Goal: Task Accomplishment & Management: Complete application form

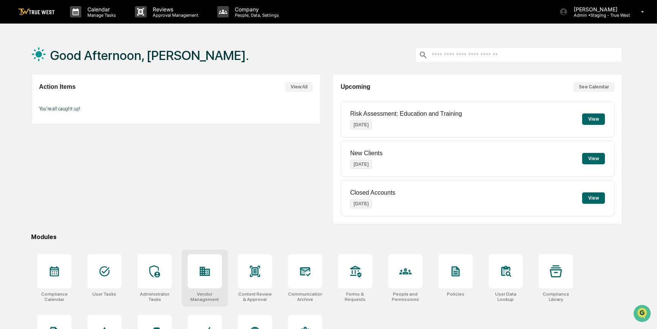
click at [212, 278] on div at bounding box center [205, 272] width 34 height 34
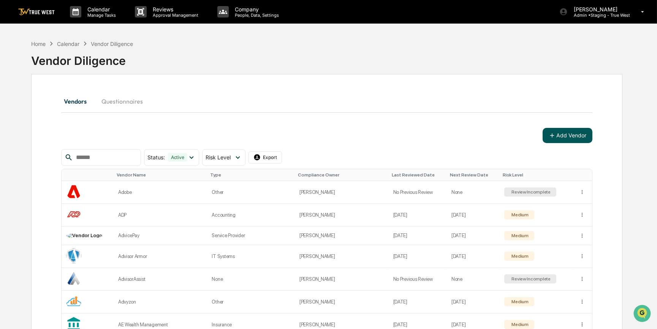
click at [579, 134] on button "Add Vendor" at bounding box center [568, 135] width 50 height 15
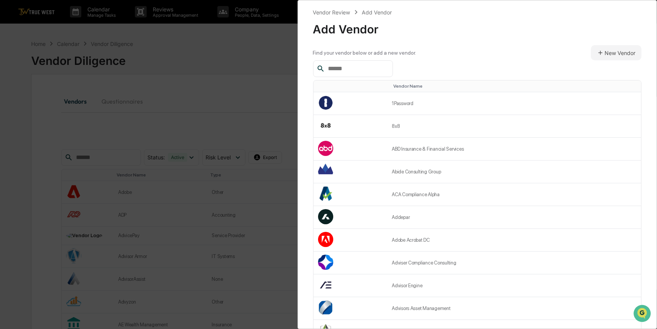
click at [382, 67] on input "text" at bounding box center [357, 69] width 65 height 10
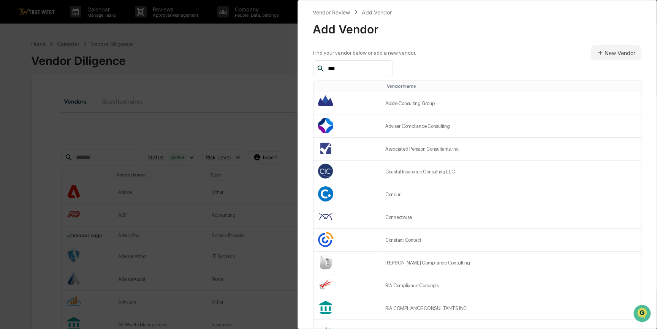
type input "***"
click at [175, 98] on div "Vendor Review Add Vendor Add Vendor Find your vendor below or add a new vendor.…" at bounding box center [328, 164] width 657 height 329
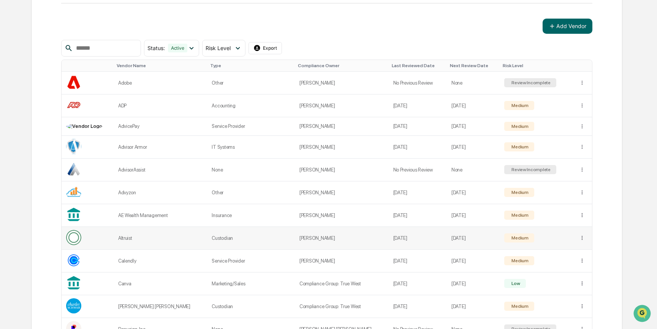
scroll to position [69, 0]
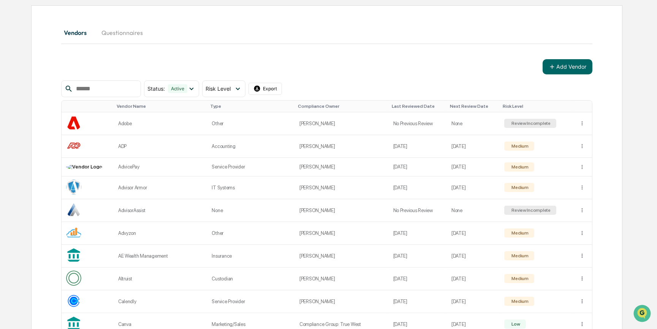
click at [134, 89] on input "text" at bounding box center [105, 89] width 65 height 10
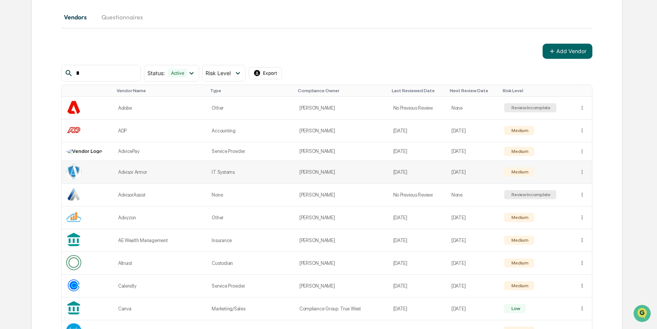
scroll to position [0, 0]
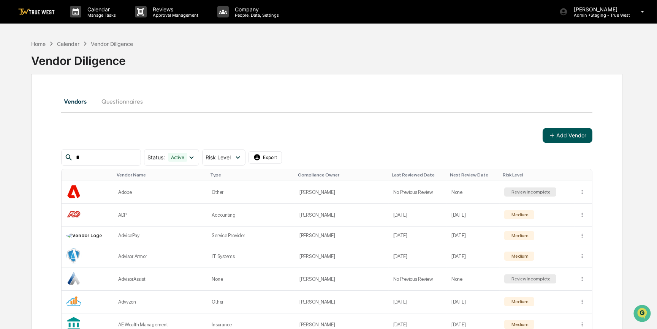
type input "*"
click at [567, 141] on button "Add Vendor" at bounding box center [568, 135] width 50 height 15
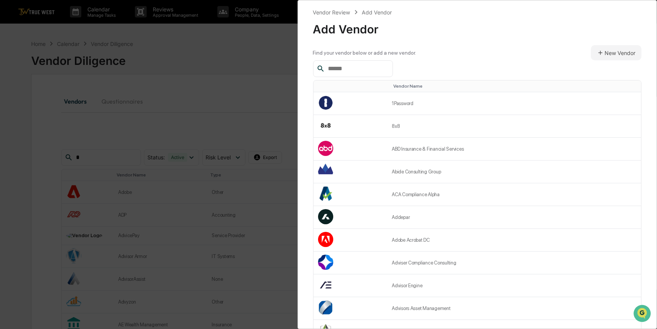
click at [374, 65] on input "text" at bounding box center [357, 69] width 65 height 10
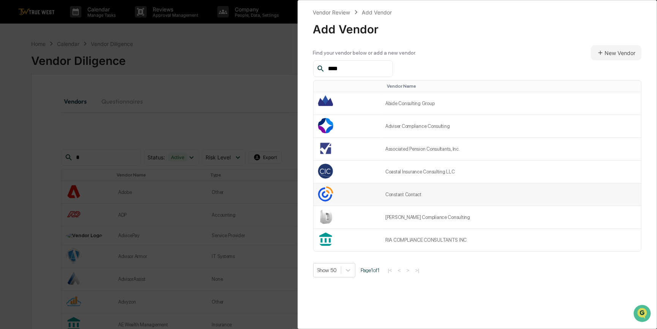
type input "****"
click at [405, 196] on td "Constant Contact" at bounding box center [511, 195] width 260 height 23
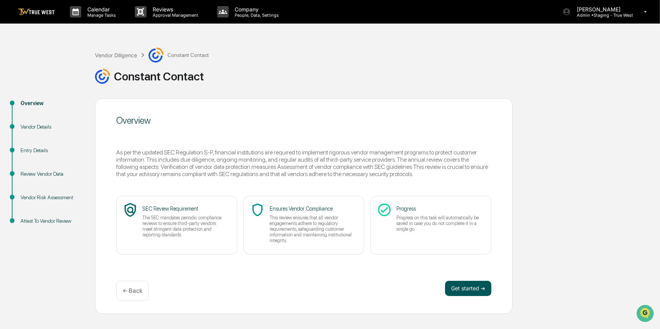
click at [464, 290] on button "Get started ➔" at bounding box center [468, 288] width 46 height 15
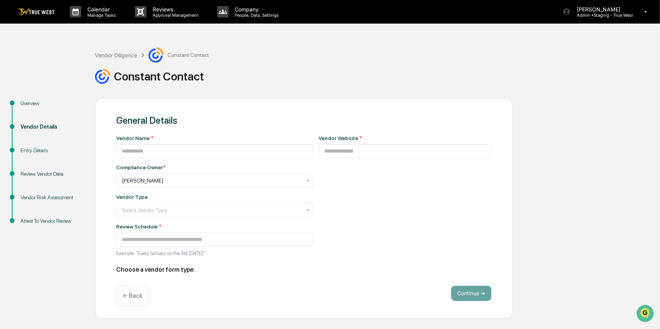
type input "**********"
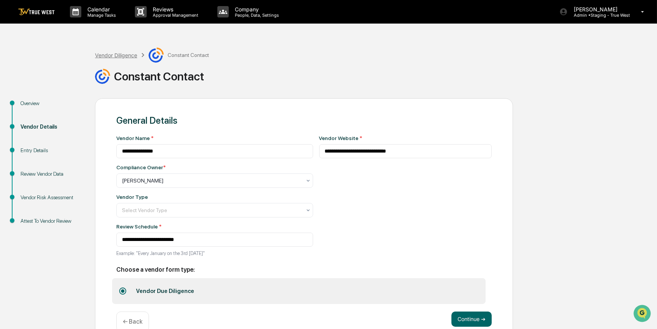
click at [119, 55] on div "Vendor Diligence" at bounding box center [116, 55] width 42 height 6
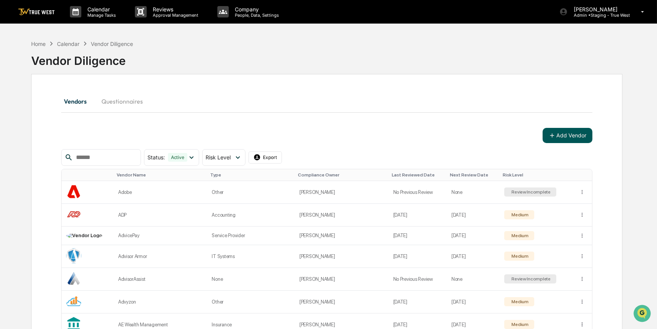
click at [567, 136] on button "Add Vendor" at bounding box center [568, 135] width 50 height 15
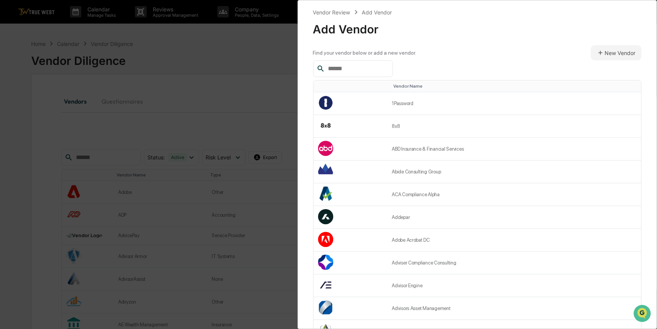
click at [361, 64] on input "text" at bounding box center [357, 69] width 65 height 10
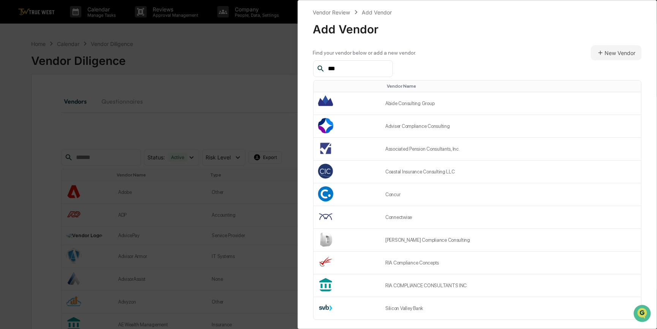
type input "***"
click at [259, 68] on div "Vendor Review Add Vendor Add Vendor Find your vendor below or add a new vendor.…" at bounding box center [328, 164] width 657 height 329
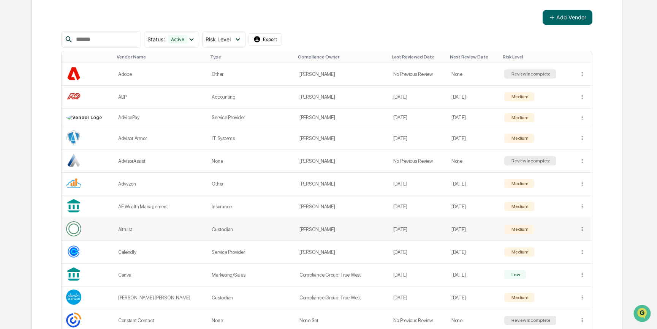
scroll to position [138, 0]
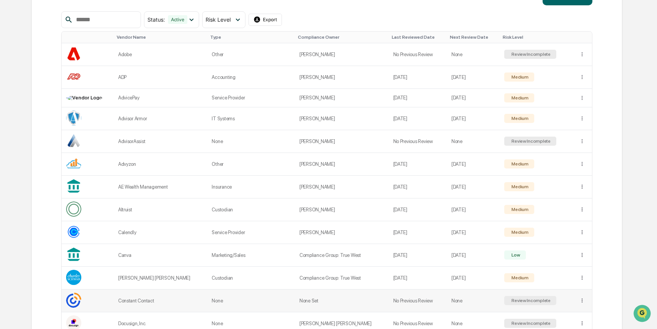
click at [522, 300] on div "Review Incomplete" at bounding box center [530, 300] width 41 height 5
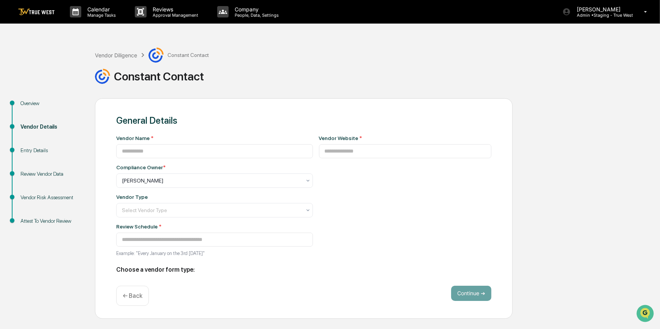
type input "**********"
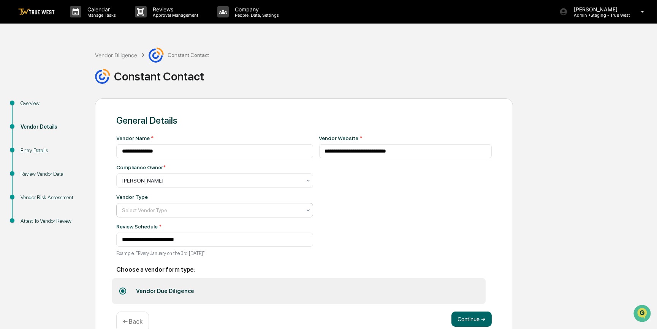
click at [305, 212] on icon at bounding box center [308, 210] width 6 height 6
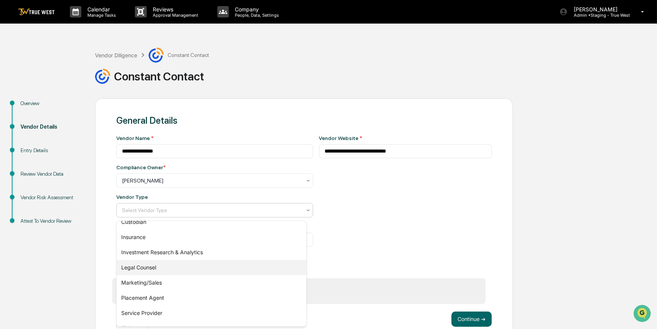
scroll to position [95, 0]
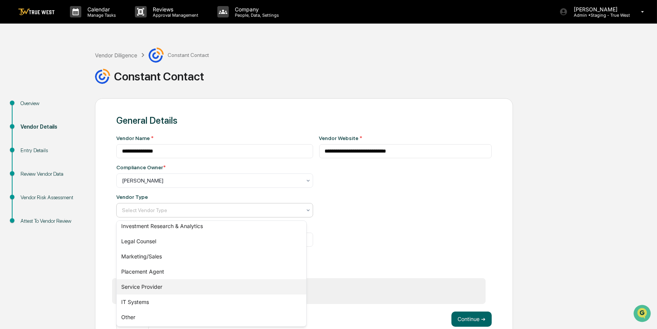
click at [141, 288] on div "Service Provider" at bounding box center [212, 287] width 190 height 15
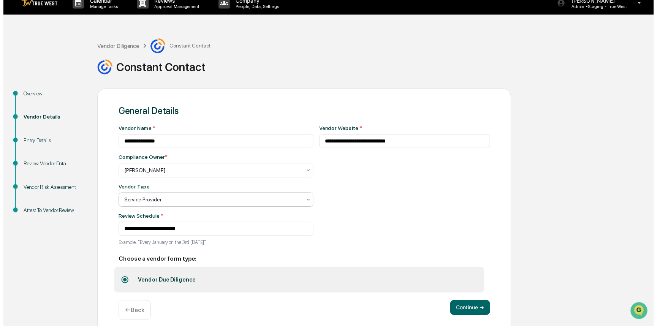
scroll to position [17, 0]
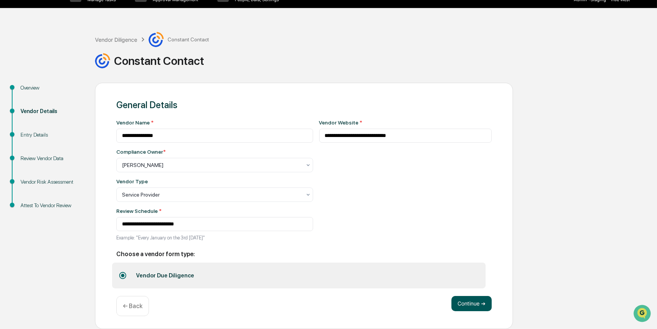
click at [472, 304] on button "Continue ➔" at bounding box center [471, 303] width 40 height 15
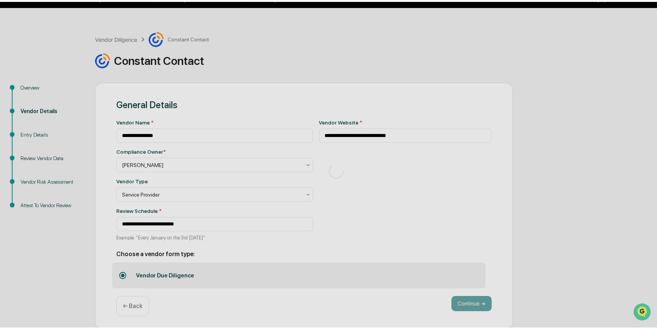
scroll to position [0, 0]
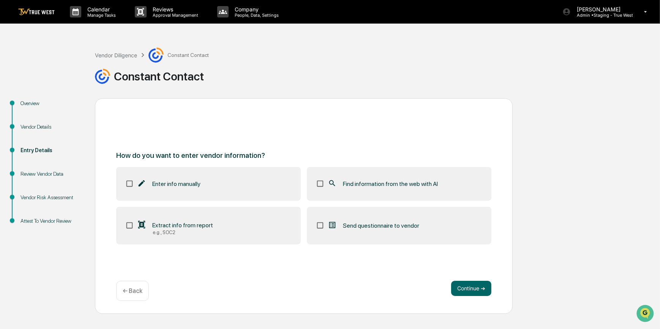
click at [388, 184] on span "Find information from the web with AI" at bounding box center [390, 183] width 95 height 7
click at [468, 289] on button "Continue ➔" at bounding box center [471, 288] width 40 height 15
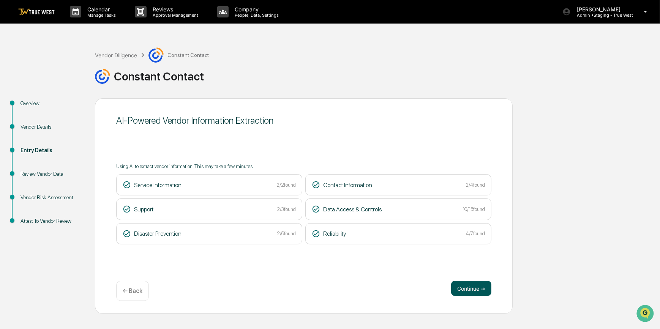
click at [465, 293] on button "Continue ➔" at bounding box center [471, 288] width 40 height 15
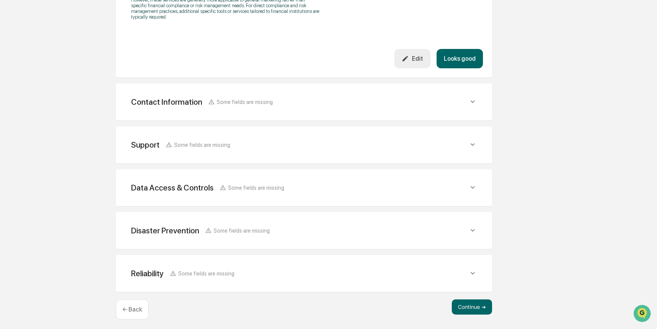
scroll to position [354, 0]
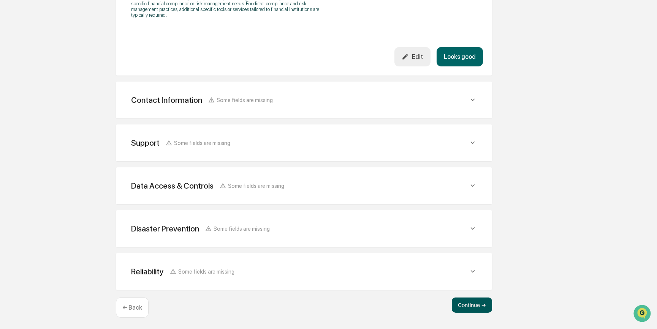
click at [471, 303] on button "Continue ➔" at bounding box center [472, 305] width 40 height 15
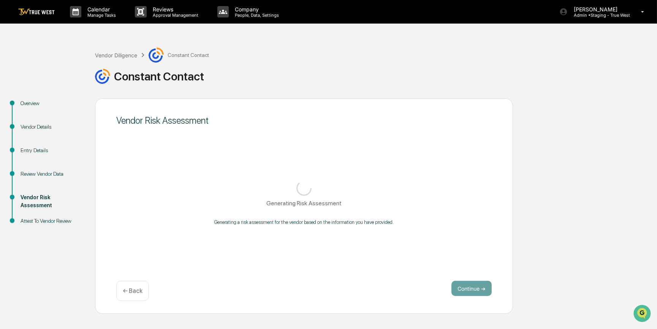
scroll to position [0, 0]
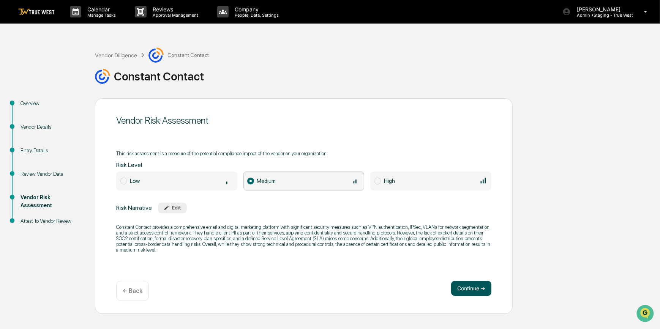
click at [472, 291] on button "Continue ➔" at bounding box center [471, 288] width 40 height 15
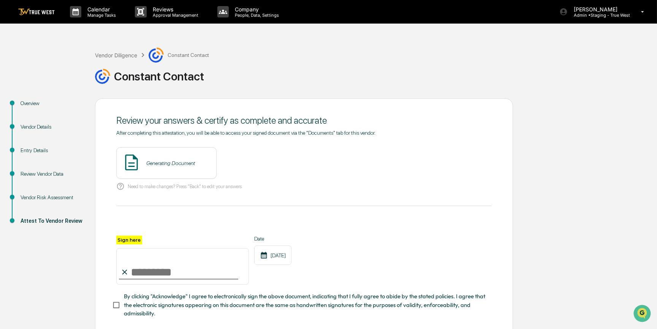
click at [162, 264] on input "Sign here" at bounding box center [182, 266] width 133 height 36
type input "*********"
click at [246, 164] on button "View" at bounding box center [253, 163] width 20 height 12
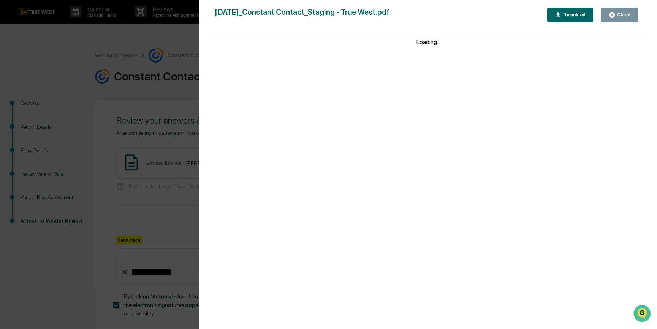
click at [159, 172] on div "Version History 09/16/2025, 09:58 PM Carliss Marshall 2025-09-16_Constant Conta…" at bounding box center [328, 164] width 657 height 329
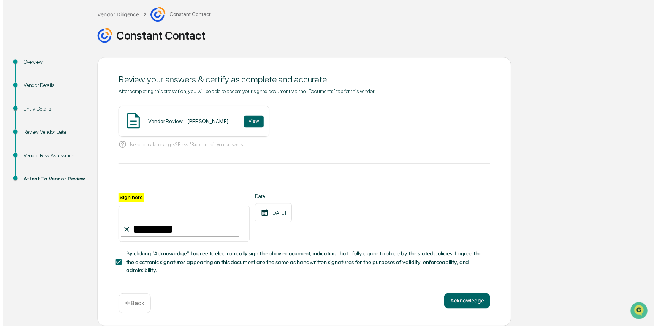
scroll to position [43, 0]
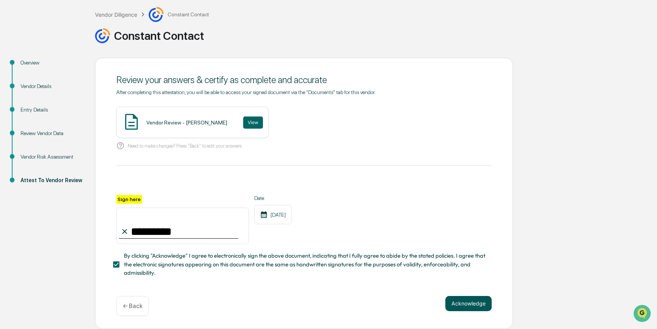
click at [464, 308] on button "Acknowledge" at bounding box center [468, 303] width 46 height 15
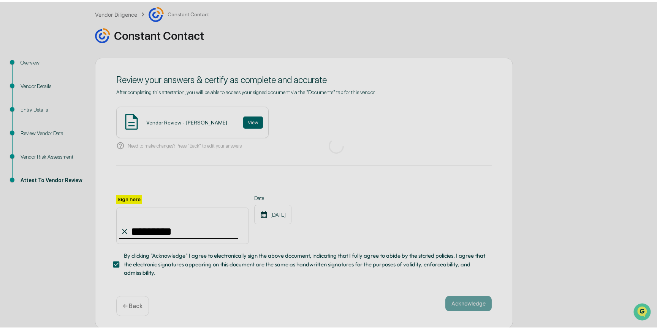
scroll to position [0, 0]
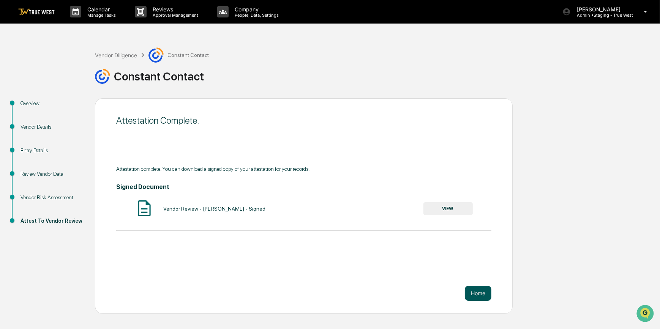
click at [477, 296] on button "Home" at bounding box center [478, 293] width 27 height 15
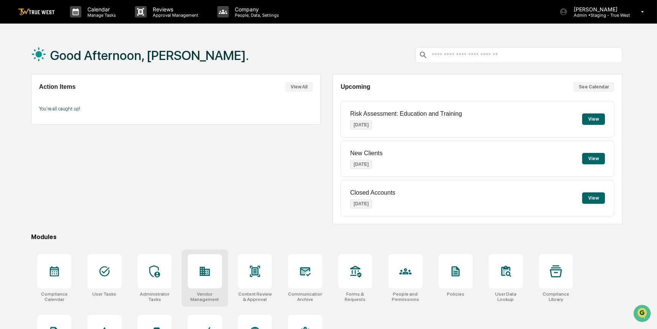
click at [209, 278] on div at bounding box center [205, 272] width 34 height 34
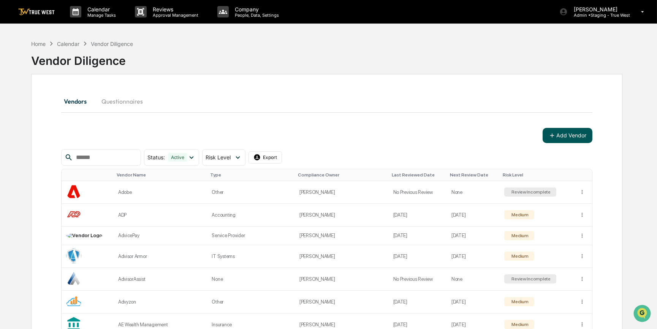
click at [570, 137] on button "Add Vendor" at bounding box center [568, 135] width 50 height 15
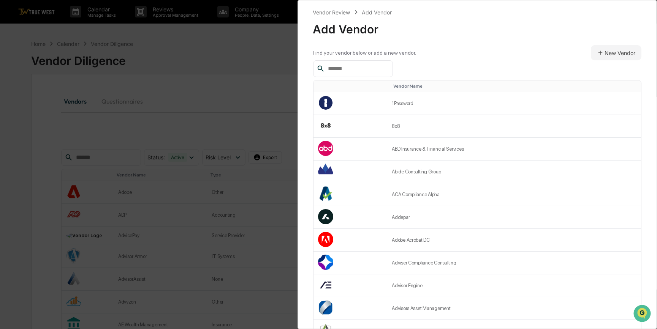
click at [389, 65] on input "text" at bounding box center [357, 69] width 65 height 10
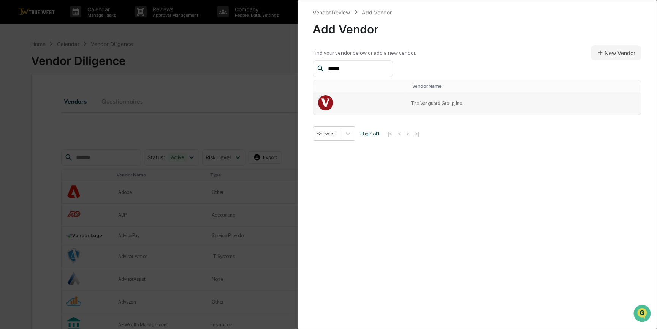
type input "*****"
click at [434, 108] on td "The Vanguard Group, Inc." at bounding box center [523, 103] width 235 height 22
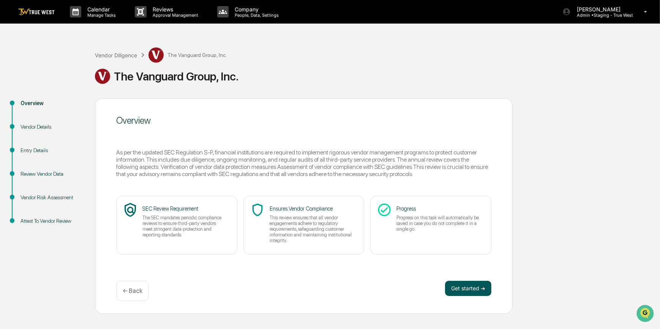
click at [471, 292] on button "Get started ➔" at bounding box center [468, 288] width 46 height 15
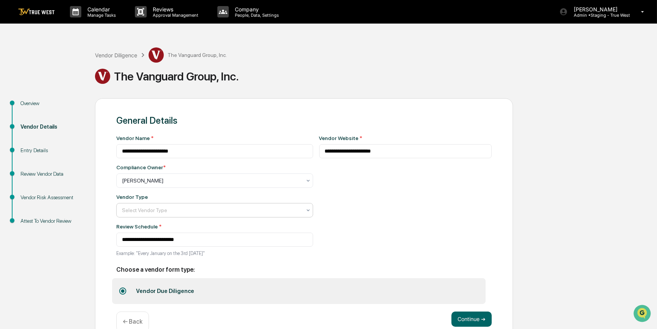
click at [271, 214] on div at bounding box center [211, 211] width 179 height 8
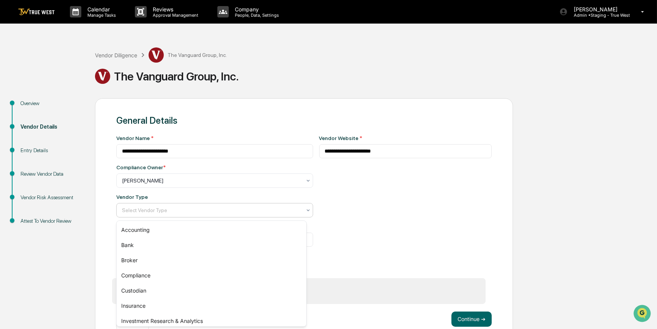
click at [372, 229] on div "**********" at bounding box center [405, 198] width 173 height 126
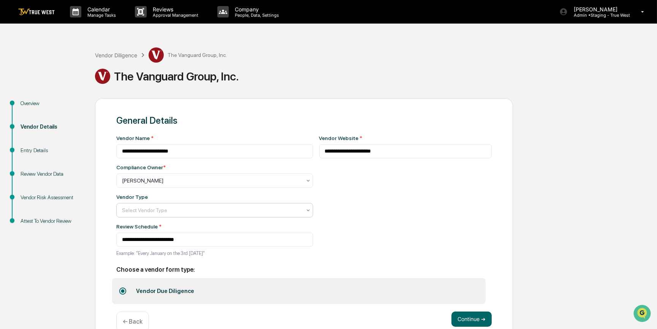
click at [298, 214] on div "Select Vendor Type" at bounding box center [211, 210] width 187 height 11
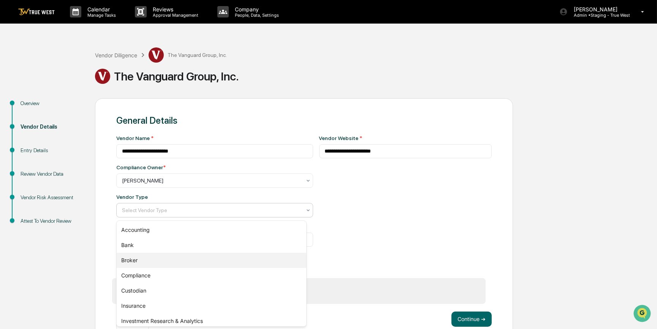
click at [141, 263] on div "Broker" at bounding box center [212, 260] width 190 height 15
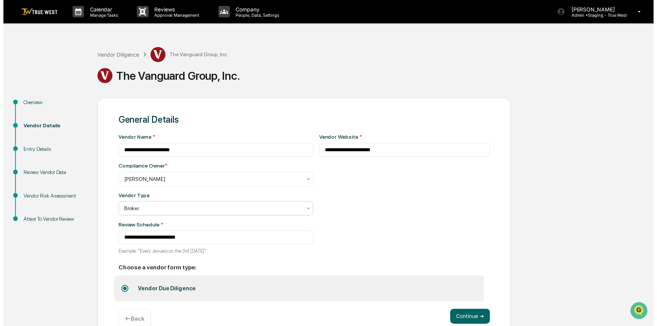
scroll to position [17, 0]
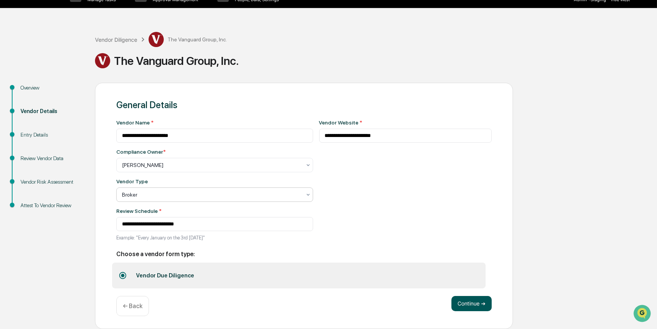
click at [470, 305] on button "Continue ➔" at bounding box center [471, 303] width 40 height 15
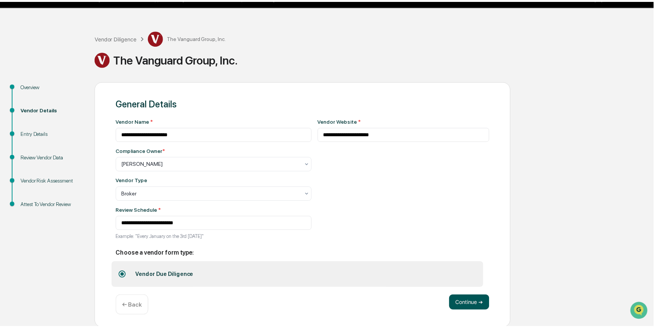
scroll to position [0, 0]
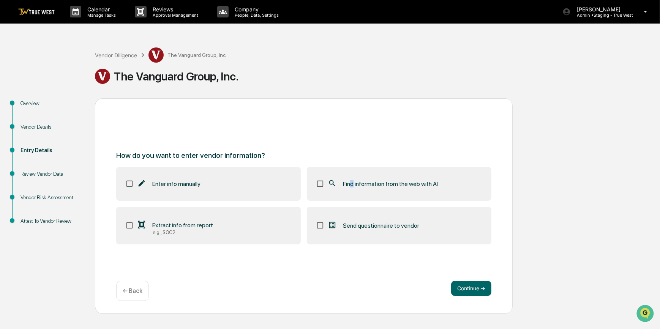
click at [353, 185] on span "Find information from the web with AI" at bounding box center [390, 183] width 95 height 7
click at [467, 288] on button "Continue ➔" at bounding box center [471, 288] width 40 height 15
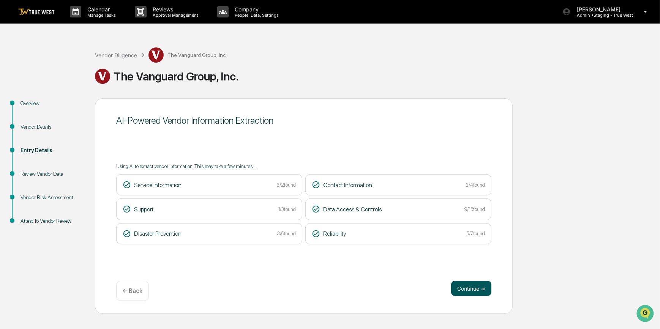
click at [464, 286] on button "Continue ➔" at bounding box center [471, 288] width 40 height 15
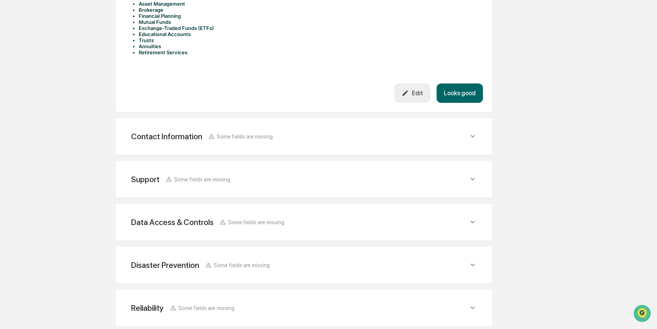
scroll to position [318, 0]
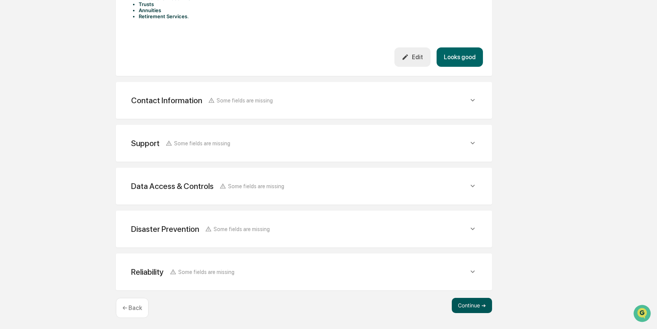
click at [473, 301] on button "Continue ➔" at bounding box center [472, 305] width 40 height 15
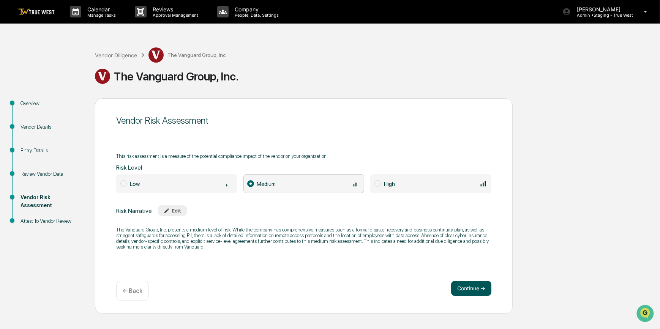
click at [468, 286] on button "Continue ➔" at bounding box center [471, 288] width 40 height 15
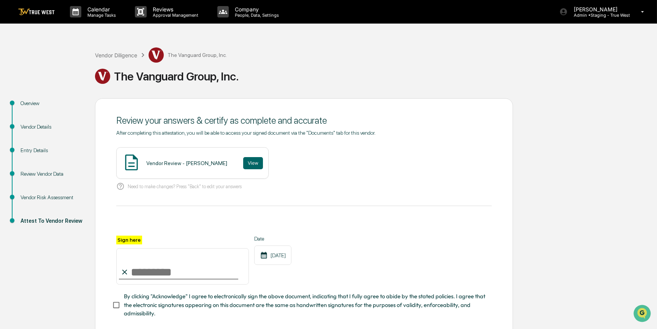
click at [201, 276] on input "Sign here" at bounding box center [182, 266] width 133 height 36
type input "*********"
click at [249, 162] on button "View" at bounding box center [253, 163] width 20 height 12
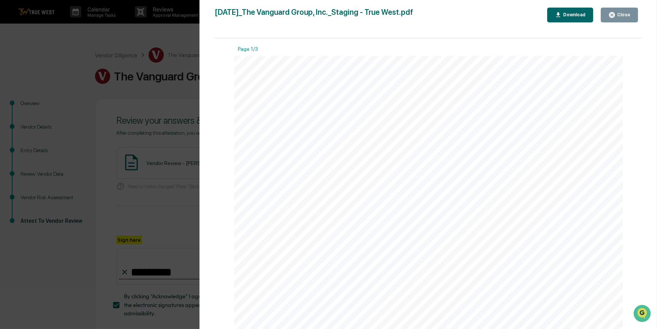
click at [167, 207] on div "Version History 09/16/2025, 10:06 PM Carliss Marshall 2025-09-16_The Vanguard G…" at bounding box center [328, 164] width 657 height 329
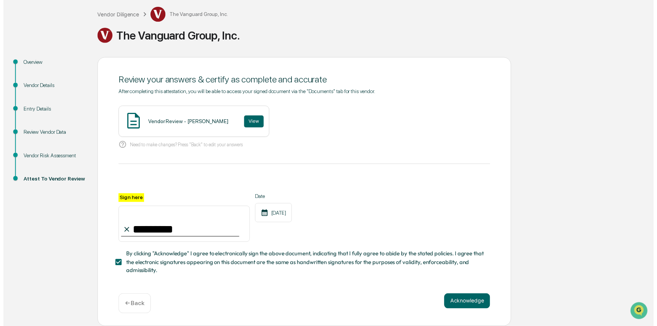
scroll to position [43, 0]
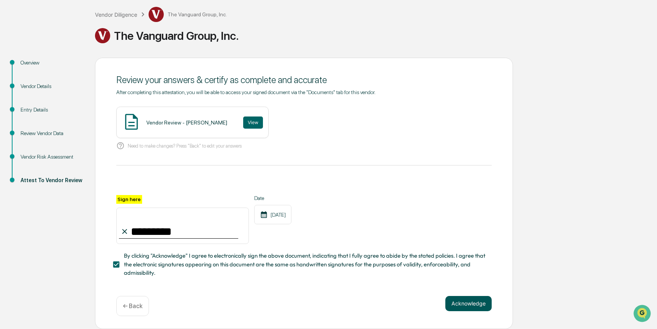
click at [475, 307] on button "Acknowledge" at bounding box center [468, 303] width 46 height 15
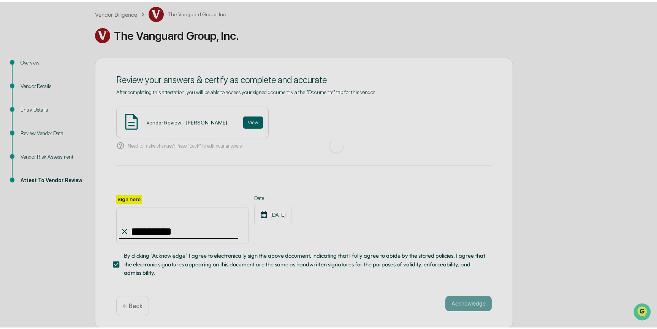
scroll to position [0, 0]
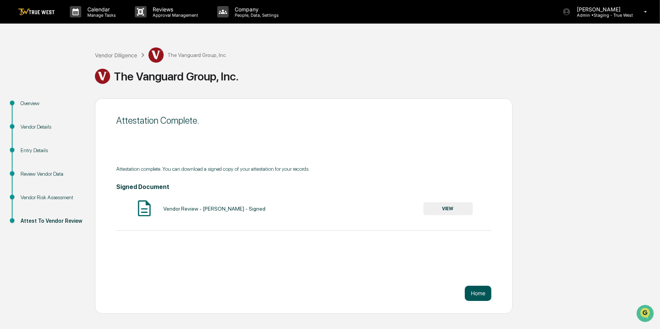
click at [484, 293] on button "Home" at bounding box center [478, 293] width 27 height 15
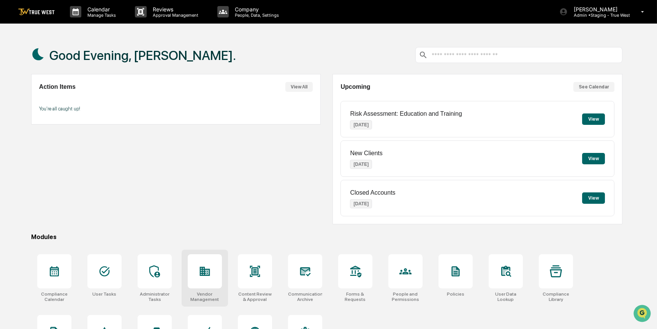
click at [197, 269] on div at bounding box center [205, 272] width 34 height 34
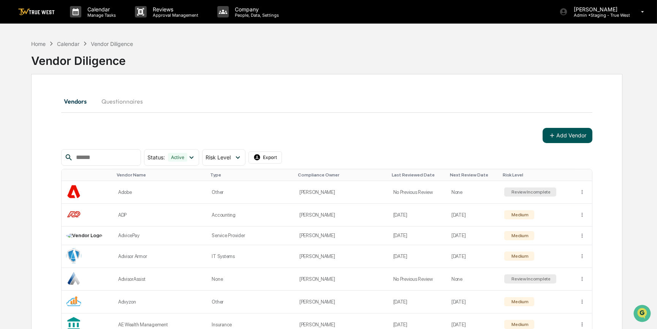
click at [568, 136] on button "Add Vendor" at bounding box center [568, 135] width 50 height 15
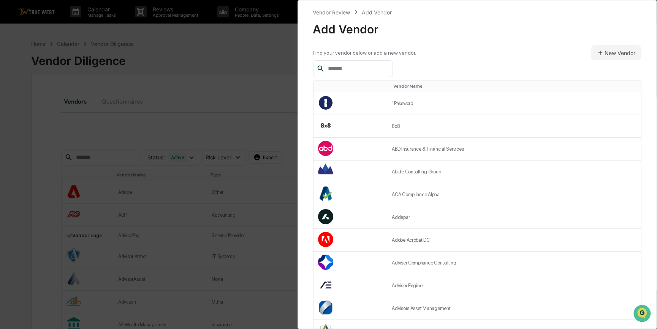
click at [368, 66] on input "text" at bounding box center [357, 69] width 65 height 10
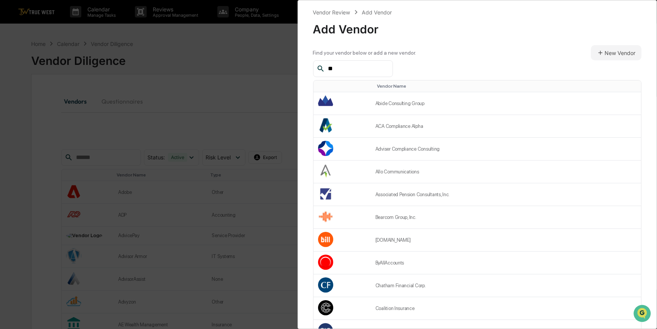
type input "*"
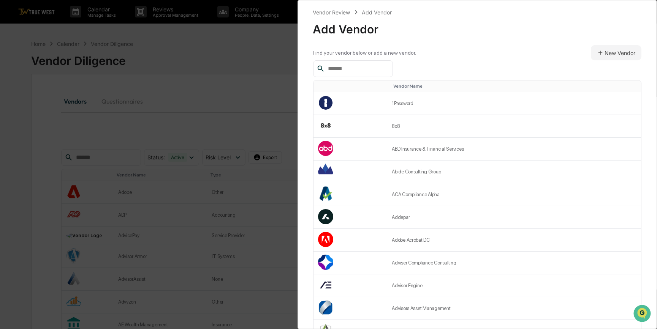
drag, startPoint x: 223, startPoint y: 77, endPoint x: 211, endPoint y: 80, distance: 12.4
click at [223, 78] on div "Vendor Review Add Vendor Add Vendor Find your vendor below or add a new vendor.…" at bounding box center [328, 164] width 657 height 329
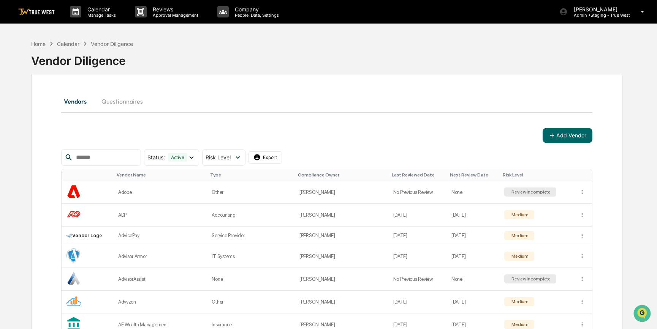
click at [101, 159] on input "text" at bounding box center [105, 158] width 65 height 10
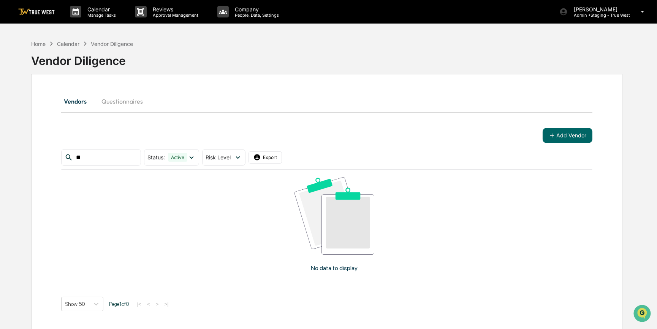
type input "*"
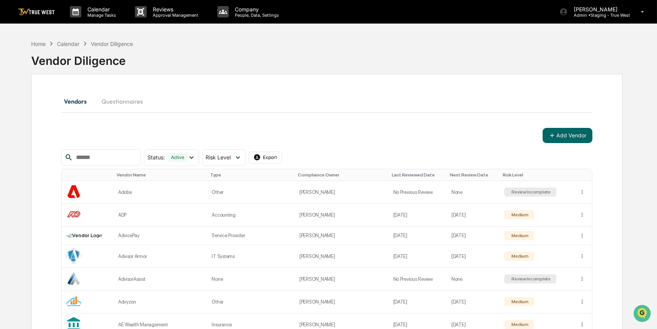
click at [114, 158] on input "text" at bounding box center [105, 158] width 65 height 10
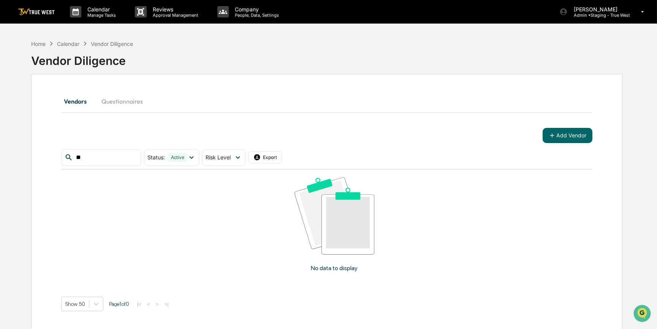
type input "*"
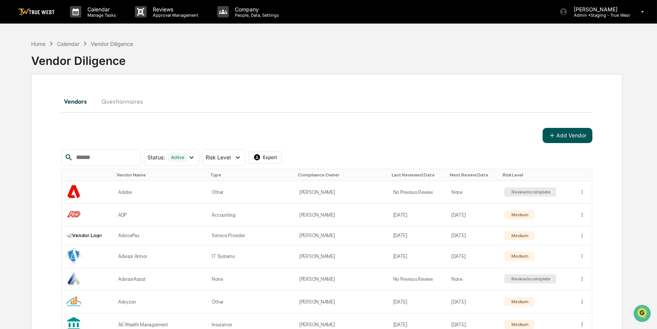
click at [562, 138] on button "Add Vendor" at bounding box center [568, 135] width 50 height 15
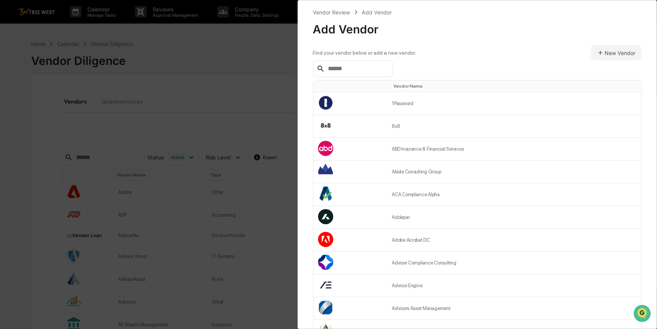
click at [358, 68] on input "text" at bounding box center [357, 69] width 65 height 10
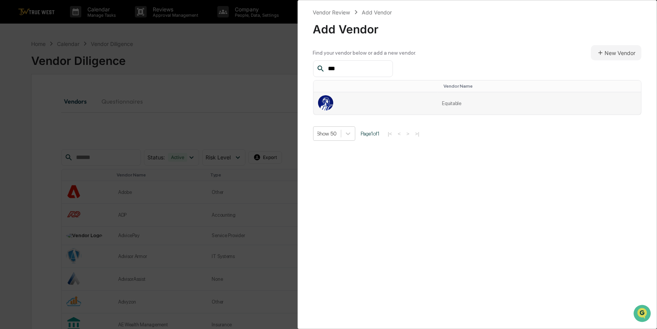
type input "***"
click at [384, 102] on td at bounding box center [375, 103] width 124 height 22
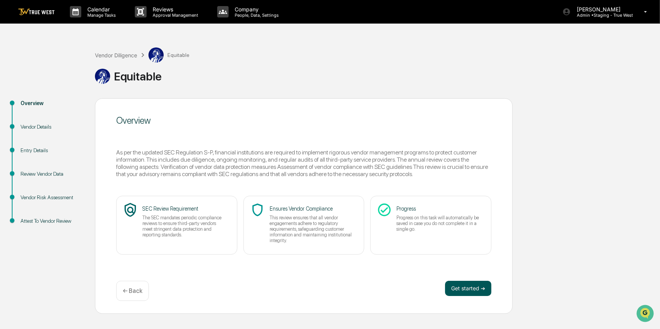
click at [468, 286] on button "Get started ➔" at bounding box center [468, 288] width 46 height 15
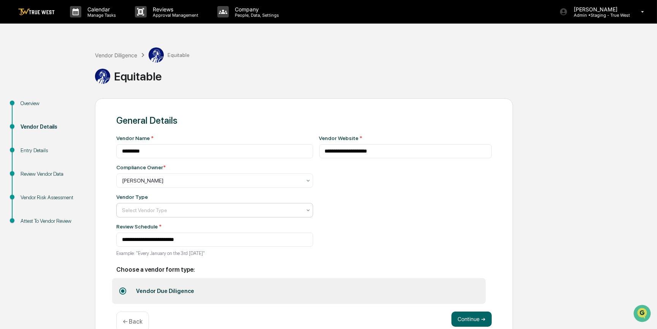
click at [206, 214] on div at bounding box center [211, 211] width 179 height 8
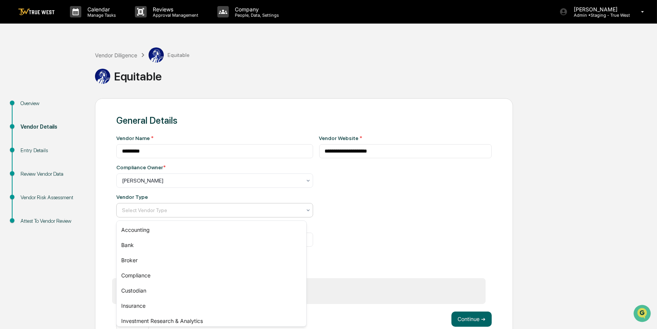
click at [353, 214] on div "**********" at bounding box center [405, 198] width 173 height 126
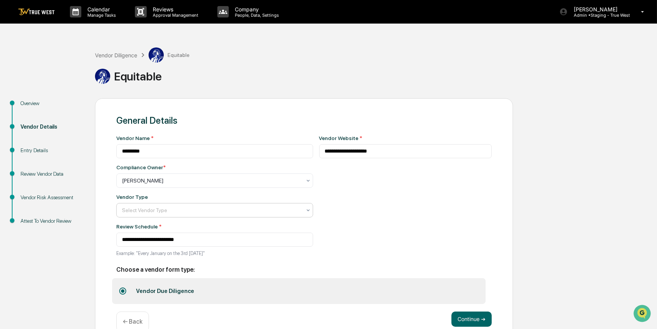
click at [244, 214] on div at bounding box center [211, 211] width 179 height 8
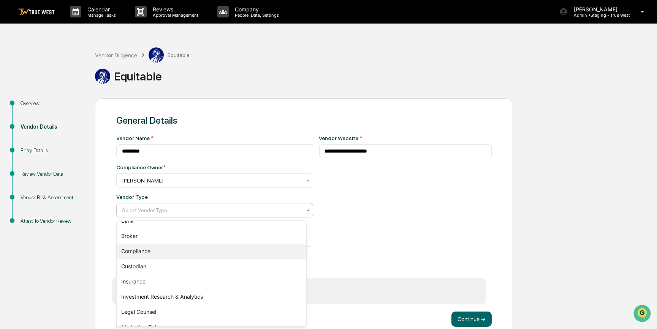
scroll to position [34, 0]
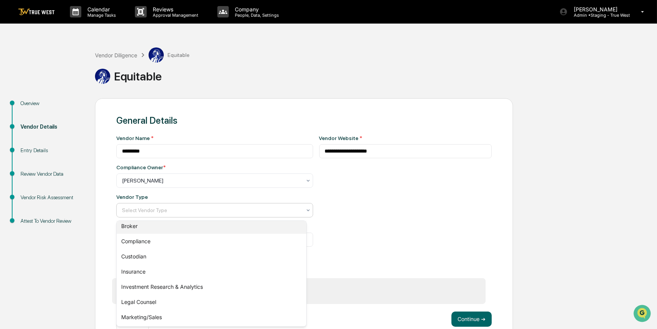
click at [147, 226] on div "Broker" at bounding box center [212, 226] width 190 height 15
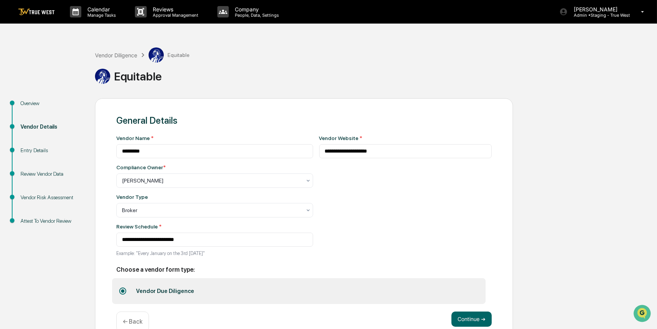
click at [430, 227] on div "**********" at bounding box center [405, 198] width 173 height 126
click at [482, 320] on button "Continue ➔" at bounding box center [471, 319] width 40 height 15
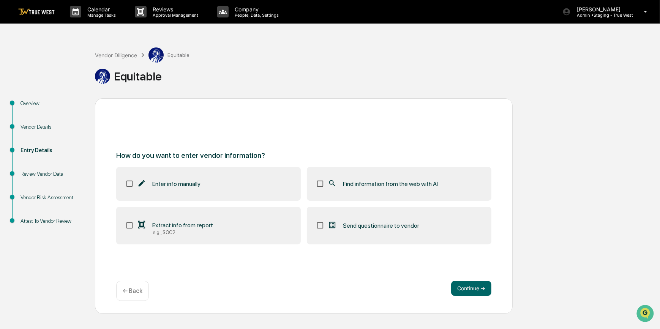
click at [376, 188] on div "Find information from the web with AI" at bounding box center [383, 183] width 110 height 9
click at [464, 291] on button "Continue ➔" at bounding box center [471, 288] width 40 height 15
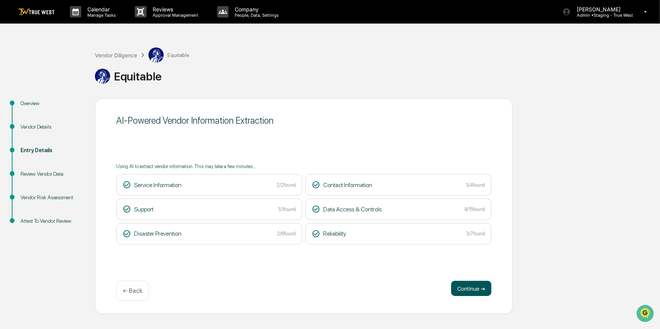
click at [477, 288] on button "Continue ➔" at bounding box center [471, 288] width 40 height 15
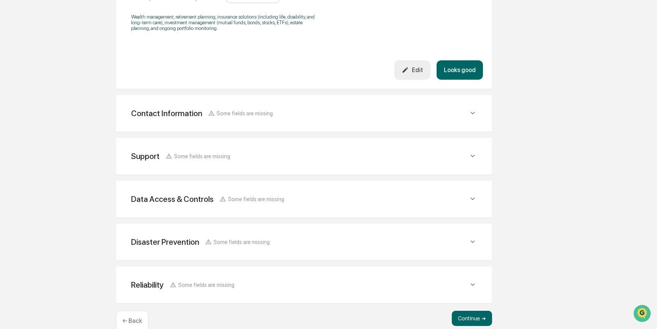
scroll to position [310, 0]
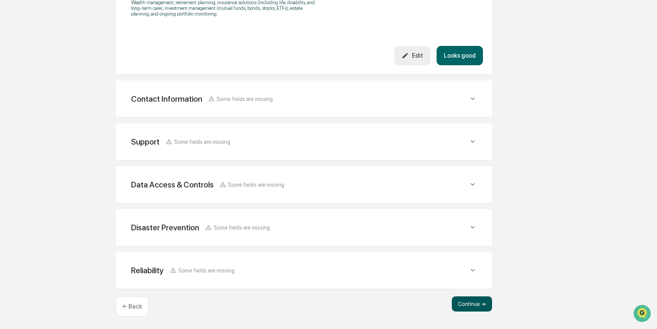
click at [470, 308] on button "Continue ➔" at bounding box center [472, 304] width 40 height 15
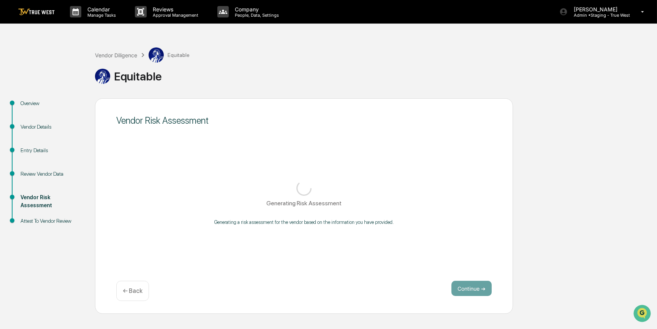
scroll to position [0, 0]
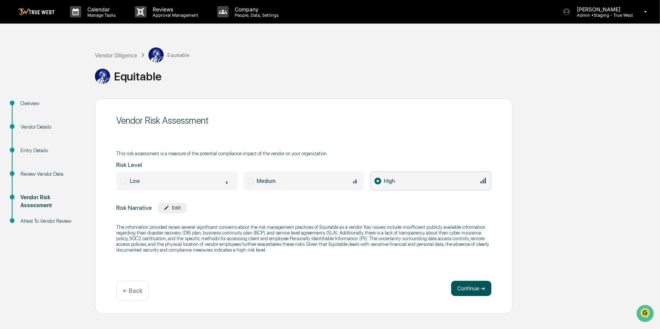
click at [464, 286] on button "Continue ➔" at bounding box center [471, 288] width 40 height 15
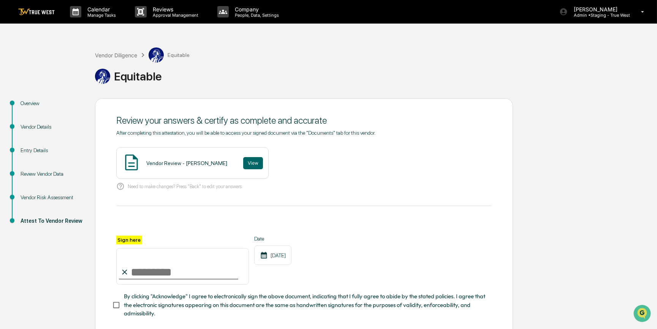
click at [169, 273] on input "Sign here" at bounding box center [182, 266] width 133 height 36
type input "*********"
click at [246, 161] on button "View" at bounding box center [253, 163] width 20 height 12
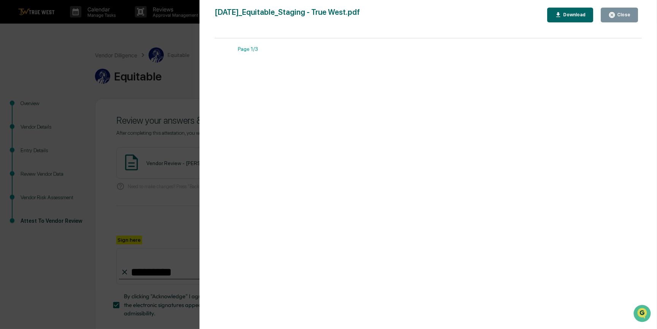
click at [161, 223] on div "Version History 09/16/2025, 10:09 PM Carliss Marshall 2025-09-16_Equitable_Stag…" at bounding box center [328, 164] width 657 height 329
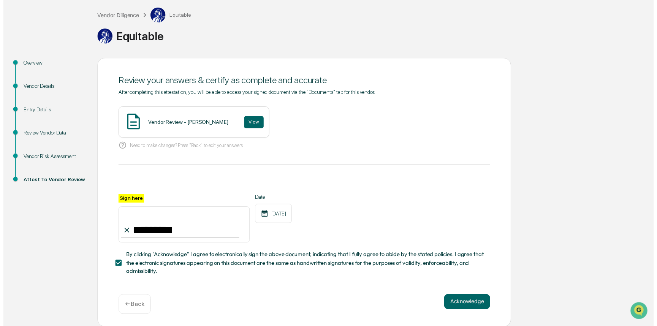
scroll to position [43, 0]
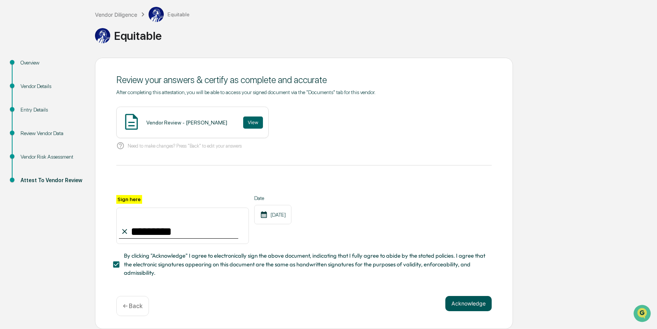
click at [465, 305] on button "Acknowledge" at bounding box center [468, 303] width 46 height 15
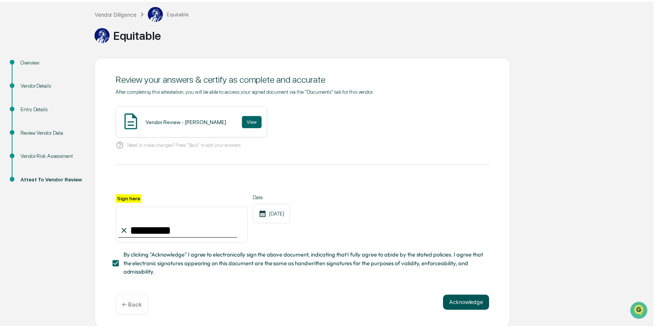
scroll to position [0, 0]
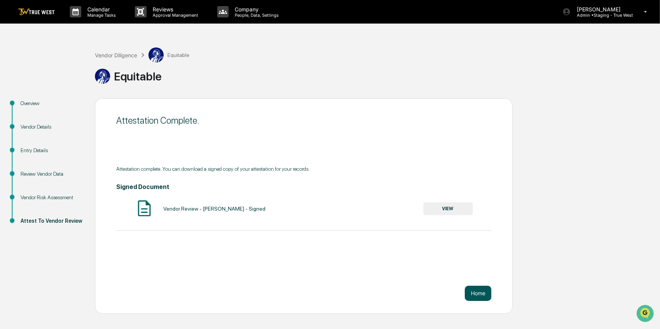
click at [476, 293] on button "Home" at bounding box center [478, 293] width 27 height 15
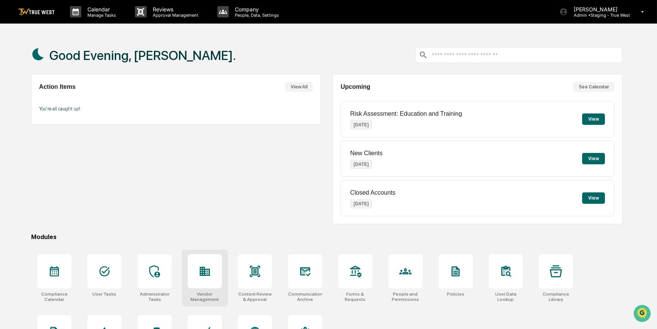
click at [210, 277] on icon at bounding box center [205, 272] width 12 height 12
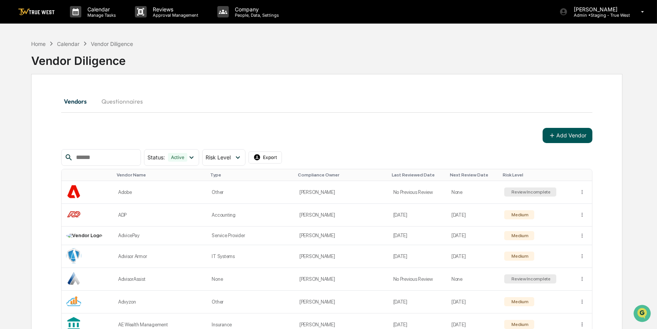
click at [563, 135] on button "Add Vendor" at bounding box center [568, 135] width 50 height 15
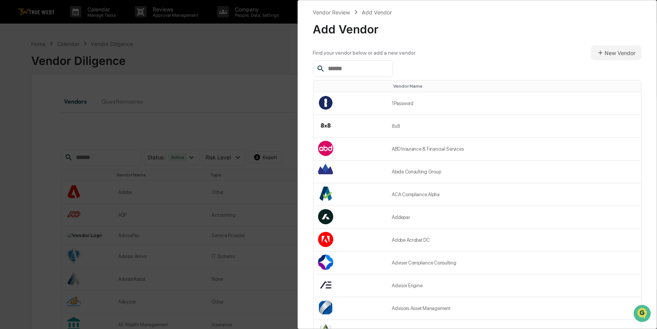
click at [351, 69] on input "text" at bounding box center [357, 69] width 65 height 10
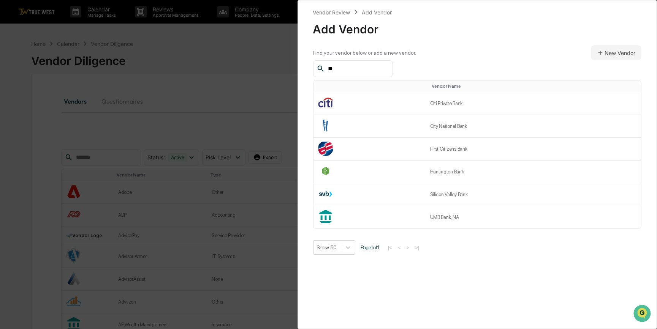
type input "*"
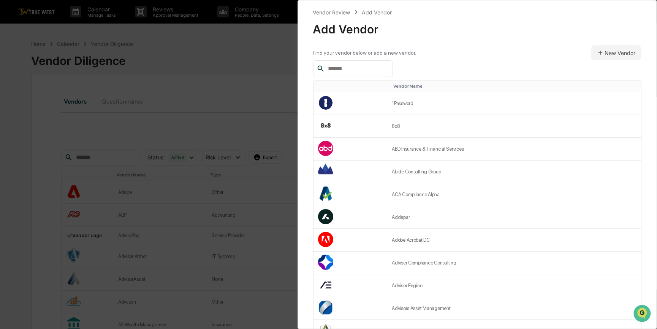
click at [184, 121] on div "Vendor Review Add Vendor Add Vendor Find your vendor below or add a new vendor.…" at bounding box center [328, 164] width 657 height 329
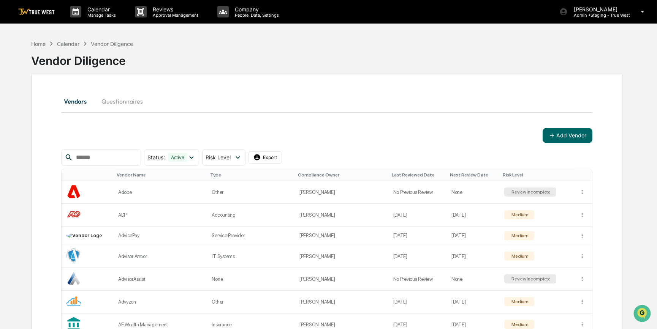
click at [137, 160] on input "text" at bounding box center [105, 158] width 65 height 10
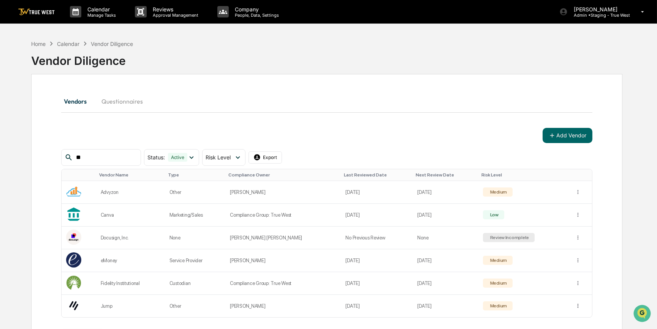
type input "*"
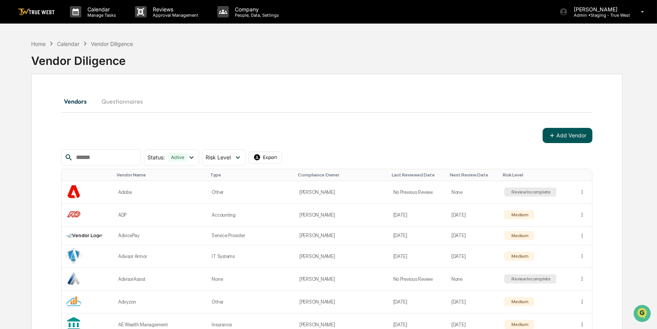
click at [566, 132] on button "Add Vendor" at bounding box center [568, 135] width 50 height 15
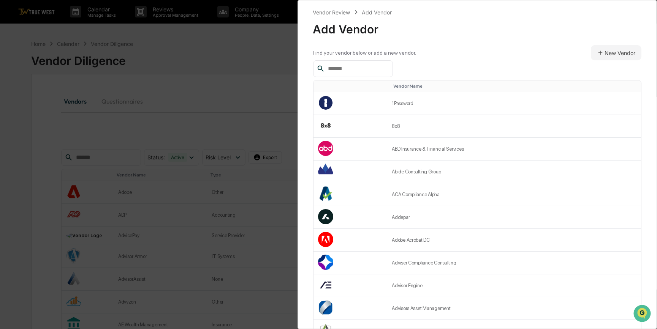
click at [348, 66] on input "text" at bounding box center [357, 69] width 65 height 10
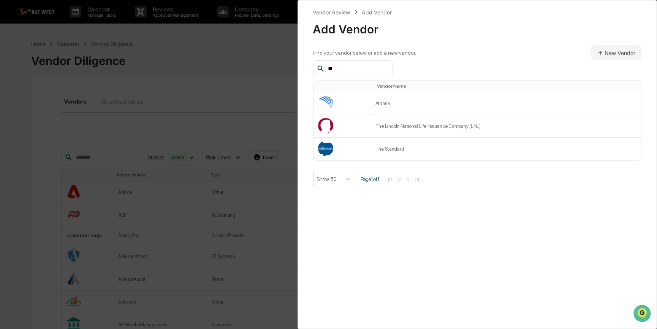
type input "*"
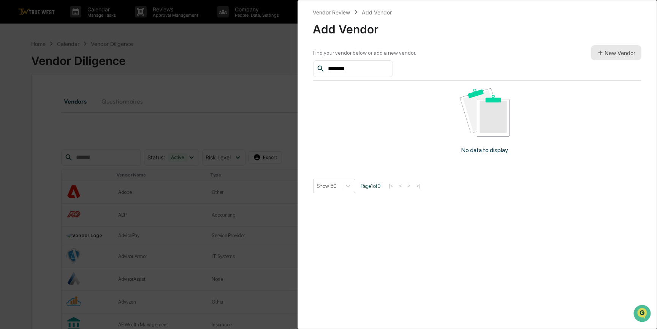
type input "*******"
click at [603, 52] on button "New Vendor" at bounding box center [616, 52] width 51 height 15
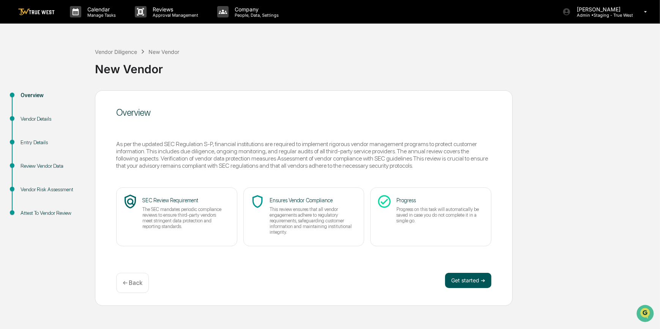
click at [464, 280] on button "Get started ➔" at bounding box center [468, 280] width 46 height 15
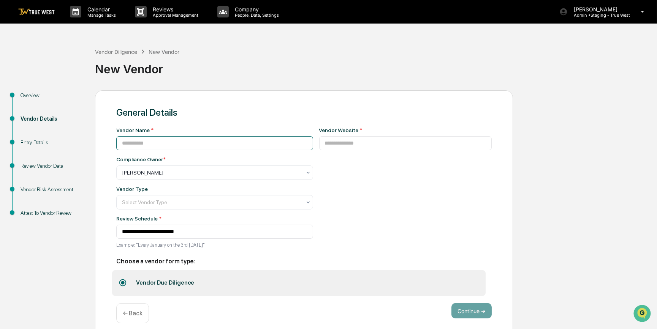
click at [162, 144] on input at bounding box center [214, 143] width 197 height 14
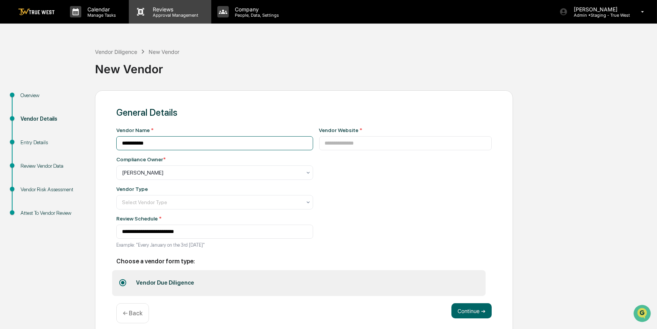
type input "**********"
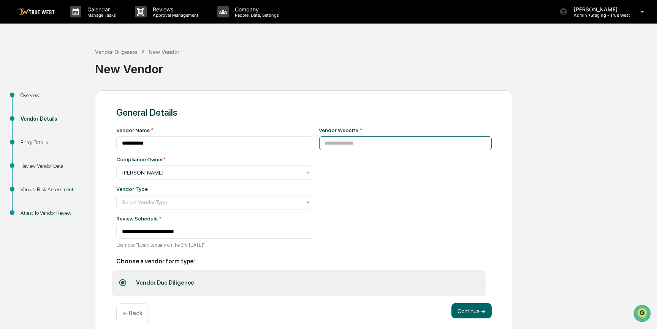
click at [342, 143] on input at bounding box center [405, 143] width 173 height 14
paste input "**********"
type input "**********"
click at [142, 204] on div at bounding box center [211, 203] width 179 height 8
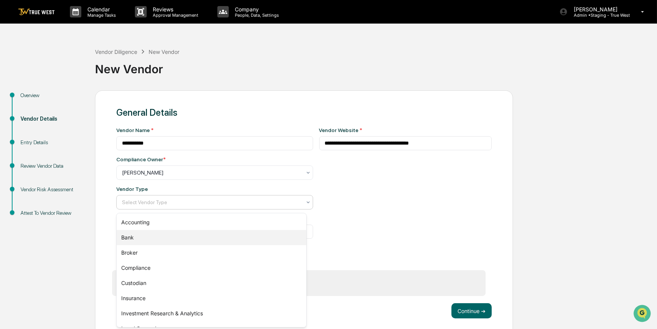
click at [128, 240] on div "Bank" at bounding box center [212, 237] width 190 height 15
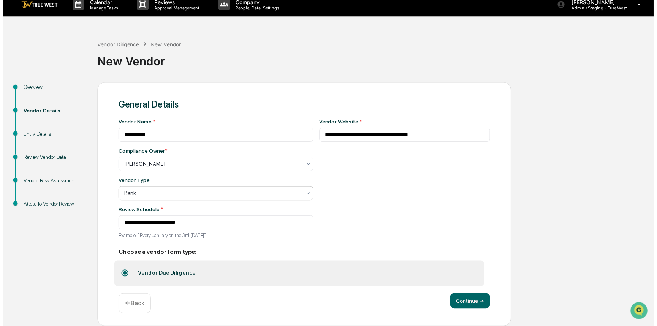
scroll to position [10, 0]
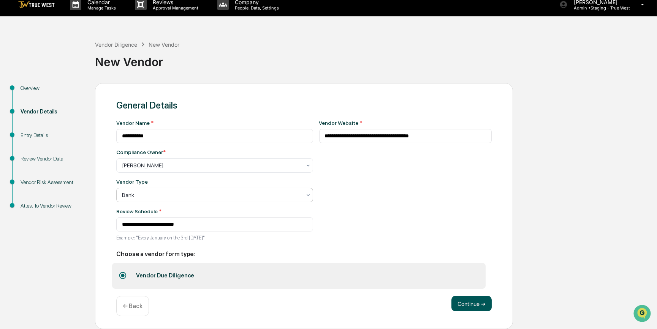
click at [468, 306] on button "Continue ➔" at bounding box center [471, 303] width 40 height 15
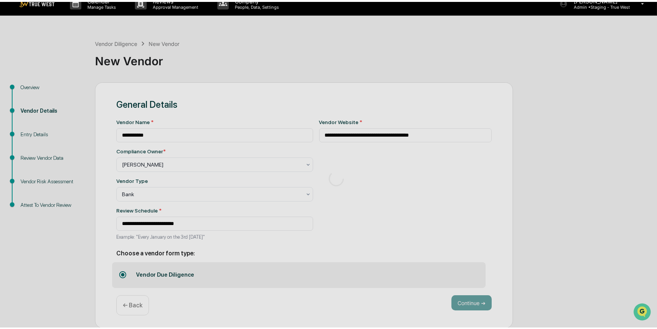
scroll to position [0, 0]
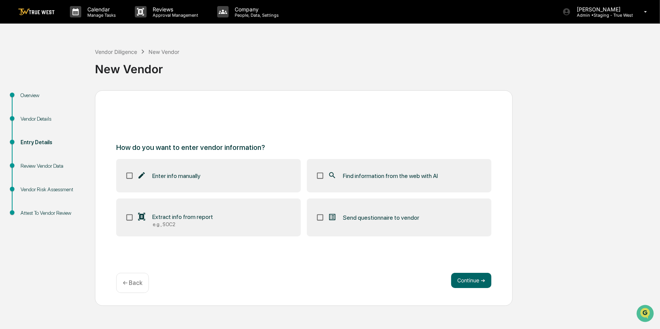
click at [391, 179] on span "Find information from the web with AI" at bounding box center [390, 175] width 95 height 7
click at [457, 283] on button "Continue ➔" at bounding box center [471, 280] width 40 height 15
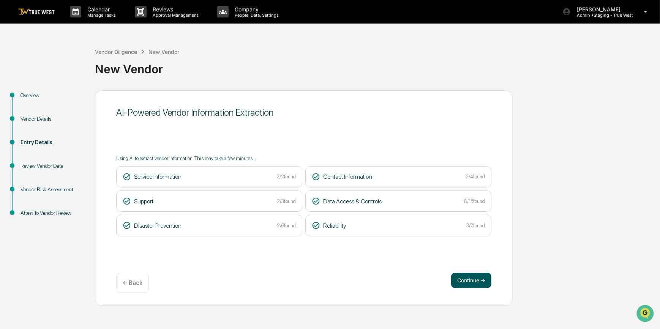
click at [476, 283] on button "Continue ➔" at bounding box center [471, 280] width 40 height 15
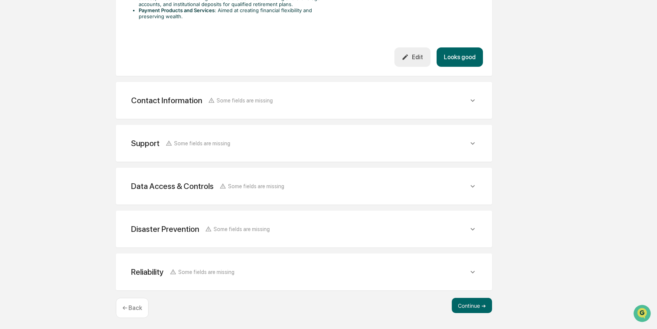
scroll to position [316, 0]
click at [470, 305] on button "Continue ➔" at bounding box center [472, 304] width 40 height 15
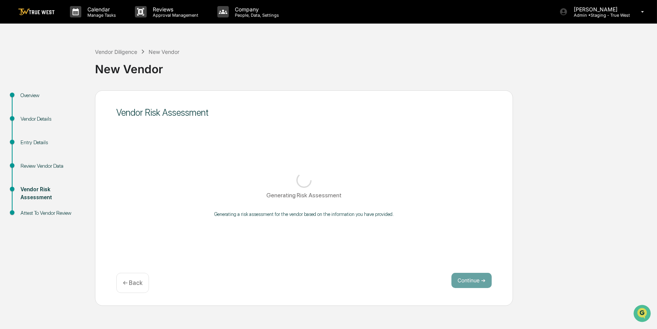
scroll to position [0, 0]
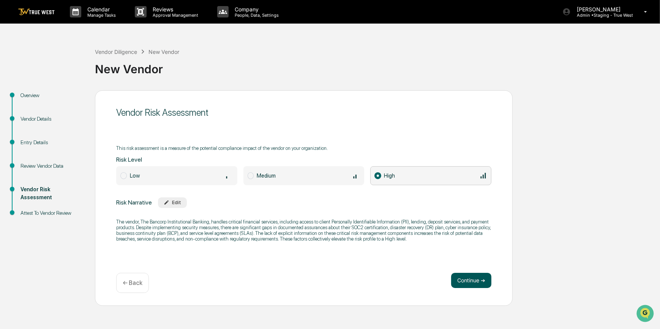
click at [462, 278] on button "Continue ➔" at bounding box center [471, 280] width 40 height 15
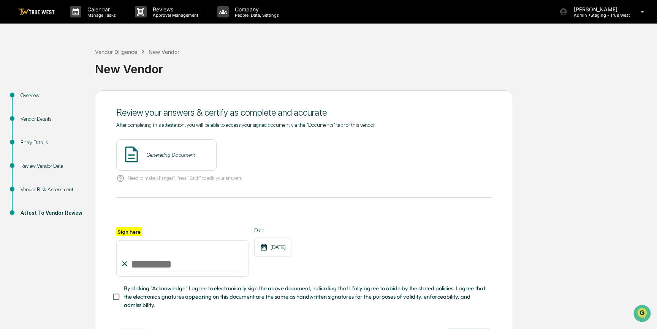
click at [177, 268] on input "Sign here" at bounding box center [182, 258] width 133 height 36
type input "*********"
click at [245, 156] on button "View" at bounding box center [253, 155] width 20 height 12
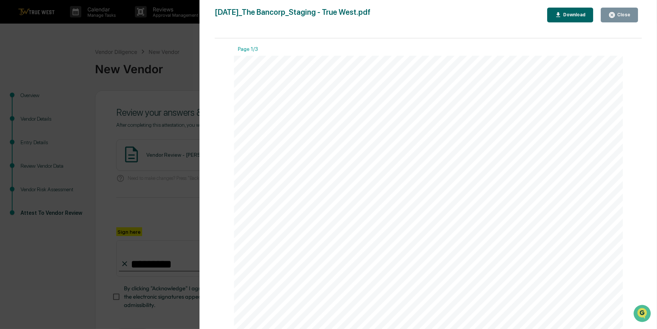
click at [155, 206] on div "Version History 09/16/2025, 10:12 PM Carliss Marshall 2025-09-16_The Bancorp_St…" at bounding box center [328, 164] width 657 height 329
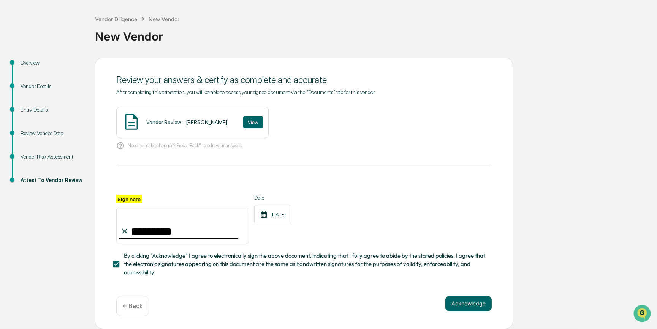
scroll to position [35, 0]
click at [479, 304] on button "Acknowledge" at bounding box center [468, 303] width 46 height 15
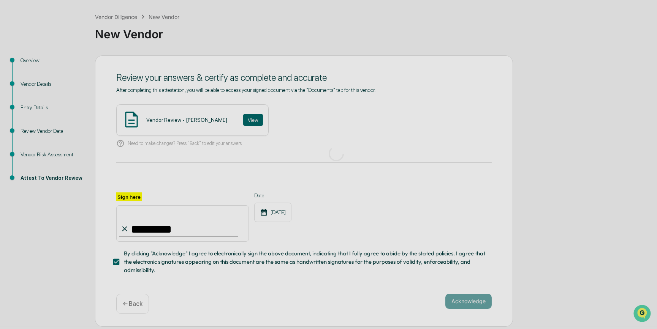
scroll to position [0, 0]
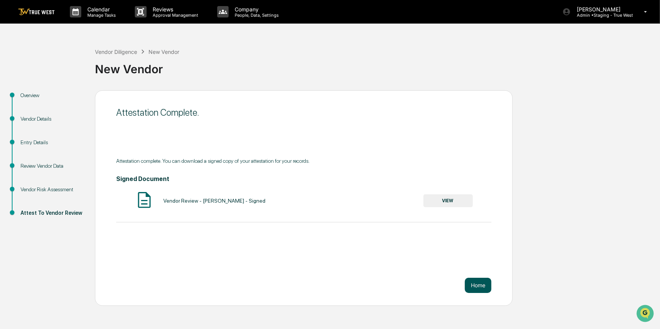
click at [482, 286] on button "Home" at bounding box center [478, 285] width 27 height 15
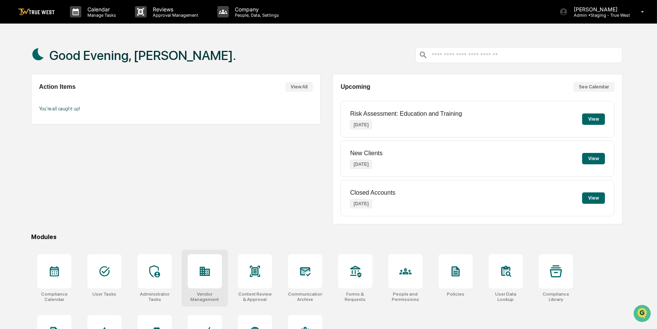
click at [204, 272] on icon at bounding box center [205, 271] width 10 height 9
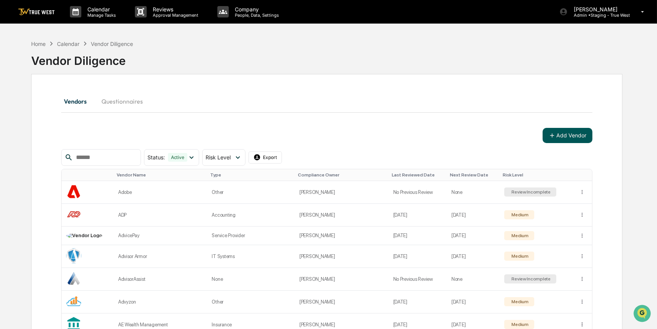
click at [555, 135] on icon at bounding box center [552, 135] width 7 height 7
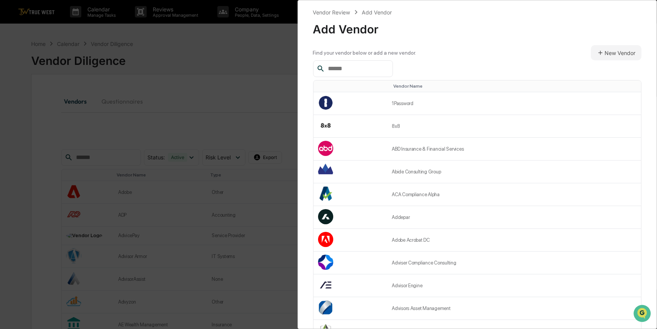
click at [357, 66] on input "text" at bounding box center [357, 69] width 65 height 10
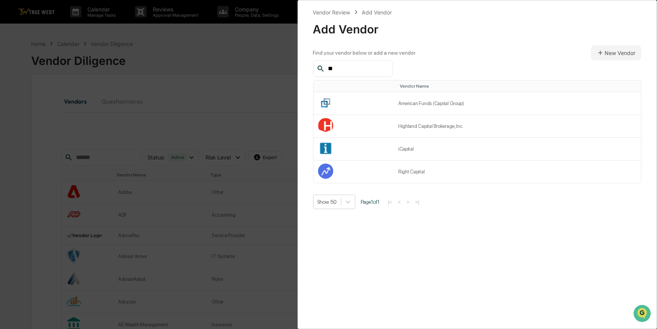
type input "*"
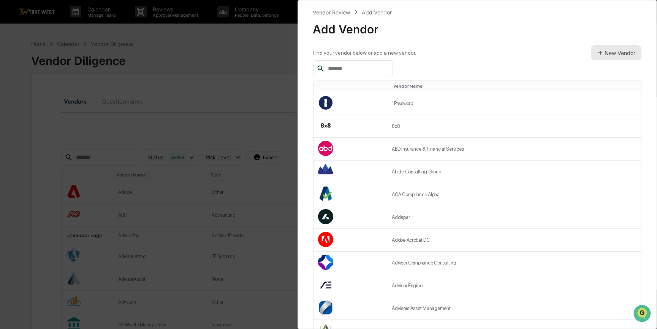
click at [617, 53] on button "New Vendor" at bounding box center [616, 52] width 51 height 15
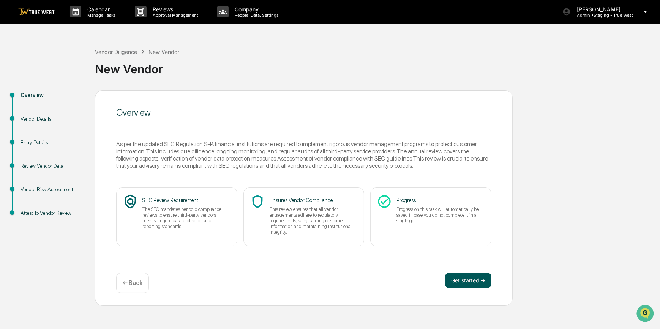
click at [463, 288] on button "Get started ➔" at bounding box center [468, 280] width 46 height 15
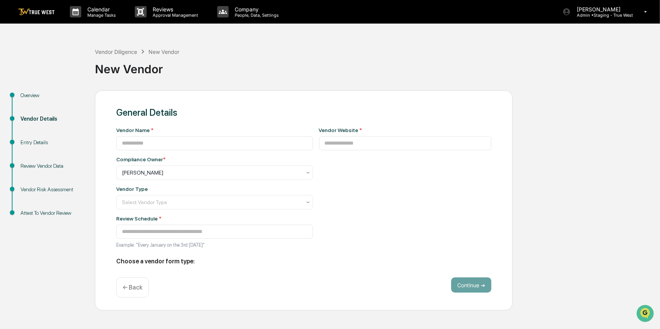
type input "**********"
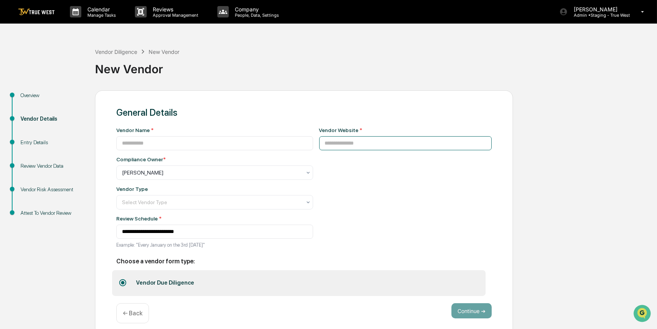
click at [376, 145] on input at bounding box center [405, 143] width 173 height 14
paste input "**********"
type input "**********"
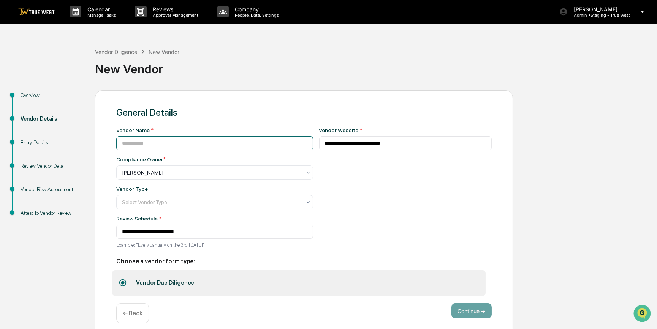
click at [221, 144] on input at bounding box center [214, 143] width 197 height 14
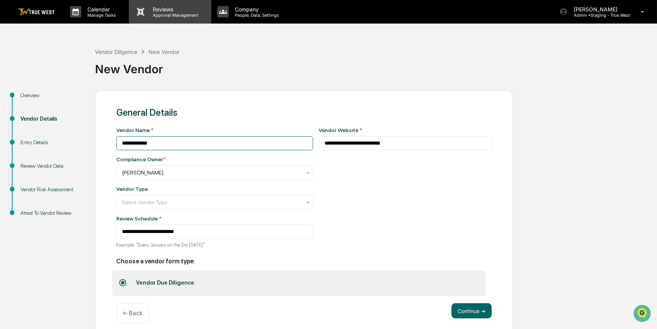
type input "**********"
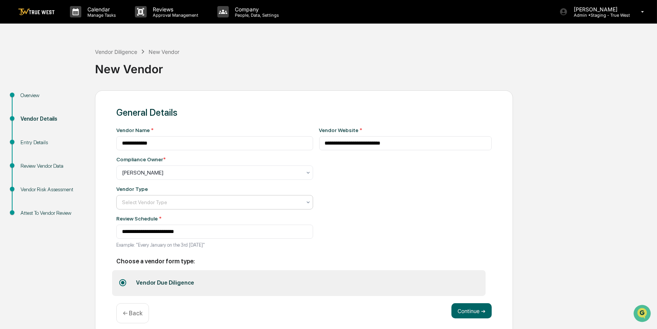
click at [219, 206] on div at bounding box center [211, 203] width 179 height 8
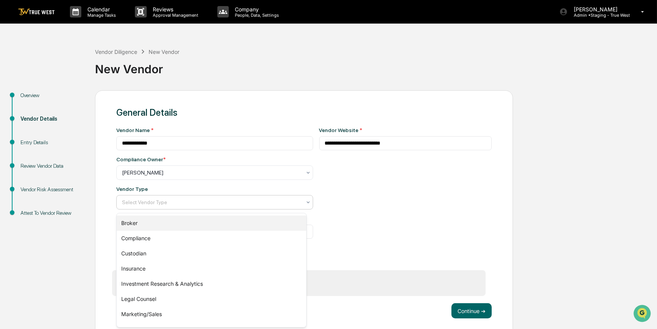
scroll to position [87, 0]
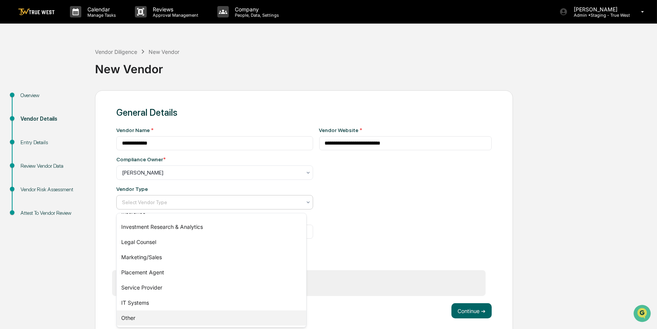
click at [145, 319] on div "Other" at bounding box center [212, 318] width 190 height 15
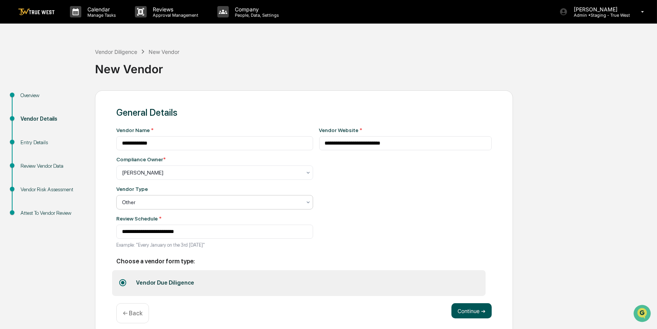
click at [468, 317] on button "Continue ➔" at bounding box center [471, 311] width 40 height 15
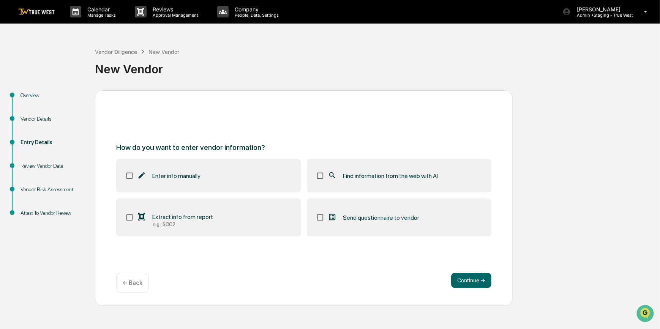
click at [364, 177] on span "Find information from the web with AI" at bounding box center [390, 175] width 95 height 7
click at [466, 280] on button "Continue ➔" at bounding box center [471, 280] width 40 height 15
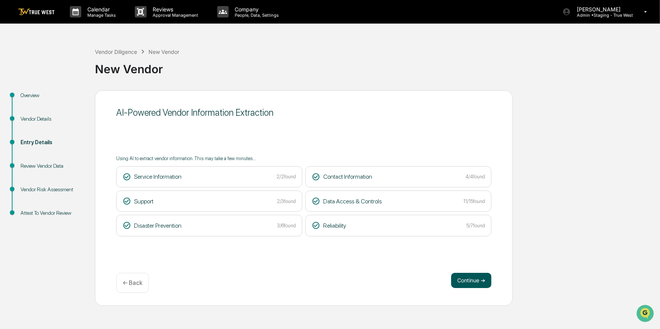
click at [473, 281] on button "Continue ➔" at bounding box center [471, 280] width 40 height 15
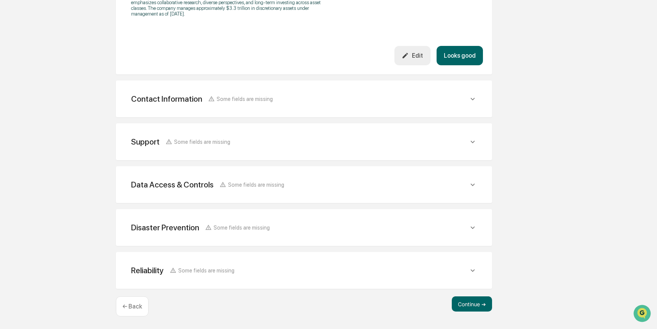
scroll to position [452, 0]
click at [464, 305] on button "Continue ➔" at bounding box center [472, 304] width 40 height 15
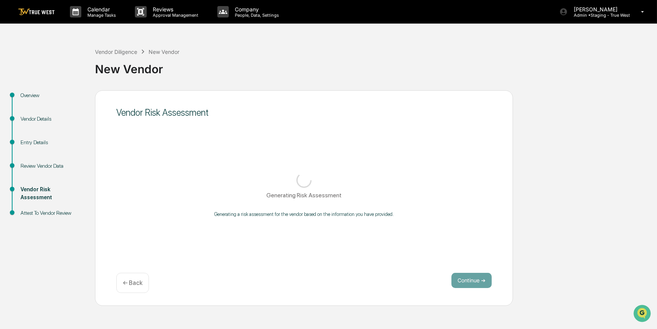
scroll to position [0, 0]
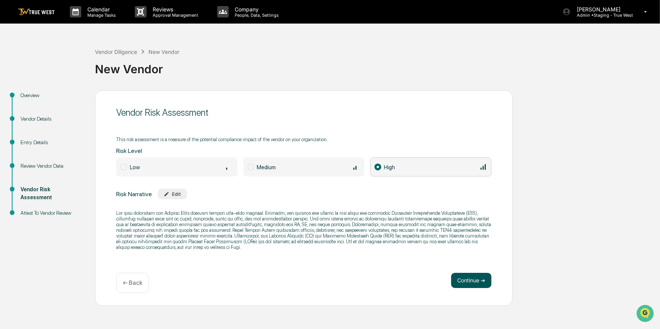
click at [477, 282] on button "Continue ➔" at bounding box center [471, 280] width 40 height 15
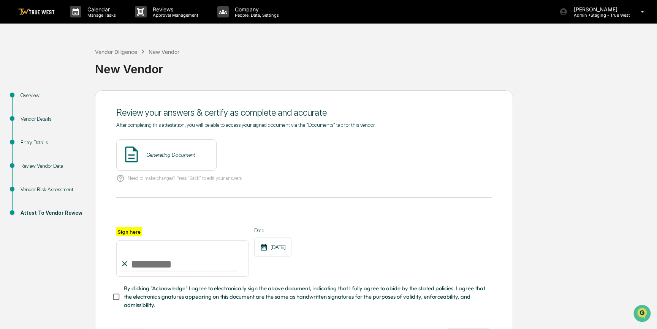
click at [174, 268] on input "Sign here" at bounding box center [182, 258] width 133 height 36
type input "*********"
click at [244, 155] on button "View" at bounding box center [253, 155] width 20 height 12
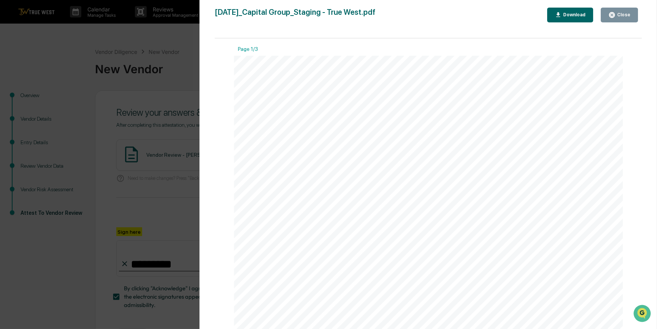
drag, startPoint x: 168, startPoint y: 142, endPoint x: 172, endPoint y: 141, distance: 4.7
click at [169, 142] on div "Version History 09/16/2025, 10:16 PM Carliss Marshall 2025-09-16_Capital Group_…" at bounding box center [328, 164] width 657 height 329
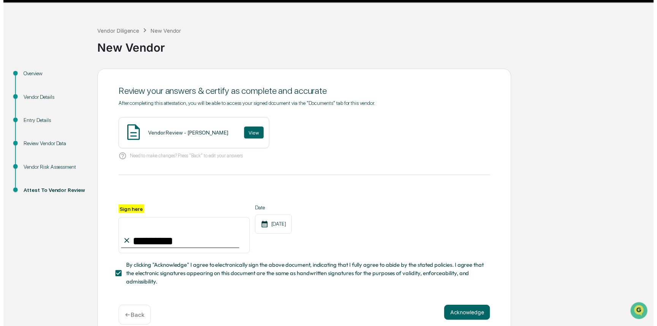
scroll to position [35, 0]
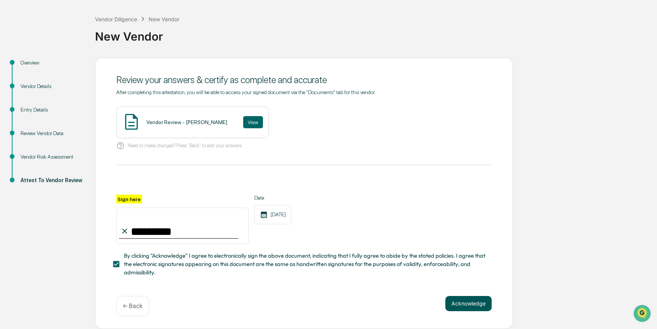
click at [465, 302] on button "Acknowledge" at bounding box center [468, 303] width 46 height 15
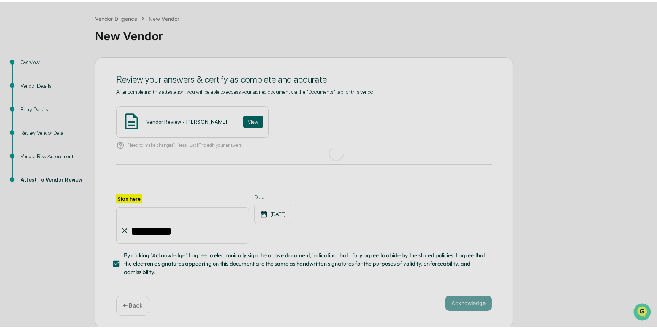
scroll to position [0, 0]
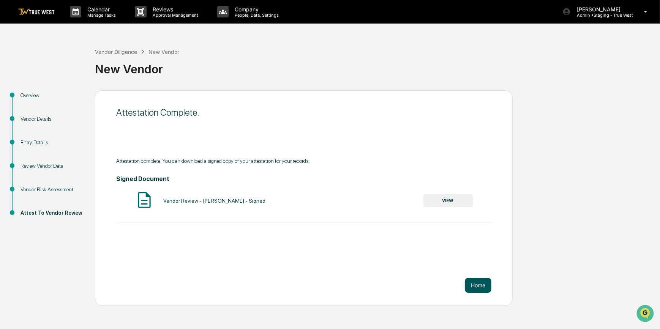
click at [483, 286] on button "Home" at bounding box center [478, 285] width 27 height 15
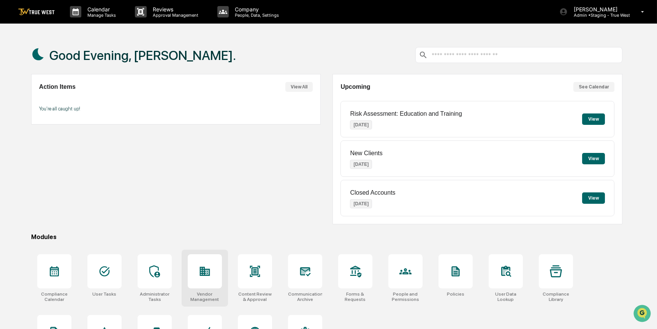
click at [205, 272] on icon at bounding box center [205, 271] width 10 height 9
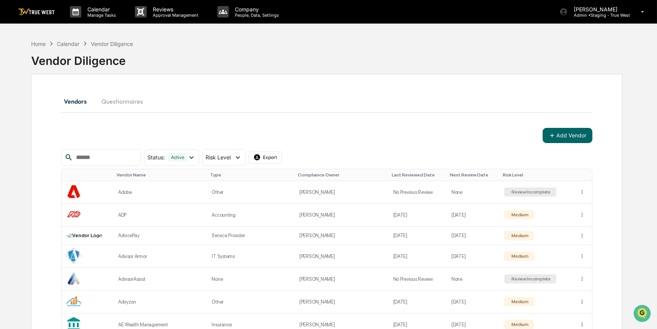
click at [120, 161] on input "text" at bounding box center [105, 158] width 65 height 10
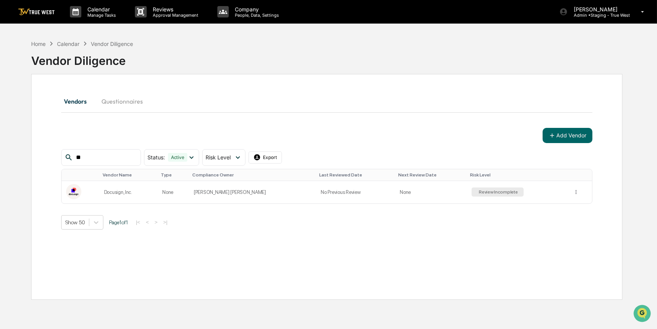
type input "*"
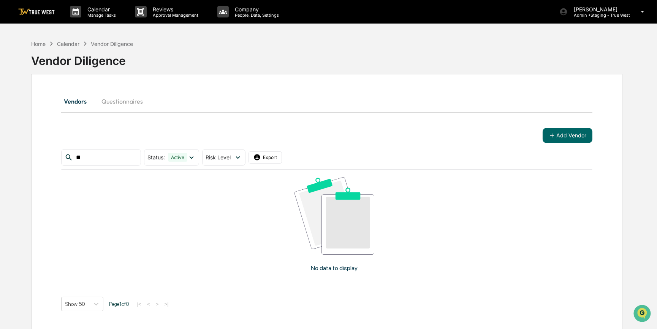
type input "*"
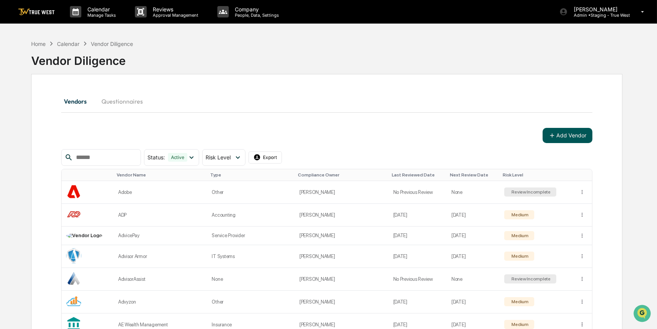
click at [568, 138] on button "Add Vendor" at bounding box center [568, 135] width 50 height 15
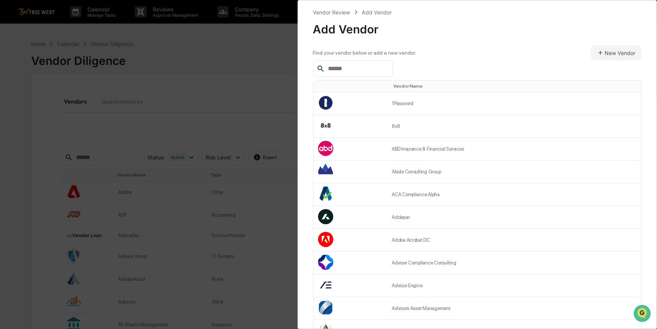
click at [346, 61] on div at bounding box center [353, 68] width 80 height 17
click at [347, 69] on input "text" at bounding box center [357, 69] width 65 height 10
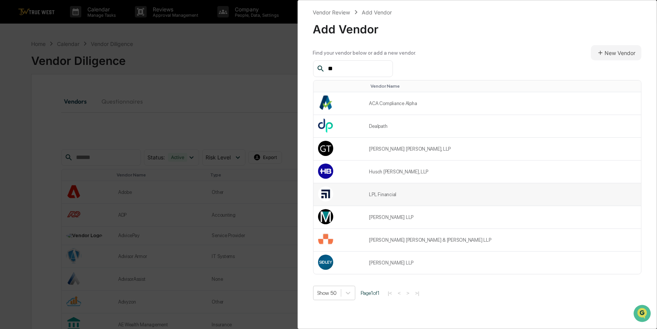
type input "**"
click at [431, 198] on td "LPL Financial" at bounding box center [503, 195] width 276 height 23
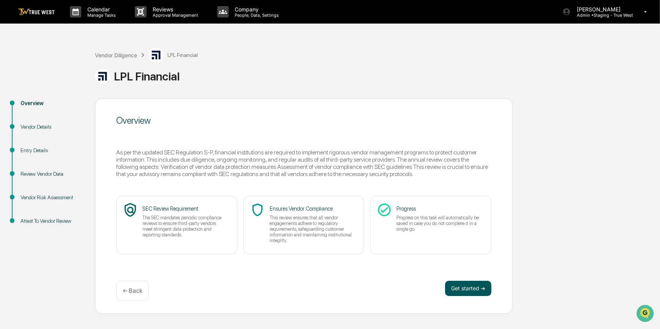
click at [466, 287] on button "Get started ➔" at bounding box center [468, 288] width 46 height 15
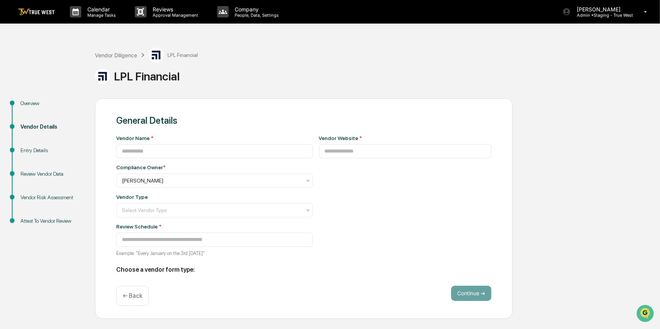
type input "**********"
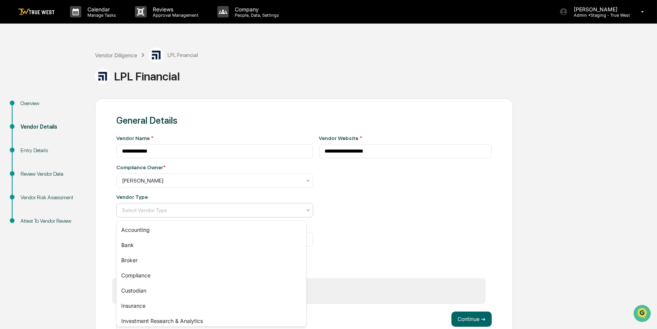
click at [239, 208] on div at bounding box center [211, 211] width 179 height 8
click at [128, 260] on div "Broker" at bounding box center [212, 260] width 190 height 15
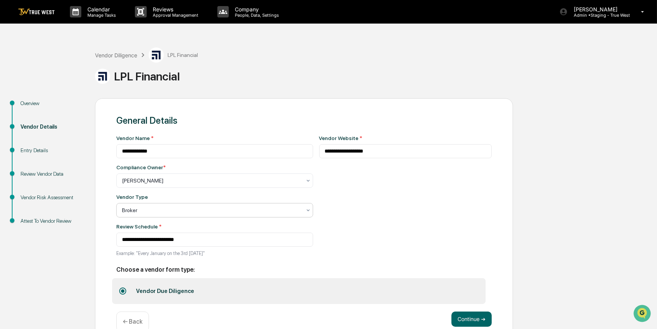
click at [275, 213] on div at bounding box center [211, 211] width 179 height 8
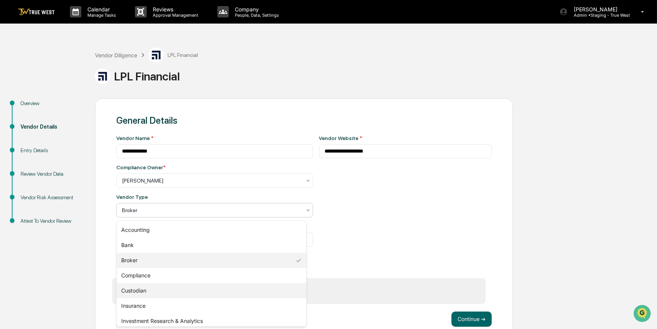
click at [142, 291] on div "Custodian" at bounding box center [212, 290] width 190 height 15
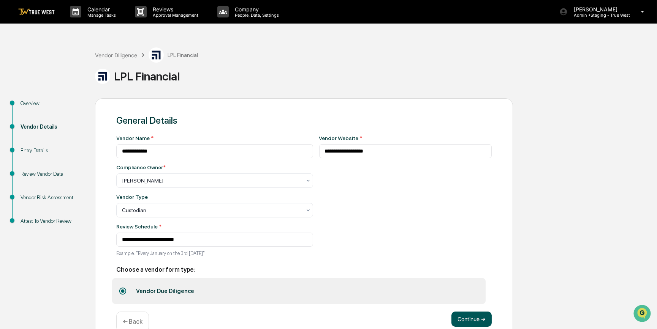
click at [465, 321] on button "Continue ➔" at bounding box center [471, 319] width 40 height 15
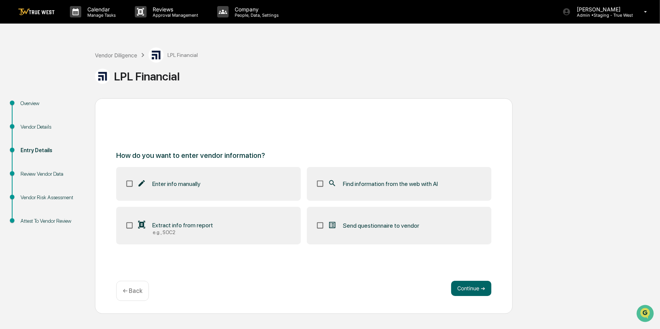
click at [372, 182] on span "Find information from the web with AI" at bounding box center [390, 183] width 95 height 7
click at [465, 289] on button "Continue ➔" at bounding box center [471, 288] width 40 height 15
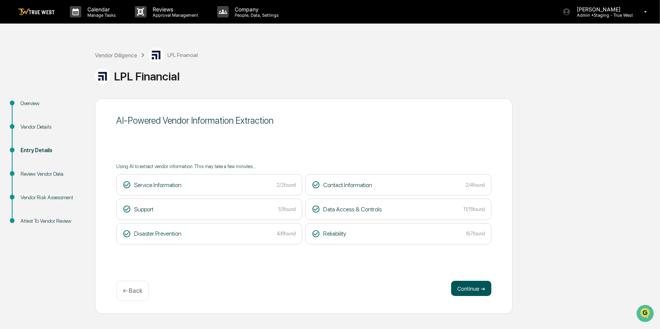
click at [465, 289] on button "Continue ➔" at bounding box center [471, 288] width 40 height 15
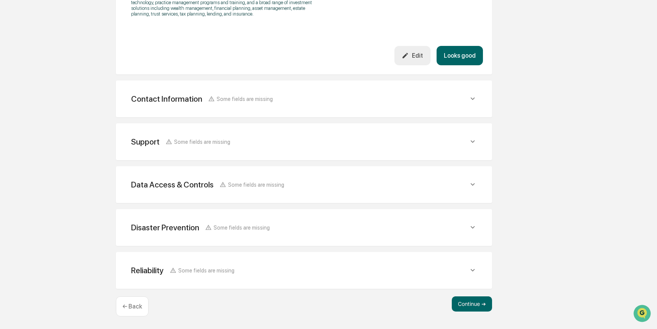
scroll to position [291, 0]
click at [464, 304] on button "Continue ➔" at bounding box center [472, 304] width 40 height 15
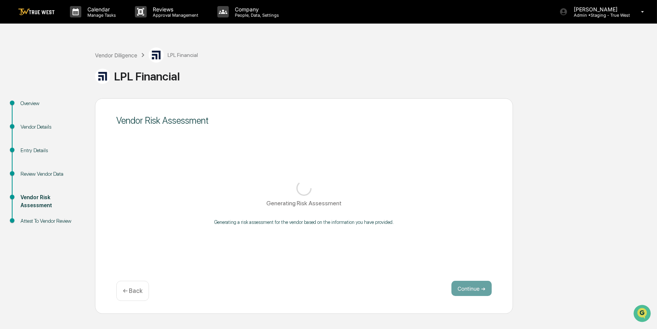
scroll to position [0, 0]
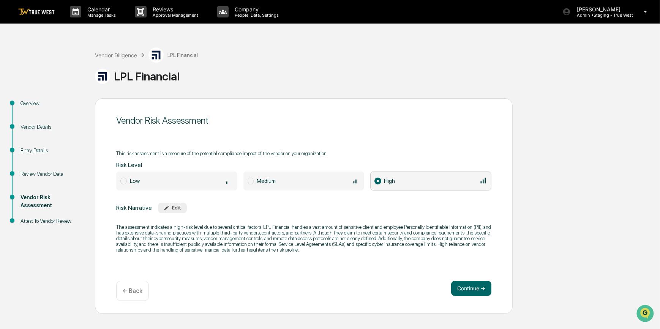
click at [289, 182] on div "Medium" at bounding box center [308, 181] width 103 height 8
click at [464, 289] on button "Continue ➔" at bounding box center [471, 288] width 40 height 15
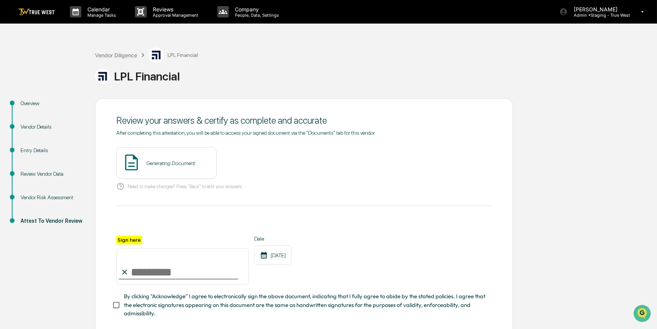
click at [171, 270] on input "Sign here" at bounding box center [182, 266] width 133 height 36
type input "*********"
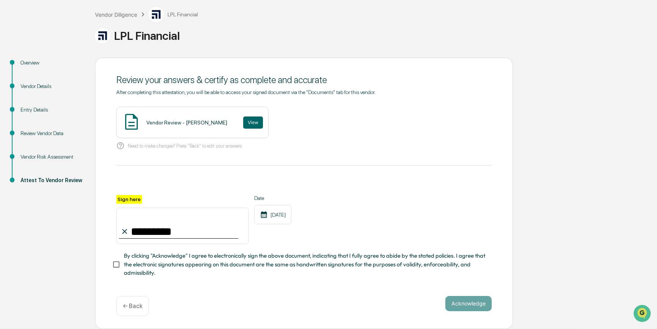
scroll to position [43, 0]
click at [65, 155] on div "Vendor Risk Assessment" at bounding box center [52, 157] width 62 height 8
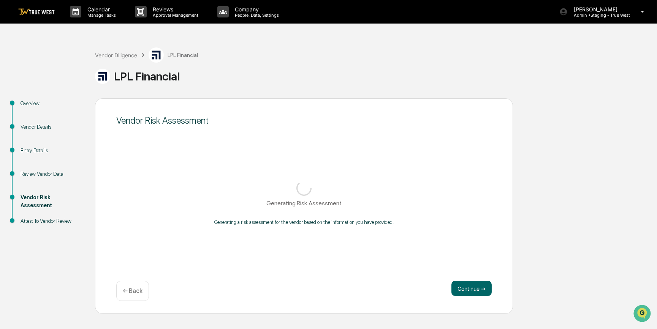
scroll to position [0, 0]
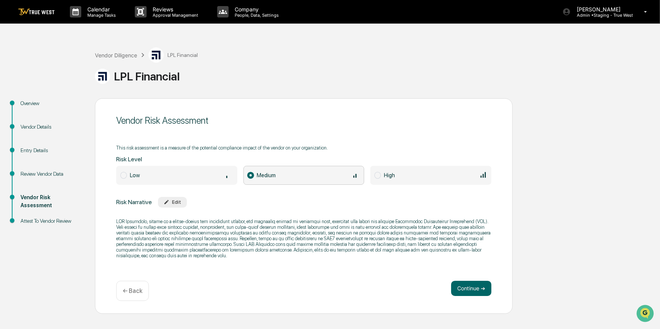
click at [177, 174] on div "Low" at bounding box center [181, 175] width 103 height 8
click at [470, 291] on button "Continue ➔" at bounding box center [471, 288] width 40 height 15
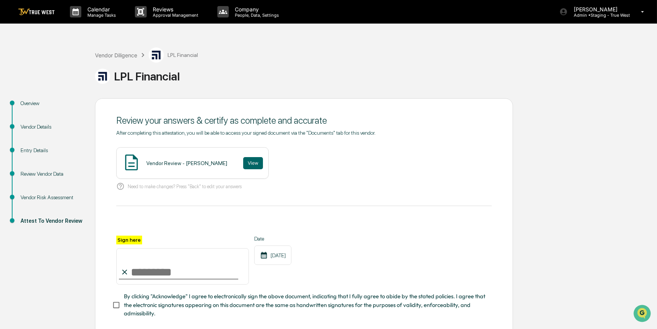
click at [185, 273] on input "Sign here" at bounding box center [182, 266] width 133 height 36
type input "*********"
click at [244, 169] on button "View" at bounding box center [253, 163] width 20 height 12
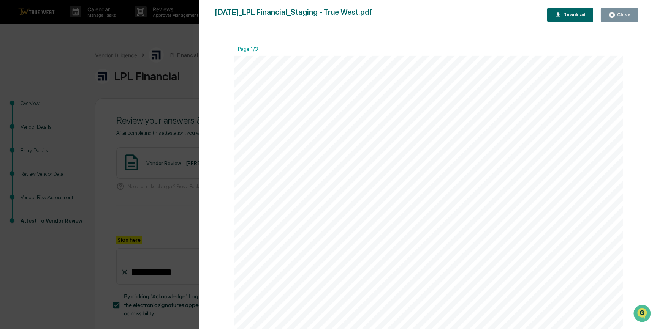
click at [157, 202] on div "Version History 09/16/2025, 10:20 PM Carliss Marshall 2025-09-16_LPL Financial_…" at bounding box center [328, 164] width 657 height 329
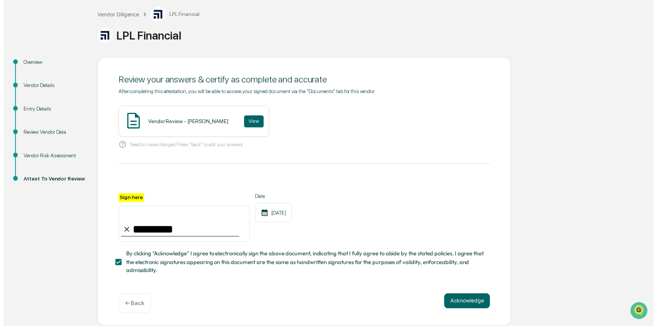
scroll to position [43, 0]
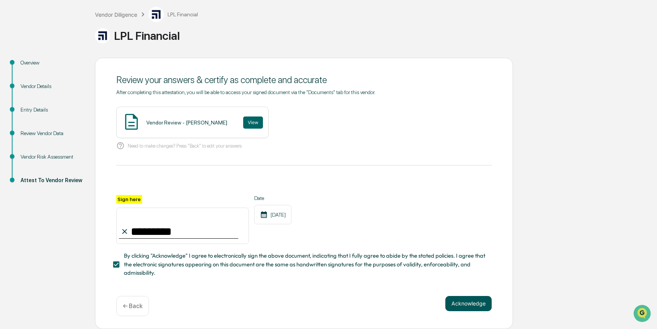
click at [472, 305] on button "Acknowledge" at bounding box center [468, 303] width 46 height 15
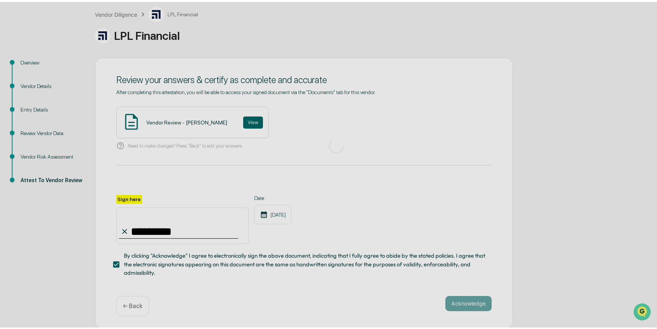
scroll to position [0, 0]
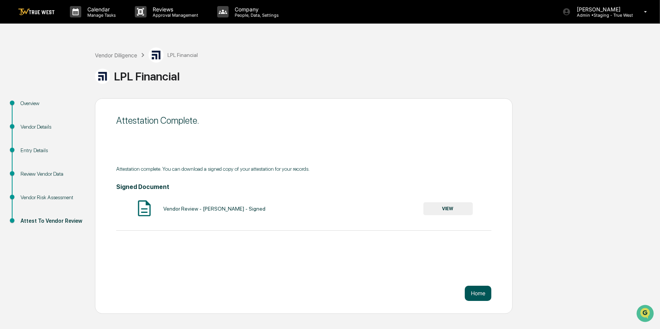
click at [479, 296] on button "Home" at bounding box center [478, 293] width 27 height 15
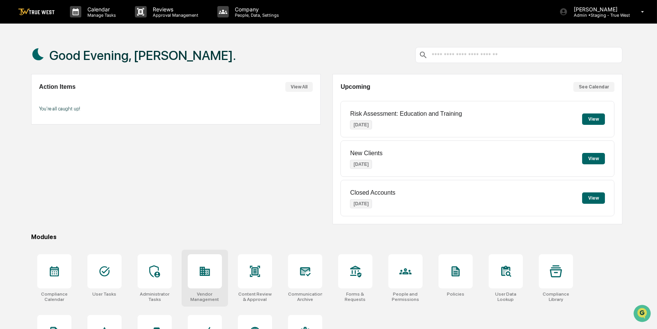
click at [208, 280] on div at bounding box center [205, 272] width 34 height 34
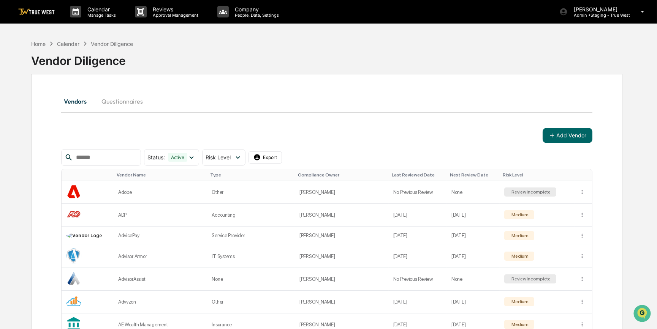
click at [100, 160] on input "text" at bounding box center [105, 158] width 65 height 10
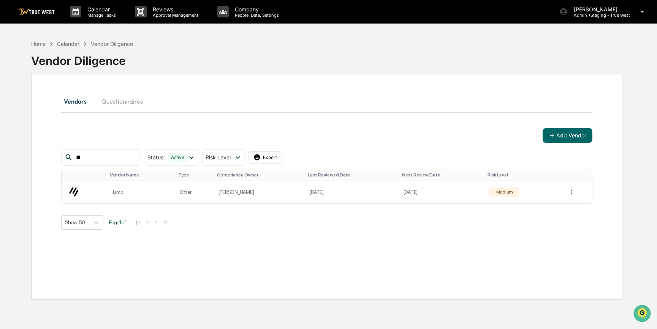
type input "**"
drag, startPoint x: 92, startPoint y: 156, endPoint x: 74, endPoint y: 157, distance: 17.9
click at [74, 157] on input "**" at bounding box center [105, 158] width 65 height 10
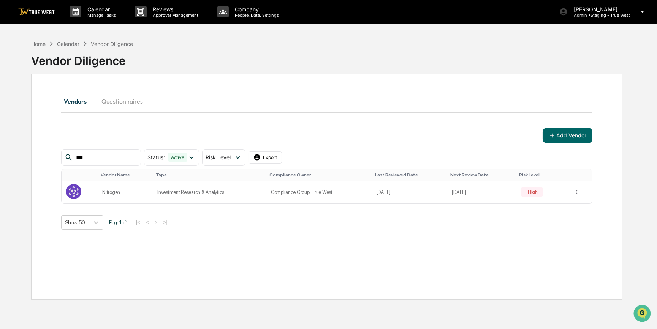
click at [103, 153] on input "***" at bounding box center [105, 158] width 65 height 10
type input "*"
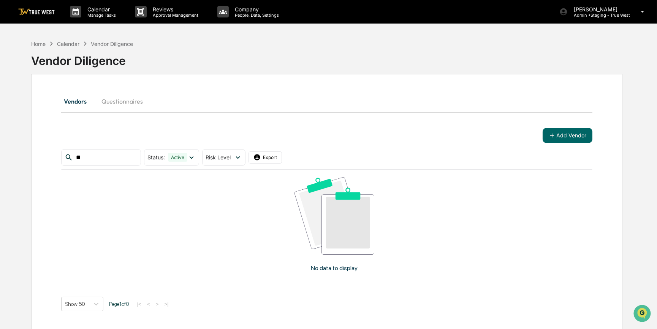
type input "*"
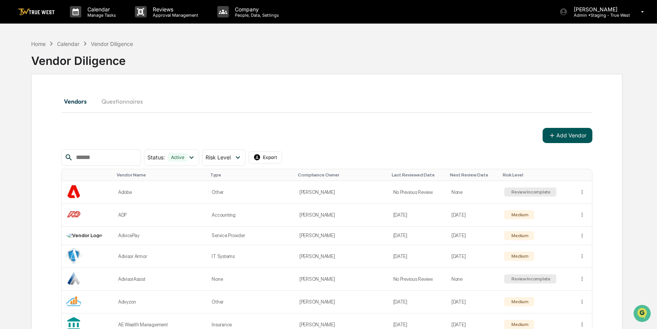
click at [562, 135] on button "Add Vendor" at bounding box center [568, 135] width 50 height 15
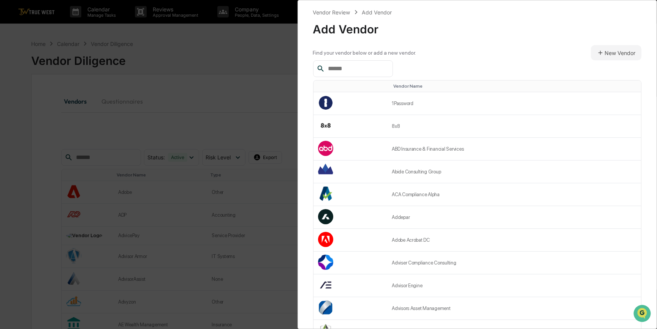
click at [339, 68] on input "text" at bounding box center [357, 69] width 65 height 10
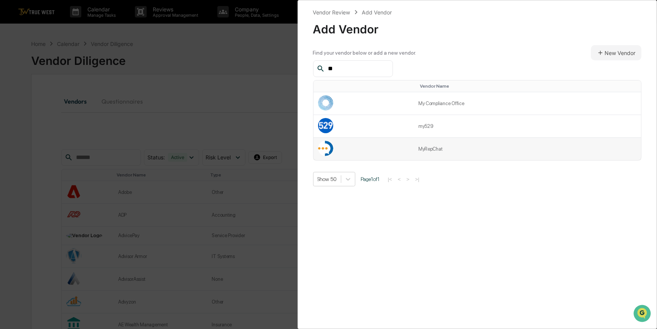
type input "**"
click at [386, 147] on td at bounding box center [363, 149] width 100 height 22
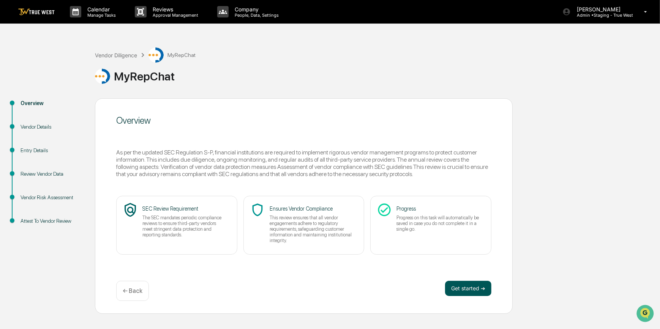
click at [469, 285] on button "Get started ➔" at bounding box center [468, 288] width 46 height 15
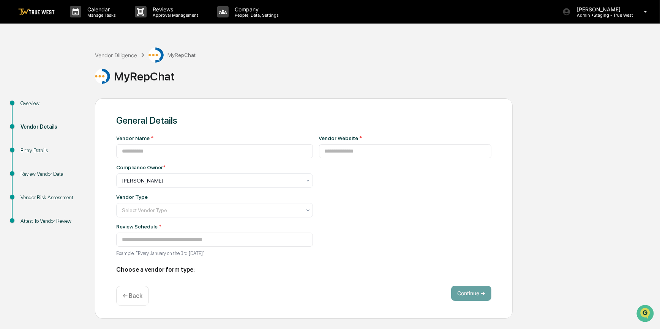
type input "*********"
type input "**********"
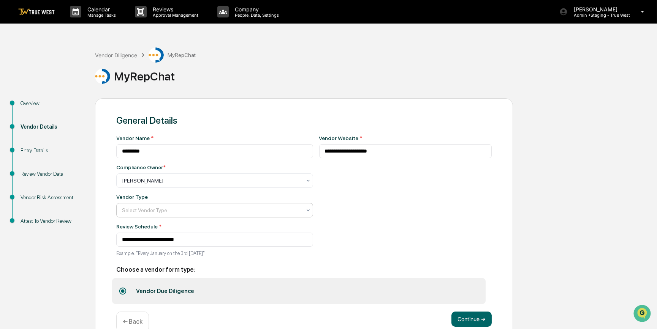
click at [296, 213] on div "Select Vendor Type" at bounding box center [211, 210] width 187 height 11
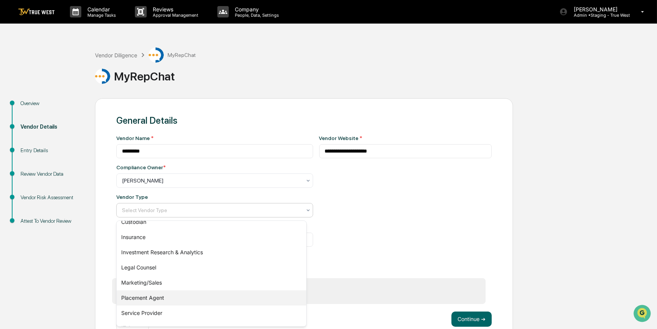
scroll to position [95, 0]
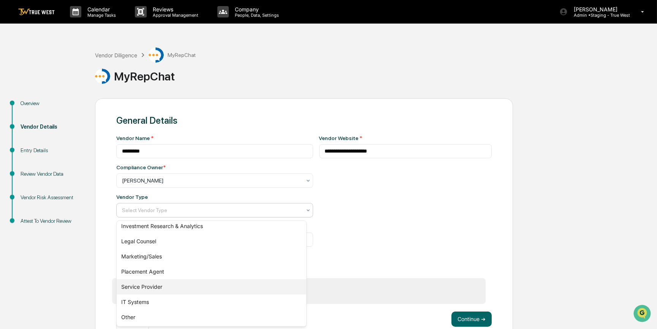
click at [154, 289] on div "Service Provider" at bounding box center [212, 287] width 190 height 15
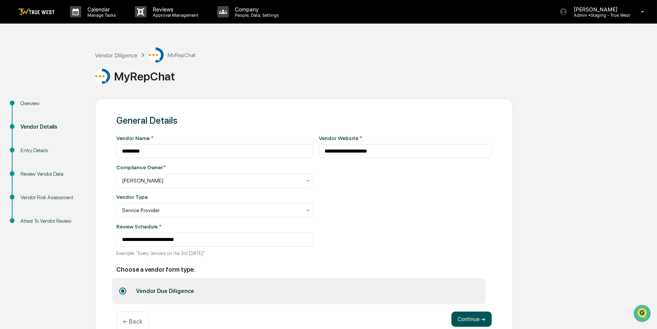
click at [467, 318] on button "Continue ➔" at bounding box center [471, 319] width 40 height 15
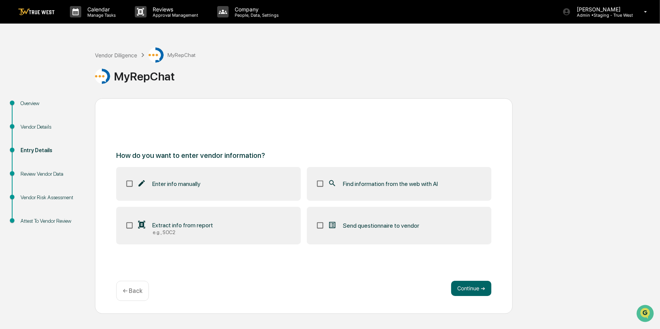
click at [397, 184] on span "Find information from the web with AI" at bounding box center [390, 183] width 95 height 7
click at [467, 289] on button "Continue ➔" at bounding box center [471, 288] width 40 height 15
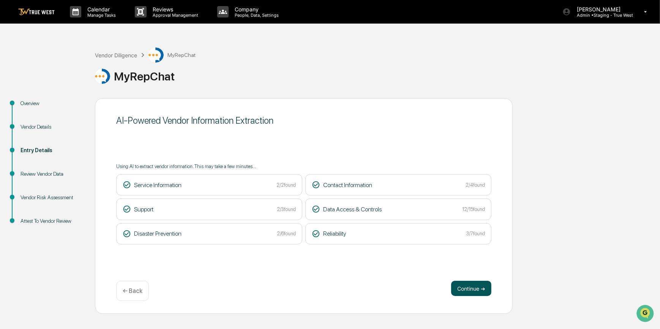
click at [470, 288] on button "Continue ➔" at bounding box center [471, 288] width 40 height 15
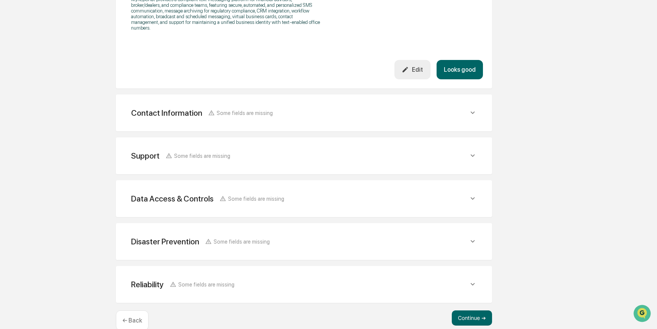
scroll to position [291, 0]
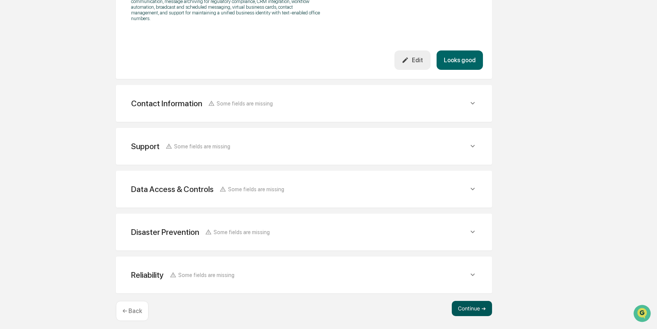
click at [463, 305] on button "Continue ➔" at bounding box center [472, 308] width 40 height 15
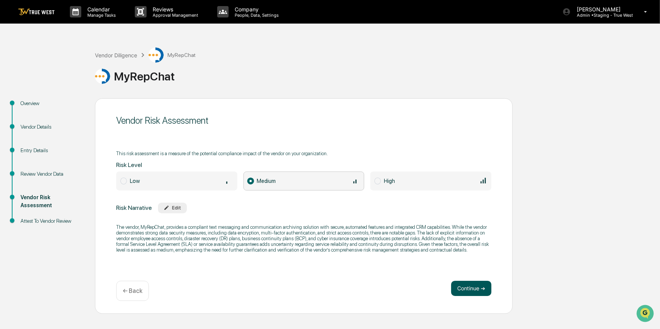
click at [464, 290] on button "Continue ➔" at bounding box center [471, 288] width 40 height 15
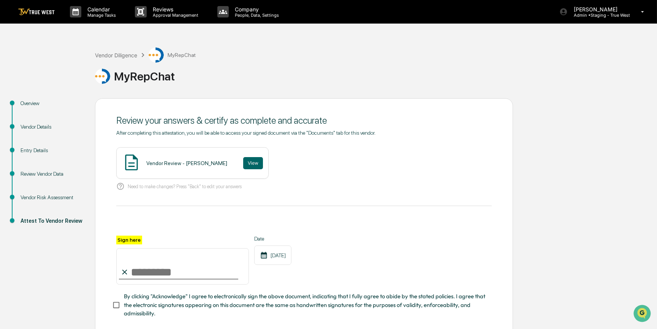
click at [179, 274] on input "Sign here" at bounding box center [182, 266] width 133 height 36
type input "*********"
click at [244, 163] on button "View" at bounding box center [253, 163] width 20 height 12
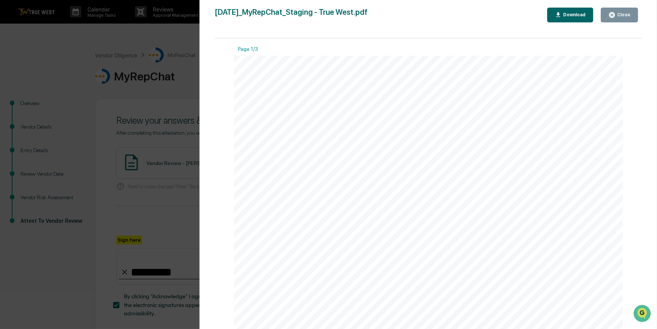
click at [147, 127] on div "Version History 09/16/2025, 10:23 PM Carliss Marshall 2025-09-16_MyRepChat_Stag…" at bounding box center [328, 164] width 657 height 329
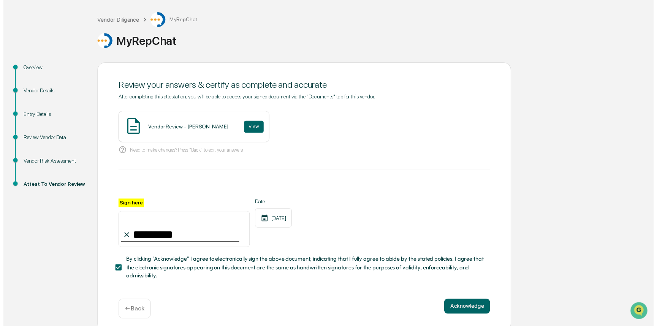
scroll to position [43, 0]
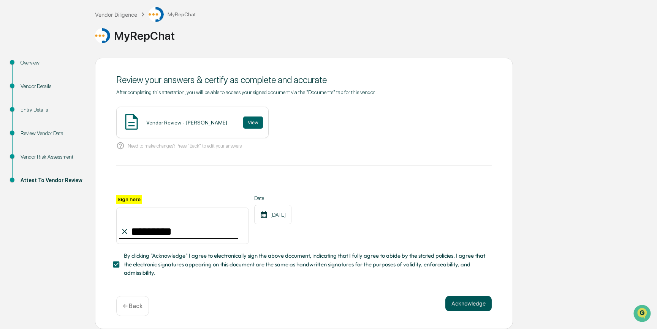
click at [470, 306] on button "Acknowledge" at bounding box center [468, 303] width 46 height 15
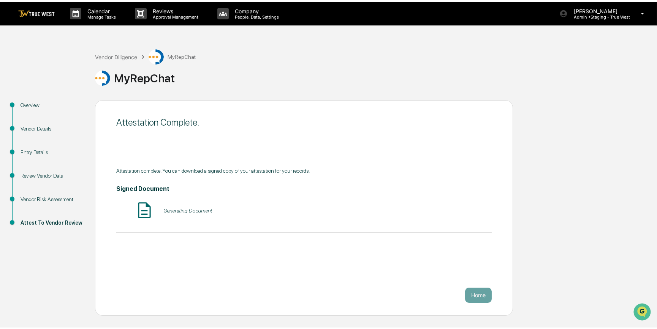
scroll to position [0, 0]
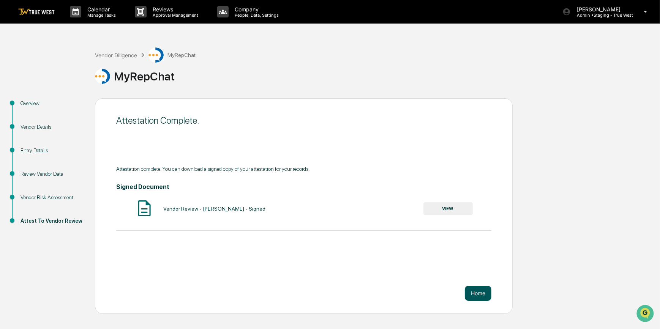
click at [478, 293] on button "Home" at bounding box center [478, 293] width 27 height 15
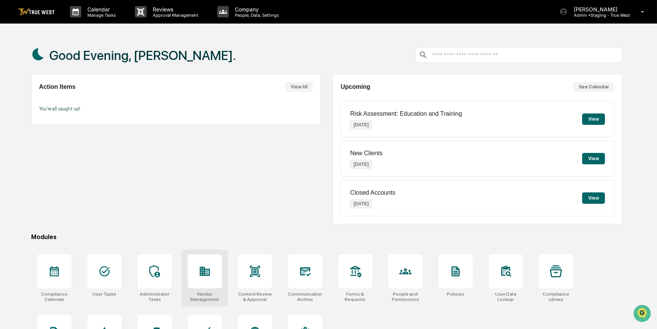
click at [199, 274] on icon at bounding box center [205, 272] width 12 height 12
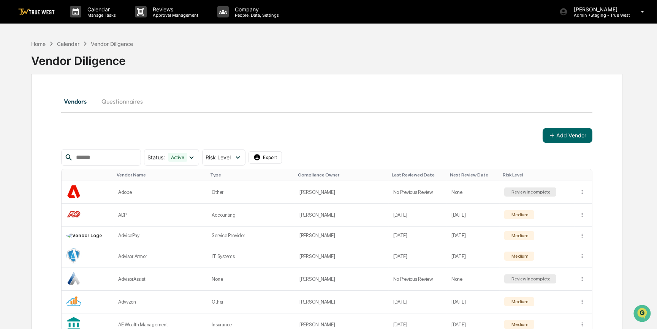
click at [122, 157] on input "text" at bounding box center [105, 158] width 65 height 10
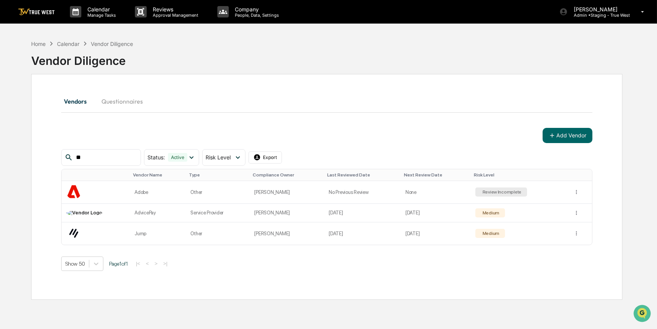
type input "*"
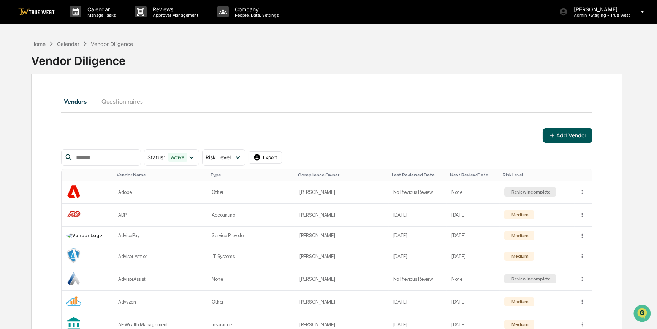
click at [553, 137] on icon at bounding box center [552, 135] width 7 height 7
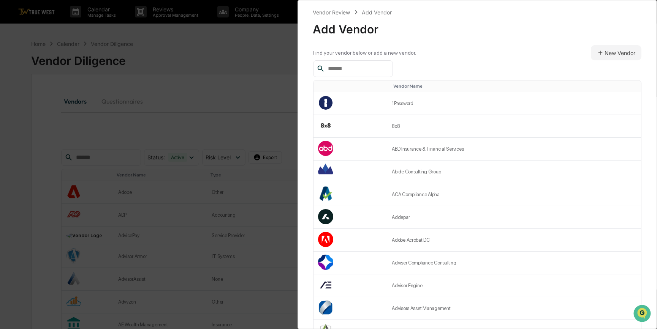
click at [355, 71] on input "text" at bounding box center [357, 69] width 65 height 10
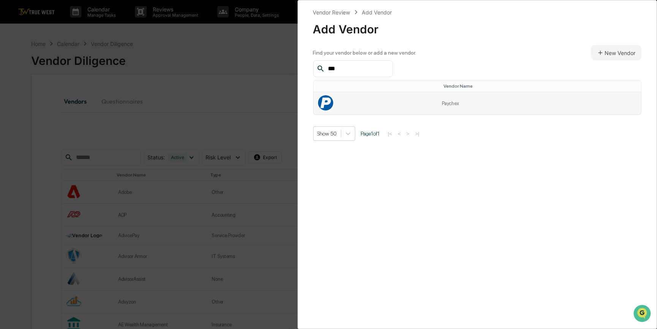
type input "***"
click at [452, 107] on td "Paychex" at bounding box center [539, 103] width 204 height 22
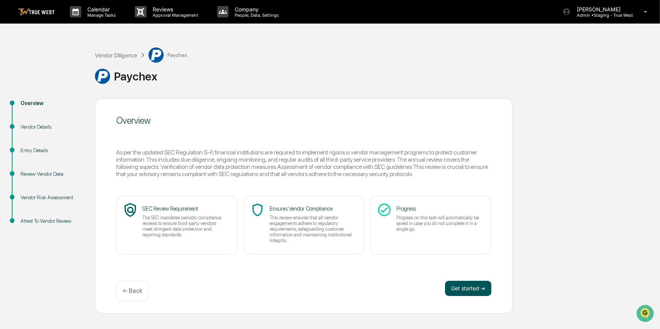
click at [459, 293] on button "Get started ➔" at bounding box center [468, 288] width 46 height 15
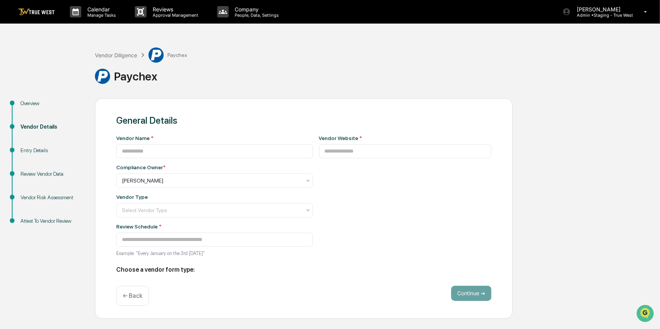
type input "*******"
type input "**********"
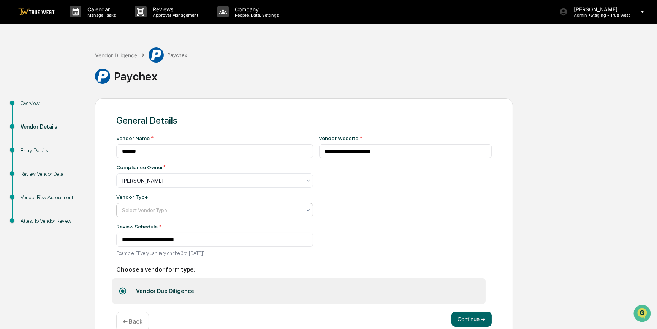
click at [305, 212] on icon at bounding box center [308, 210] width 6 height 6
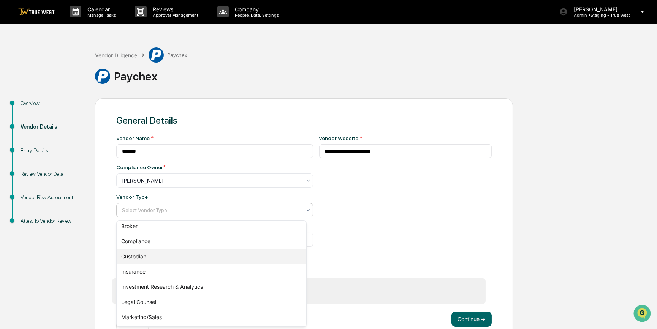
scroll to position [95, 0]
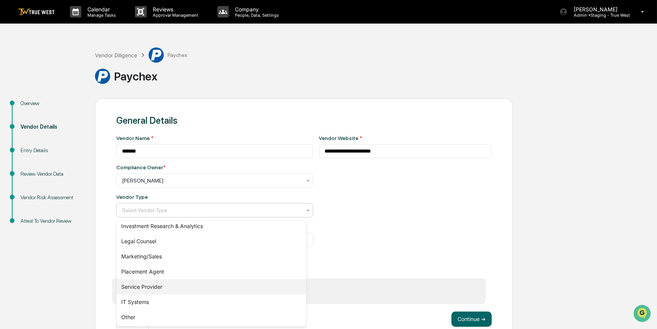
click at [160, 289] on div "Service Provider" at bounding box center [212, 287] width 190 height 15
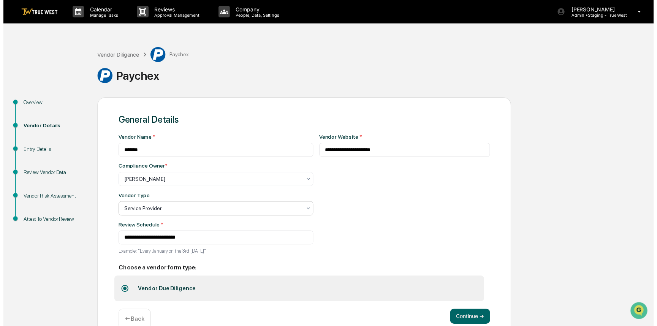
scroll to position [17, 0]
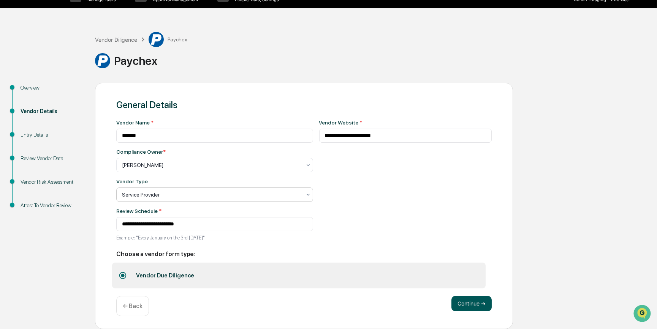
click at [474, 303] on button "Continue ➔" at bounding box center [471, 303] width 40 height 15
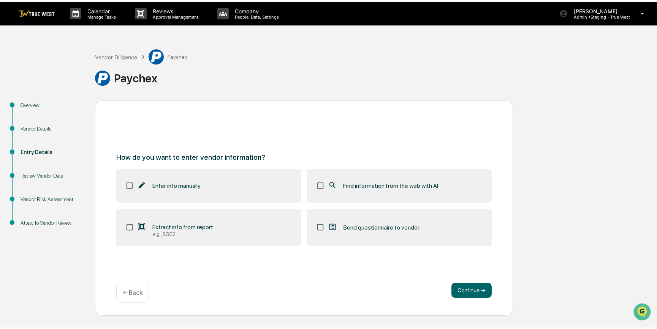
scroll to position [0, 0]
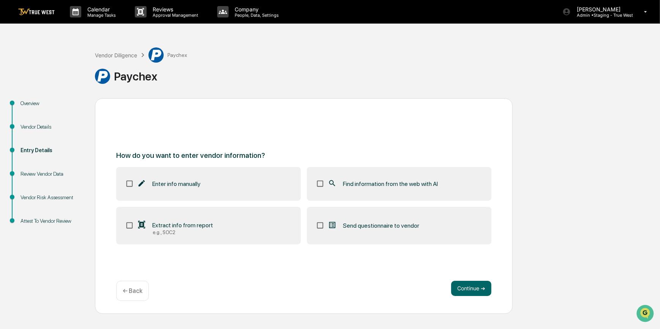
click at [375, 174] on label "Find information from the web with AI" at bounding box center [399, 183] width 185 height 33
click at [470, 289] on button "Continue ➔" at bounding box center [471, 288] width 40 height 15
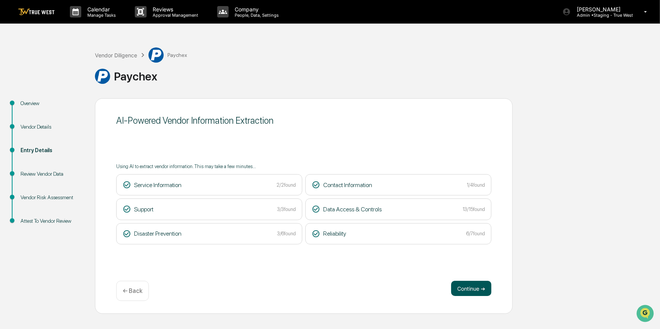
click at [475, 289] on button "Continue ➔" at bounding box center [471, 288] width 40 height 15
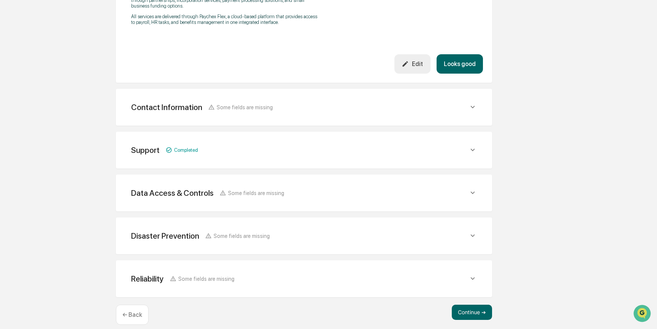
scroll to position [425, 0]
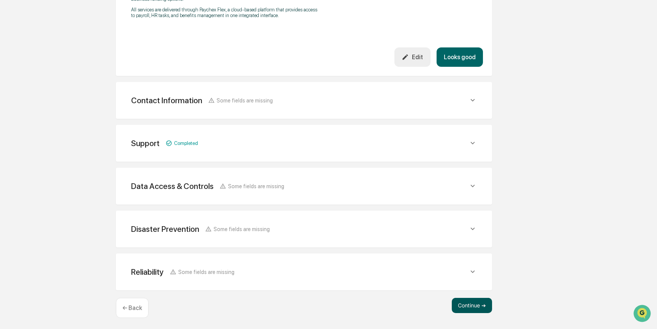
click at [465, 305] on button "Continue ➔" at bounding box center [472, 305] width 40 height 15
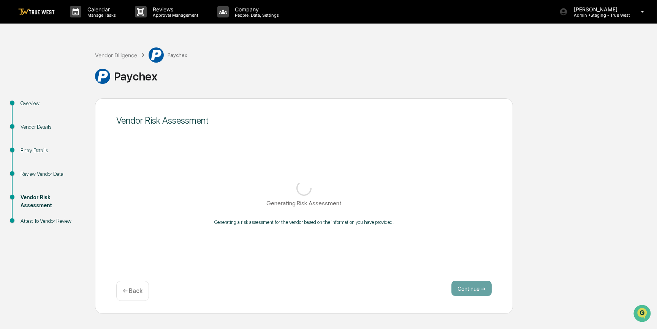
scroll to position [0, 0]
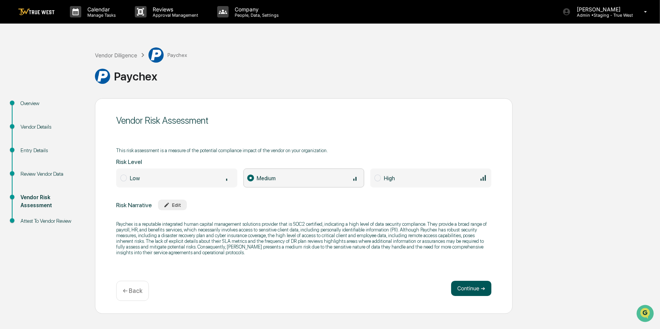
click at [467, 289] on button "Continue ➔" at bounding box center [471, 288] width 40 height 15
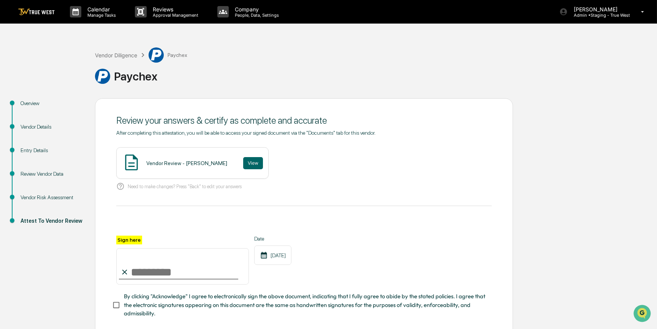
click at [177, 276] on input "Sign here" at bounding box center [182, 266] width 133 height 36
type input "*********"
click at [244, 167] on button "View" at bounding box center [253, 163] width 20 height 12
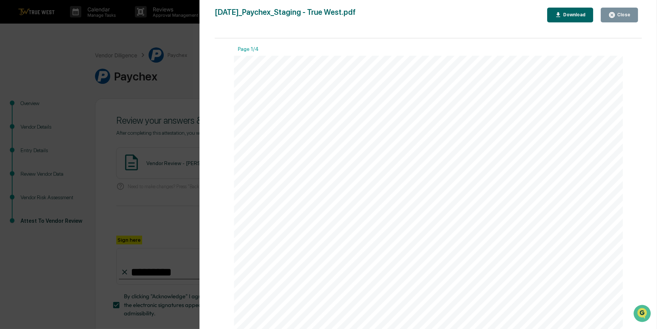
click at [166, 84] on div "Version History 09/16/2025, 10:26 PM Carliss Marshall 2025-09-16_Paychex_Stagin…" at bounding box center [328, 164] width 657 height 329
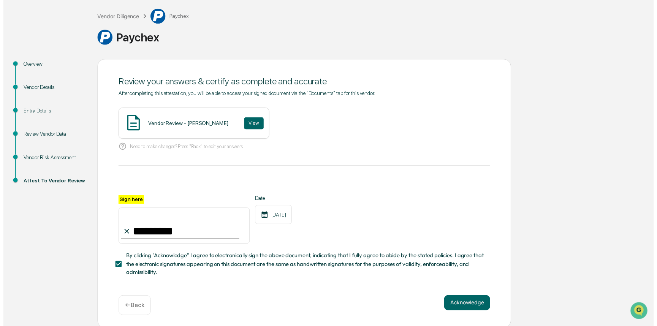
scroll to position [43, 0]
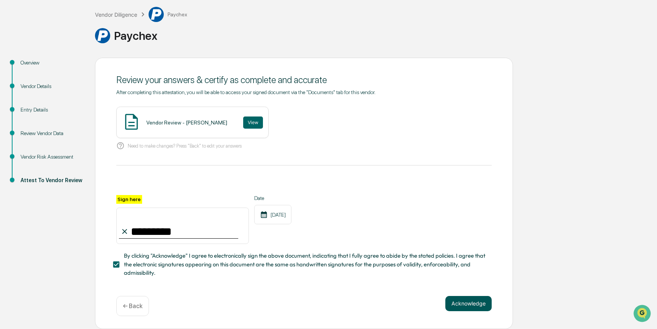
click at [462, 304] on button "Acknowledge" at bounding box center [468, 303] width 46 height 15
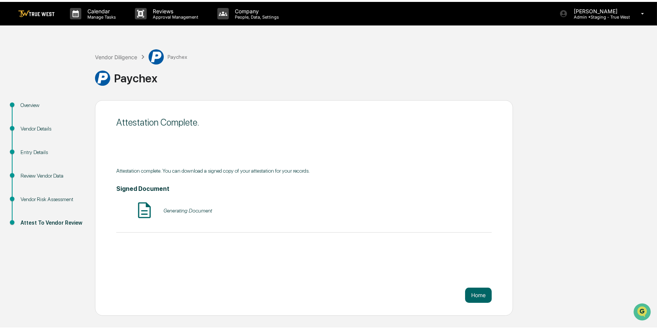
scroll to position [0, 0]
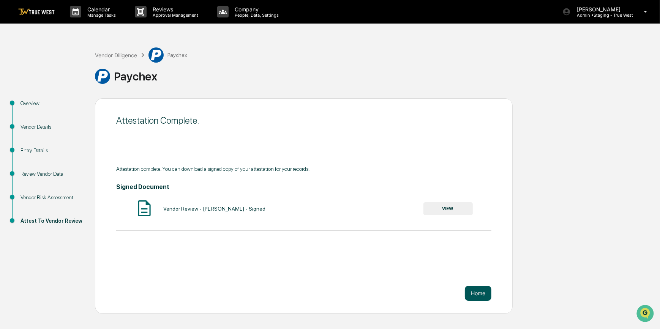
click at [478, 291] on button "Home" at bounding box center [478, 293] width 27 height 15
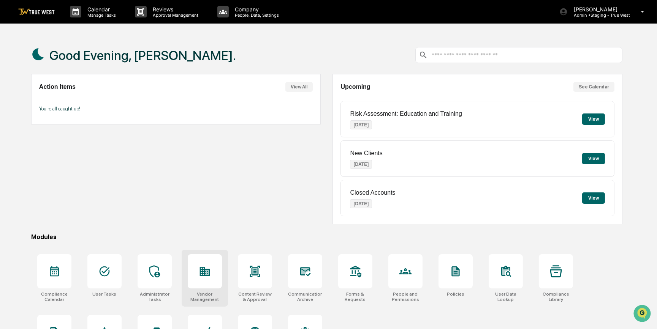
click at [203, 272] on icon at bounding box center [205, 271] width 10 height 9
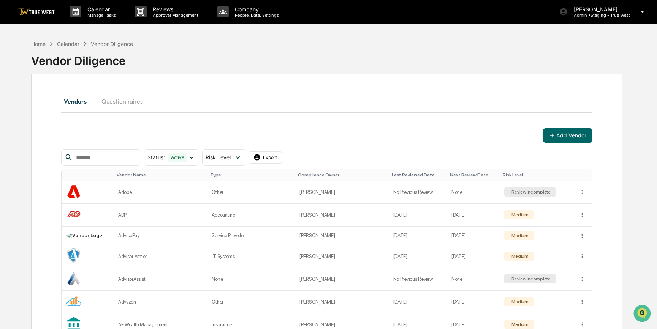
click at [101, 157] on input "text" at bounding box center [105, 158] width 65 height 10
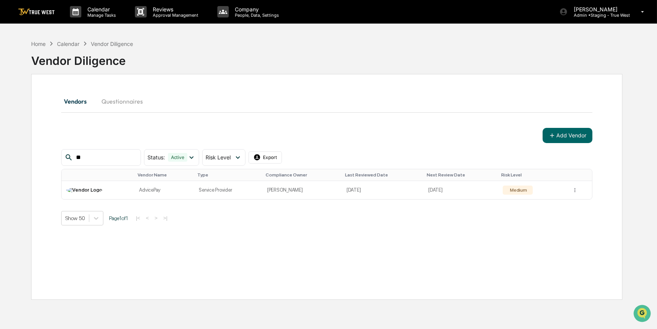
type input "*"
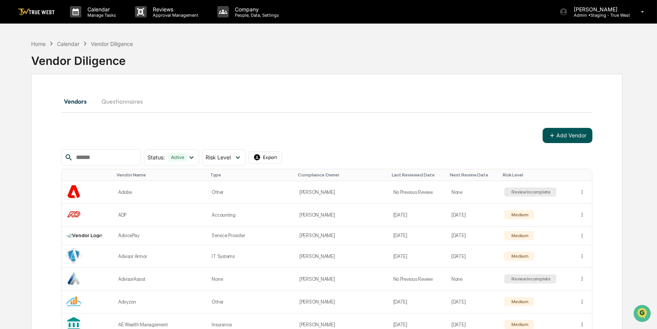
click at [558, 129] on button "Add Vendor" at bounding box center [568, 135] width 50 height 15
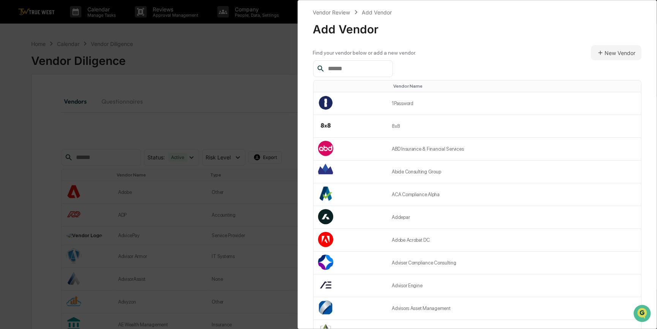
click at [354, 69] on input "text" at bounding box center [357, 69] width 65 height 10
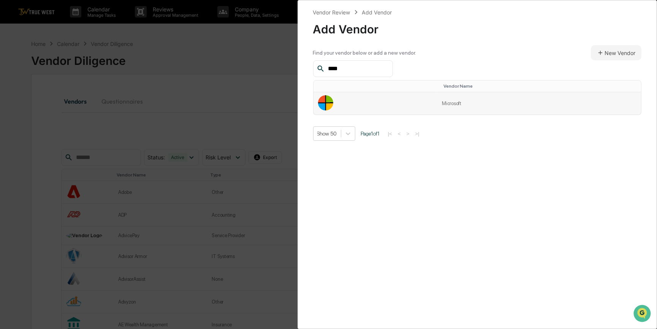
type input "****"
click at [448, 109] on td "Microsoft" at bounding box center [539, 103] width 204 height 22
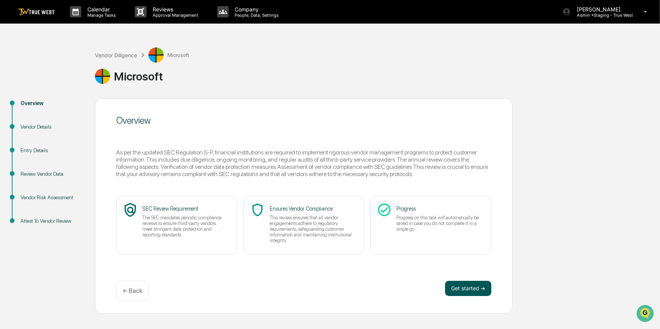
click at [466, 285] on button "Get started ➔" at bounding box center [468, 288] width 46 height 15
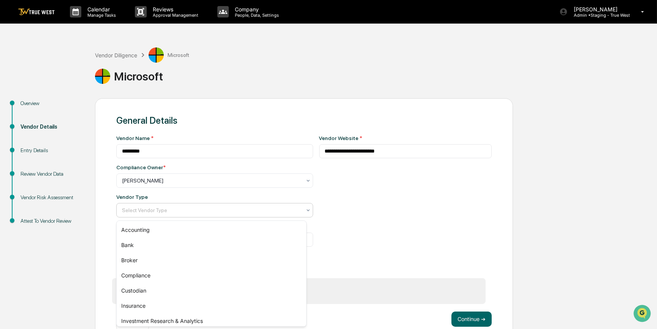
click at [213, 213] on div at bounding box center [211, 211] width 179 height 8
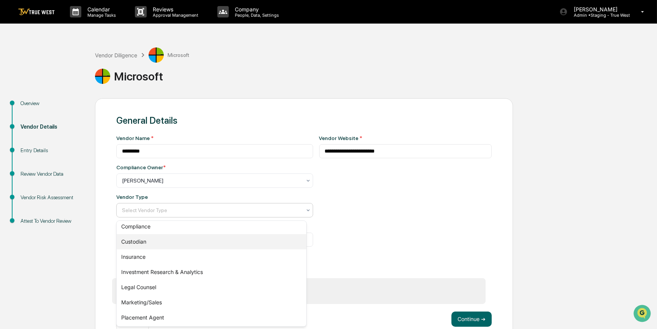
scroll to position [69, 0]
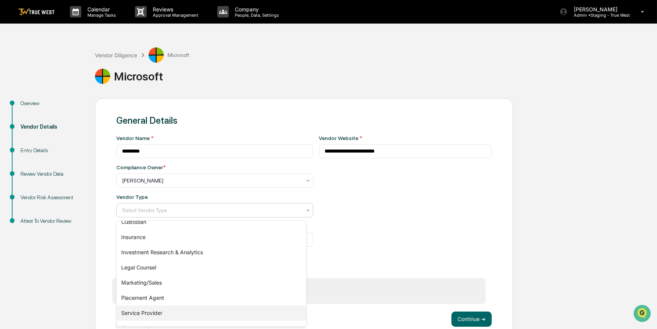
click at [163, 311] on div "Service Provider" at bounding box center [212, 313] width 190 height 15
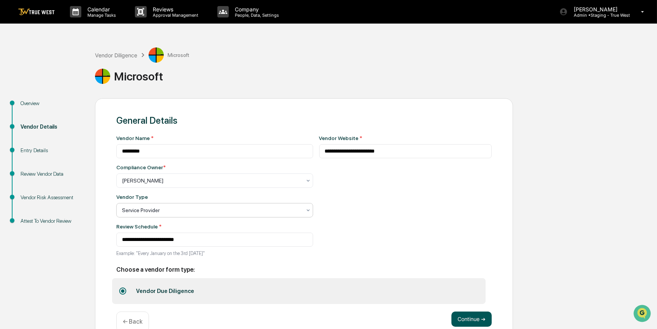
click at [475, 321] on button "Continue ➔" at bounding box center [471, 319] width 40 height 15
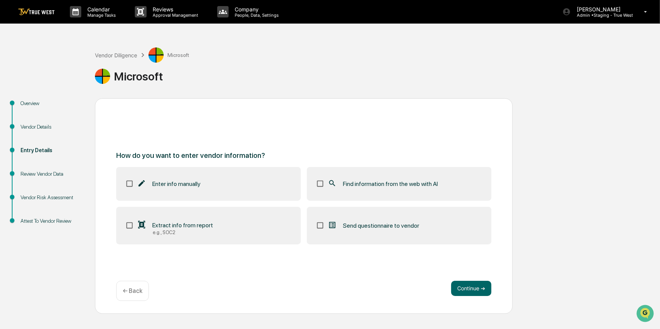
click at [391, 184] on span "Find information from the web with AI" at bounding box center [390, 183] width 95 height 7
click at [467, 287] on button "Continue ➔" at bounding box center [471, 288] width 40 height 15
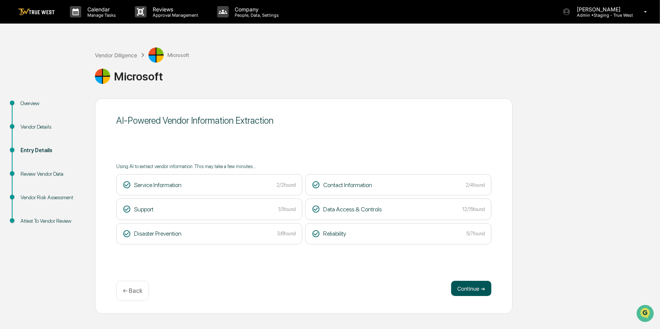
click at [469, 290] on button "Continue ➔" at bounding box center [471, 288] width 40 height 15
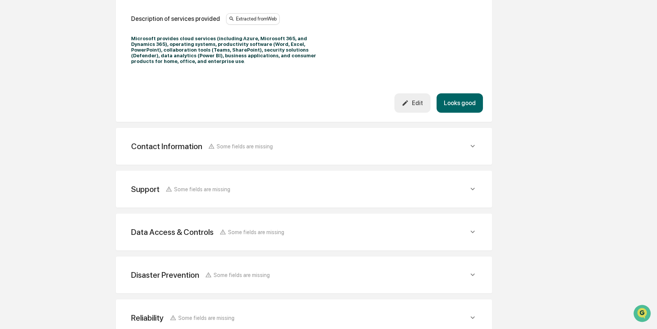
scroll to position [285, 0]
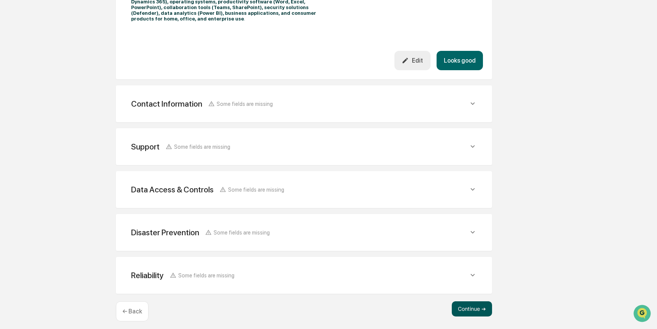
click at [479, 302] on button "Continue ➔" at bounding box center [472, 309] width 40 height 15
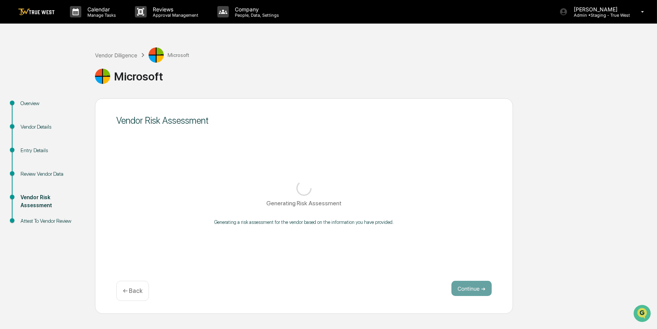
scroll to position [0, 0]
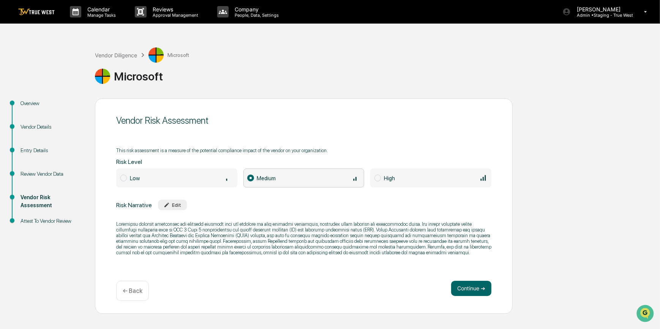
click at [164, 181] on div "Low" at bounding box center [181, 178] width 103 height 8
click at [479, 289] on button "Continue ➔" at bounding box center [471, 288] width 40 height 15
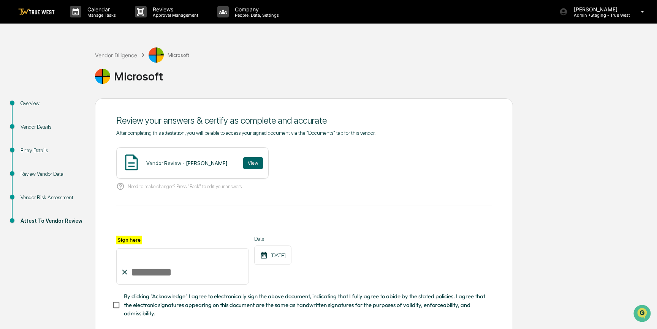
click at [176, 278] on input "Sign here" at bounding box center [182, 266] width 133 height 36
type input "*********"
click at [244, 161] on button "View" at bounding box center [253, 163] width 20 height 12
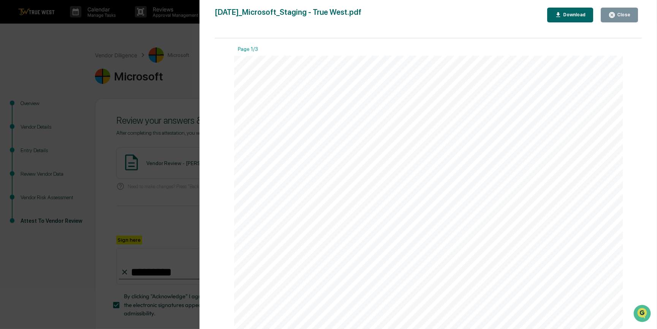
click at [133, 87] on div "Version History [DATE] 10:28 PM [PERSON_NAME] [DATE]_Microsoft_Staging - True W…" at bounding box center [328, 164] width 657 height 329
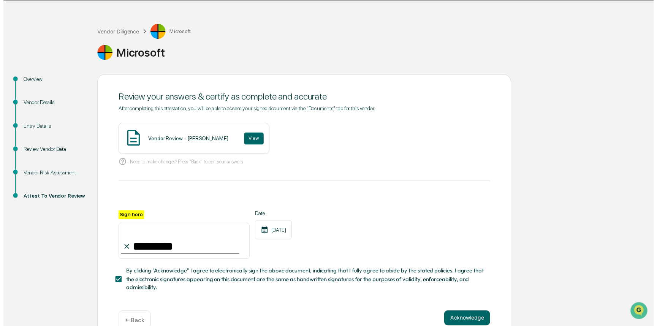
scroll to position [43, 0]
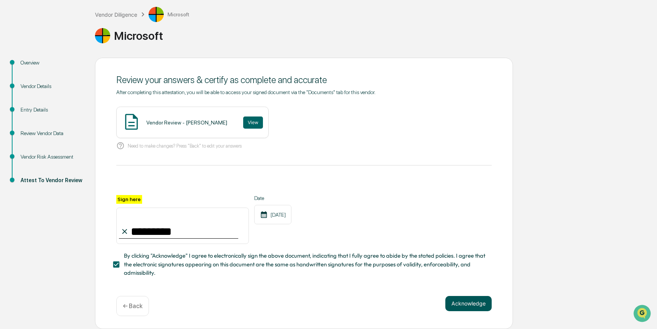
click at [475, 307] on button "Acknowledge" at bounding box center [468, 303] width 46 height 15
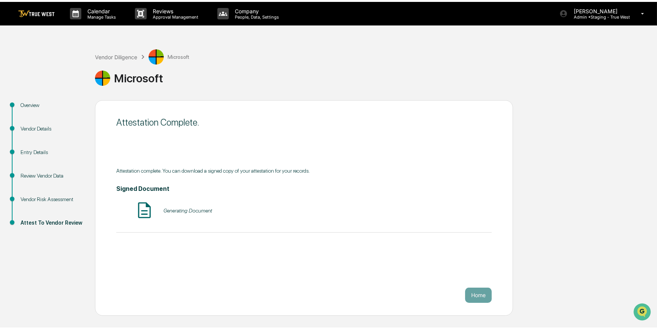
scroll to position [0, 0]
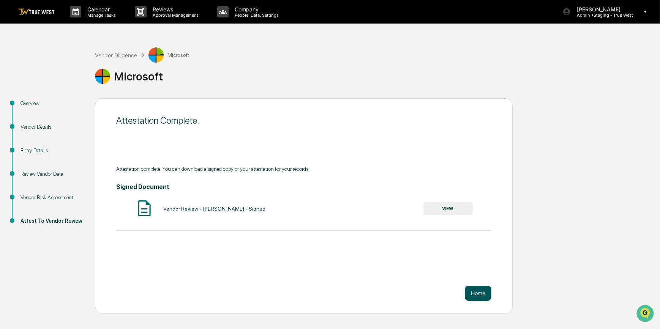
click at [473, 294] on button "Home" at bounding box center [478, 293] width 27 height 15
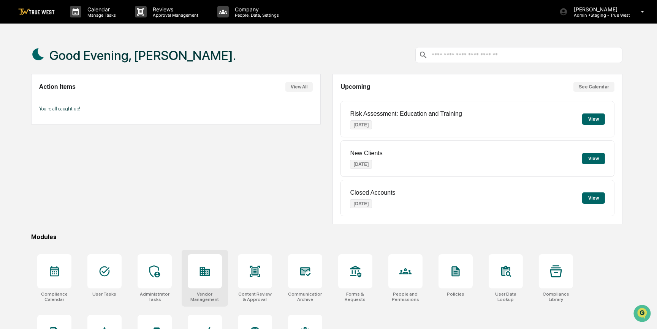
click at [216, 276] on div at bounding box center [205, 272] width 34 height 34
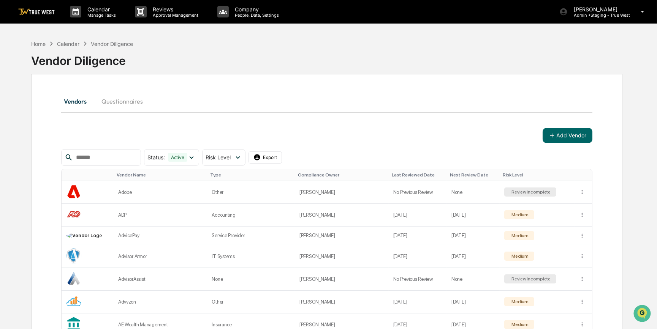
click at [128, 162] on input "text" at bounding box center [105, 158] width 65 height 10
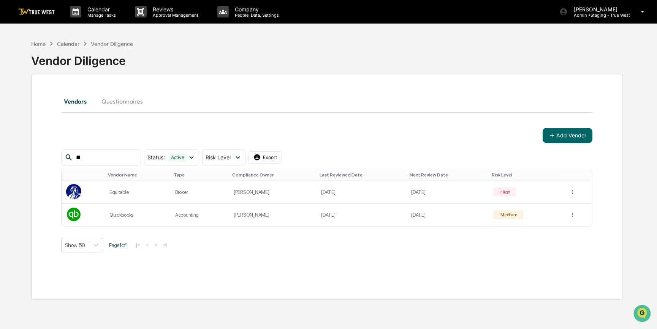
type input "**"
drag, startPoint x: 85, startPoint y: 154, endPoint x: 44, endPoint y: 144, distance: 42.5
click at [44, 148] on div "Vendors Questionnaires Add Vendor ** Status : Active Select/Deselect All Active…" at bounding box center [326, 187] width 591 height 226
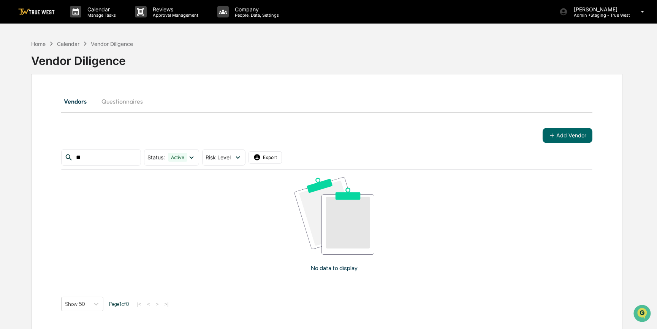
type input "*"
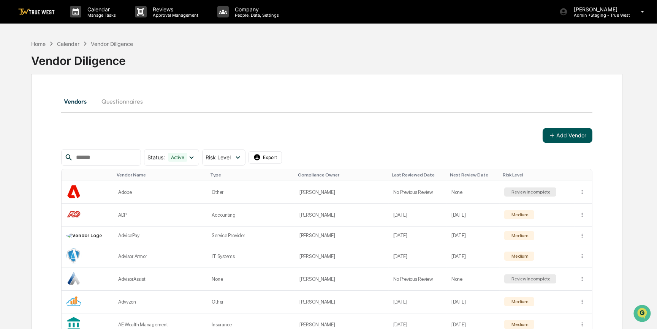
click at [576, 134] on button "Add Vendor" at bounding box center [568, 135] width 50 height 15
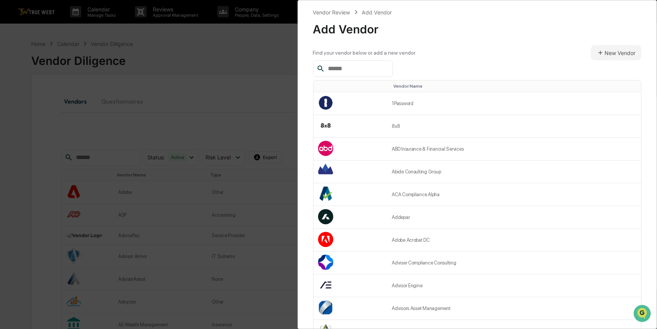
click at [365, 69] on input "text" at bounding box center [357, 69] width 65 height 10
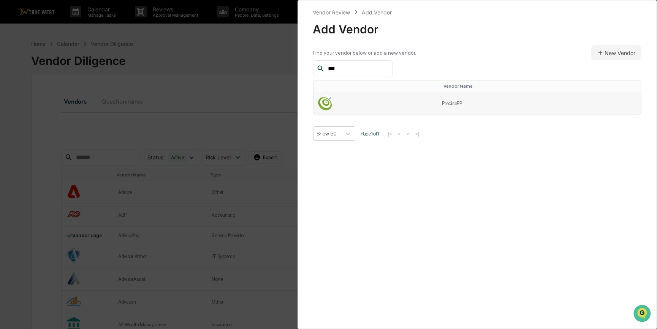
type input "***"
click at [458, 105] on td "PreciseFP" at bounding box center [539, 103] width 204 height 22
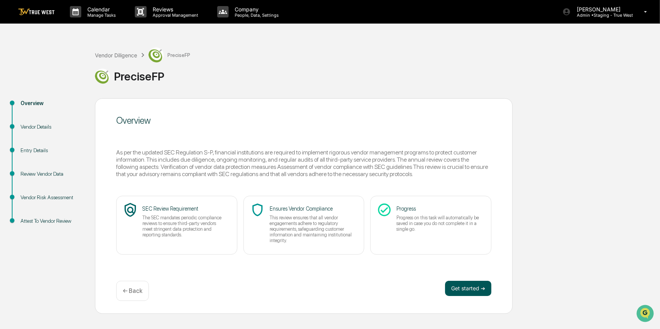
click at [464, 292] on button "Get started ➔" at bounding box center [468, 288] width 46 height 15
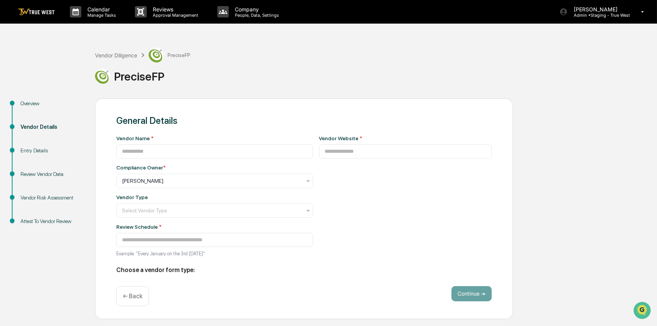
type input "*********"
type input "**********"
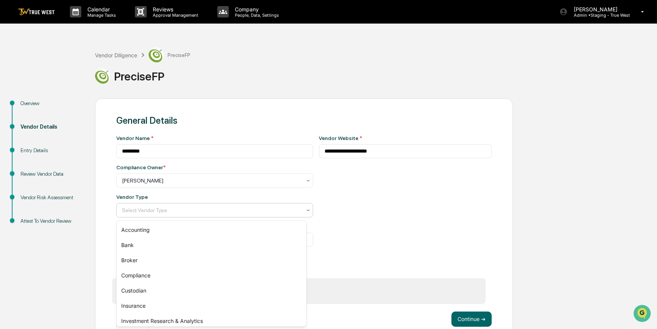
click at [154, 214] on div at bounding box center [211, 211] width 179 height 8
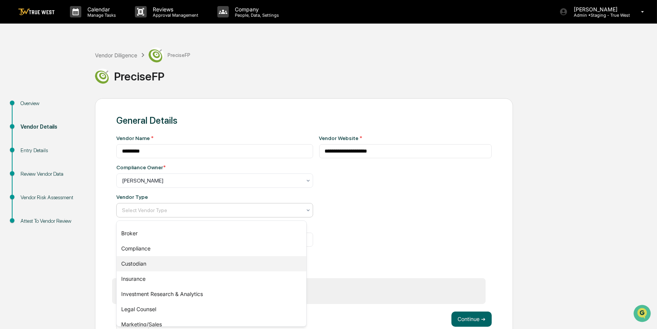
scroll to position [95, 0]
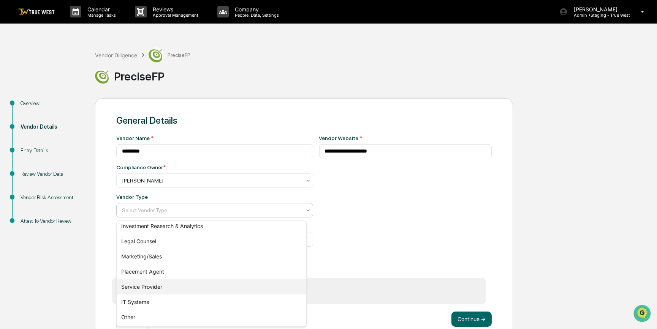
click at [150, 284] on div "Service Provider" at bounding box center [212, 287] width 190 height 15
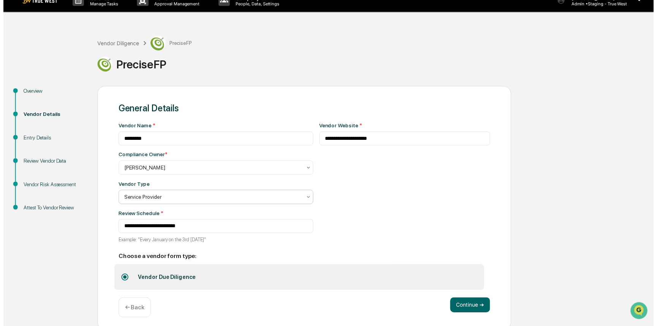
scroll to position [17, 0]
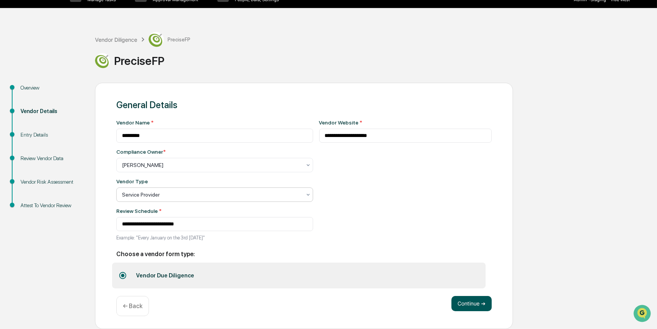
click at [476, 298] on button "Continue ➔" at bounding box center [471, 303] width 40 height 15
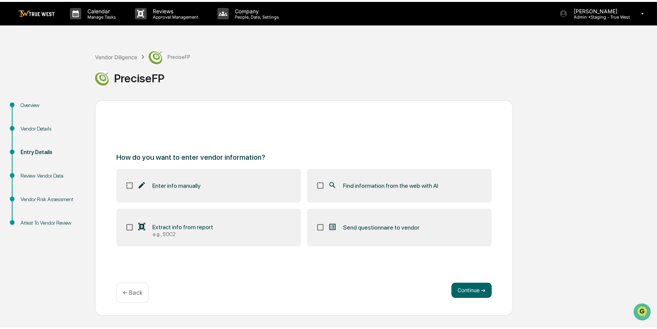
scroll to position [0, 0]
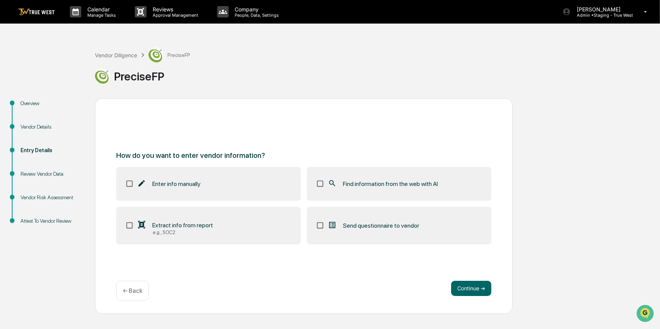
click at [364, 178] on label "Find information from the web with AI" at bounding box center [399, 183] width 185 height 33
click at [469, 289] on button "Continue ➔" at bounding box center [471, 288] width 40 height 15
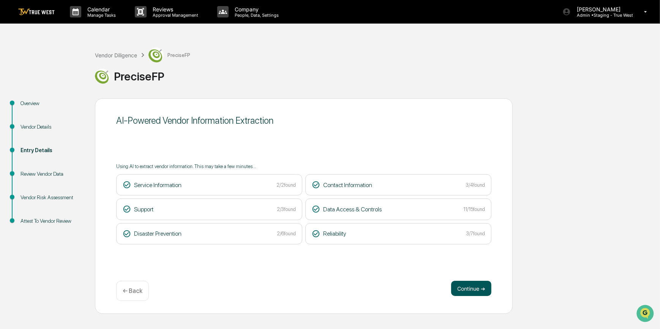
click at [465, 286] on button "Continue ➔" at bounding box center [471, 288] width 40 height 15
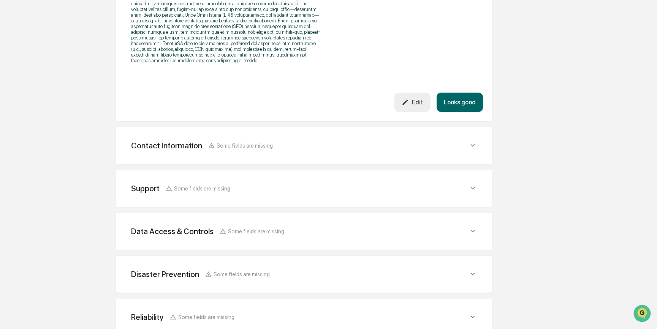
scroll to position [361, 0]
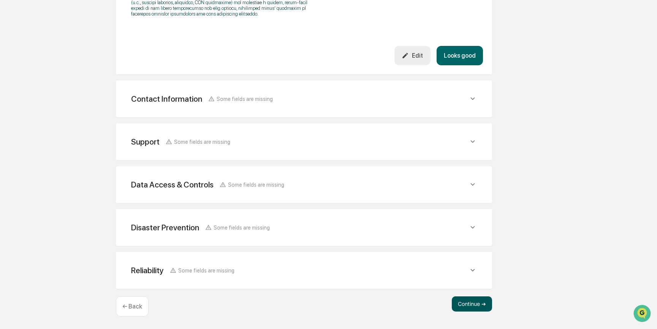
click at [475, 305] on button "Continue ➔" at bounding box center [472, 304] width 40 height 15
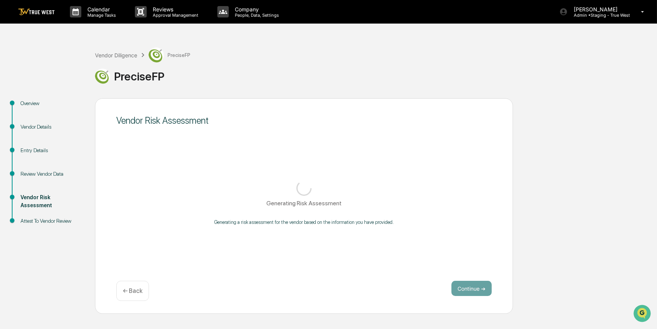
scroll to position [0, 0]
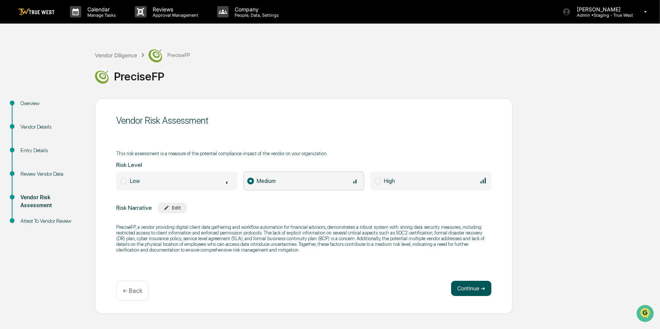
click at [474, 290] on button "Continue ➔" at bounding box center [471, 288] width 40 height 15
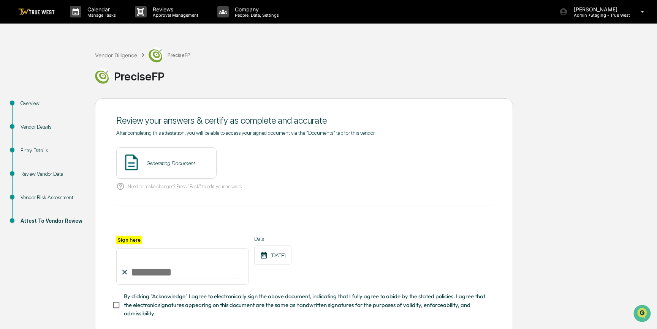
click at [179, 274] on input "Sign here" at bounding box center [182, 266] width 133 height 36
type input "*********"
click at [243, 163] on button "View" at bounding box center [253, 163] width 20 height 12
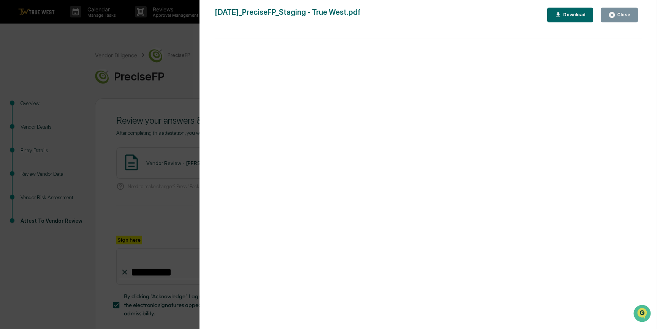
click at [112, 120] on div "Version History 09/16/2025, 10:31 PM Carliss Marshall 2025-09-16_PreciseFP_Stag…" at bounding box center [328, 164] width 657 height 329
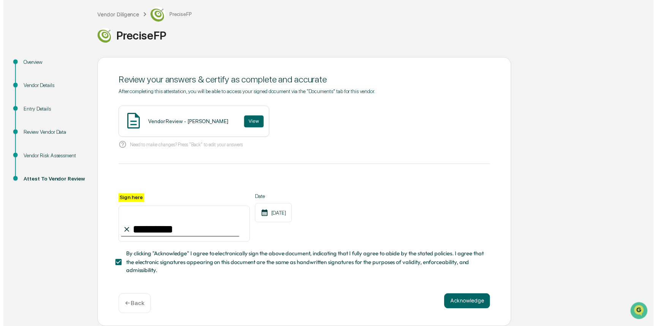
scroll to position [43, 0]
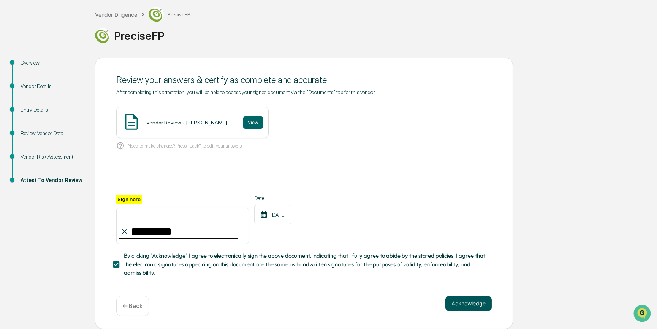
click at [474, 306] on button "Acknowledge" at bounding box center [468, 303] width 46 height 15
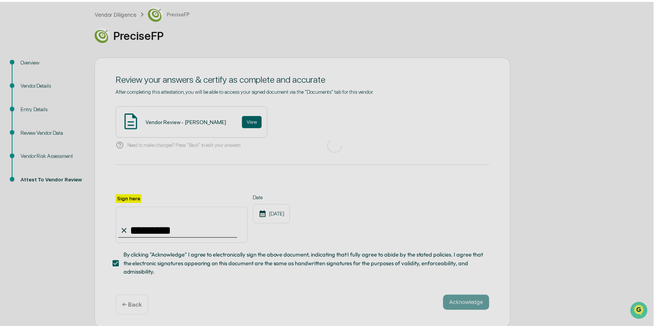
scroll to position [0, 0]
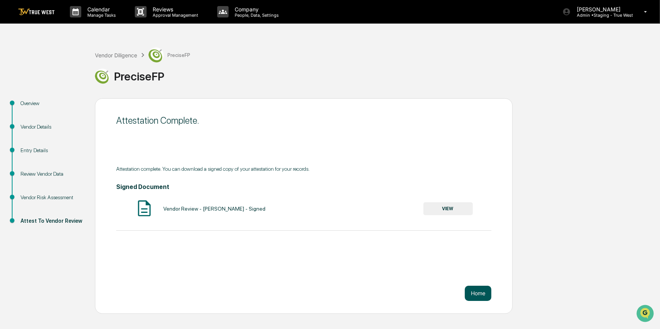
click at [478, 296] on button "Home" at bounding box center [478, 293] width 27 height 15
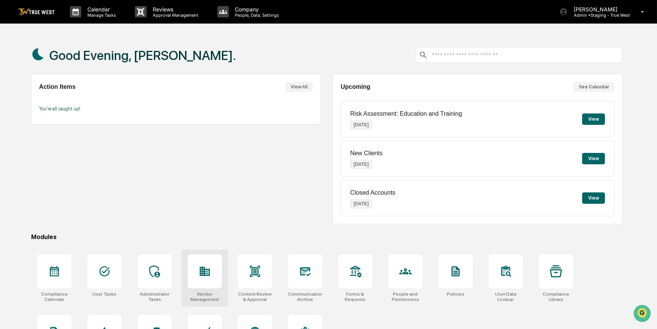
click at [210, 275] on icon at bounding box center [205, 272] width 12 height 12
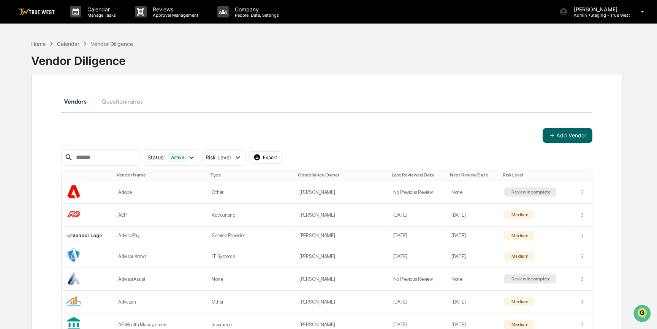
click at [120, 159] on input "text" at bounding box center [105, 158] width 65 height 10
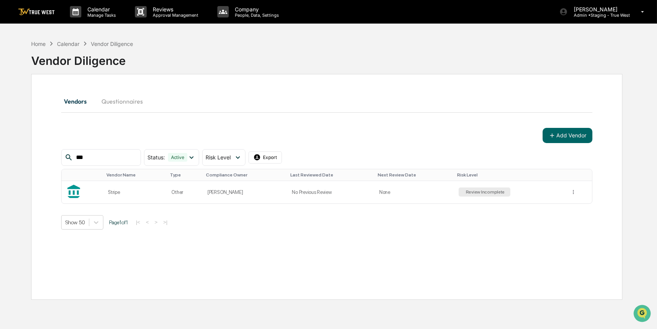
click at [87, 159] on input "***" at bounding box center [105, 158] width 65 height 10
type input "*"
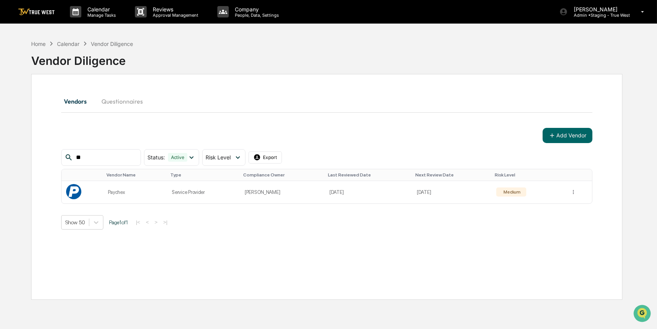
type input "*"
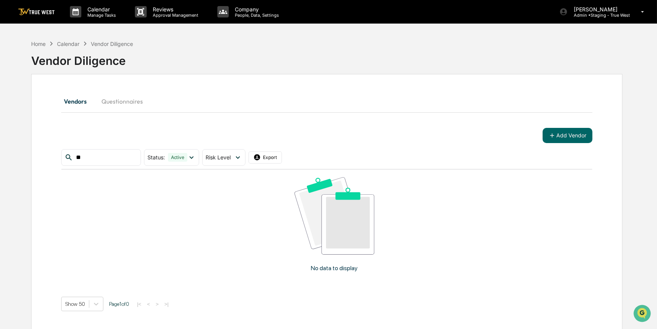
type input "*"
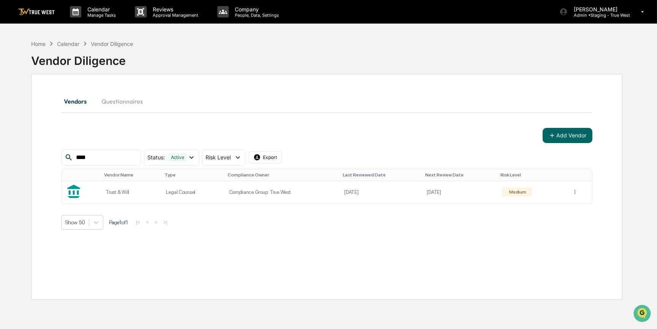
type input "****"
drag, startPoint x: 92, startPoint y: 159, endPoint x: 61, endPoint y: 157, distance: 30.8
click at [62, 158] on div "****" at bounding box center [101, 157] width 80 height 17
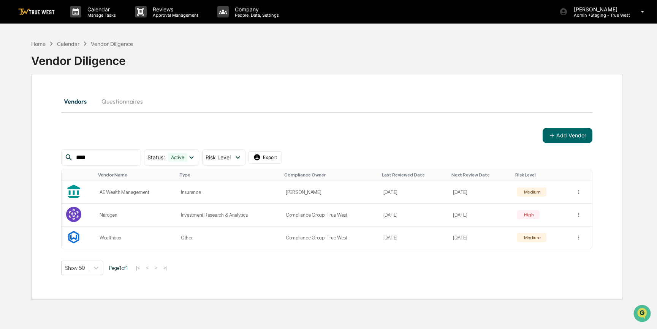
drag, startPoint x: 95, startPoint y: 154, endPoint x: 63, endPoint y: 154, distance: 31.5
click at [63, 154] on div "****" at bounding box center [101, 157] width 80 height 17
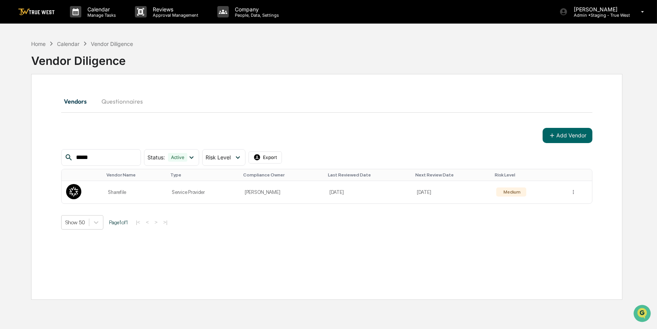
type input "*****"
drag, startPoint x: 100, startPoint y: 157, endPoint x: 60, endPoint y: 156, distance: 39.9
click at [60, 156] on div "Vendors Questionnaires Add Vendor ***** Status : Active Select/Deselect All Act…" at bounding box center [326, 187] width 591 height 226
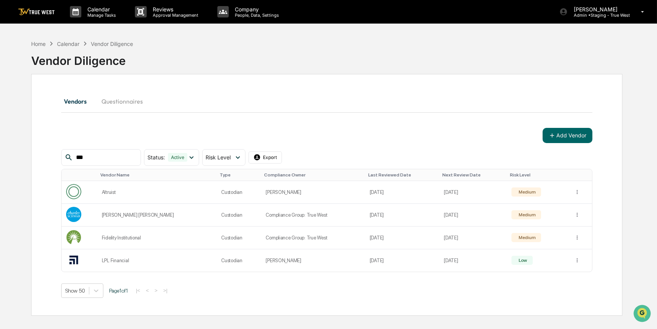
type input "***"
click at [567, 136] on button "Add Vendor" at bounding box center [568, 135] width 50 height 15
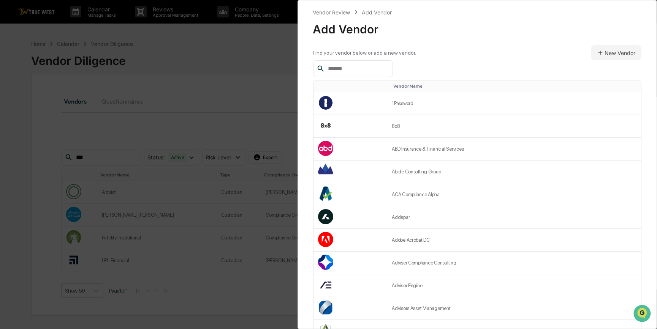
click at [344, 69] on input "text" at bounding box center [357, 69] width 65 height 10
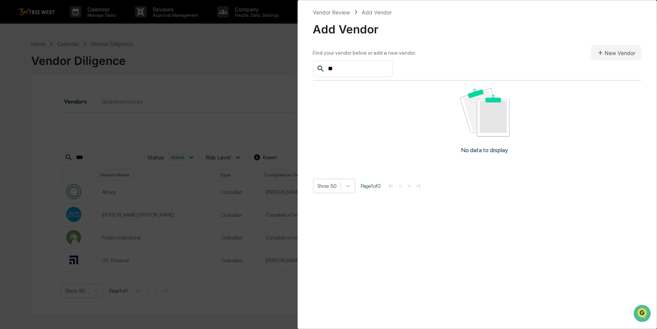
type input "*"
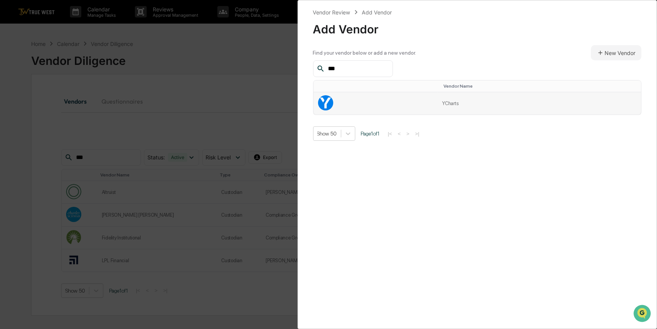
type input "***"
click at [533, 106] on td "YCharts" at bounding box center [539, 103] width 204 height 22
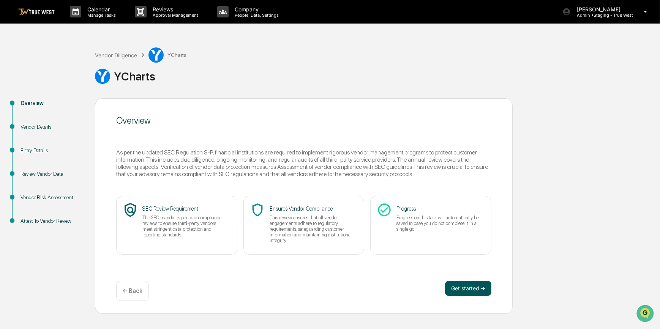
click at [473, 287] on button "Get started ➔" at bounding box center [468, 288] width 46 height 15
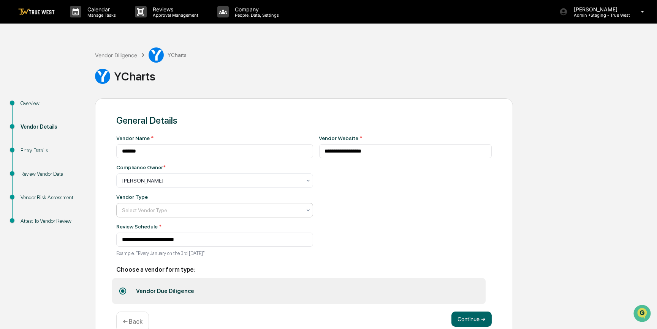
click at [182, 214] on div at bounding box center [211, 211] width 179 height 8
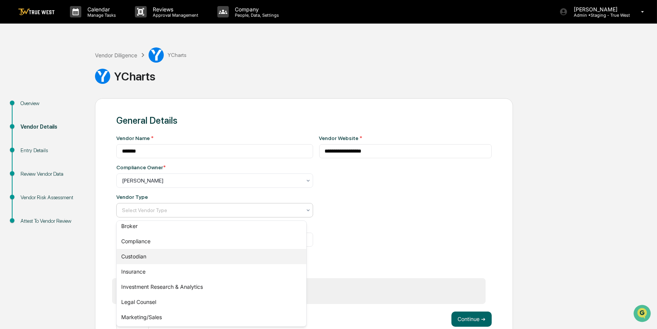
scroll to position [69, 0]
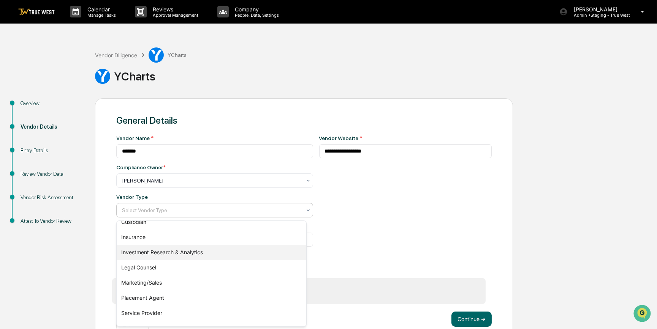
click at [193, 253] on div "Investment Research & Analytics" at bounding box center [212, 252] width 190 height 15
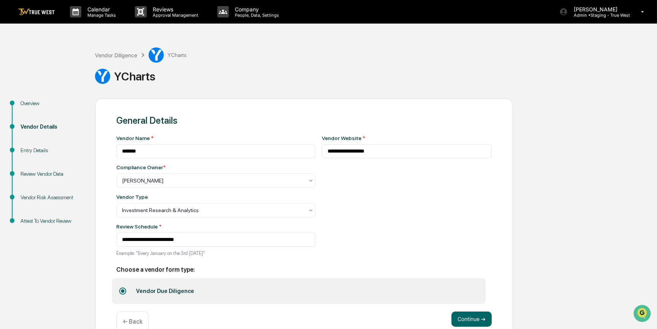
click at [395, 226] on div "**********" at bounding box center [407, 198] width 170 height 126
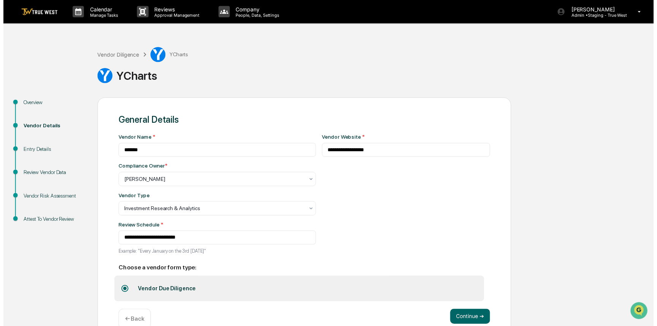
scroll to position [17, 0]
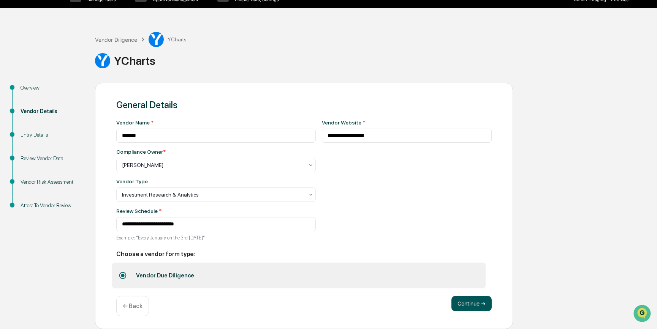
click at [472, 304] on button "Continue ➔" at bounding box center [471, 303] width 40 height 15
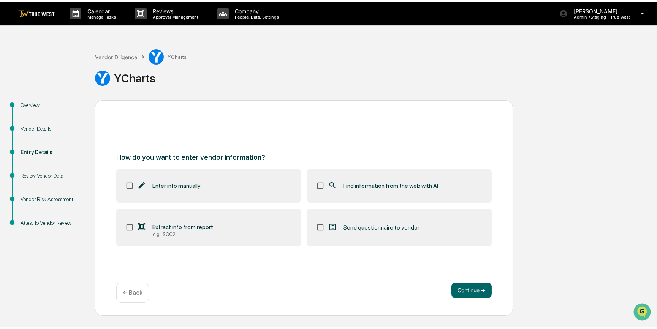
scroll to position [0, 0]
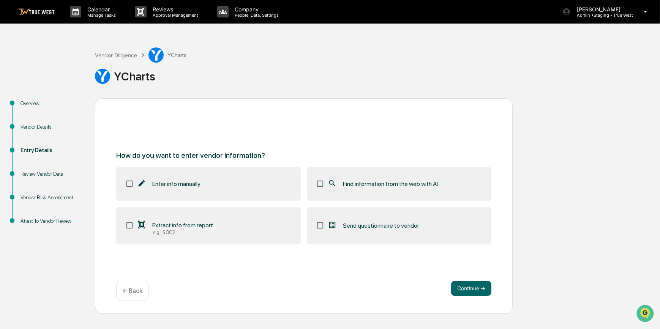
click at [406, 194] on label "Find information from the web with AI" at bounding box center [399, 183] width 185 height 33
click at [474, 288] on button "Continue ➔" at bounding box center [471, 288] width 40 height 15
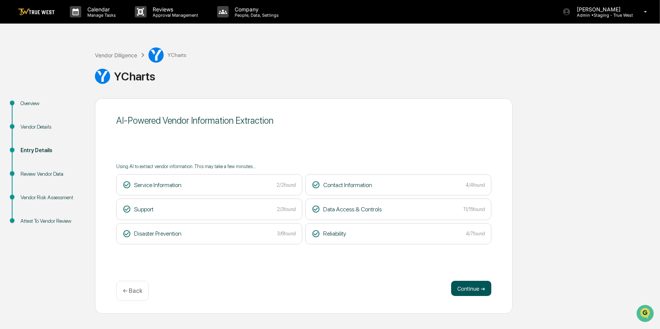
click at [476, 290] on button "Continue ➔" at bounding box center [471, 288] width 40 height 15
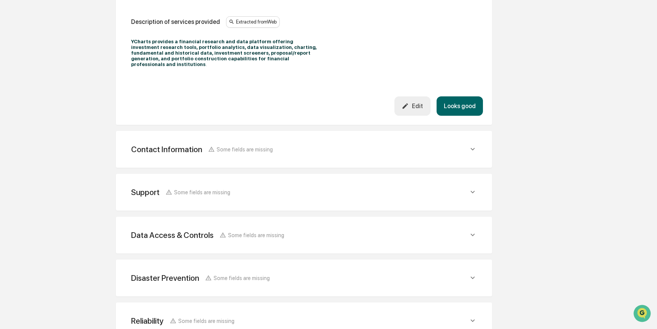
scroll to position [291, 0]
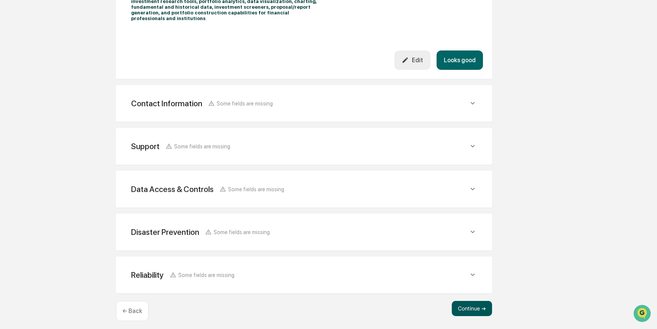
click at [465, 303] on button "Continue ➔" at bounding box center [472, 308] width 40 height 15
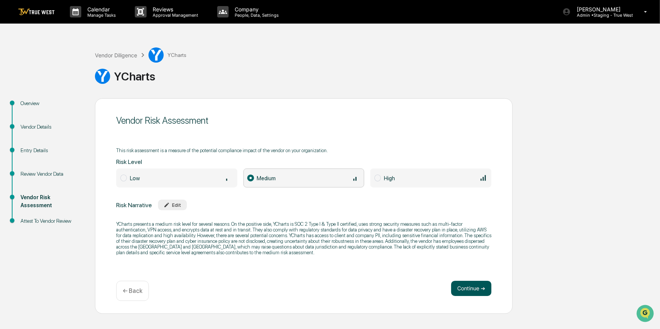
click at [478, 289] on button "Continue ➔" at bounding box center [471, 288] width 40 height 15
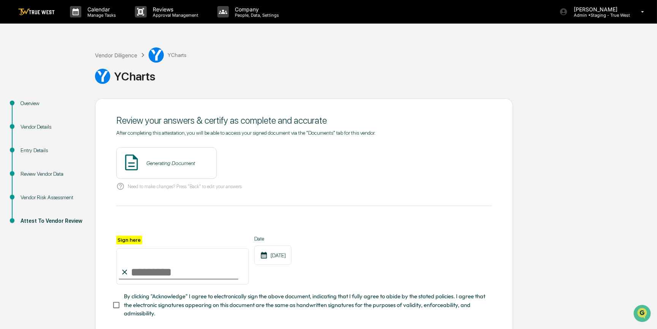
click at [193, 281] on input "Sign here" at bounding box center [182, 266] width 133 height 36
type input "*********"
click at [249, 158] on button "View" at bounding box center [253, 163] width 20 height 12
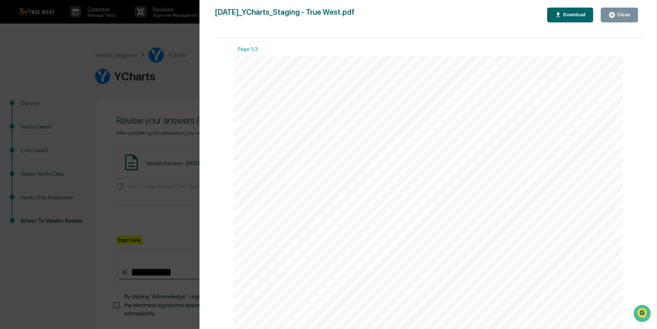
click at [160, 214] on div "Version History 09/16/2025, 10:35 PM Carliss Marshall 2025-09-16_YCharts_Stagin…" at bounding box center [328, 164] width 657 height 329
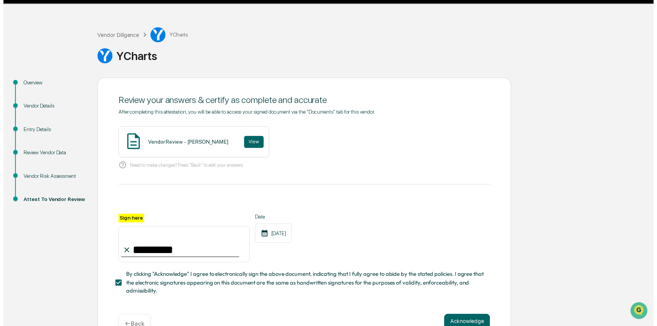
scroll to position [43, 0]
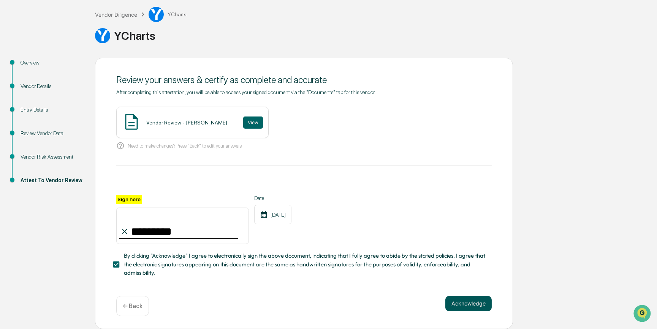
click at [464, 304] on button "Acknowledge" at bounding box center [468, 303] width 46 height 15
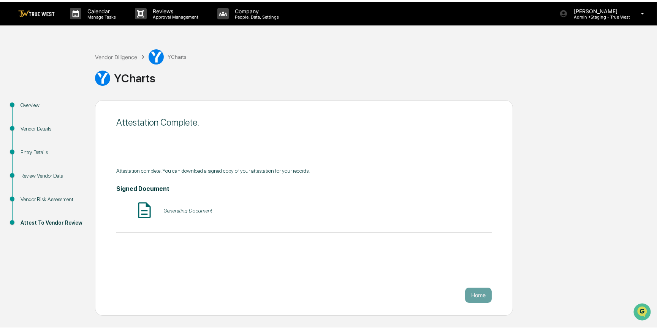
scroll to position [0, 0]
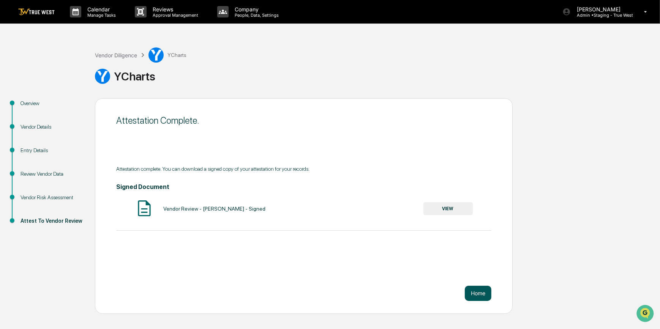
click at [479, 290] on button "Home" at bounding box center [478, 293] width 27 height 15
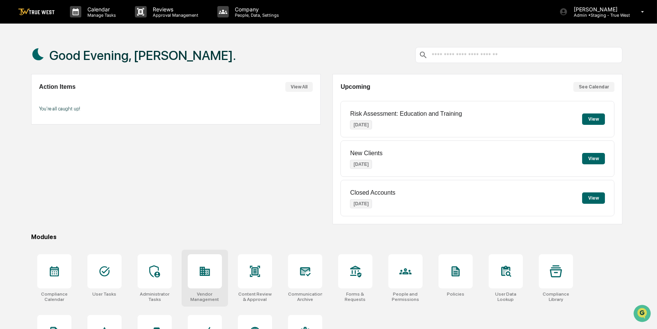
click at [213, 275] on div at bounding box center [205, 272] width 34 height 34
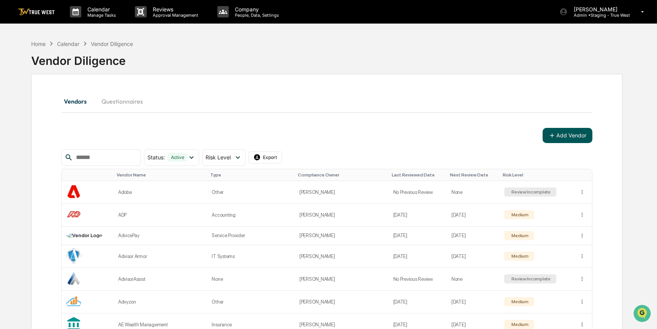
click at [576, 137] on button "Add Vendor" at bounding box center [568, 135] width 50 height 15
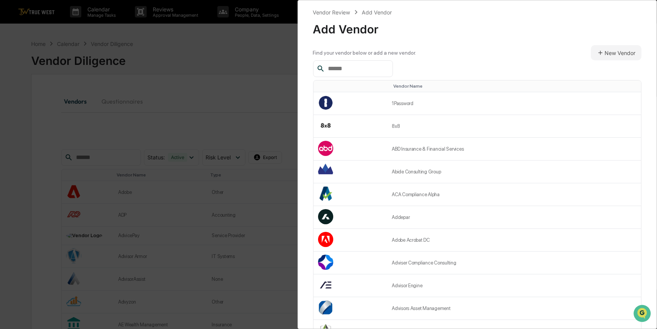
click at [374, 71] on input "text" at bounding box center [357, 69] width 65 height 10
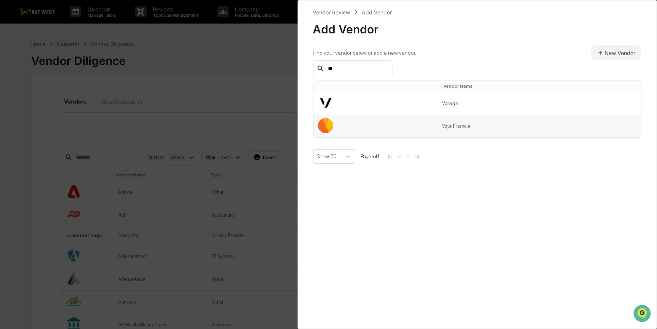
type input "**"
click at [425, 119] on td at bounding box center [375, 126] width 124 height 22
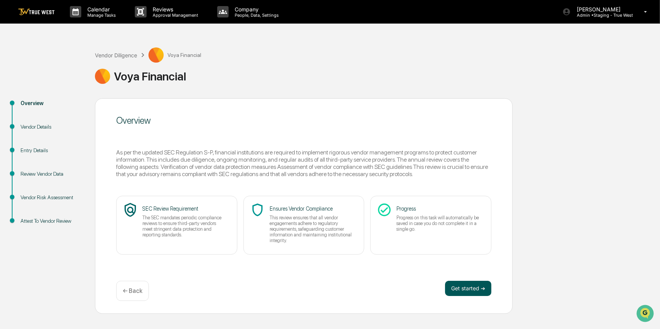
click at [462, 288] on button "Get started ➔" at bounding box center [468, 288] width 46 height 15
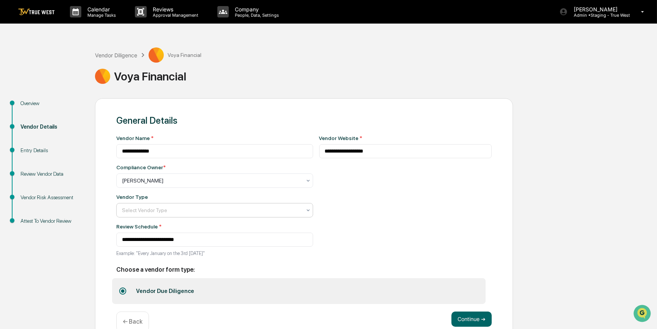
click at [209, 213] on div at bounding box center [211, 211] width 179 height 8
click at [305, 213] on icon at bounding box center [308, 210] width 6 height 6
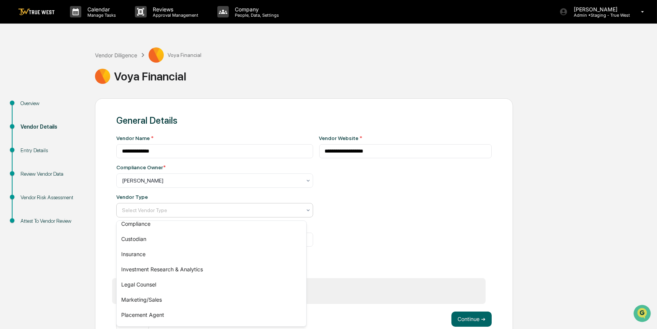
scroll to position [95, 0]
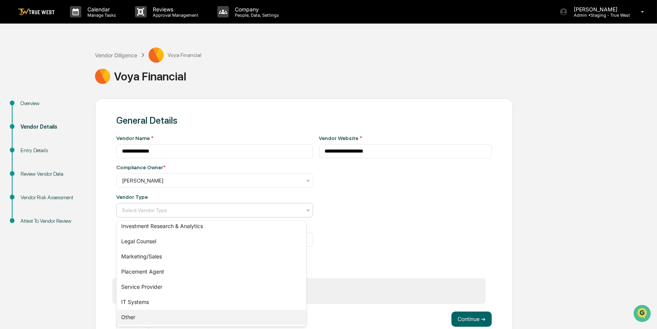
click at [153, 320] on div "Other" at bounding box center [212, 317] width 190 height 15
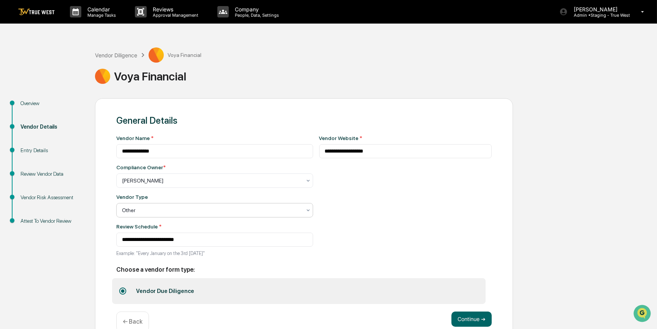
click at [384, 213] on div "**********" at bounding box center [405, 198] width 173 height 126
click at [483, 321] on button "Continue ➔" at bounding box center [471, 319] width 40 height 15
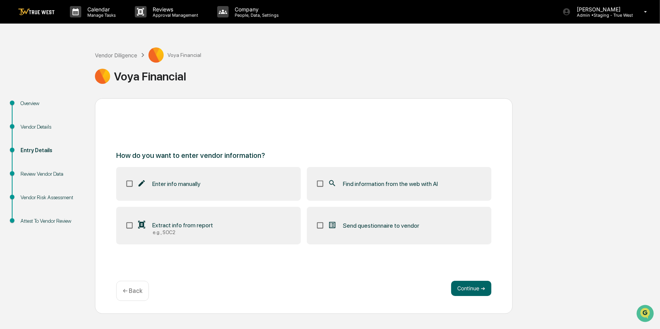
click at [350, 185] on span "Find information from the web with AI" at bounding box center [390, 183] width 95 height 7
click at [476, 289] on button "Continue ➔" at bounding box center [471, 288] width 40 height 15
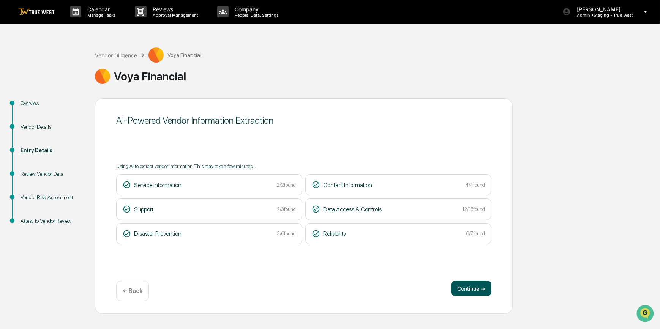
click at [466, 287] on button "Continue ➔" at bounding box center [471, 288] width 40 height 15
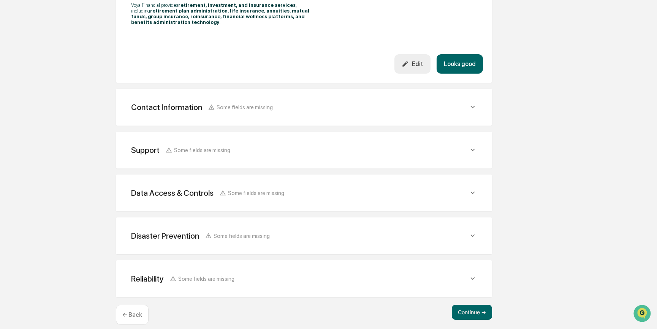
scroll to position [274, 0]
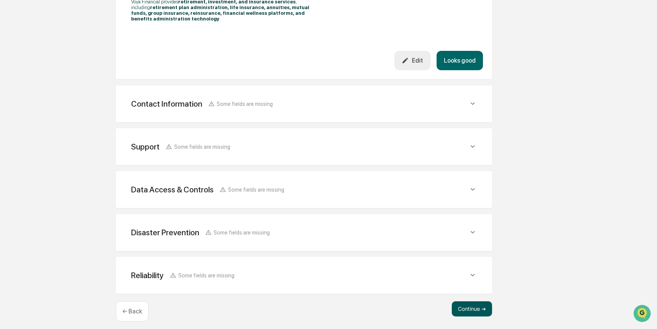
click at [473, 304] on button "Continue ➔" at bounding box center [472, 309] width 40 height 15
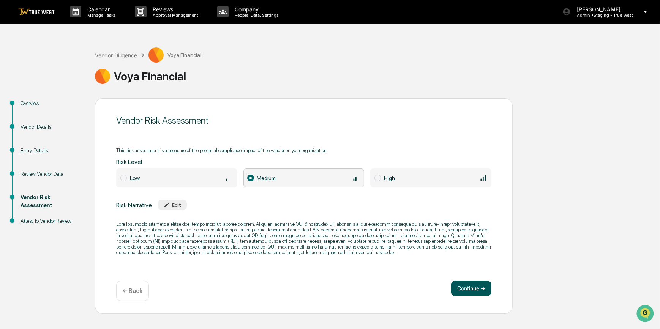
click at [467, 289] on button "Continue ➔" at bounding box center [471, 288] width 40 height 15
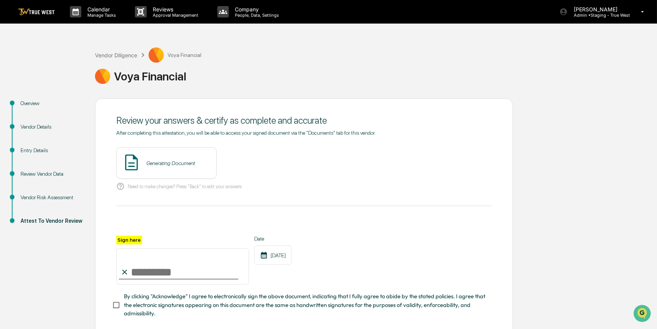
click at [183, 275] on input "Sign here" at bounding box center [182, 266] width 133 height 36
type input "*********"
click at [243, 163] on button "View" at bounding box center [253, 163] width 20 height 12
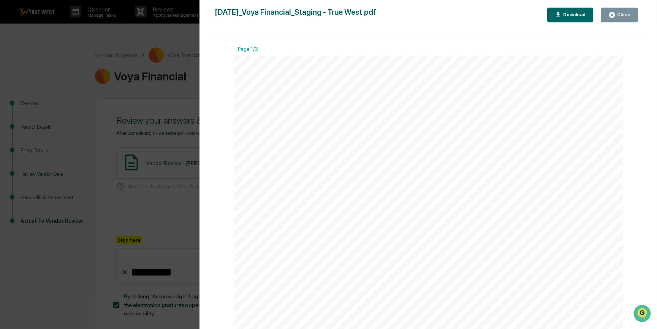
click at [166, 193] on div "Version History 09/16/2025, 10:39 PM Carliss Marshall 2025-09-16_Voya Financial…" at bounding box center [328, 164] width 657 height 329
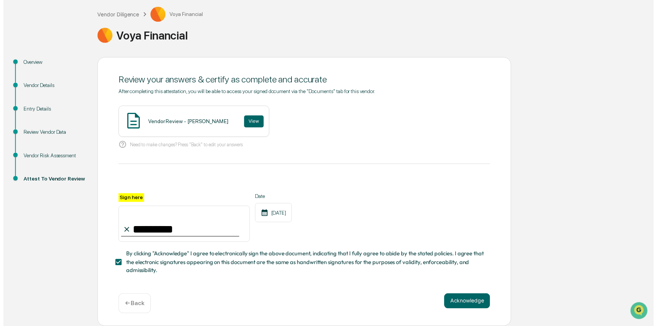
scroll to position [43, 0]
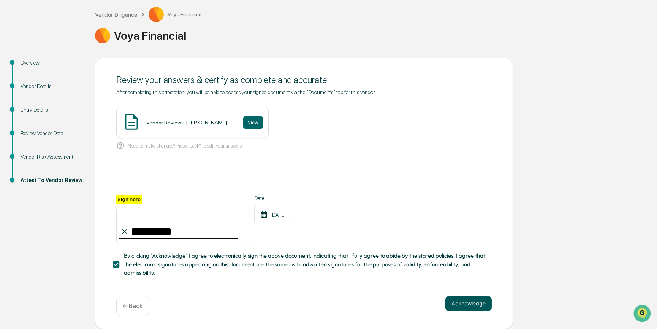
click at [471, 306] on button "Acknowledge" at bounding box center [468, 303] width 46 height 15
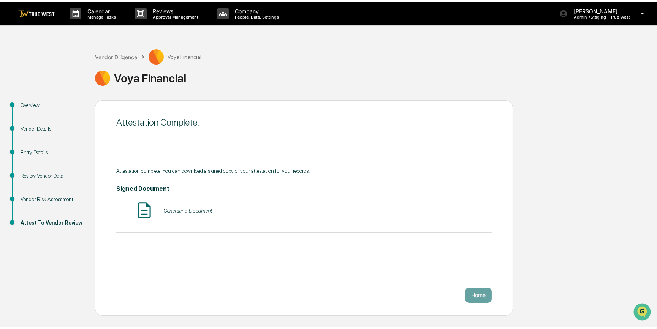
scroll to position [0, 0]
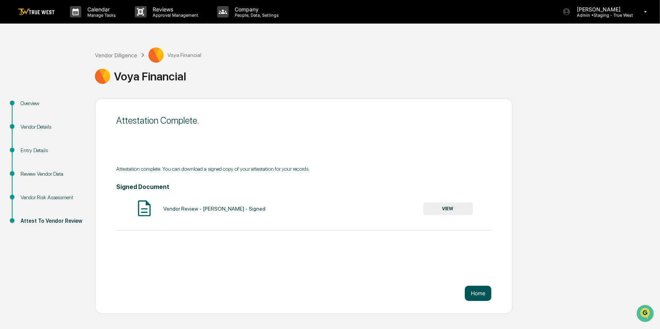
click at [478, 293] on button "Home" at bounding box center [478, 293] width 27 height 15
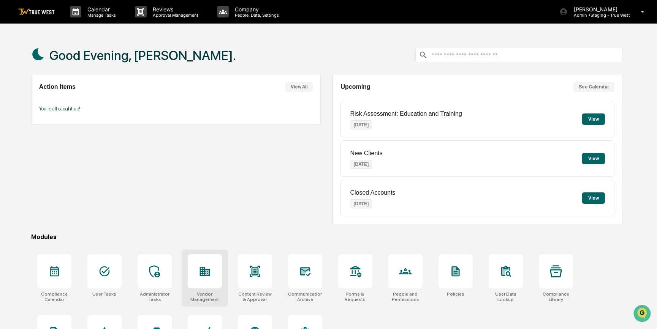
click at [200, 282] on div at bounding box center [205, 272] width 34 height 34
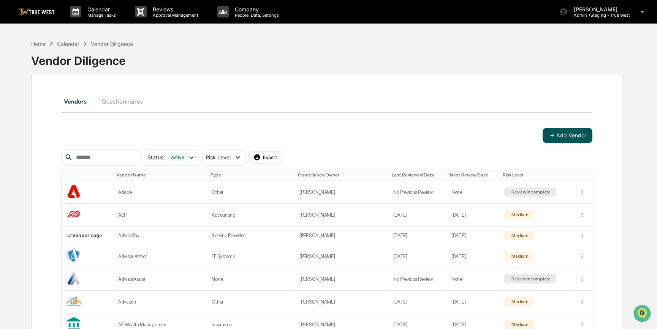
click at [564, 135] on button "Add Vendor" at bounding box center [568, 135] width 50 height 15
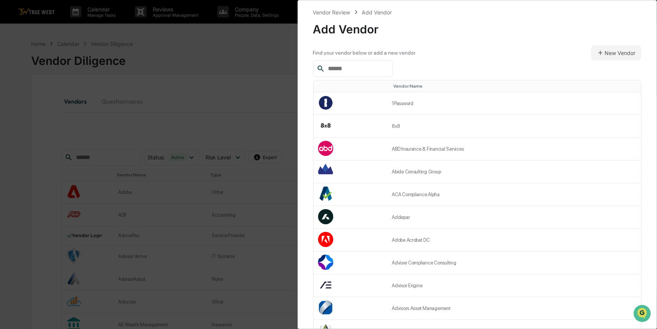
click at [369, 68] on input "text" at bounding box center [357, 69] width 65 height 10
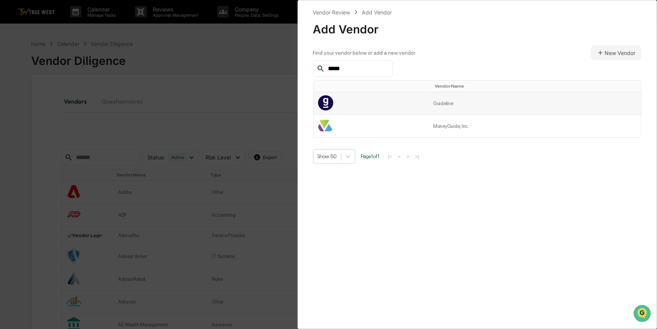
type input "*****"
click at [424, 106] on td at bounding box center [370, 103] width 115 height 23
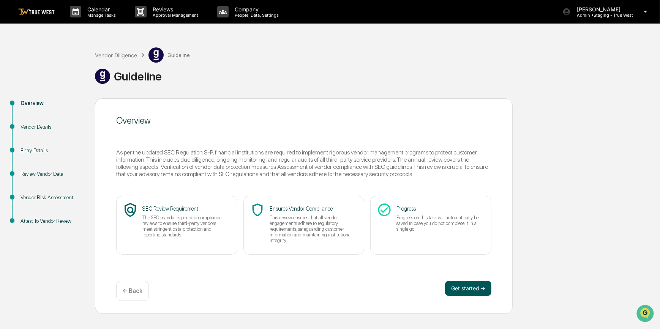
click at [456, 294] on button "Get started ➔" at bounding box center [468, 288] width 46 height 15
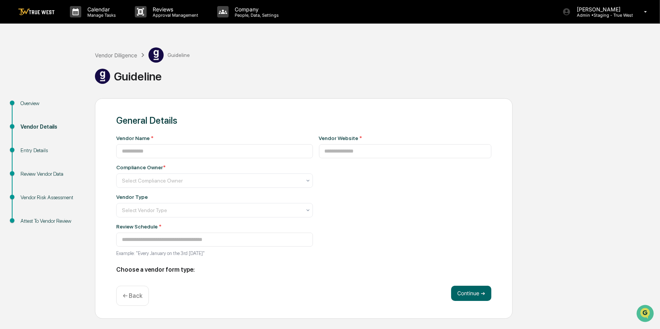
type input "*********"
type input "**********"
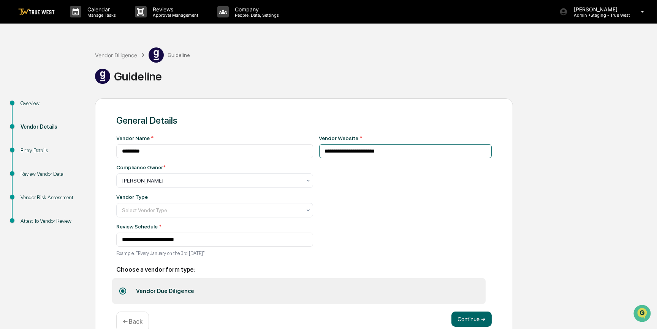
click at [391, 148] on input "**********" at bounding box center [405, 151] width 173 height 14
drag, startPoint x: 396, startPoint y: 152, endPoint x: 264, endPoint y: 142, distance: 132.6
click at [264, 142] on div "**********" at bounding box center [303, 198] width 375 height 126
click at [237, 212] on div at bounding box center [211, 211] width 179 height 8
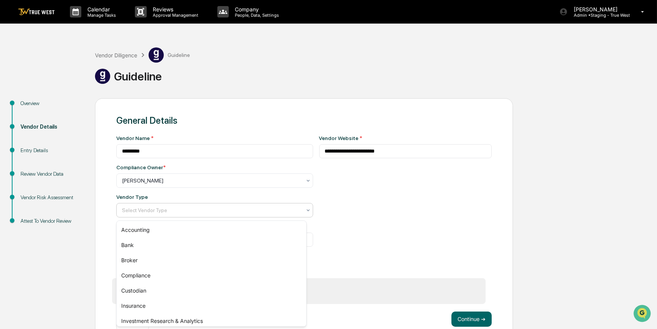
click at [259, 212] on div at bounding box center [211, 211] width 179 height 8
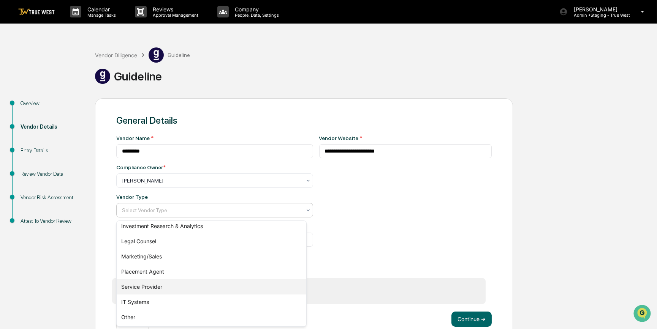
click at [144, 291] on div "Service Provider" at bounding box center [212, 287] width 190 height 15
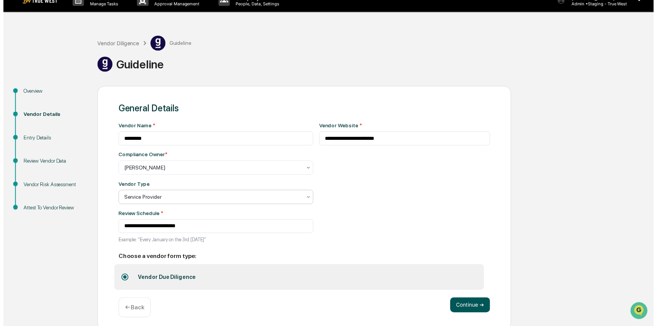
scroll to position [17, 0]
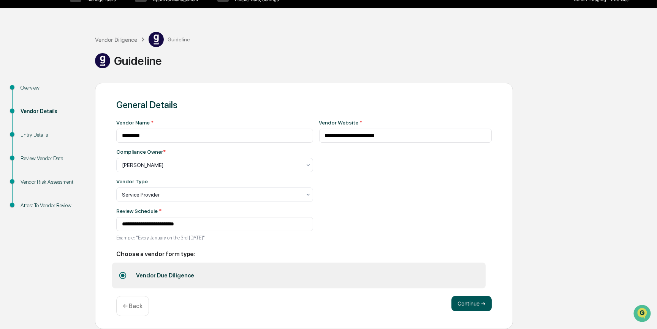
click at [468, 310] on button "Continue ➔" at bounding box center [471, 303] width 40 height 15
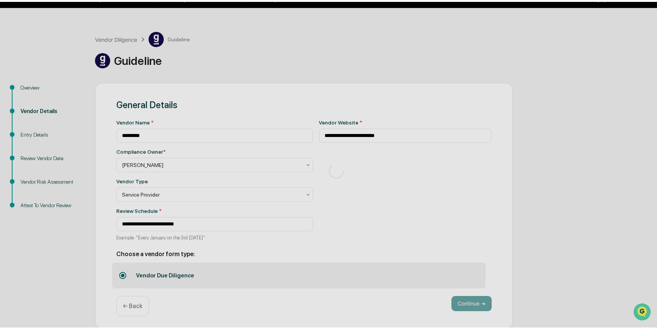
scroll to position [0, 0]
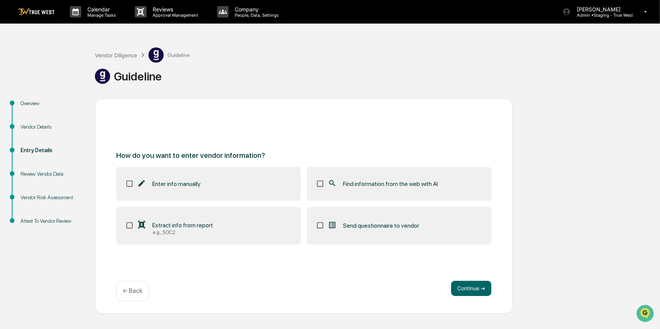
click at [396, 181] on span "Find information from the web with AI" at bounding box center [390, 183] width 95 height 7
click at [465, 293] on button "Continue ➔" at bounding box center [471, 288] width 40 height 15
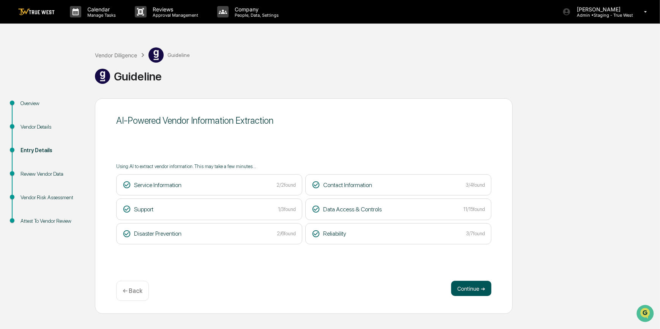
click at [467, 289] on button "Continue ➔" at bounding box center [471, 288] width 40 height 15
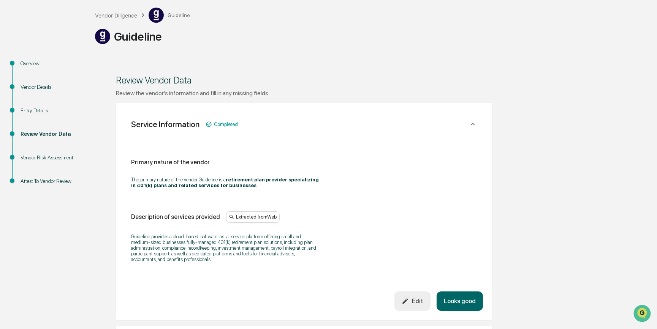
scroll to position [287, 0]
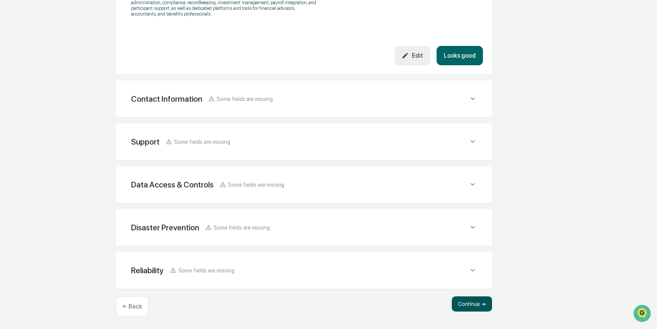
click at [460, 307] on button "Continue ➔" at bounding box center [472, 304] width 40 height 15
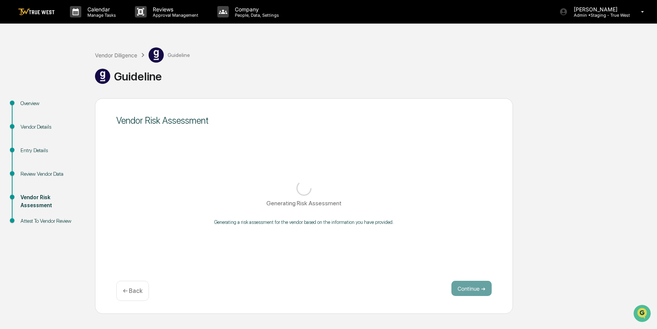
scroll to position [0, 0]
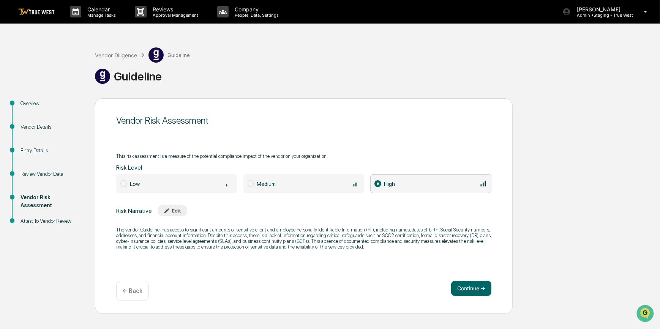
click at [279, 185] on div "Medium" at bounding box center [308, 184] width 103 height 8
click at [475, 292] on button "Continue ➔" at bounding box center [471, 288] width 40 height 15
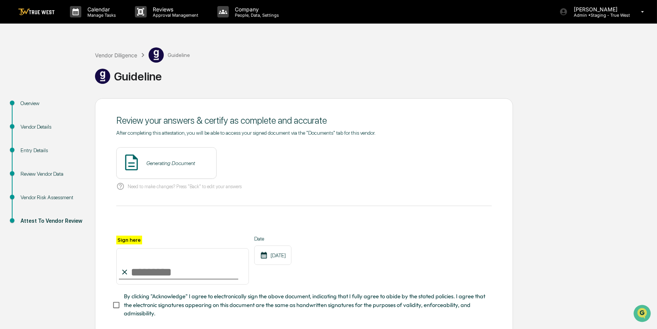
click at [144, 271] on input "Sign here" at bounding box center [182, 266] width 133 height 36
type input "*********"
click at [243, 161] on button "View" at bounding box center [253, 163] width 20 height 12
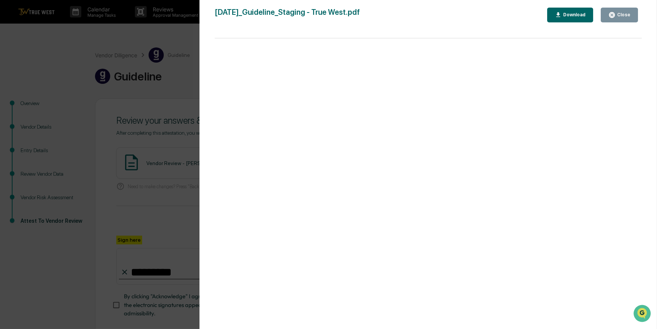
click at [144, 220] on div "Version History 09/16/2025, 10:41 PM Carliss Marshall 2025-09-16_Guideline_Stag…" at bounding box center [328, 164] width 657 height 329
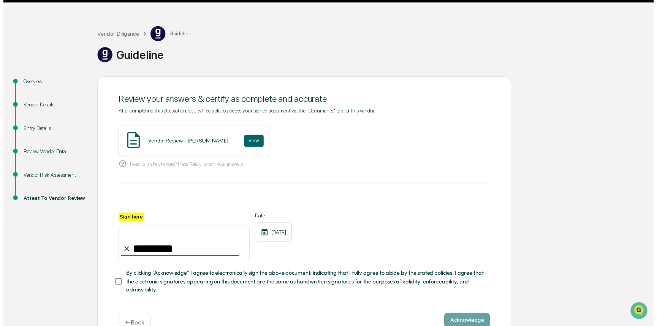
scroll to position [43, 0]
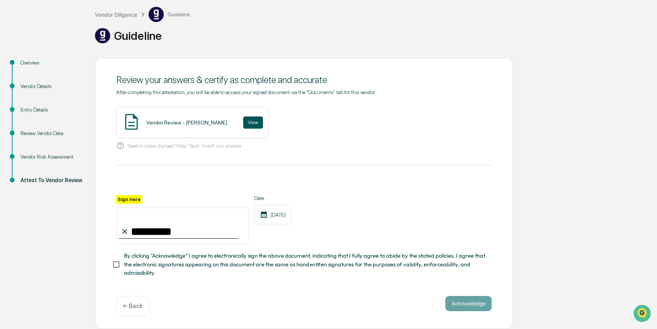
click at [247, 118] on button "View" at bounding box center [253, 123] width 20 height 12
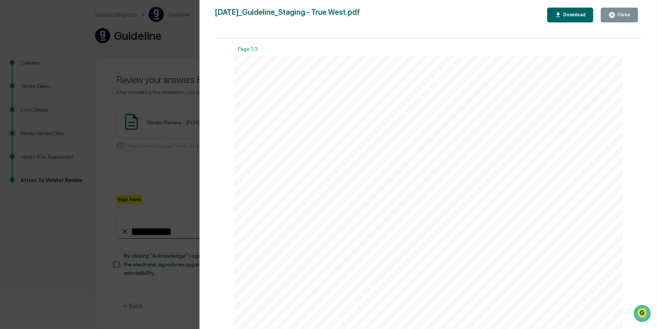
click at [144, 165] on div "Version History 09/16/2025, 10:41 PM Carliss Marshall 2025-09-16_Guideline_Stag…" at bounding box center [328, 164] width 657 height 329
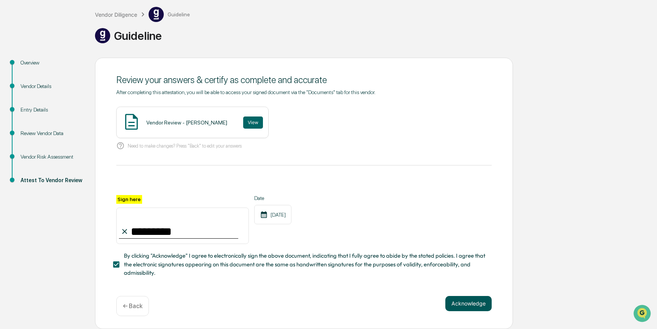
click at [460, 305] on button "Acknowledge" at bounding box center [468, 303] width 46 height 15
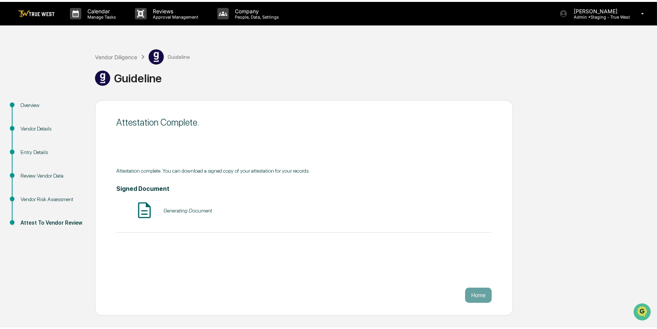
scroll to position [0, 0]
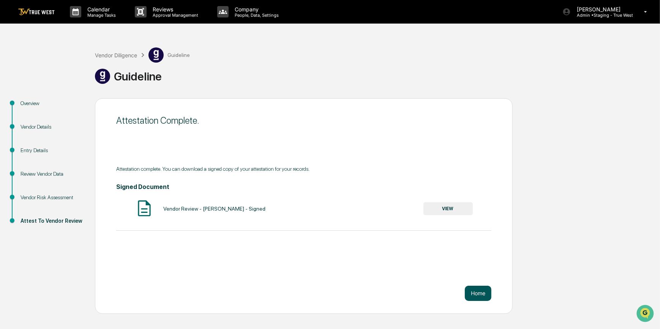
click at [483, 292] on button "Home" at bounding box center [478, 293] width 27 height 15
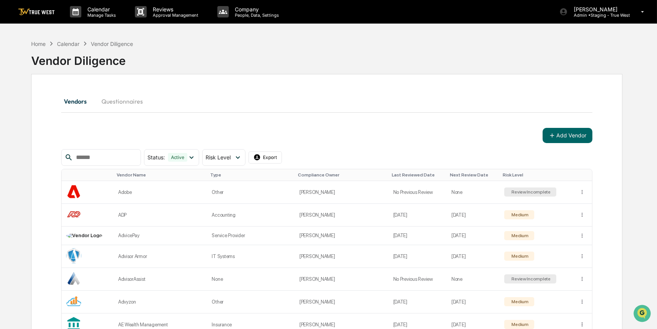
click at [123, 157] on input "text" at bounding box center [105, 158] width 65 height 10
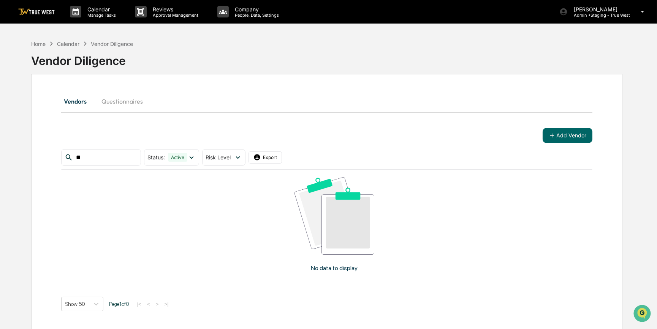
type input "*"
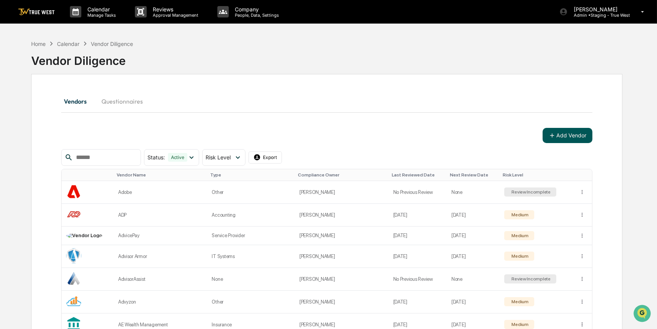
click at [572, 135] on button "Add Vendor" at bounding box center [568, 135] width 50 height 15
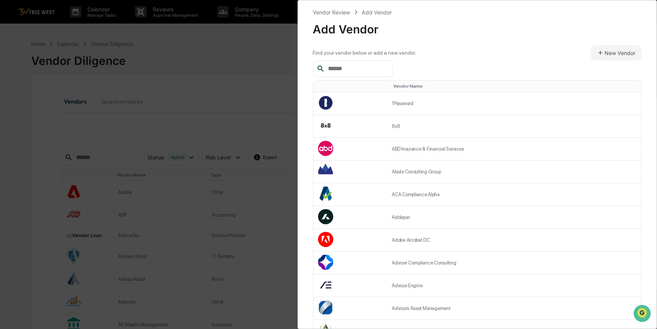
click at [368, 69] on input "text" at bounding box center [357, 69] width 65 height 10
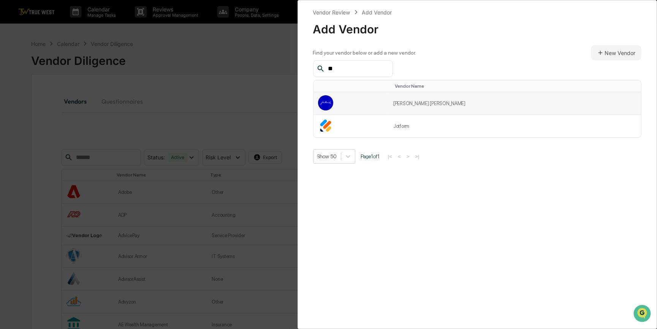
type input "**"
click at [389, 103] on td at bounding box center [351, 103] width 76 height 23
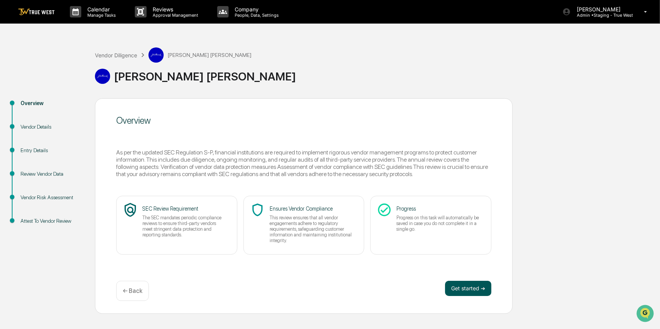
click at [463, 289] on button "Get started ➔" at bounding box center [468, 288] width 46 height 15
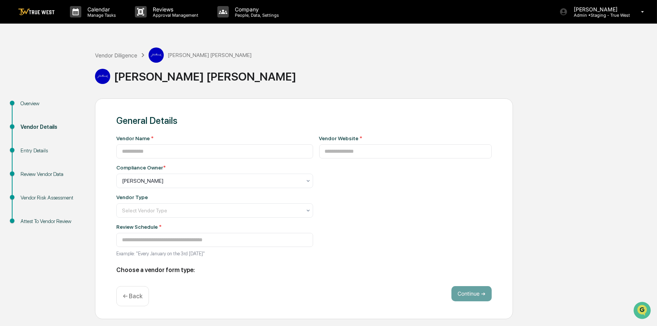
type input "**********"
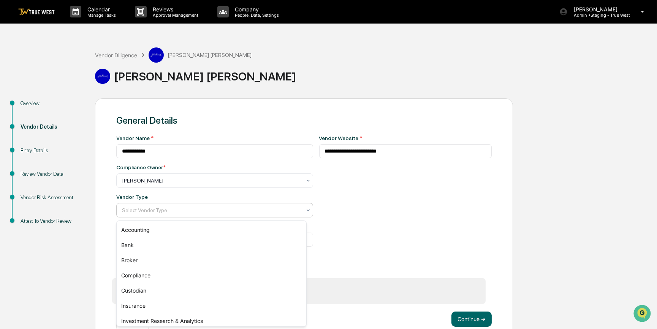
click at [146, 210] on div at bounding box center [211, 211] width 179 height 8
click at [142, 293] on div "Custodian" at bounding box center [212, 290] width 190 height 15
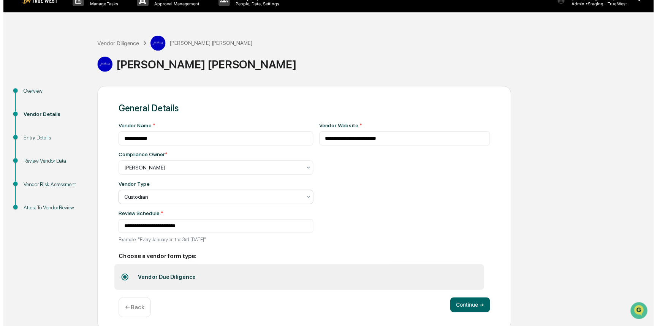
scroll to position [17, 0]
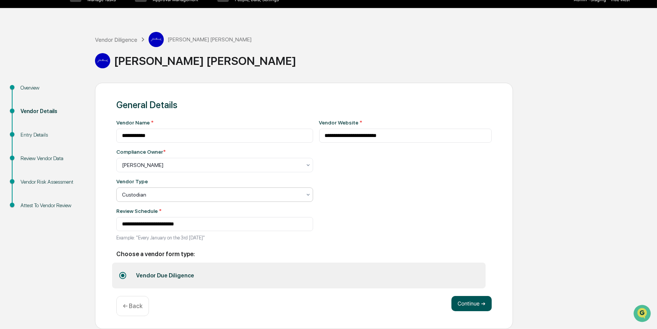
click at [471, 304] on button "Continue ➔" at bounding box center [471, 303] width 40 height 15
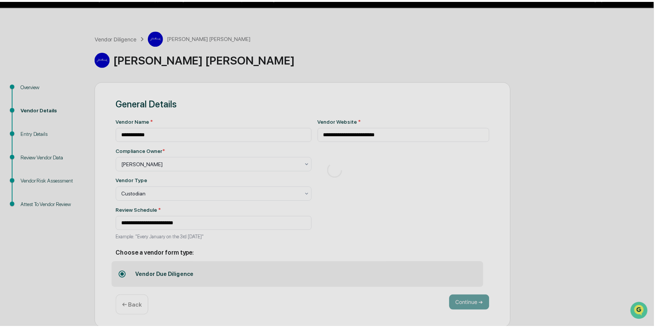
scroll to position [0, 0]
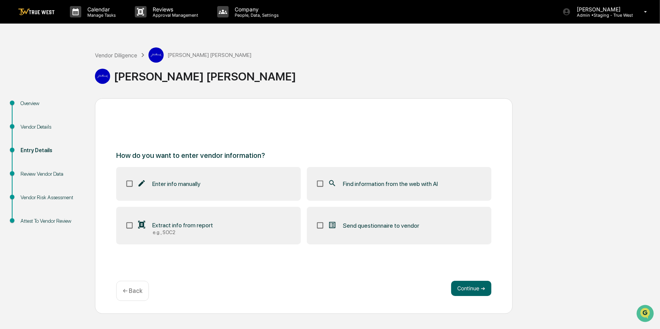
click at [348, 187] on span "Find information from the web with AI" at bounding box center [390, 183] width 95 height 7
click at [461, 290] on button "Continue ➔" at bounding box center [471, 288] width 40 height 15
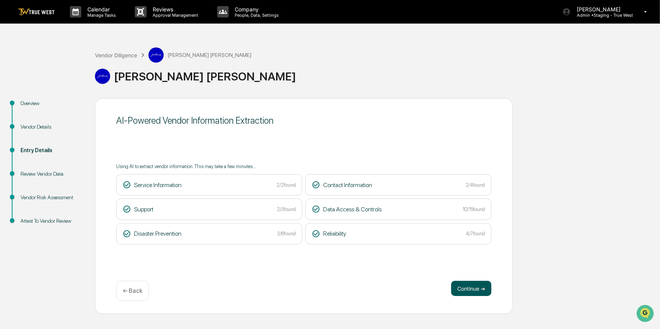
click at [461, 287] on button "Continue ➔" at bounding box center [471, 288] width 40 height 15
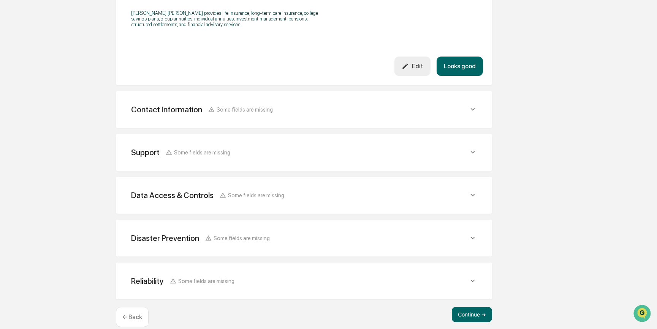
scroll to position [274, 0]
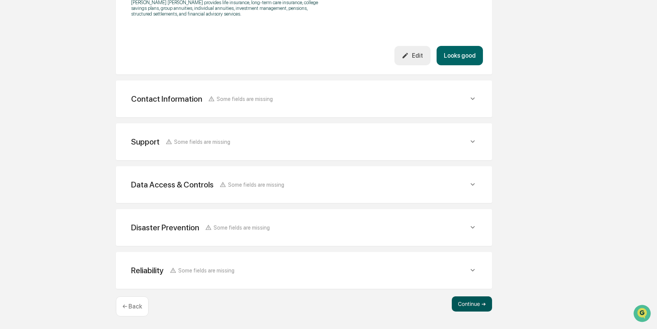
click at [477, 309] on button "Continue ➔" at bounding box center [472, 304] width 40 height 15
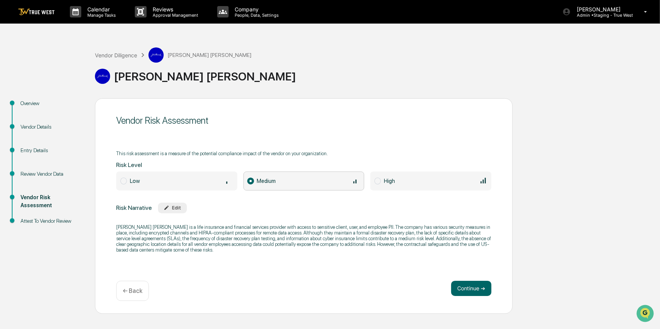
click at [211, 178] on div "Low" at bounding box center [181, 181] width 103 height 8
click at [460, 291] on button "Continue ➔" at bounding box center [471, 288] width 40 height 15
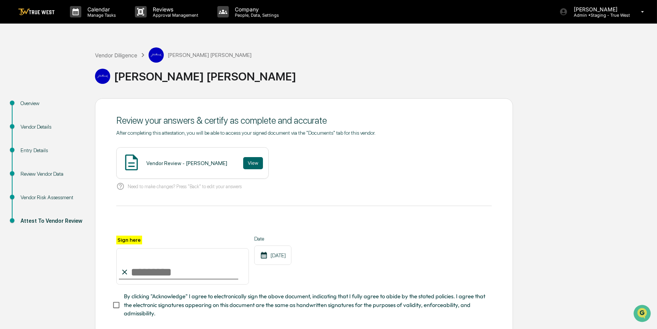
drag, startPoint x: 169, startPoint y: 271, endPoint x: 163, endPoint y: 275, distance: 6.8
click at [169, 271] on input "Sign here" at bounding box center [182, 266] width 133 height 36
type input "*********"
click at [244, 163] on button "View" at bounding box center [253, 163] width 20 height 12
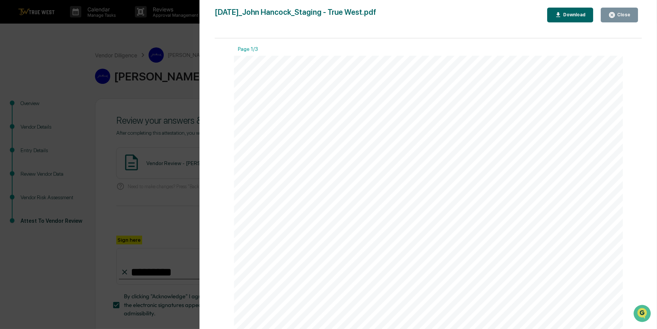
click at [159, 213] on div "Version History 09/16/2025, 10:44 PM Carliss Marshall 2025-09-16_John Hancock_S…" at bounding box center [328, 164] width 657 height 329
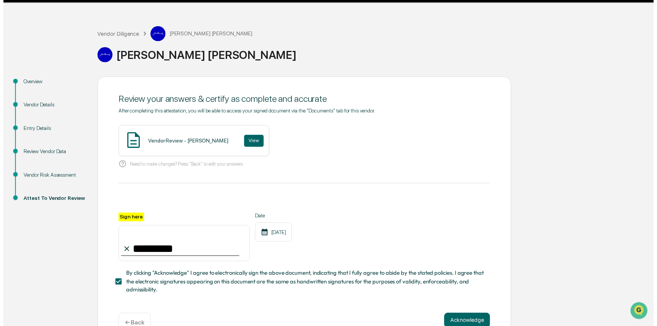
scroll to position [43, 0]
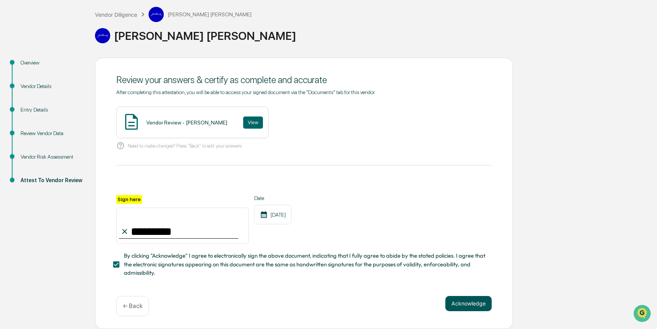
click at [467, 304] on button "Acknowledge" at bounding box center [468, 303] width 46 height 15
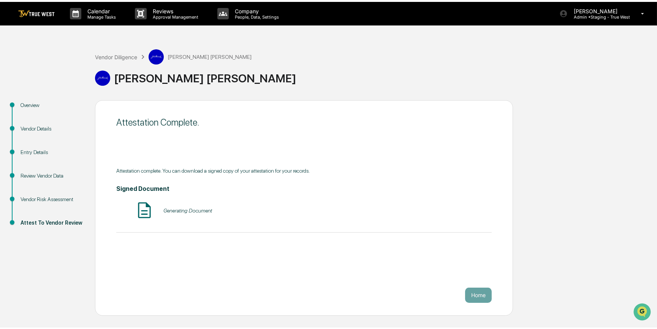
scroll to position [0, 0]
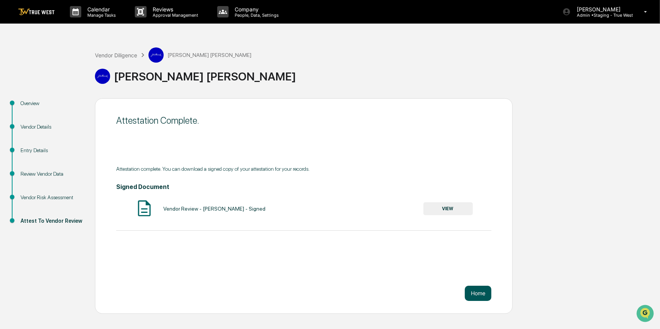
click at [479, 293] on button "Home" at bounding box center [478, 293] width 27 height 15
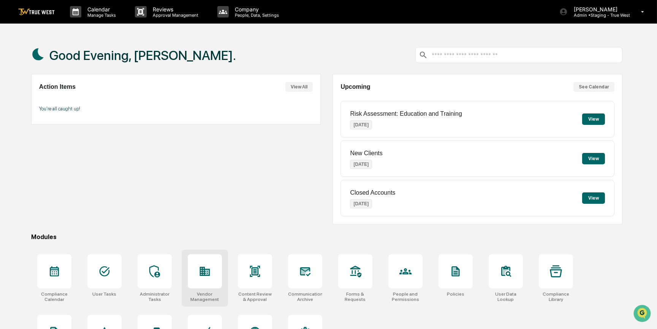
click at [214, 275] on div at bounding box center [205, 272] width 34 height 34
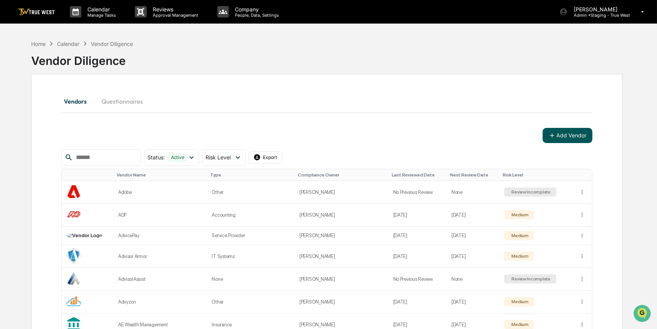
click at [562, 138] on button "Add Vendor" at bounding box center [568, 135] width 50 height 15
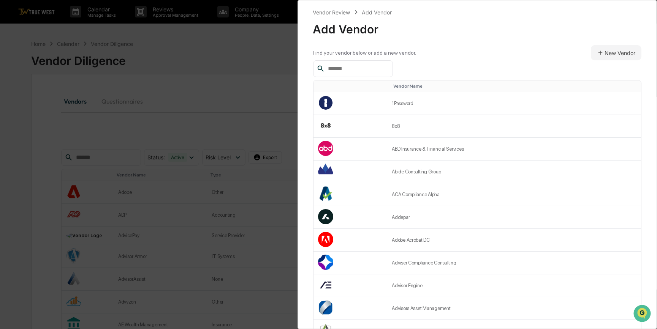
click at [346, 70] on input "text" at bounding box center [357, 69] width 65 height 10
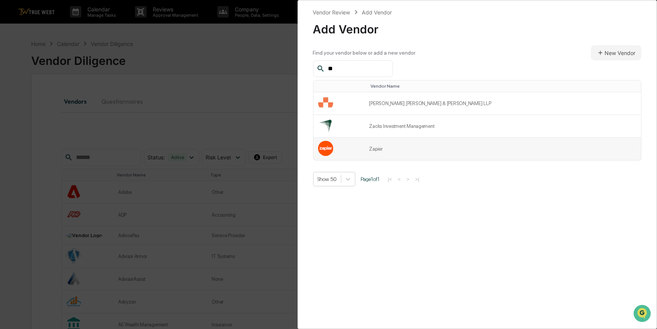
type input "**"
click at [399, 147] on td "Zapier" at bounding box center [503, 149] width 276 height 22
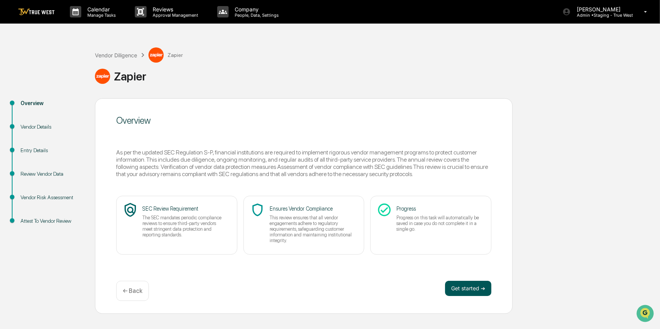
click at [460, 291] on button "Get started ➔" at bounding box center [468, 288] width 46 height 15
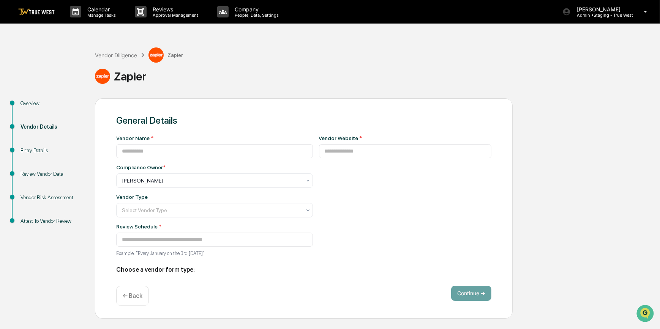
type input "******"
type input "**********"
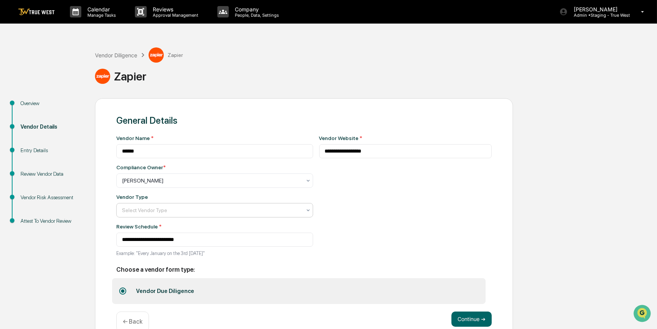
click at [212, 208] on div at bounding box center [211, 211] width 179 height 8
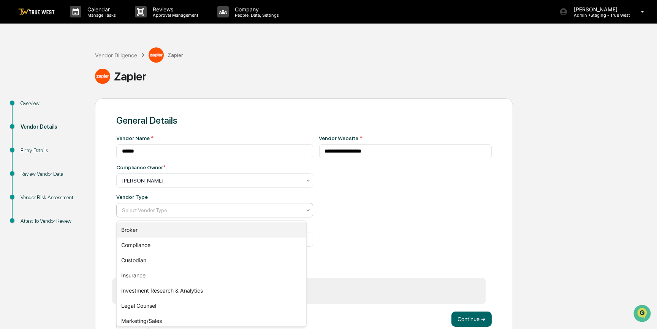
scroll to position [95, 0]
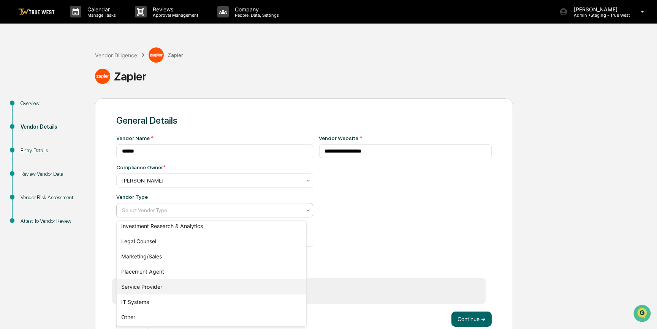
click at [167, 285] on div "Service Provider" at bounding box center [212, 287] width 190 height 15
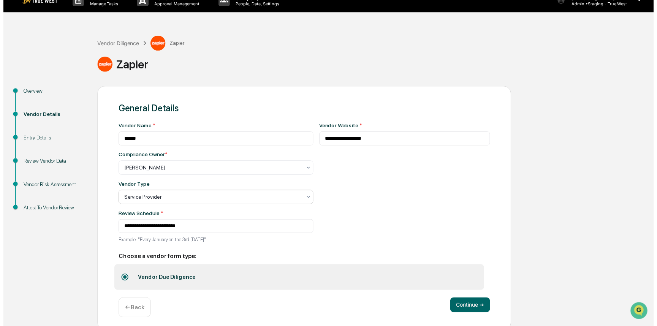
scroll to position [17, 0]
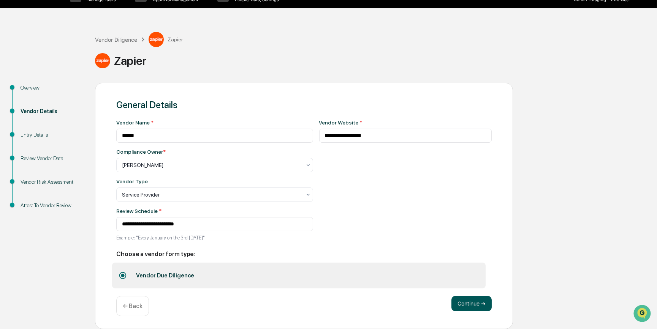
click at [473, 300] on button "Continue ➔" at bounding box center [471, 303] width 40 height 15
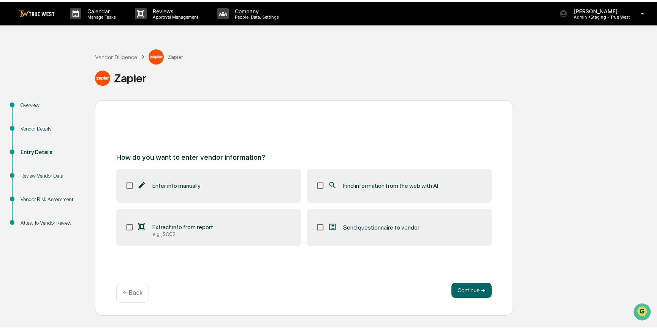
scroll to position [0, 0]
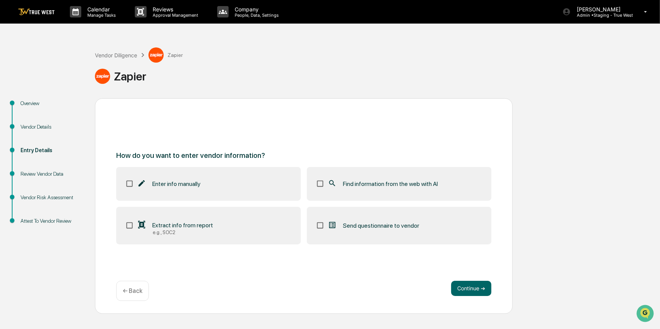
click at [398, 182] on span "Find information from the web with AI" at bounding box center [390, 183] width 95 height 7
click at [460, 289] on button "Continue ➔" at bounding box center [471, 288] width 40 height 15
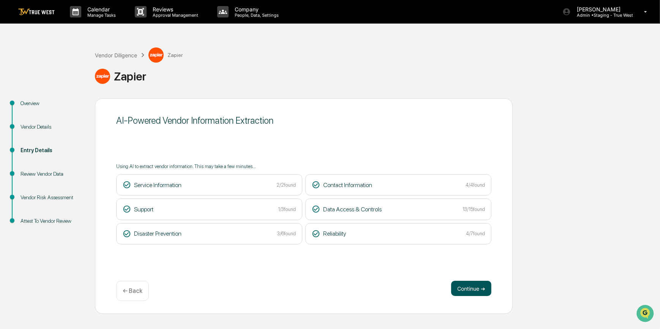
click at [477, 289] on button "Continue ➔" at bounding box center [471, 288] width 40 height 15
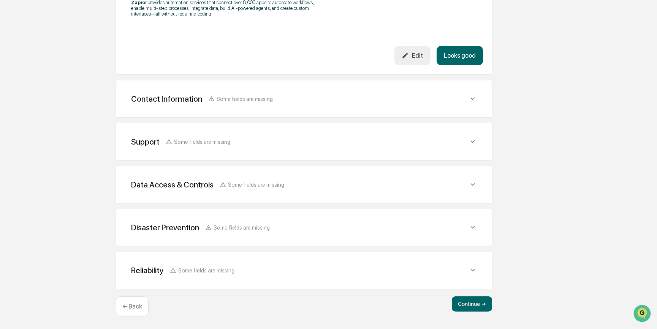
scroll to position [279, 0]
click at [478, 307] on button "Continue ➔" at bounding box center [472, 304] width 40 height 15
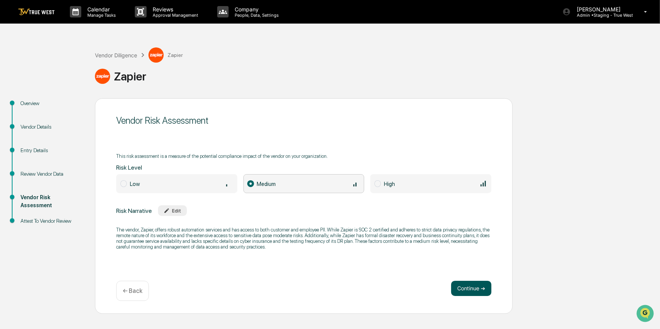
click at [469, 285] on button "Continue ➔" at bounding box center [471, 288] width 40 height 15
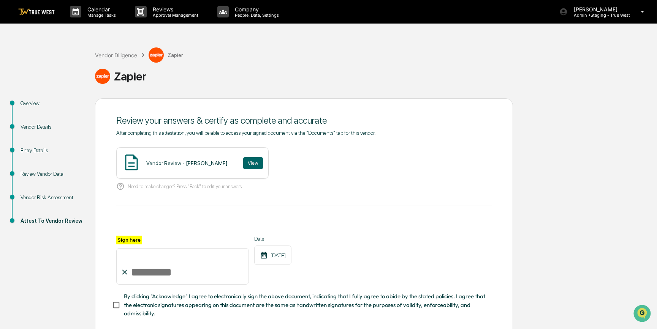
click at [203, 273] on input "Sign here" at bounding box center [182, 266] width 133 height 36
type input "*********"
click at [249, 163] on button "View" at bounding box center [253, 163] width 20 height 12
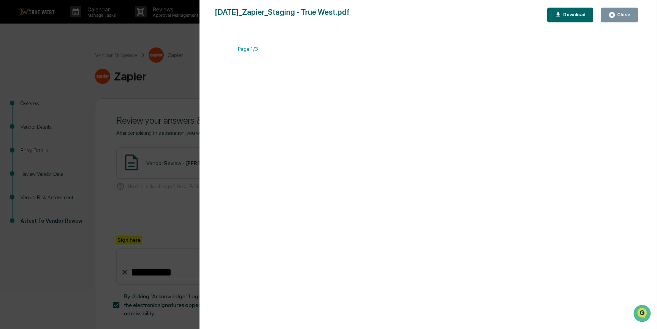
click at [150, 127] on div "Version History 09/16/2025, 10:47 PM Carliss Marshall 2025-09-16_Zapier_Staging…" at bounding box center [328, 164] width 657 height 329
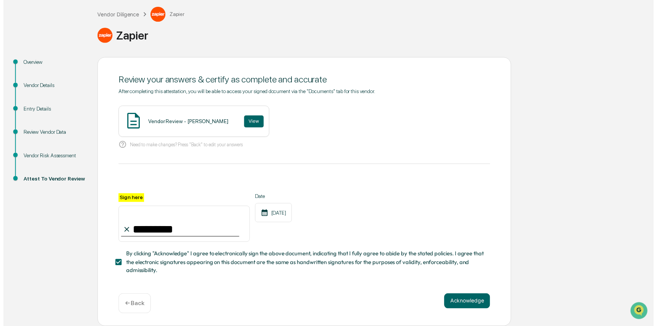
scroll to position [43, 0]
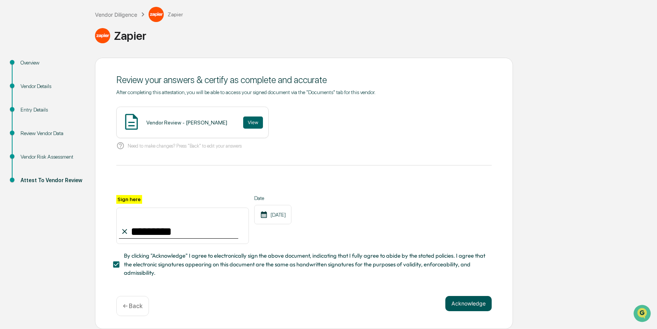
click at [451, 305] on button "Acknowledge" at bounding box center [468, 303] width 46 height 15
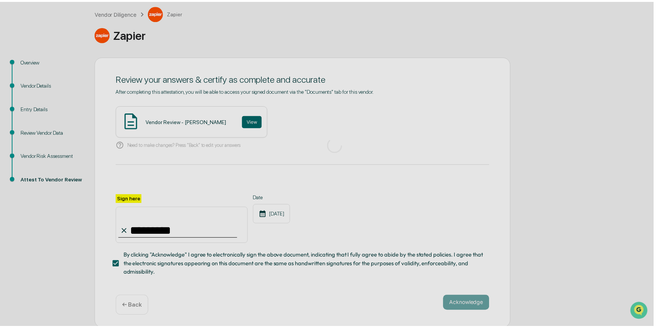
scroll to position [0, 0]
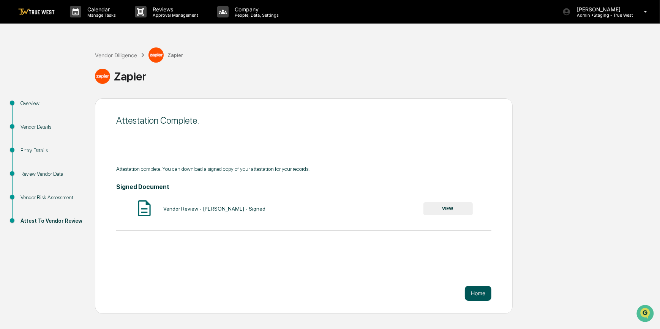
click at [474, 297] on button "Home" at bounding box center [478, 293] width 27 height 15
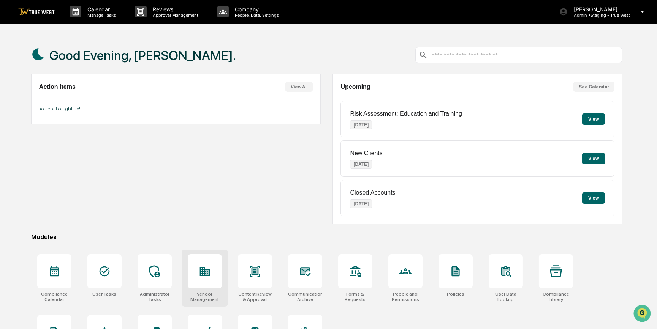
click at [209, 271] on icon at bounding box center [205, 271] width 10 height 9
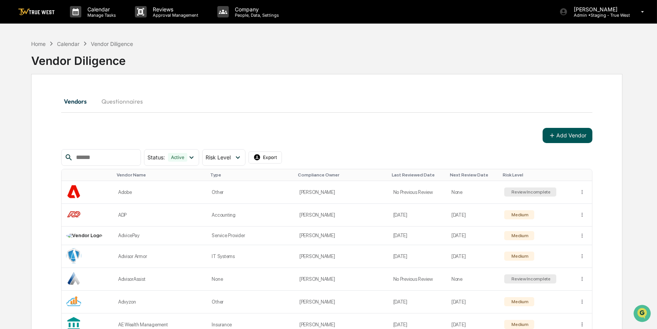
click at [577, 134] on button "Add Vendor" at bounding box center [568, 135] width 50 height 15
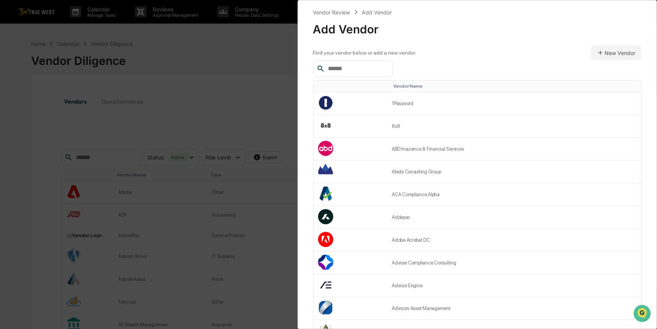
click at [348, 70] on input "text" at bounding box center [357, 69] width 65 height 10
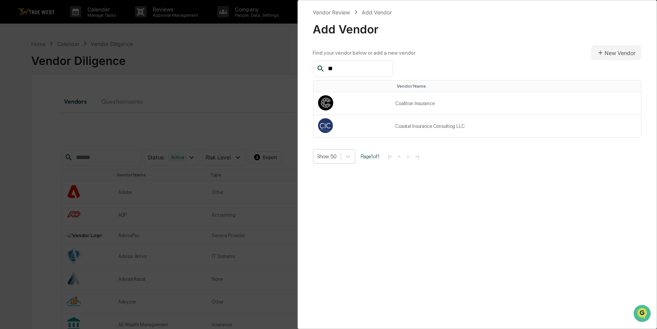
type input "*"
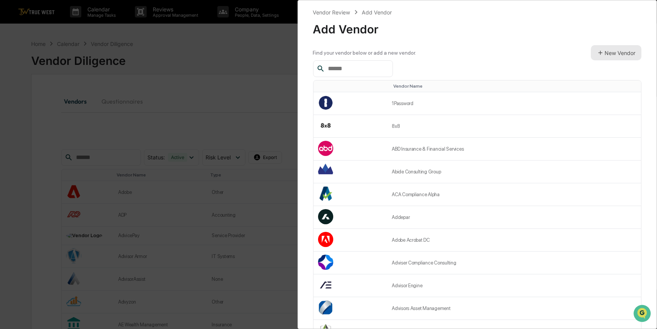
click at [612, 50] on button "New Vendor" at bounding box center [616, 52] width 51 height 15
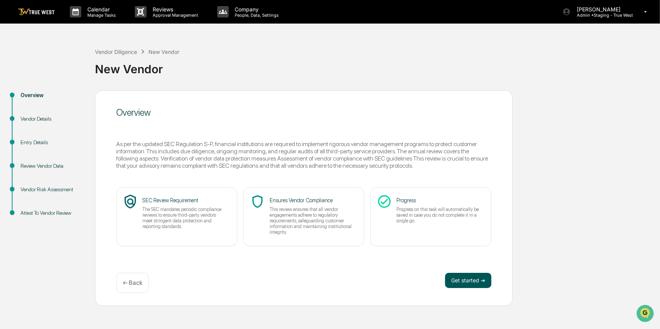
click at [473, 281] on button "Get started ➔" at bounding box center [468, 280] width 46 height 15
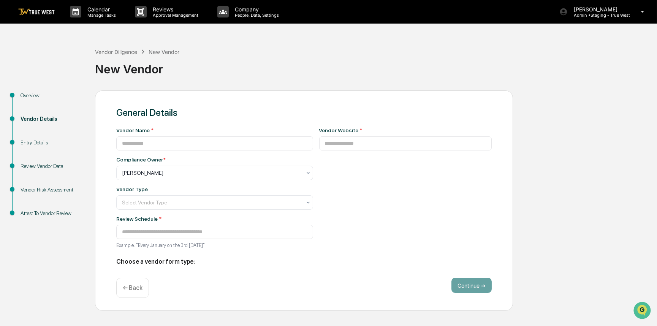
type input "**********"
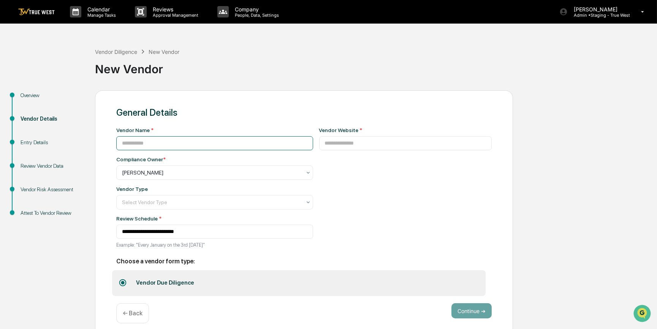
click at [163, 144] on input at bounding box center [214, 143] width 197 height 14
click at [177, 146] on input "**********" at bounding box center [214, 143] width 197 height 14
type input "********"
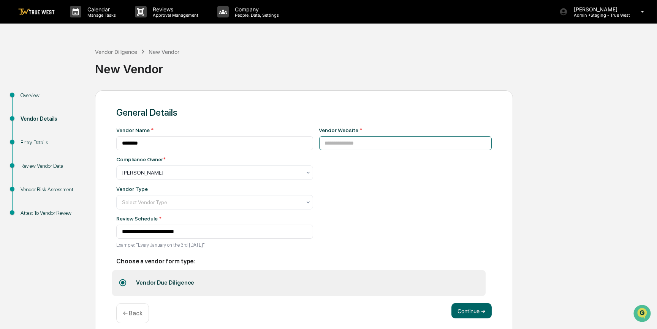
click at [357, 143] on input at bounding box center [405, 143] width 173 height 14
paste input "**********"
type input "**********"
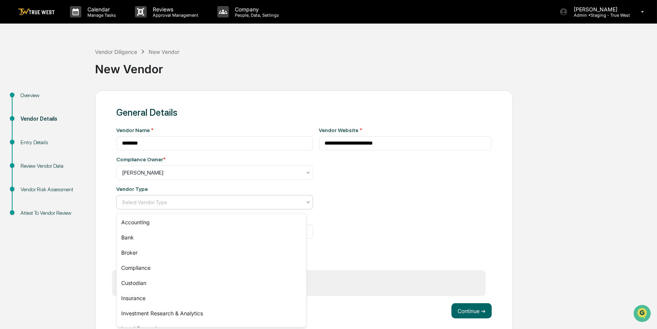
click at [163, 206] on div at bounding box center [211, 203] width 179 height 8
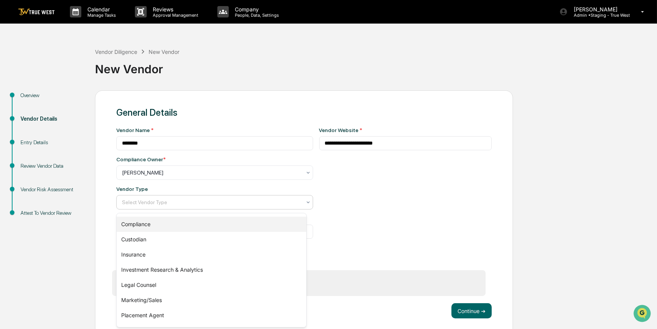
scroll to position [87, 0]
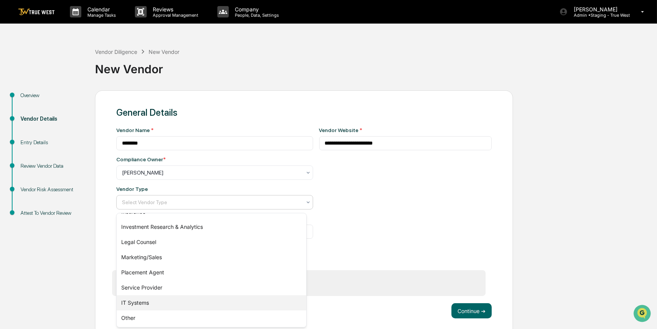
click at [136, 307] on div "IT Systems" at bounding box center [212, 303] width 190 height 15
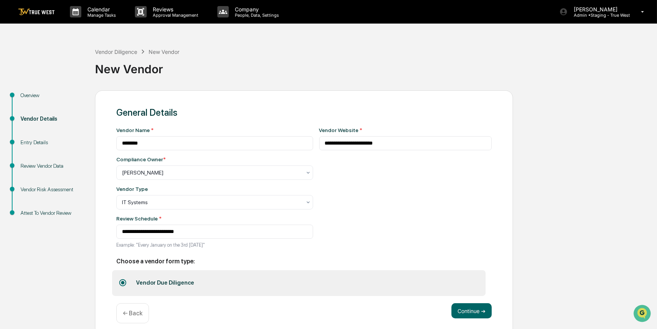
click at [359, 237] on div "**********" at bounding box center [405, 190] width 173 height 126
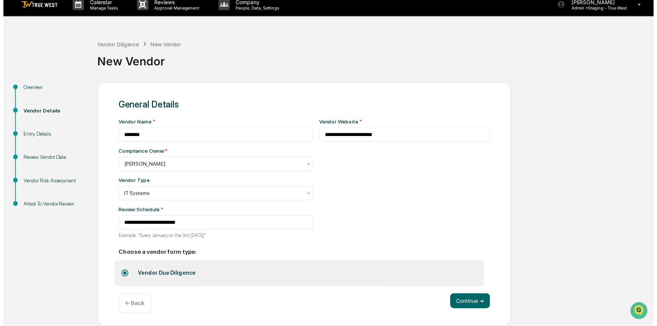
scroll to position [10, 0]
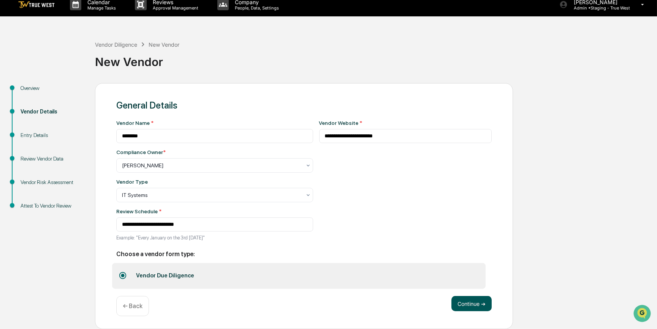
click at [462, 305] on button "Continue ➔" at bounding box center [471, 303] width 40 height 15
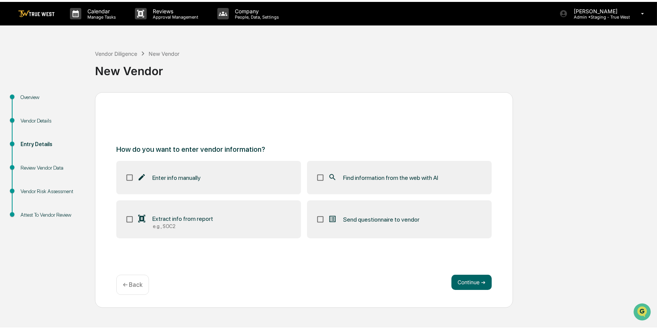
scroll to position [0, 0]
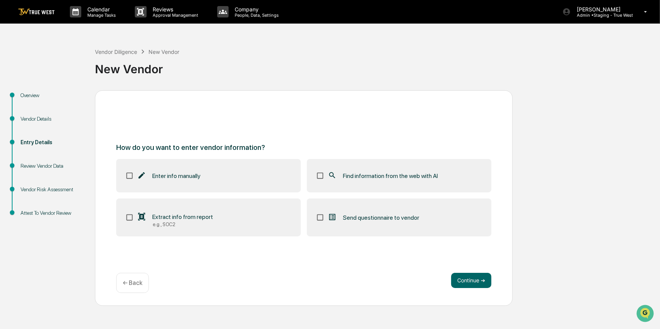
click at [409, 178] on span "Find information from the web with AI" at bounding box center [390, 175] width 95 height 7
click at [465, 281] on button "Continue ➔" at bounding box center [471, 280] width 40 height 15
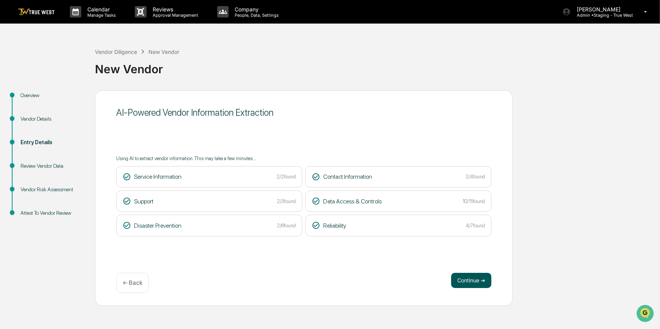
click at [467, 279] on button "Continue ➔" at bounding box center [471, 280] width 40 height 15
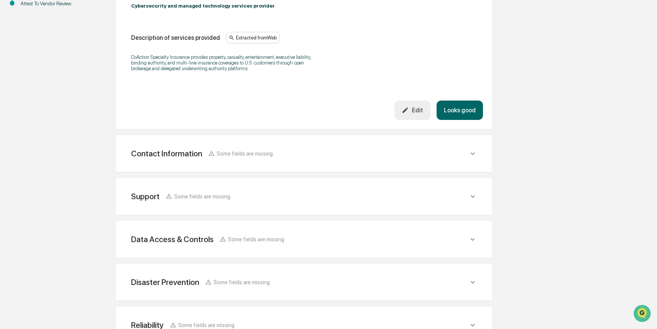
scroll to position [266, 0]
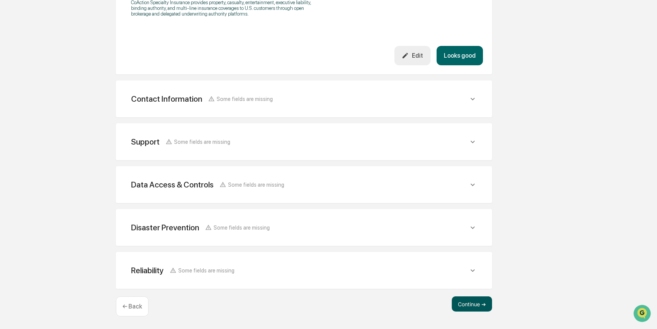
click at [468, 302] on button "Continue ➔" at bounding box center [472, 304] width 40 height 15
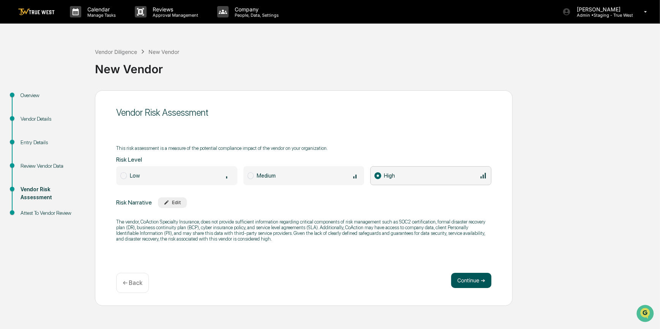
click at [471, 278] on button "Continue ➔" at bounding box center [471, 280] width 40 height 15
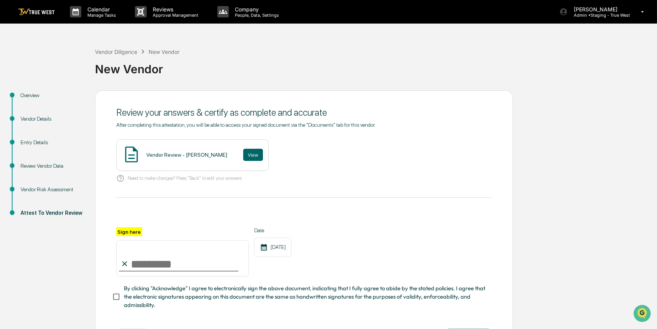
click at [168, 256] on input "Sign here" at bounding box center [182, 258] width 133 height 36
type input "*********"
click at [247, 152] on button "View" at bounding box center [253, 155] width 20 height 12
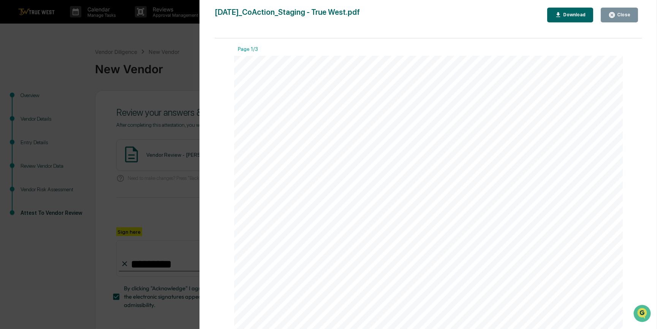
click at [167, 81] on div "Version History 09/16/2025, 10:49 PM Carliss Marshall 2025-09-16_CoAction_Stagi…" at bounding box center [328, 164] width 657 height 329
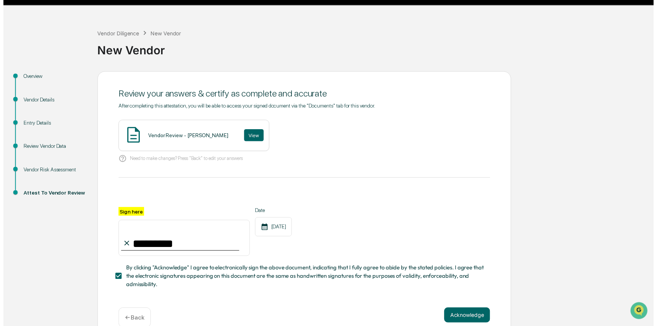
scroll to position [35, 0]
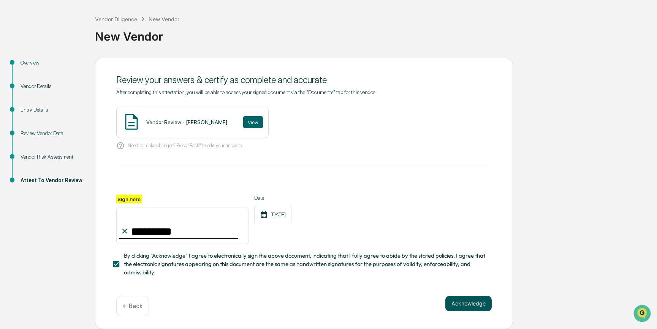
click at [467, 305] on button "Acknowledge" at bounding box center [468, 303] width 46 height 15
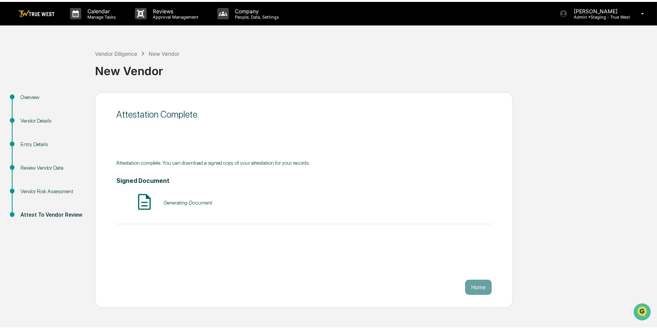
scroll to position [0, 0]
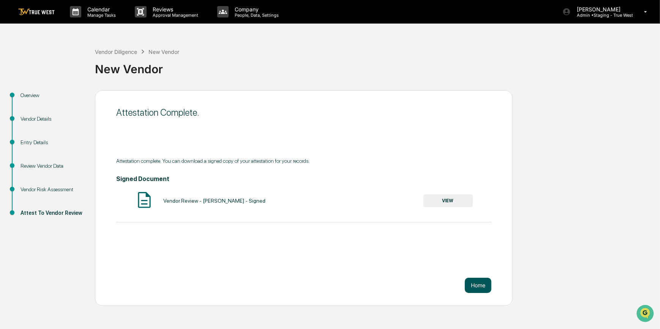
click at [479, 285] on button "Home" at bounding box center [478, 285] width 27 height 15
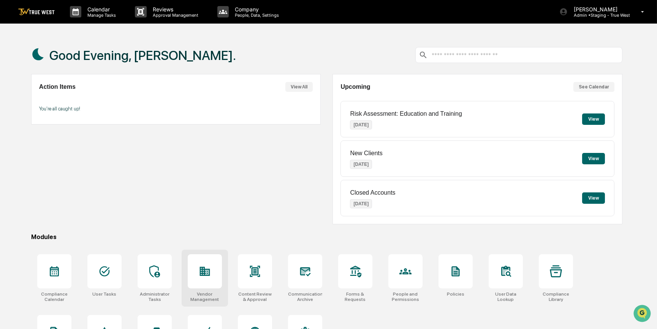
click at [201, 272] on icon at bounding box center [205, 271] width 10 height 9
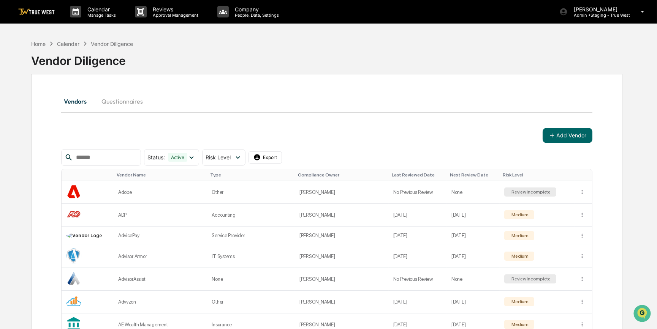
click at [132, 160] on input "text" at bounding box center [105, 158] width 65 height 10
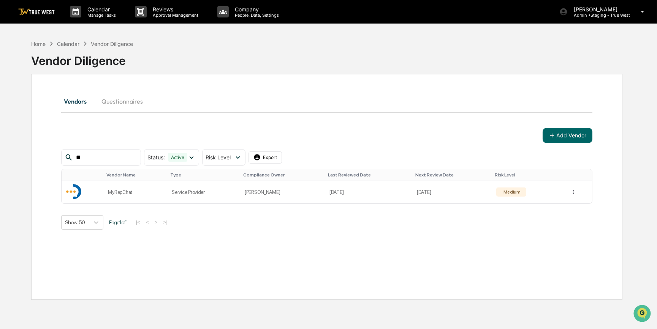
type input "*"
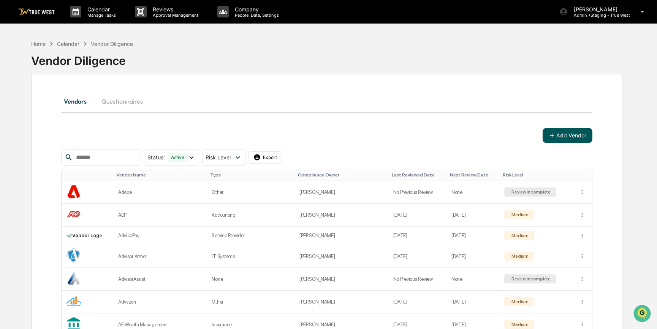
click at [562, 141] on button "Add Vendor" at bounding box center [568, 135] width 50 height 15
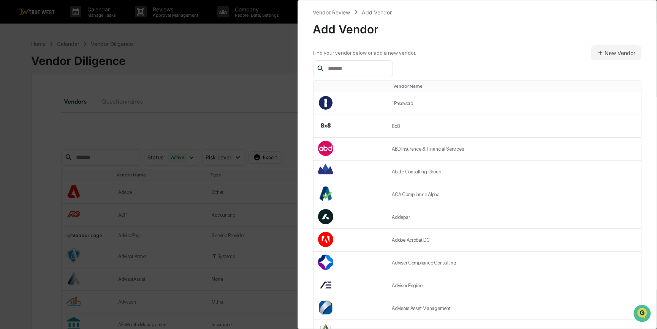
click at [361, 68] on input "text" at bounding box center [357, 69] width 65 height 10
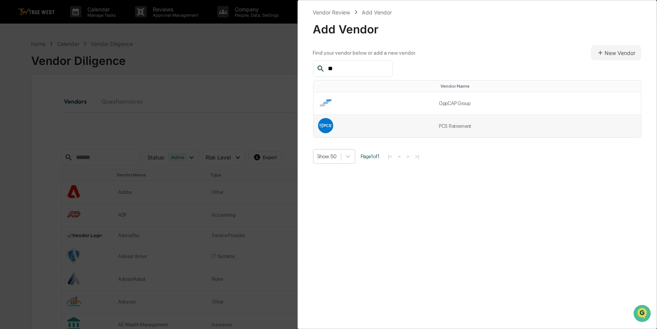
type input "**"
click at [376, 123] on td at bounding box center [373, 126] width 121 height 22
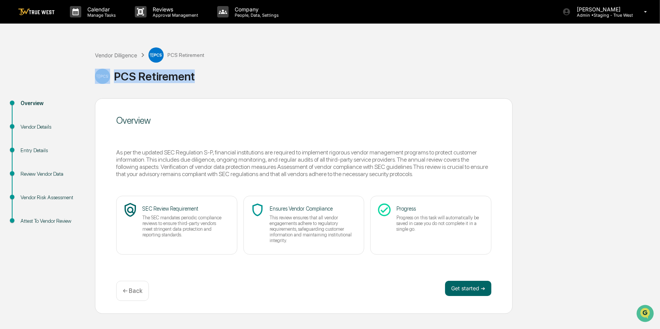
drag, startPoint x: 184, startPoint y: 76, endPoint x: 192, endPoint y: 80, distance: 9.5
click at [192, 80] on div "PCS Retirement" at bounding box center [376, 76] width 562 height 15
copy div "PCS Retirement"
click at [464, 289] on button "Get started ➔" at bounding box center [468, 288] width 46 height 15
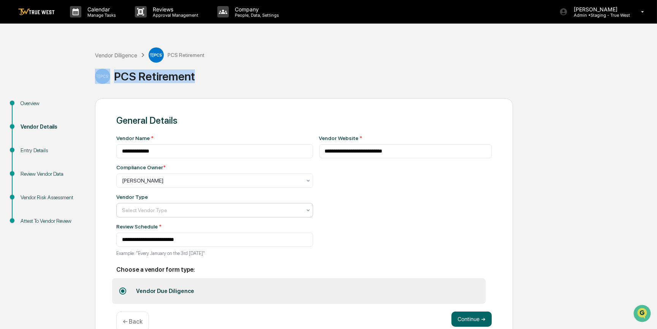
click at [197, 213] on div at bounding box center [211, 211] width 179 height 8
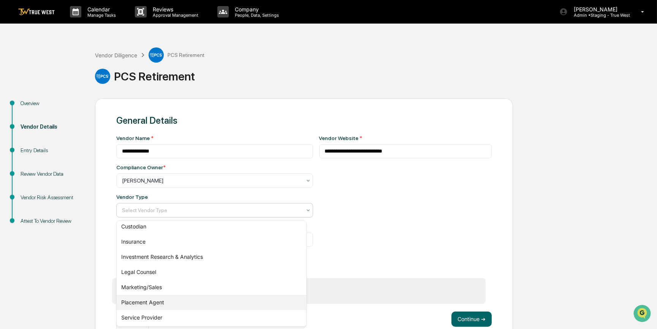
scroll to position [95, 0]
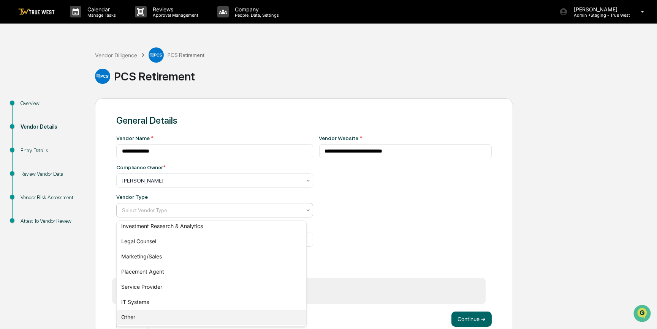
click at [138, 313] on div "Other" at bounding box center [212, 317] width 190 height 15
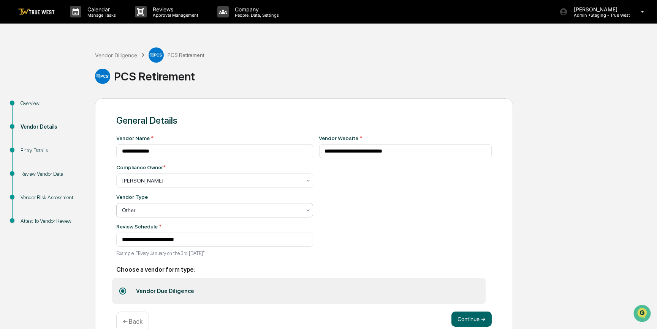
click at [398, 216] on div "**********" at bounding box center [405, 198] width 173 height 126
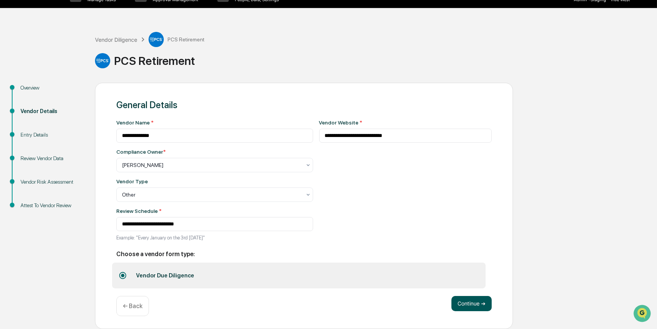
click at [461, 304] on button "Continue ➔" at bounding box center [471, 303] width 40 height 15
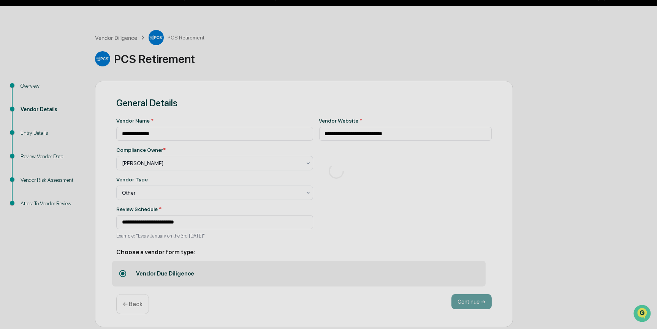
scroll to position [0, 0]
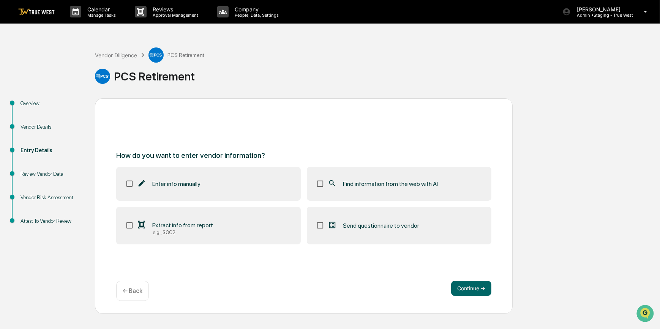
click at [399, 186] on span "Find information from the web with AI" at bounding box center [390, 183] width 95 height 7
click at [470, 291] on button "Continue ➔" at bounding box center [471, 288] width 40 height 15
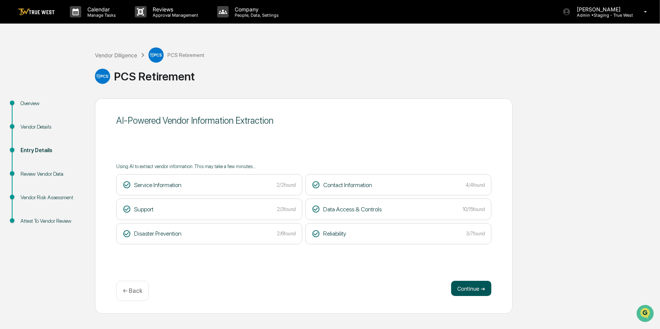
click at [458, 292] on button "Continue ➔" at bounding box center [471, 288] width 40 height 15
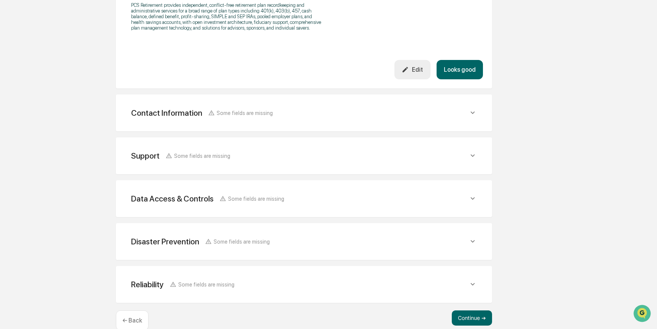
scroll to position [285, 0]
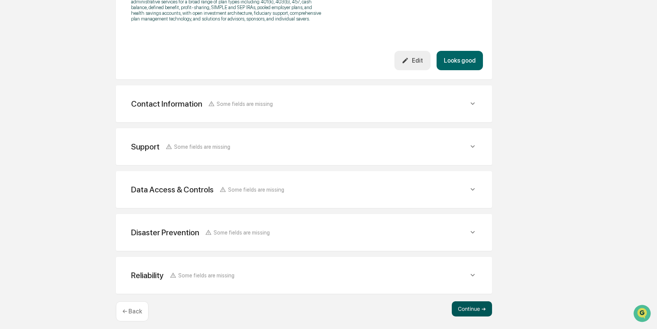
click at [474, 305] on button "Continue ➔" at bounding box center [472, 309] width 40 height 15
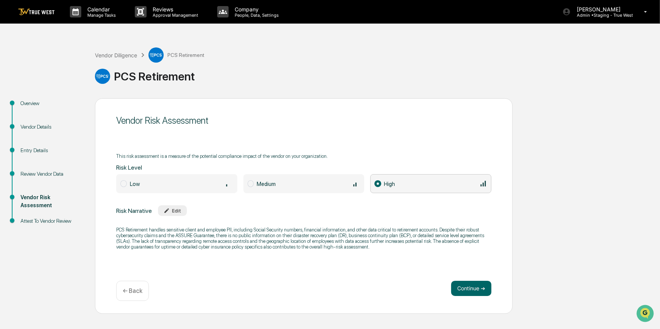
click at [324, 187] on div "Medium" at bounding box center [308, 184] width 103 height 8
click at [467, 291] on button "Continue ➔" at bounding box center [471, 288] width 40 height 15
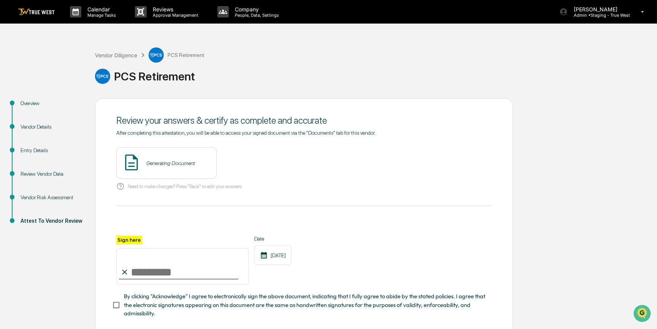
drag, startPoint x: 203, startPoint y: 271, endPoint x: 198, endPoint y: 275, distance: 6.6
click at [203, 271] on input "Sign here" at bounding box center [182, 266] width 133 height 36
type input "*********"
click at [197, 219] on div at bounding box center [303, 227] width 375 height 18
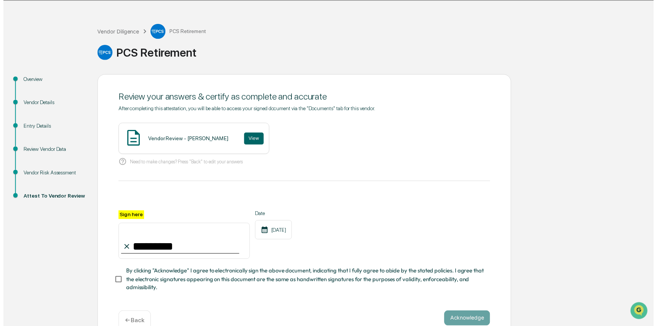
scroll to position [43, 0]
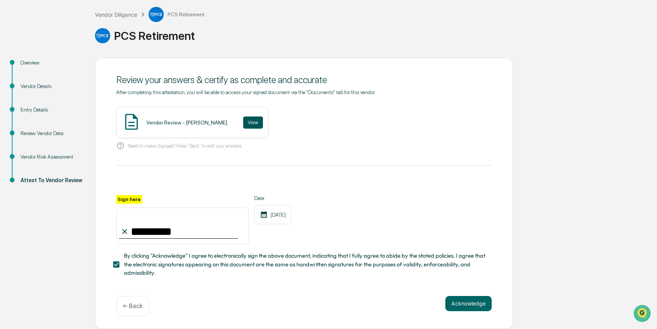
click at [243, 122] on button "View" at bounding box center [253, 123] width 20 height 12
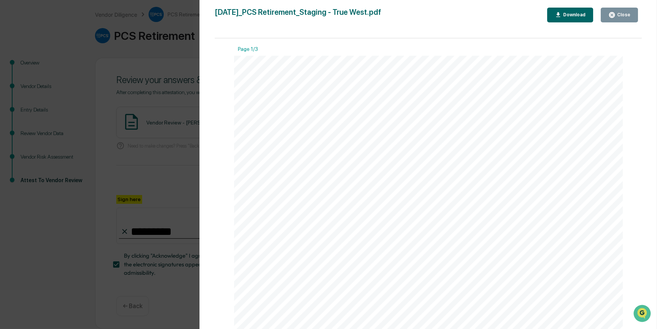
click at [154, 91] on div "Version History 09/16/2025, 10:51 PM Carliss Marshall 2025-09-16_PCS Retirement…" at bounding box center [328, 164] width 657 height 329
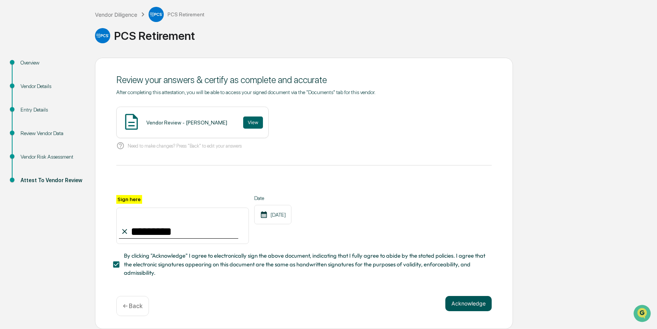
click at [464, 305] on button "Acknowledge" at bounding box center [468, 303] width 46 height 15
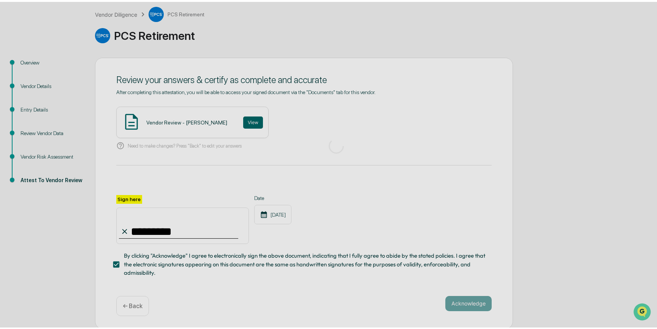
scroll to position [0, 0]
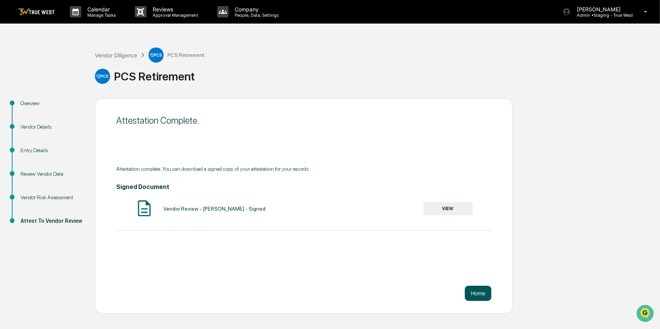
click at [479, 296] on button "Home" at bounding box center [478, 293] width 27 height 15
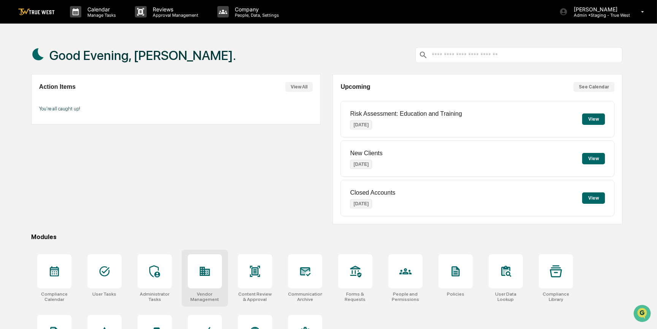
click at [208, 277] on icon at bounding box center [205, 272] width 12 height 12
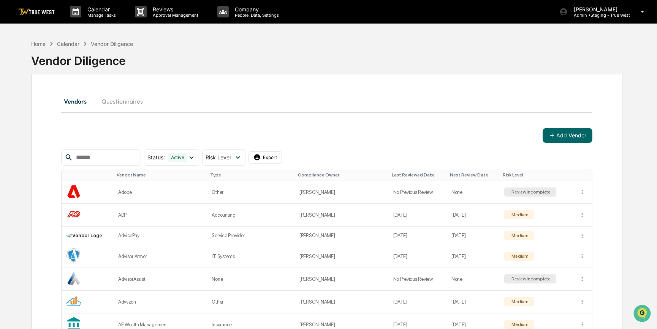
click at [118, 157] on input "text" at bounding box center [105, 158] width 65 height 10
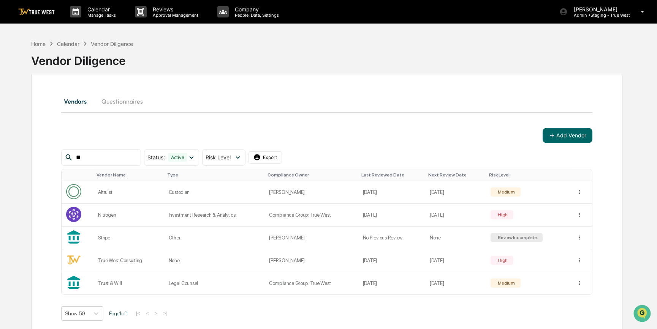
type input "*"
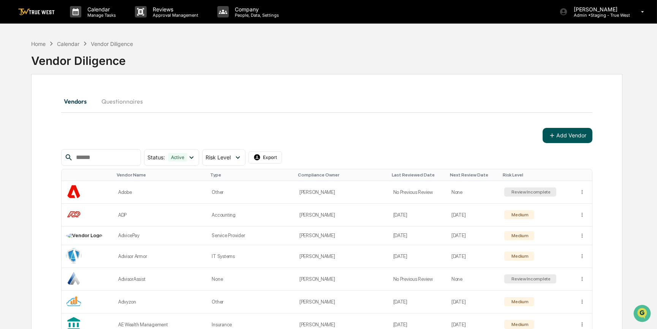
click at [568, 133] on button "Add Vendor" at bounding box center [568, 135] width 50 height 15
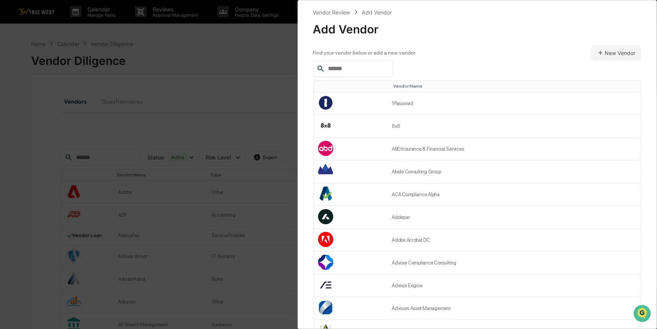
click at [376, 67] on input "text" at bounding box center [357, 69] width 65 height 10
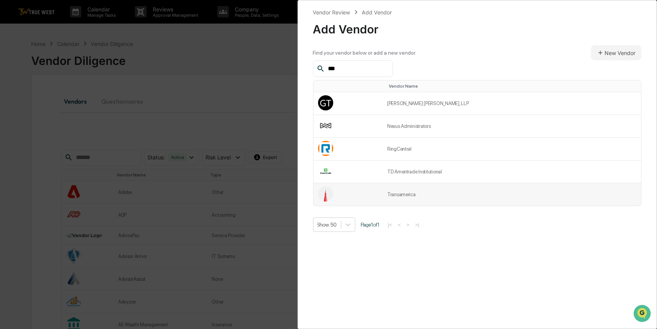
type input "***"
click at [429, 192] on td "Transamerica" at bounding box center [512, 195] width 258 height 22
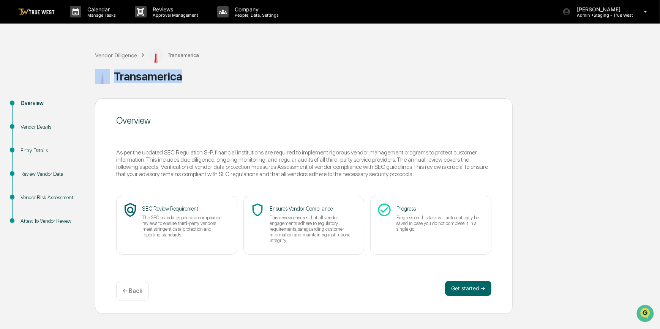
drag, startPoint x: 191, startPoint y: 80, endPoint x: 179, endPoint y: 75, distance: 13.0
click at [179, 75] on div "Transamerica" at bounding box center [376, 76] width 562 height 15
copy div "Transamerica"
click at [461, 289] on button "Get started ➔" at bounding box center [468, 288] width 46 height 15
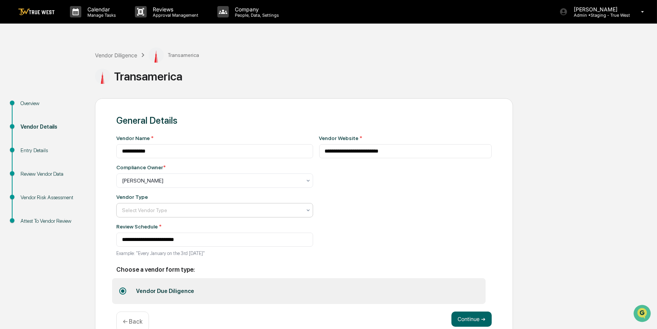
click at [229, 209] on div at bounding box center [211, 211] width 179 height 8
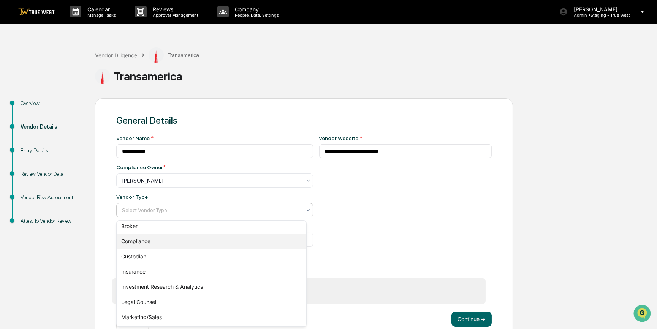
scroll to position [95, 0]
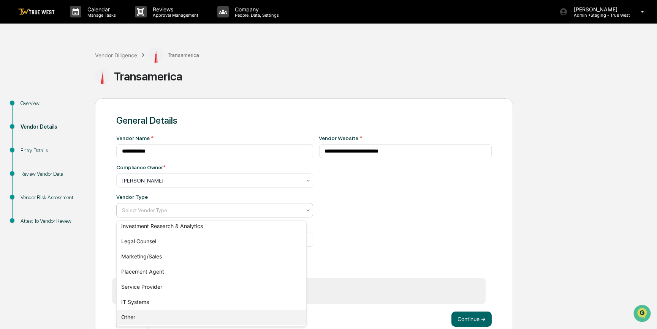
click at [128, 319] on div "Other" at bounding box center [212, 317] width 190 height 15
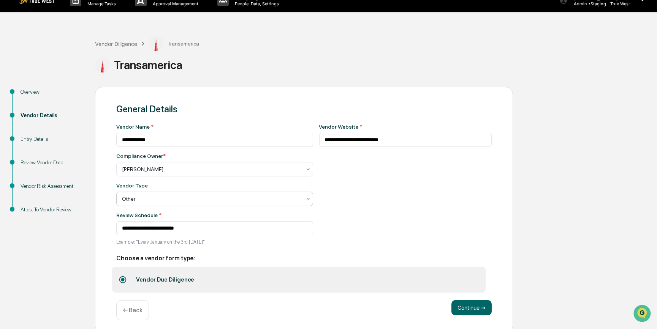
scroll to position [17, 0]
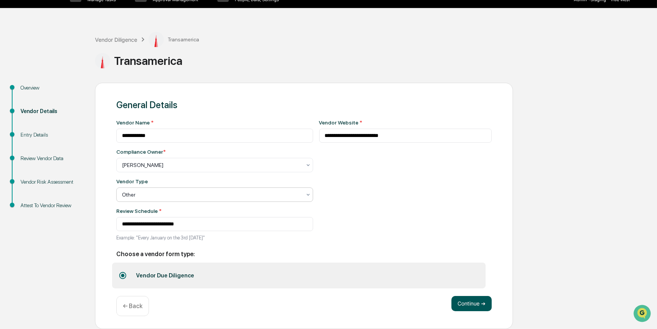
click at [467, 303] on button "Continue ➔" at bounding box center [471, 303] width 40 height 15
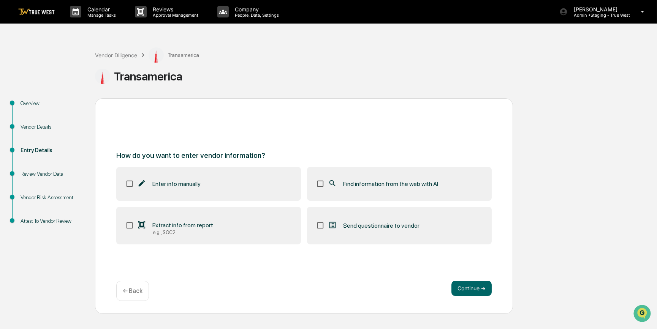
scroll to position [0, 0]
click at [385, 182] on span "Find information from the web with AI" at bounding box center [390, 183] width 95 height 7
click at [467, 291] on button "Continue ➔" at bounding box center [471, 288] width 40 height 15
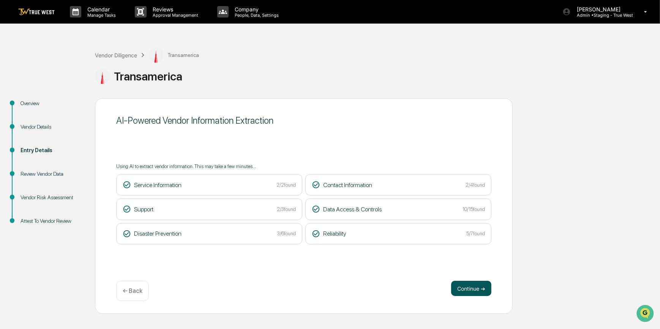
click at [478, 289] on button "Continue ➔" at bounding box center [471, 288] width 40 height 15
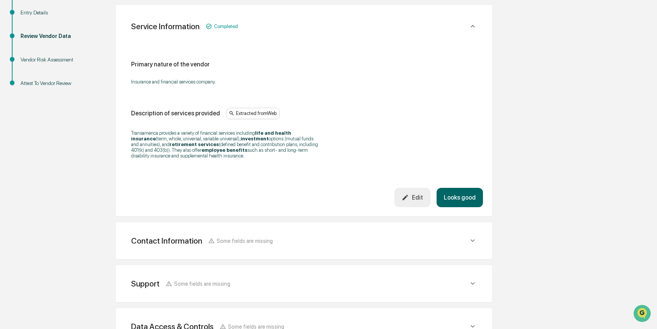
scroll to position [281, 0]
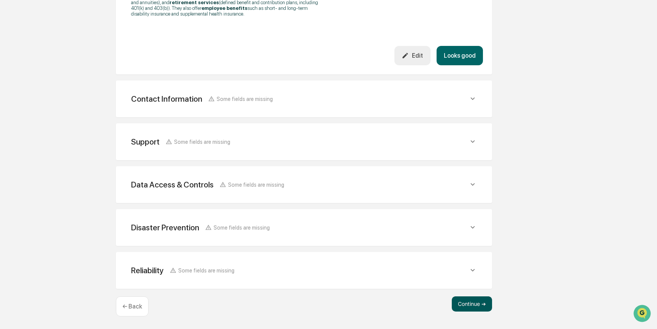
click at [469, 305] on button "Continue ➔" at bounding box center [472, 304] width 40 height 15
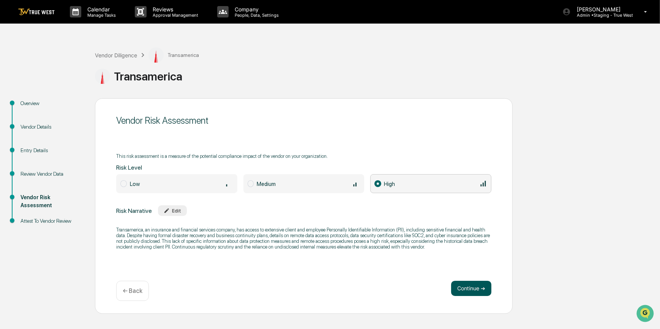
click at [469, 290] on button "Continue ➔" at bounding box center [471, 288] width 40 height 15
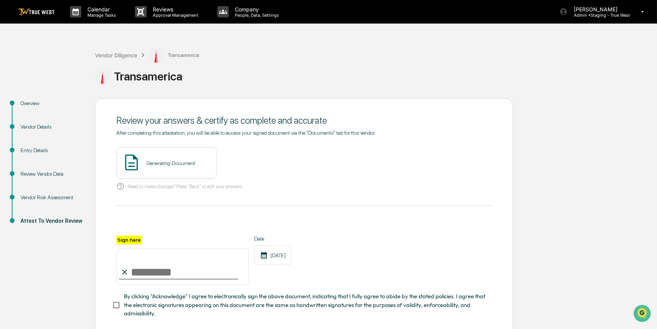
click at [212, 277] on input "Sign here" at bounding box center [182, 266] width 133 height 36
type input "*********"
click at [247, 163] on button "View" at bounding box center [253, 163] width 20 height 12
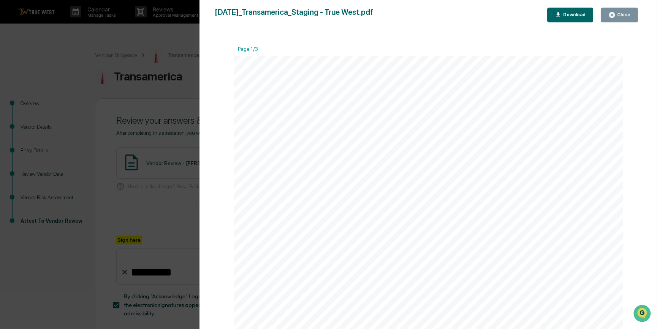
click at [143, 108] on div "Version History 09/16/2025, 10:54 PM Carliss Marshall 2025-09-16_Transamerica_S…" at bounding box center [328, 164] width 657 height 329
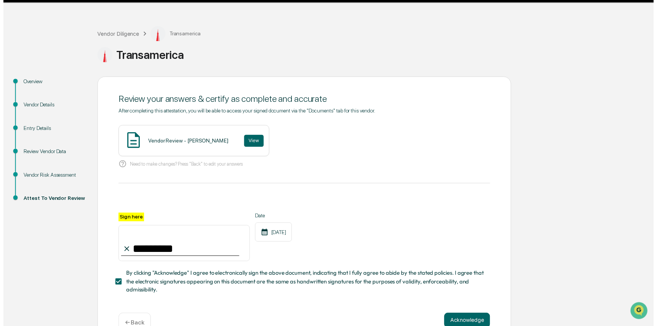
scroll to position [43, 0]
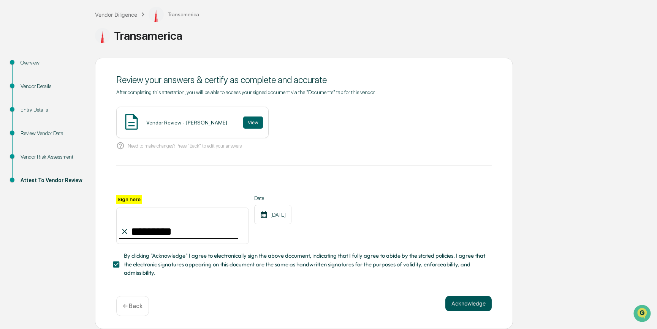
click at [470, 300] on button "Acknowledge" at bounding box center [468, 303] width 46 height 15
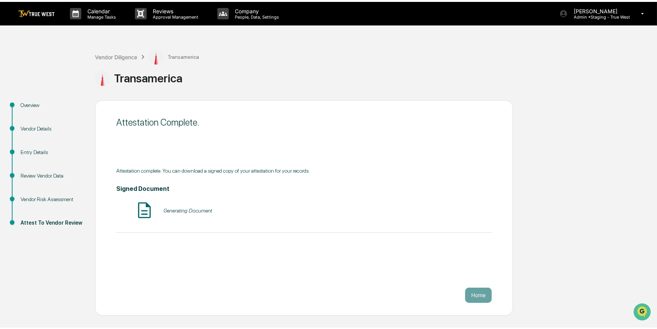
scroll to position [0, 0]
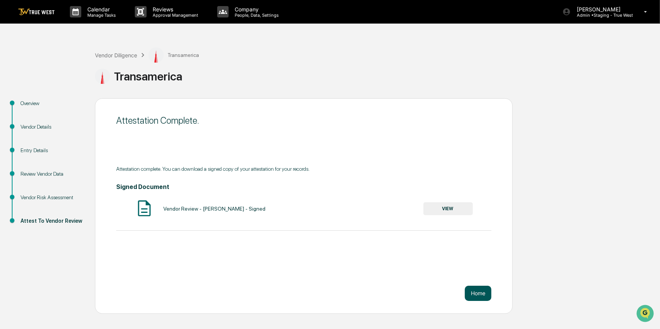
click at [475, 292] on button "Home" at bounding box center [478, 293] width 27 height 15
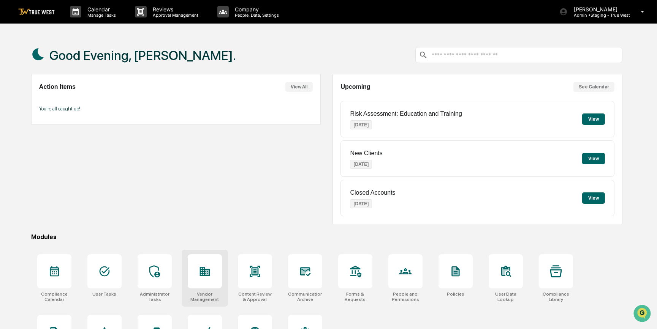
click at [201, 270] on icon at bounding box center [205, 271] width 10 height 9
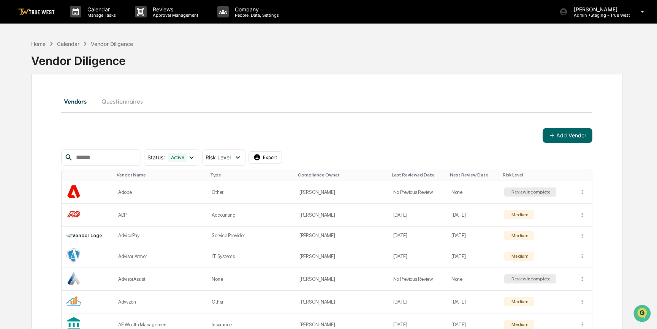
click at [124, 159] on input "text" at bounding box center [105, 158] width 65 height 10
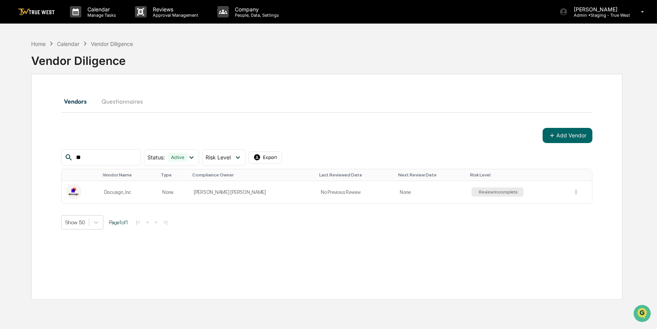
type input "*"
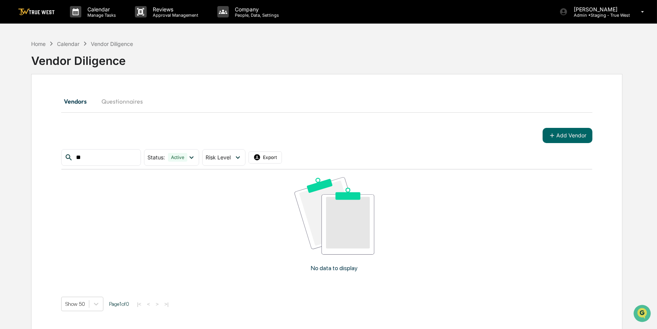
type input "*"
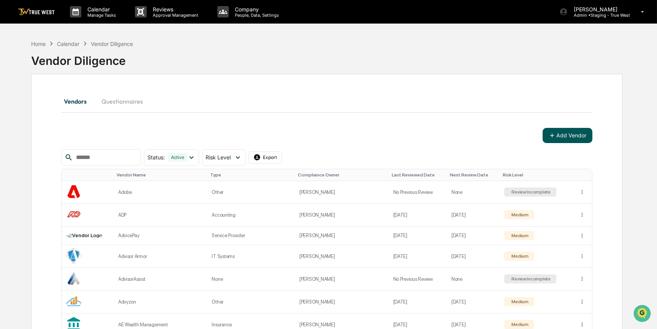
click at [558, 135] on button "Add Vendor" at bounding box center [568, 135] width 50 height 15
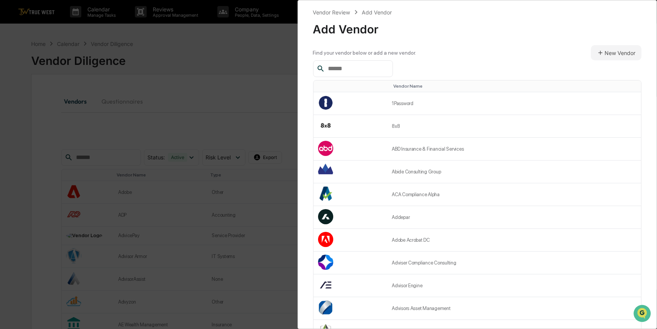
click at [345, 68] on input "text" at bounding box center [357, 69] width 65 height 10
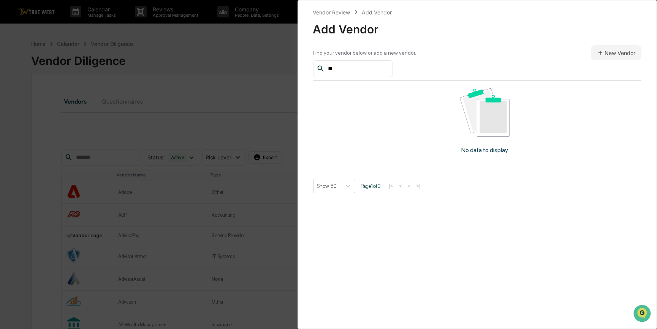
type input "*"
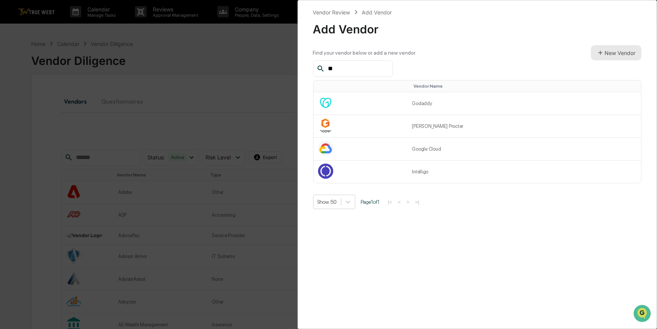
type input "**"
click at [604, 54] on button "New Vendor" at bounding box center [616, 52] width 51 height 15
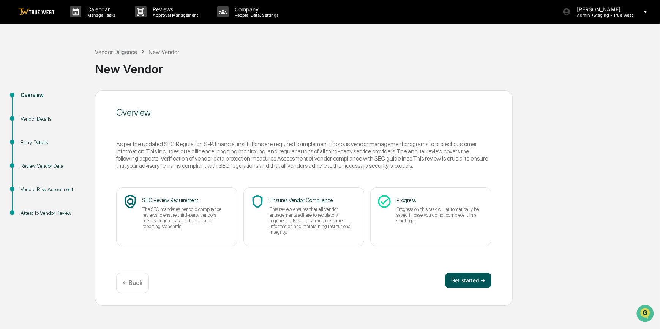
click at [463, 283] on button "Get started ➔" at bounding box center [468, 280] width 46 height 15
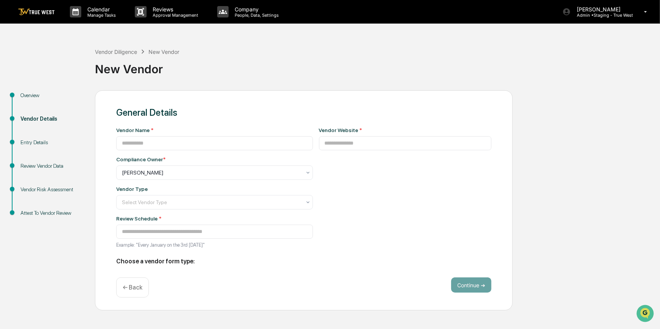
type input "**********"
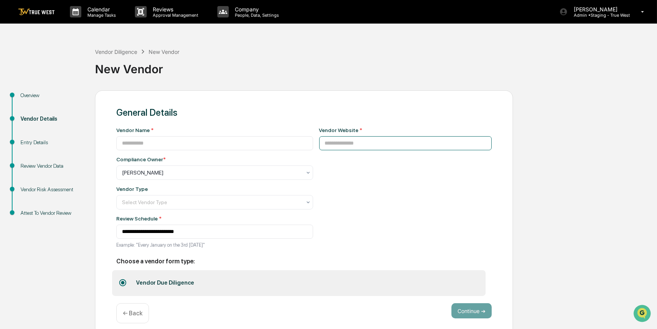
click at [339, 144] on input at bounding box center [405, 143] width 173 height 14
paste input "**********"
type input "**********"
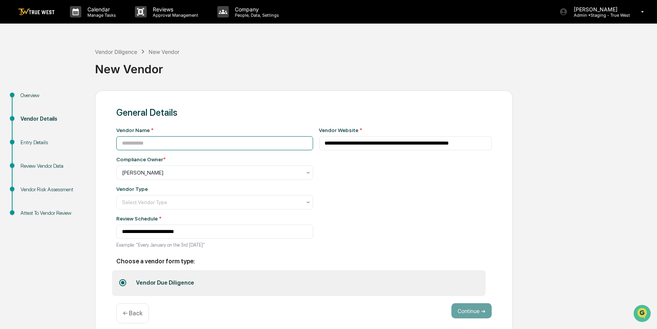
click at [233, 141] on input at bounding box center [214, 143] width 197 height 14
click at [145, 141] on input "****" at bounding box center [214, 143] width 197 height 14
type input "*********"
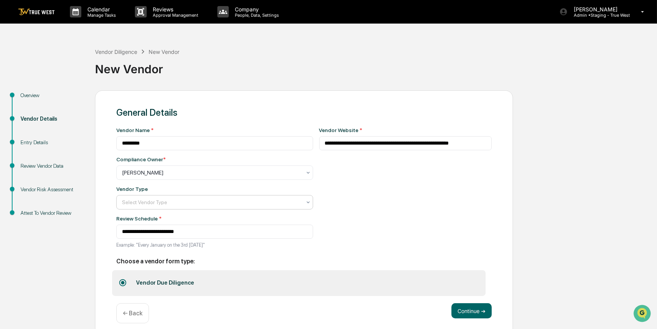
click at [274, 205] on div at bounding box center [211, 203] width 179 height 8
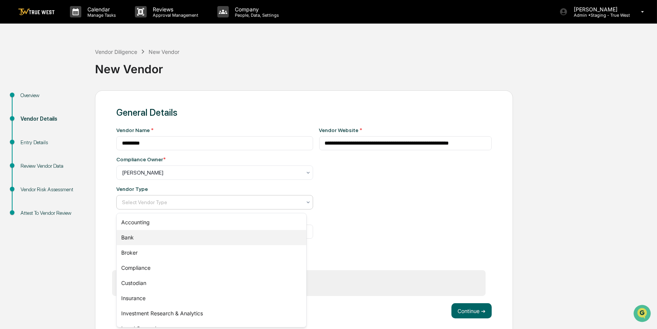
click at [156, 240] on div "Bank" at bounding box center [212, 237] width 190 height 15
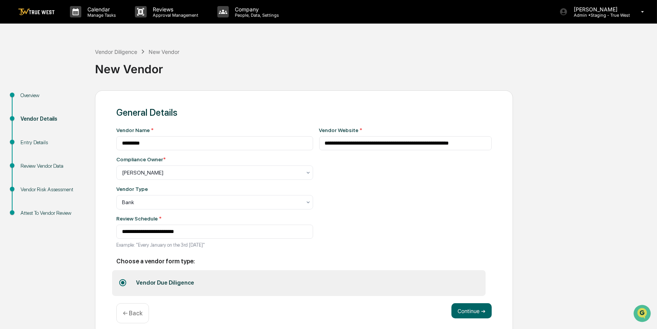
click at [397, 213] on div "**********" at bounding box center [405, 190] width 173 height 126
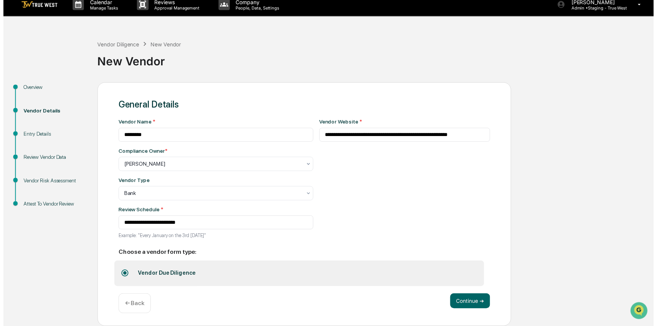
scroll to position [10, 0]
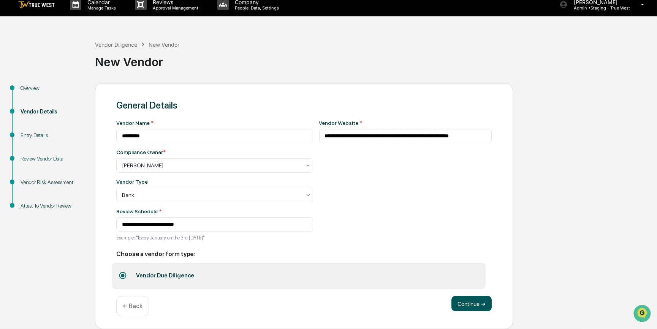
click at [467, 303] on button "Continue ➔" at bounding box center [471, 303] width 40 height 15
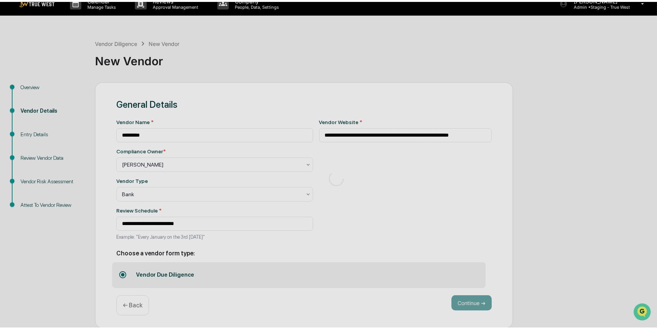
scroll to position [0, 0]
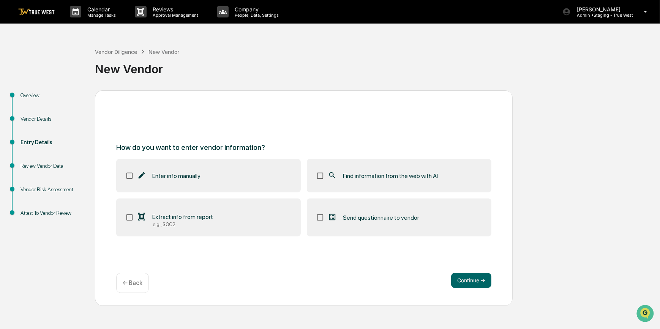
click at [396, 182] on label "Find information from the web with AI" at bounding box center [399, 175] width 185 height 33
click at [469, 280] on button "Continue ➔" at bounding box center [471, 280] width 40 height 15
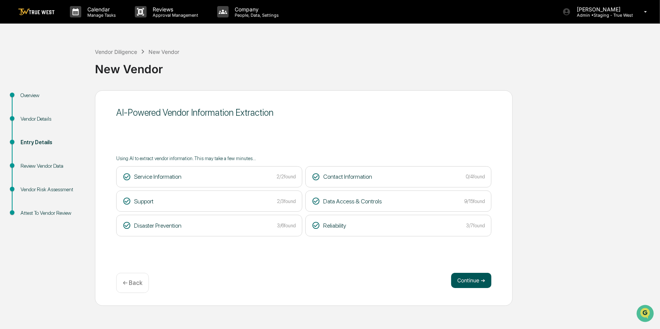
click at [467, 279] on button "Continue ➔" at bounding box center [471, 280] width 40 height 15
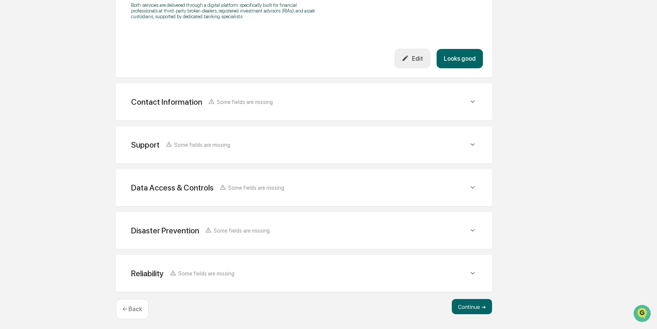
scroll to position [329, 0]
click at [458, 304] on button "Continue ➔" at bounding box center [472, 306] width 40 height 15
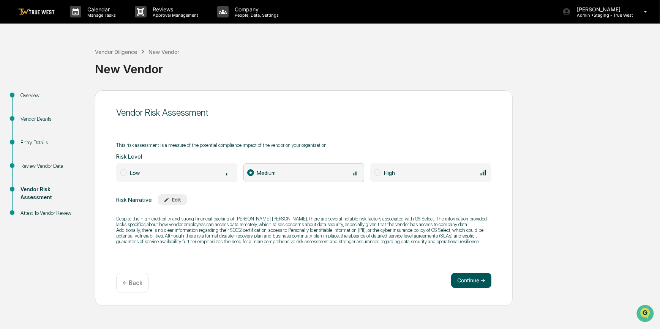
click at [477, 278] on button "Continue ➔" at bounding box center [471, 280] width 40 height 15
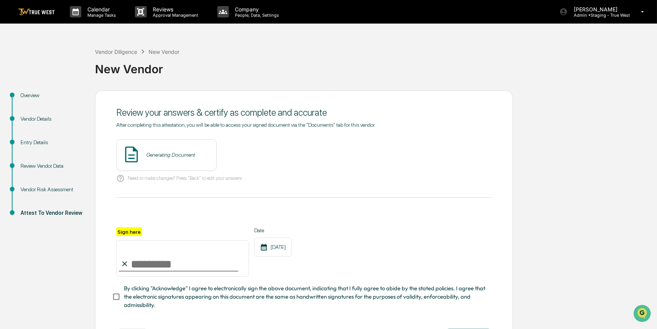
click at [167, 257] on input "Sign here" at bounding box center [182, 258] width 133 height 36
type input "*********"
click at [247, 153] on button "View" at bounding box center [253, 155] width 20 height 12
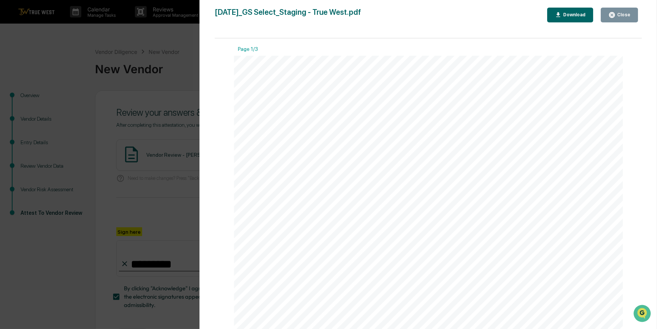
click at [147, 89] on div "Version History 09/16/2025, 10:56 PM Carliss Marshall 2025-09-16_GS Select_Stag…" at bounding box center [328, 164] width 657 height 329
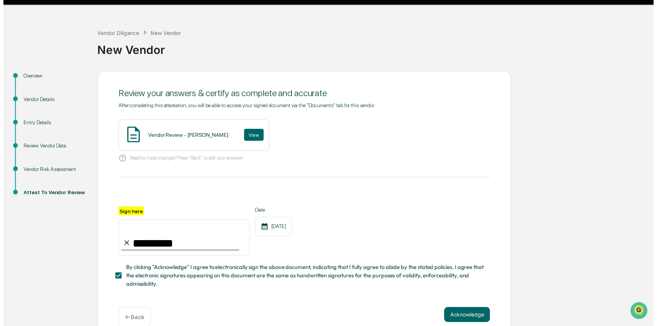
scroll to position [35, 0]
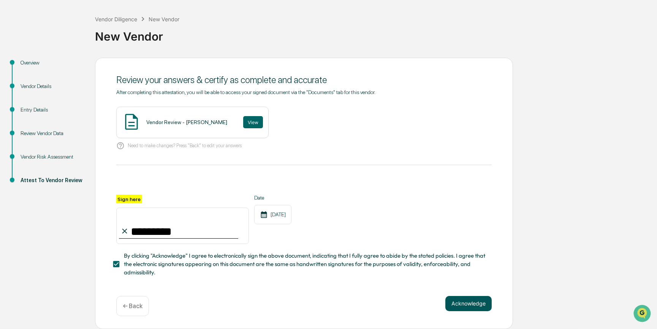
click at [460, 306] on button "Acknowledge" at bounding box center [468, 303] width 46 height 15
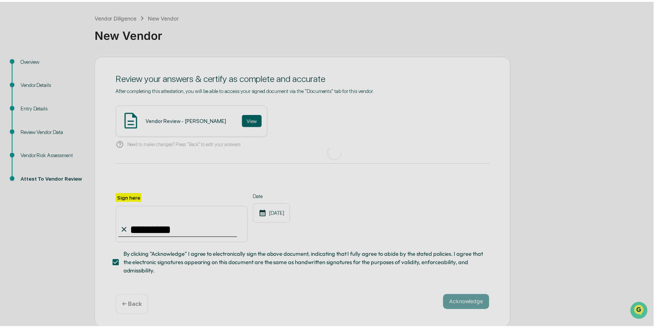
scroll to position [0, 0]
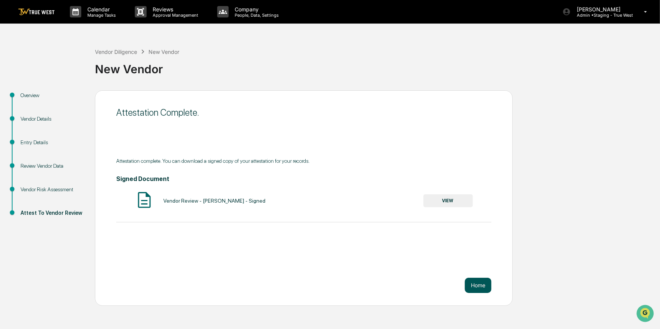
click at [479, 288] on button "Home" at bounding box center [478, 285] width 27 height 15
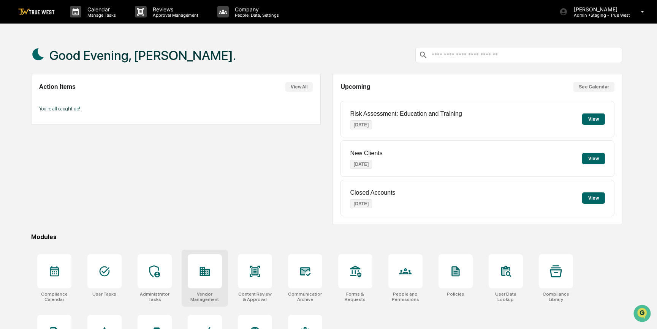
click at [204, 271] on icon at bounding box center [205, 271] width 10 height 9
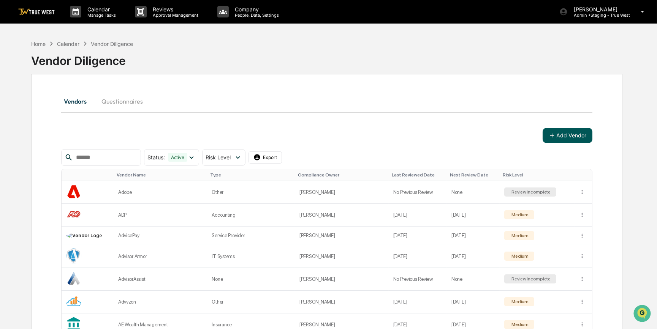
click at [569, 135] on button "Add Vendor" at bounding box center [568, 135] width 50 height 15
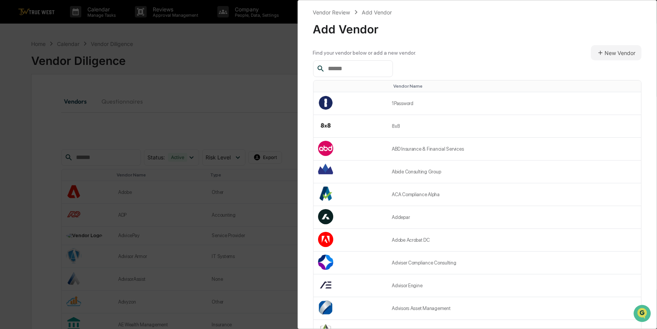
click at [364, 69] on input "text" at bounding box center [357, 69] width 65 height 10
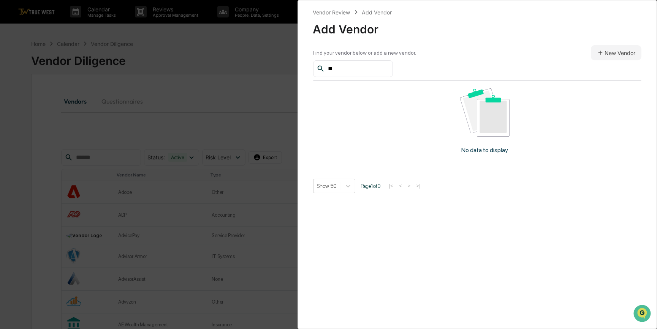
type input "*"
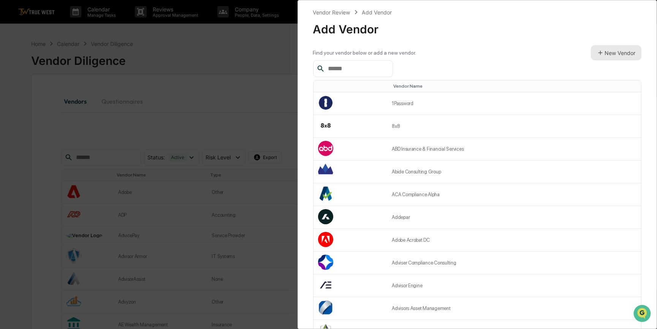
click at [620, 53] on button "New Vendor" at bounding box center [616, 52] width 51 height 15
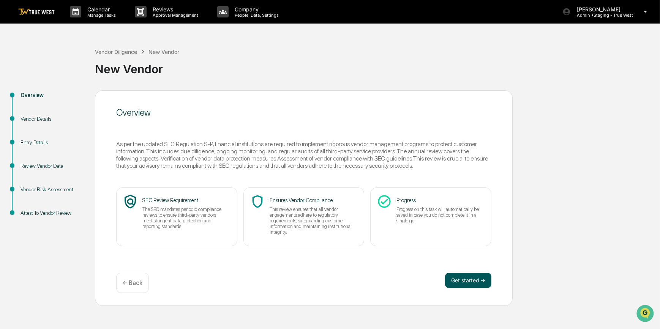
click at [452, 282] on button "Get started ➔" at bounding box center [468, 280] width 46 height 15
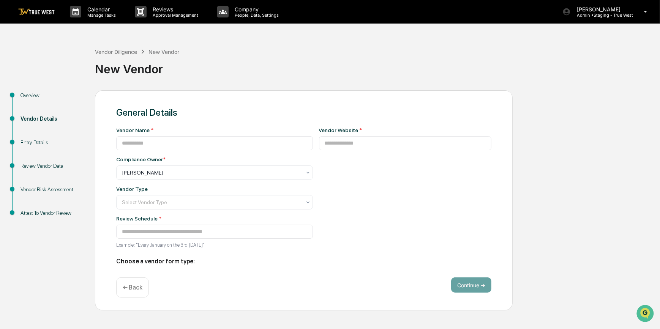
type input "**********"
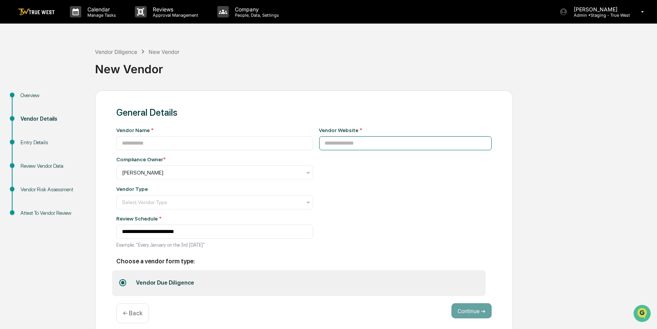
click at [328, 146] on input at bounding box center [405, 143] width 173 height 14
paste input "**********"
click at [319, 145] on input "**********" at bounding box center [405, 143] width 173 height 14
type input "**********"
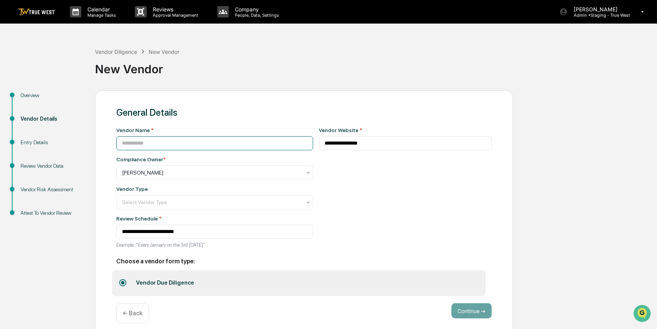
click at [225, 145] on input at bounding box center [214, 143] width 197 height 14
paste input "**********"
type input "*********"
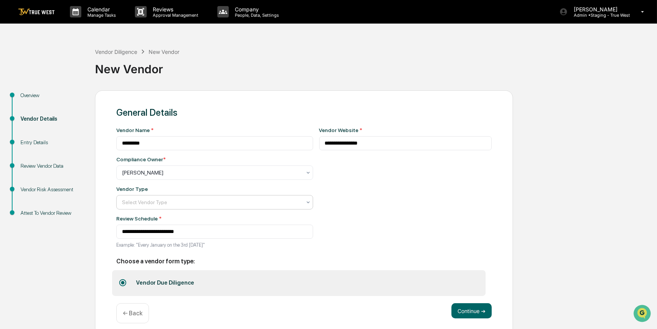
click at [192, 204] on div at bounding box center [211, 203] width 179 height 8
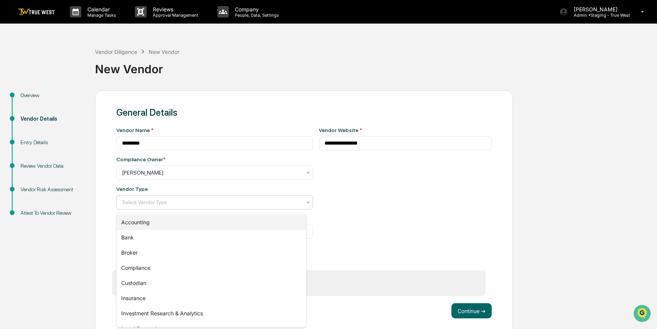
click at [166, 222] on div "Accounting" at bounding box center [212, 222] width 190 height 15
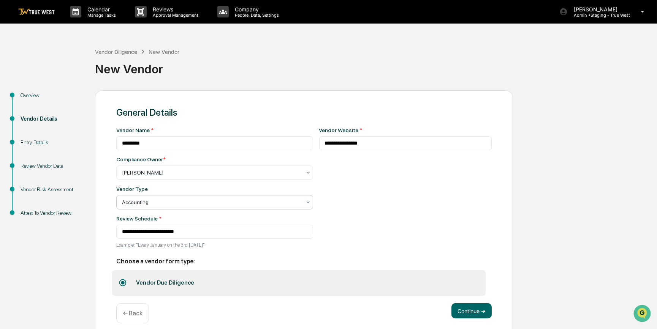
click at [370, 220] on div "**********" at bounding box center [405, 190] width 173 height 126
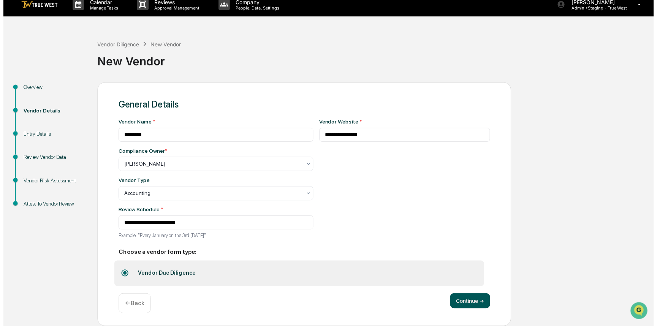
scroll to position [10, 0]
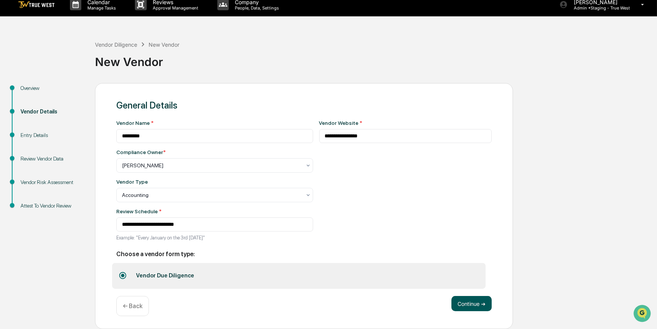
click at [482, 305] on button "Continue ➔" at bounding box center [471, 303] width 40 height 15
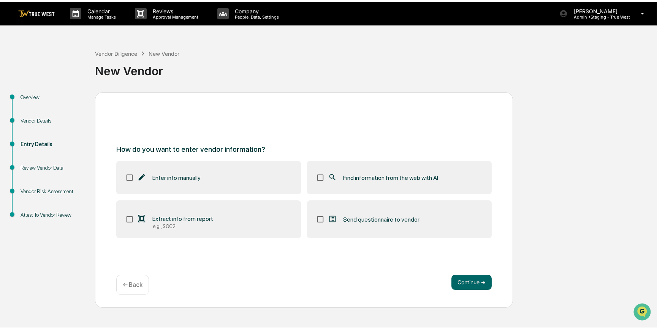
scroll to position [0, 0]
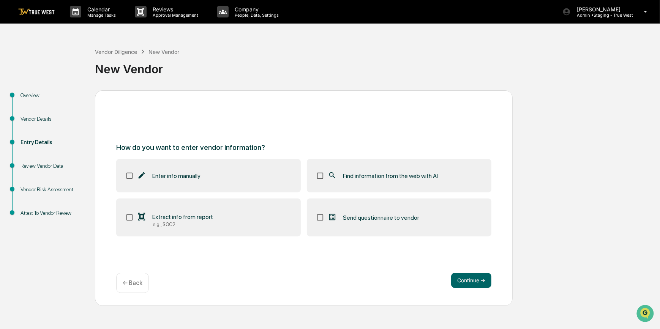
click at [314, 176] on label "Find information from the web with AI" at bounding box center [399, 175] width 185 height 33
click at [463, 280] on button "Continue ➔" at bounding box center [471, 280] width 40 height 15
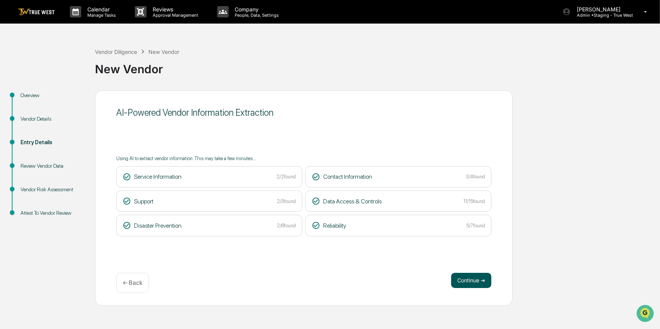
click at [468, 277] on button "Continue ➔" at bounding box center [471, 280] width 40 height 15
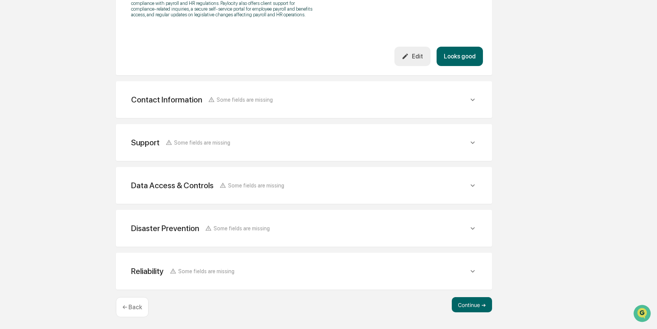
scroll to position [295, 0]
click at [475, 304] on button "Continue ➔" at bounding box center [472, 304] width 40 height 15
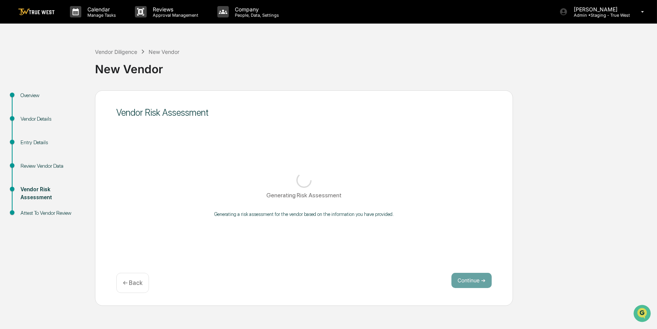
scroll to position [0, 0]
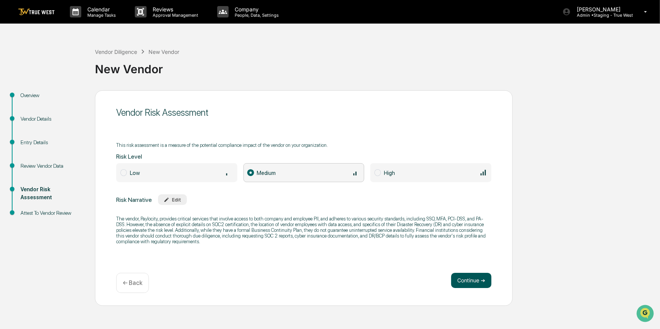
click at [468, 282] on button "Continue ➔" at bounding box center [471, 280] width 40 height 15
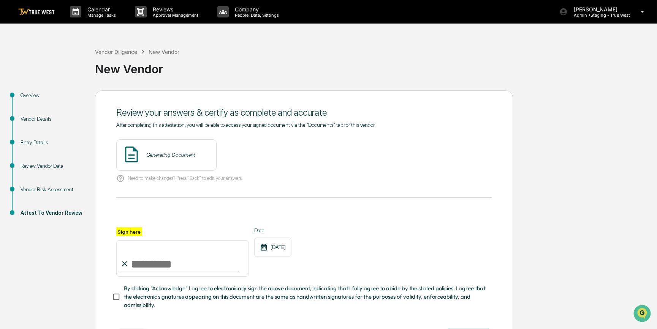
click at [178, 267] on input "Sign here" at bounding box center [182, 258] width 133 height 36
type input "*********"
click at [243, 157] on button "View" at bounding box center [253, 155] width 20 height 12
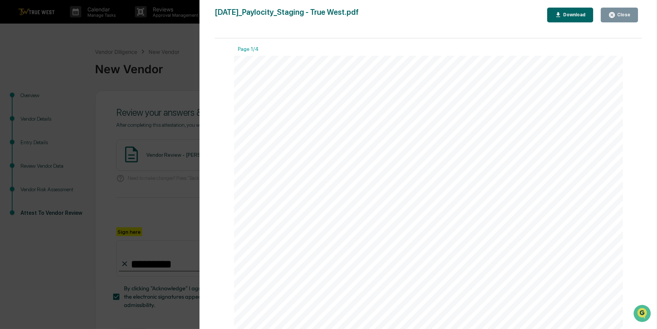
click at [167, 202] on div "Version History 09/16/2025, 10:58 PM Carliss Marshall 2025-09-16_Paylocity_Stag…" at bounding box center [328, 164] width 657 height 329
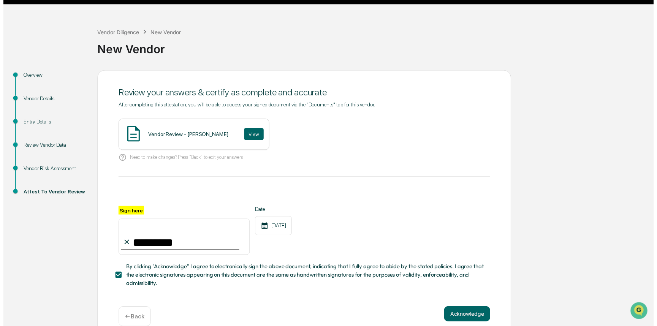
scroll to position [35, 0]
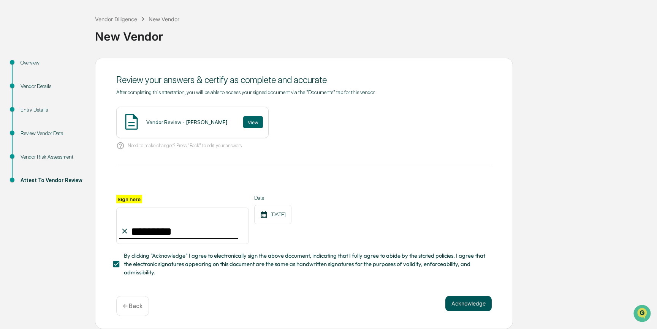
click at [457, 305] on button "Acknowledge" at bounding box center [468, 303] width 46 height 15
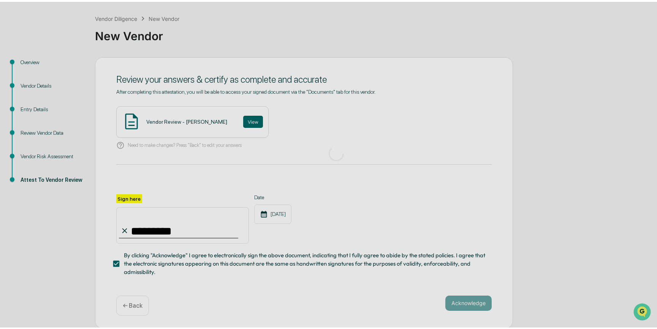
scroll to position [0, 0]
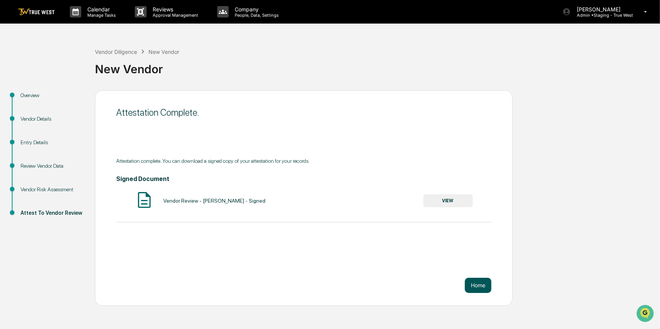
click at [481, 284] on button "Home" at bounding box center [478, 285] width 27 height 15
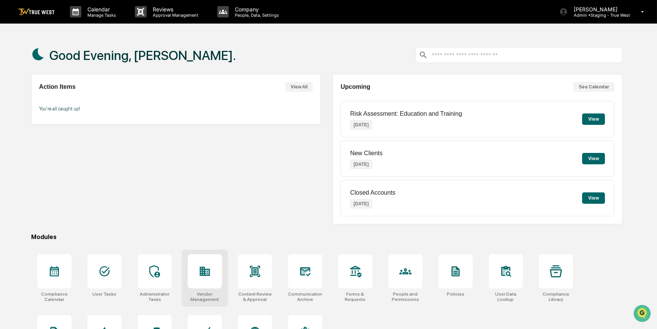
click at [204, 271] on icon at bounding box center [205, 271] width 10 height 9
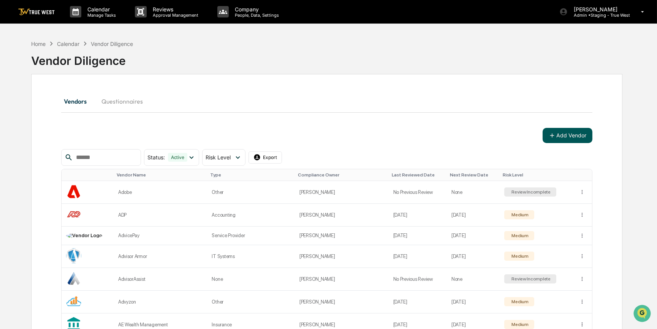
click at [574, 134] on button "Add Vendor" at bounding box center [568, 135] width 50 height 15
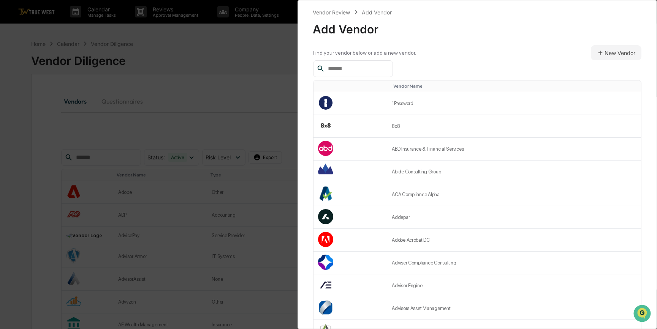
click at [384, 66] on input "text" at bounding box center [357, 69] width 65 height 10
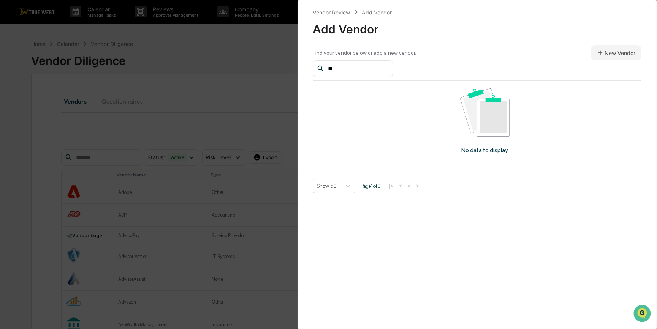
type input "*"
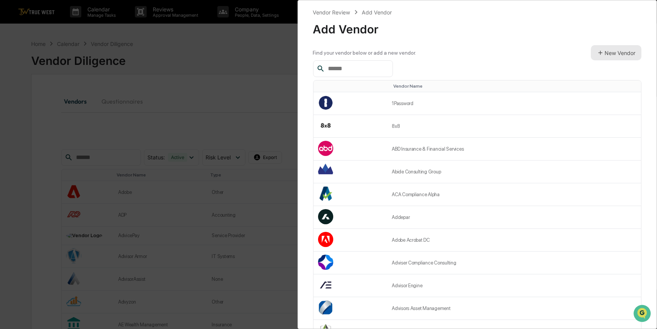
click at [611, 53] on button "New Vendor" at bounding box center [616, 52] width 51 height 15
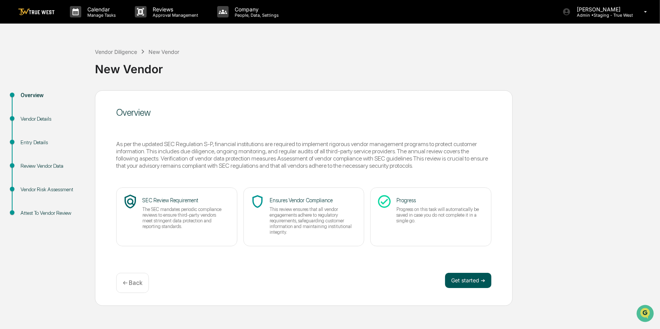
click at [460, 280] on button "Get started ➔" at bounding box center [468, 280] width 46 height 15
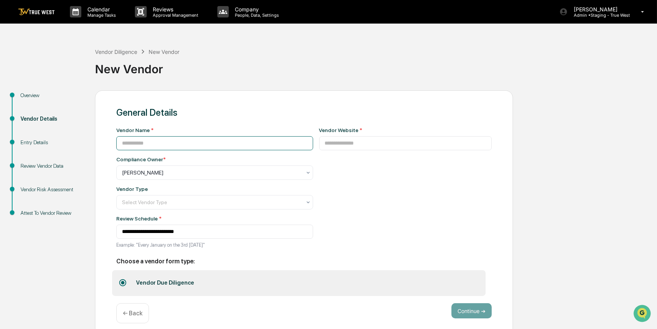
click at [230, 146] on input at bounding box center [214, 143] width 197 height 14
type input "**********"
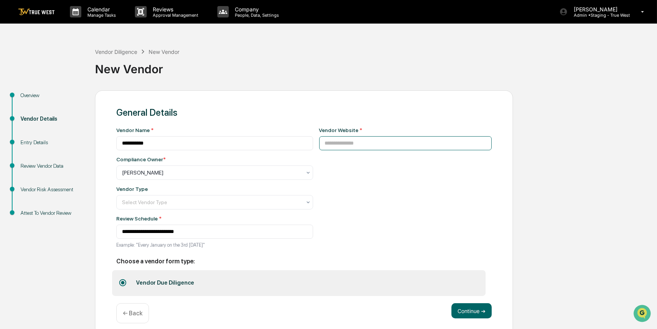
click at [355, 140] on input at bounding box center [405, 143] width 173 height 14
paste input "**********"
click at [319, 141] on input "**********" at bounding box center [405, 143] width 173 height 14
type input "**********"
click at [174, 205] on div at bounding box center [211, 203] width 179 height 8
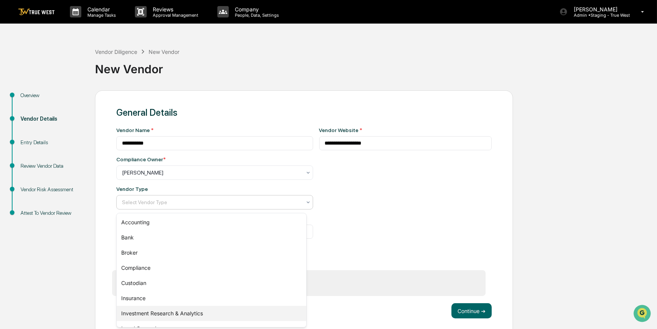
click at [183, 313] on div "Investment Research & Analytics" at bounding box center [212, 313] width 190 height 15
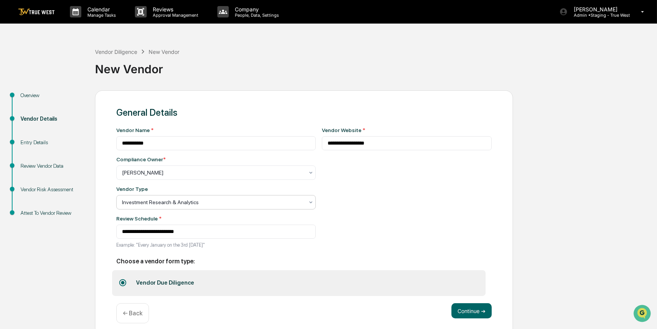
click at [362, 219] on div "**********" at bounding box center [407, 190] width 170 height 126
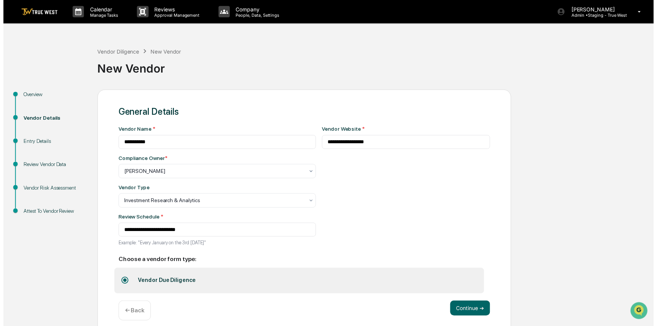
scroll to position [10, 0]
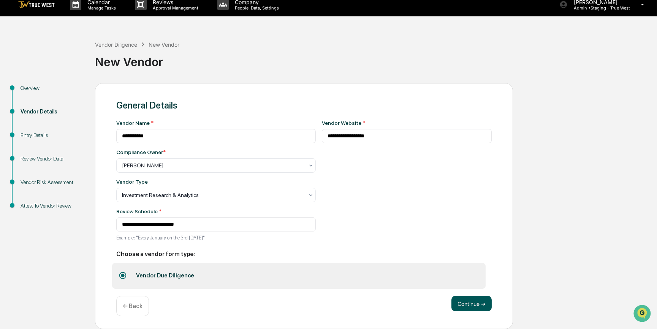
click at [474, 304] on button "Continue ➔" at bounding box center [471, 303] width 40 height 15
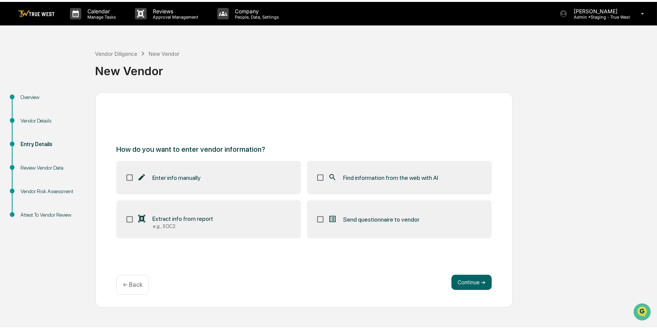
scroll to position [0, 0]
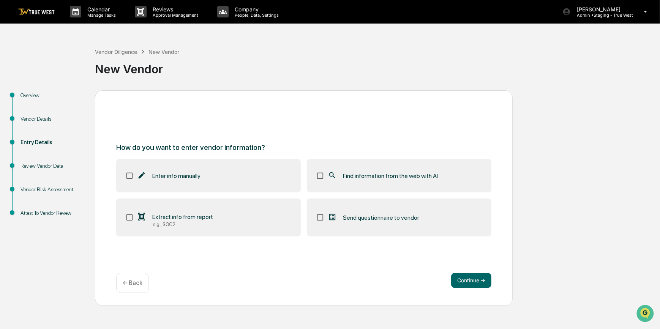
click at [368, 174] on span "Find information from the web with AI" at bounding box center [390, 175] width 95 height 7
click at [473, 283] on button "Continue ➔" at bounding box center [471, 280] width 40 height 15
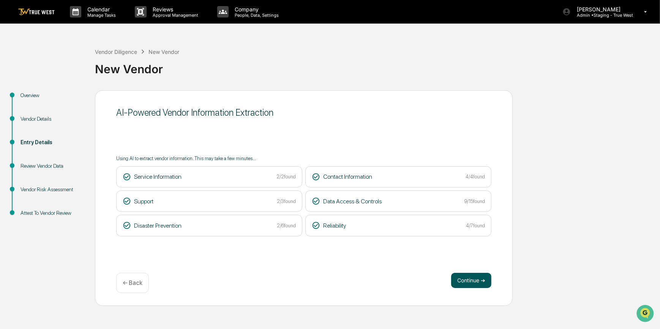
click at [462, 280] on button "Continue ➔" at bounding box center [471, 280] width 40 height 15
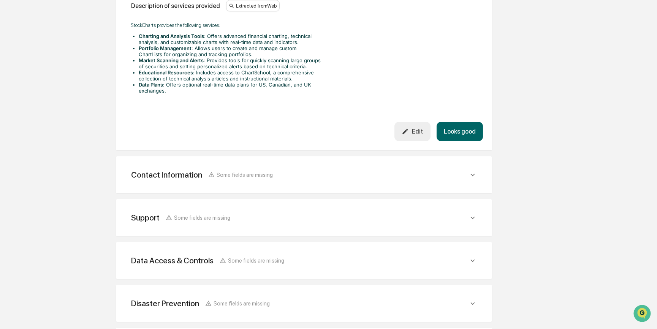
scroll to position [323, 0]
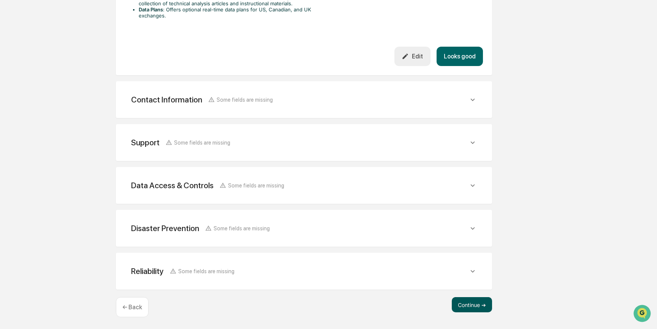
click at [474, 303] on button "Continue ➔" at bounding box center [472, 304] width 40 height 15
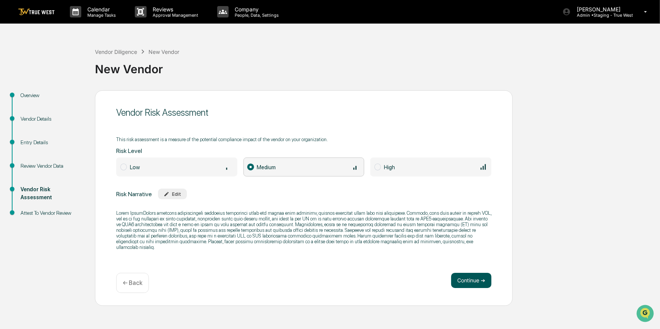
click at [467, 282] on button "Continue ➔" at bounding box center [471, 280] width 40 height 15
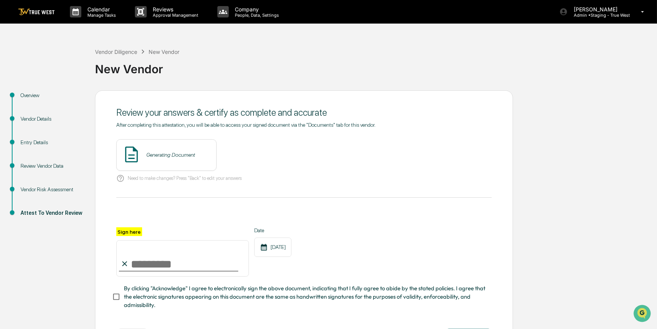
click at [136, 259] on input "Sign here" at bounding box center [182, 258] width 133 height 36
type input "*********"
click at [243, 155] on button "View" at bounding box center [253, 155] width 20 height 12
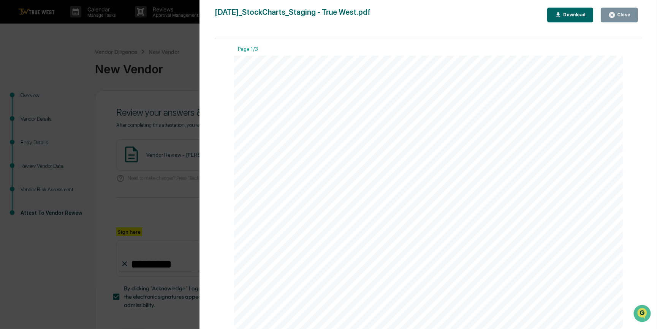
click at [159, 95] on div "Version History 09/16/2025, 11:01 PM Carliss Marshall 2025-09-16_StockCharts_St…" at bounding box center [328, 164] width 657 height 329
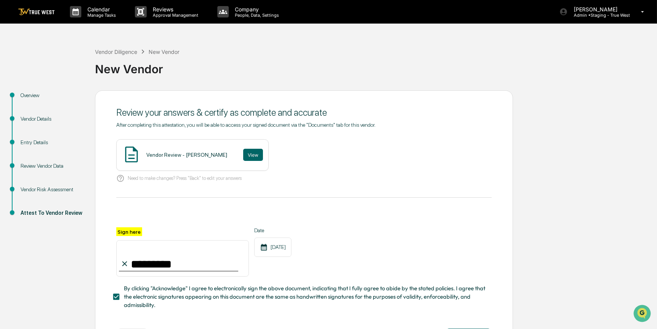
scroll to position [35, 0]
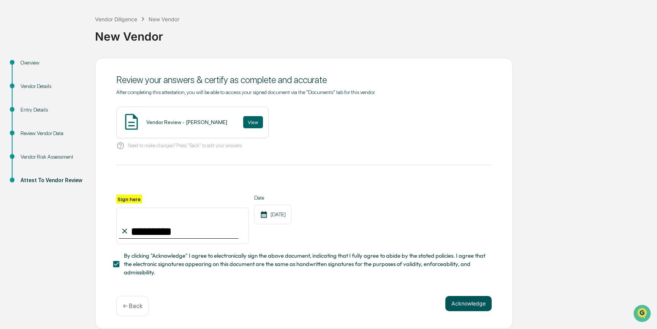
click at [477, 303] on button "Acknowledge" at bounding box center [468, 303] width 46 height 15
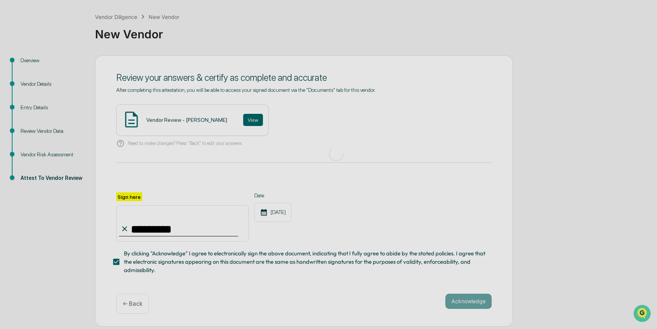
scroll to position [0, 0]
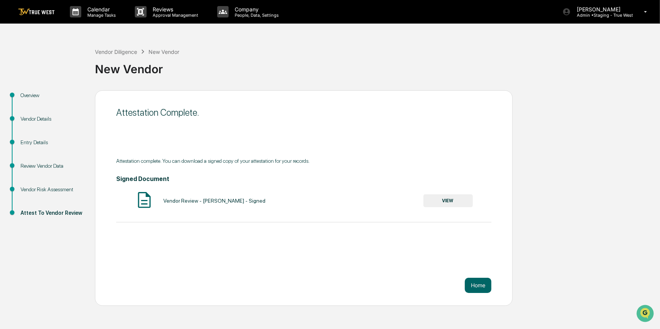
click at [477, 293] on div "Attestation Complete. Attestation complete. You can download a signed copy of y…" at bounding box center [304, 198] width 418 height 216
click at [477, 285] on button "Home" at bounding box center [478, 285] width 27 height 15
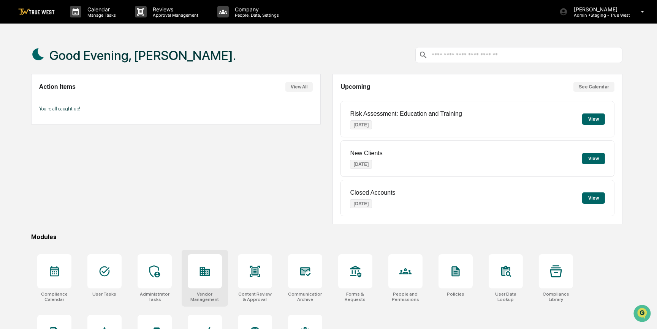
click at [207, 279] on div at bounding box center [205, 272] width 34 height 34
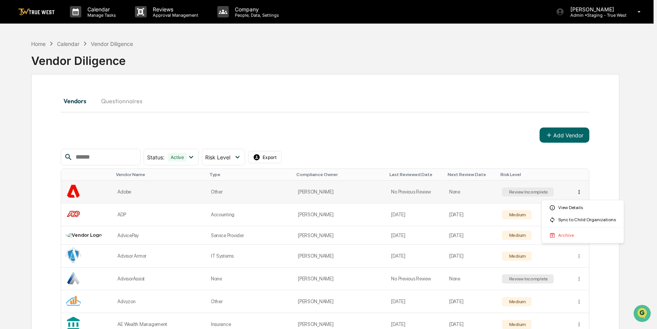
click at [582, 192] on html "Calendar Manage Tasks Reviews Approval Management Company People, Data, Setting…" at bounding box center [328, 164] width 657 height 329
click at [584, 221] on div "Sync to Child Organizations" at bounding box center [582, 220] width 79 height 12
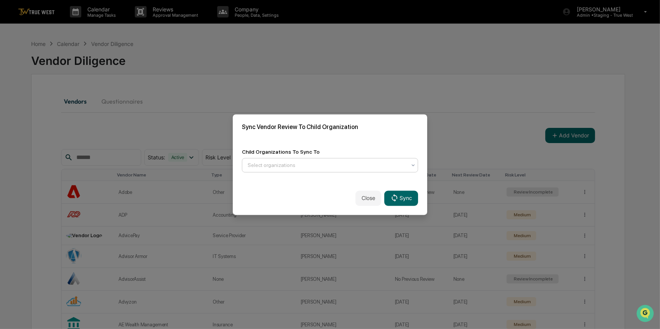
click at [406, 168] on div at bounding box center [327, 165] width 159 height 8
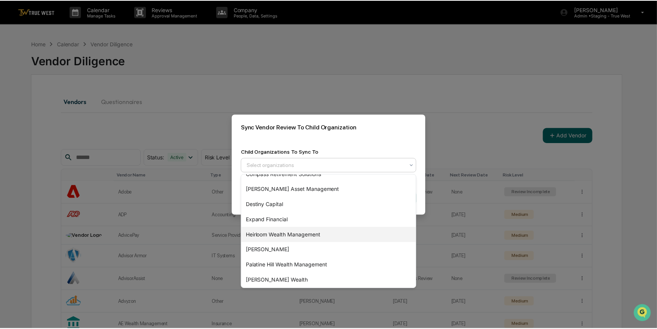
scroll to position [103, 0]
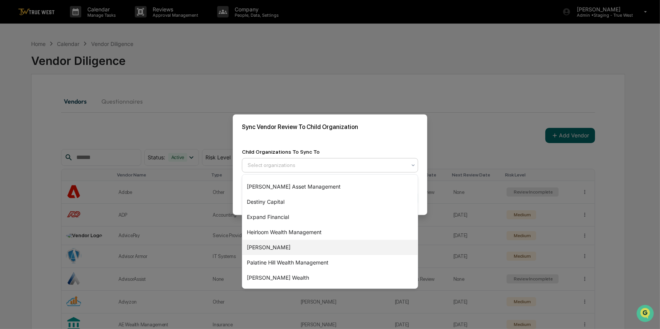
click at [272, 247] on div "[PERSON_NAME]" at bounding box center [330, 247] width 176 height 15
click at [362, 133] on div "Sync Vendor Review To Child Organization" at bounding box center [330, 126] width 195 height 25
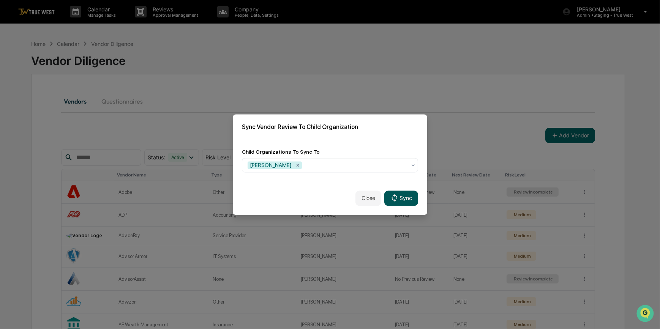
click at [402, 200] on button "Sync" at bounding box center [401, 198] width 34 height 15
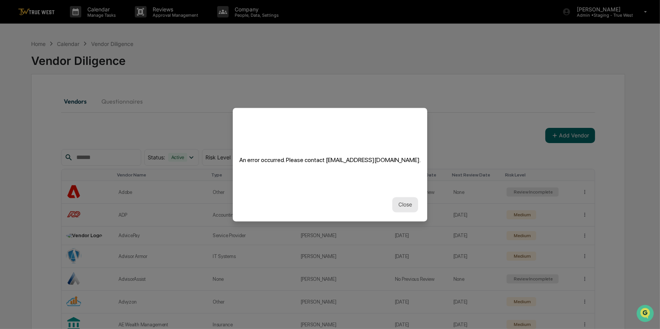
click at [405, 205] on button "Close" at bounding box center [405, 204] width 26 height 15
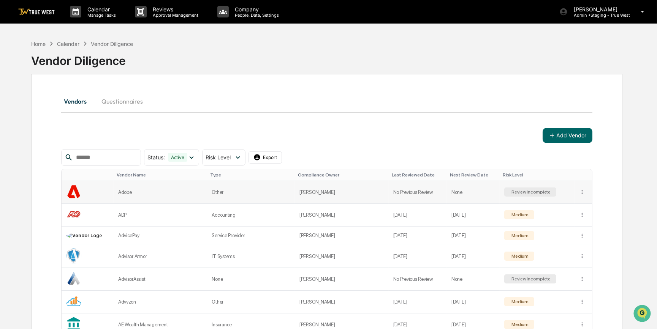
click at [532, 190] on div "Review Incomplete" at bounding box center [530, 192] width 41 height 5
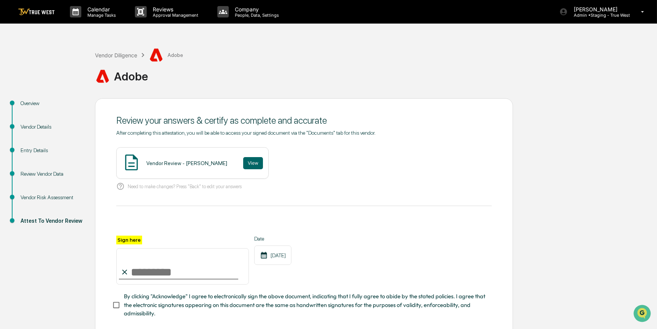
click at [186, 258] on input "Sign here" at bounding box center [182, 266] width 133 height 36
type input "*********"
click at [66, 197] on div "Vendor Risk Assessment" at bounding box center [52, 198] width 62 height 8
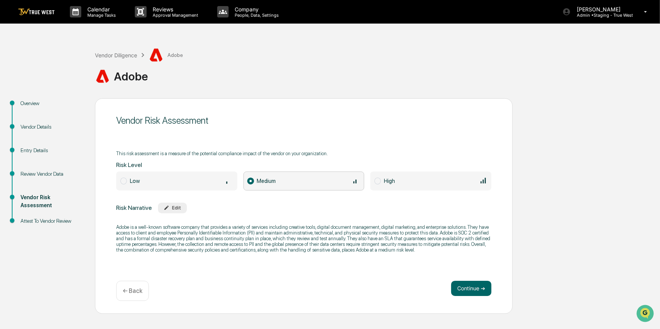
click at [58, 174] on div "Review Vendor Data" at bounding box center [52, 174] width 62 height 8
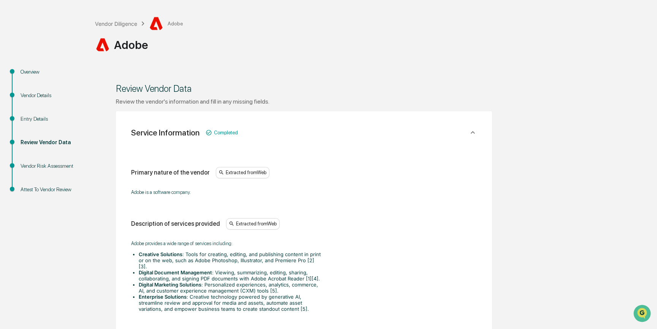
scroll to position [318, 0]
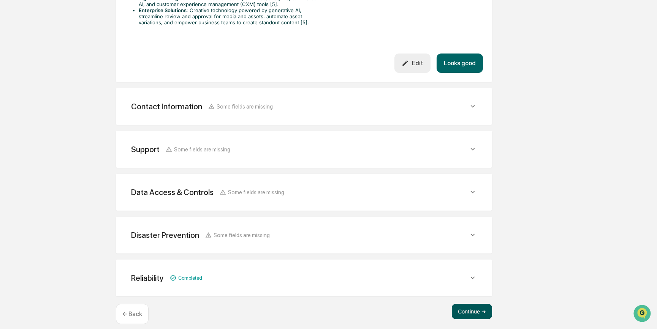
click at [474, 306] on button "Continue ➔" at bounding box center [472, 311] width 40 height 15
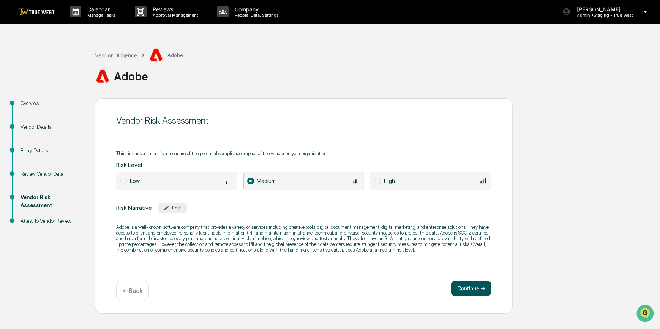
click at [468, 288] on button "Continue ➔" at bounding box center [471, 288] width 40 height 15
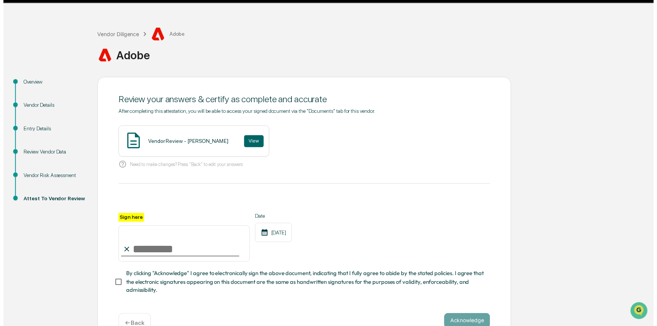
scroll to position [43, 0]
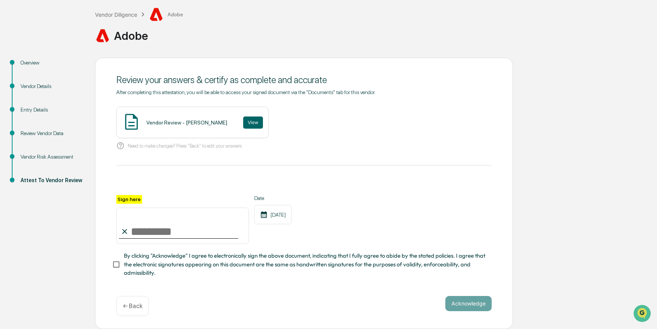
click at [171, 231] on input "Sign here" at bounding box center [182, 226] width 133 height 36
type input "*********"
click at [251, 119] on button "View" at bounding box center [253, 123] width 20 height 12
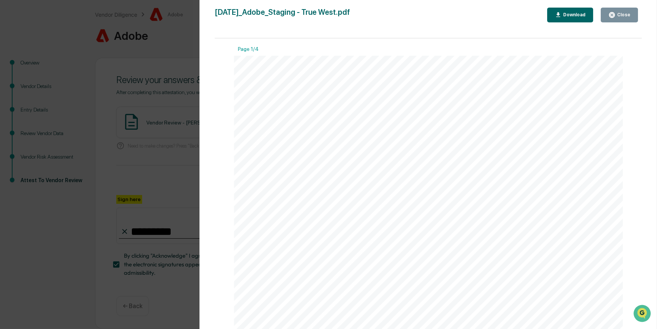
click at [168, 166] on div "Version History 09/16/2025, 11:01 PM Carliss Marshall 2025-09-16_Adobe_Staging …" at bounding box center [328, 164] width 657 height 329
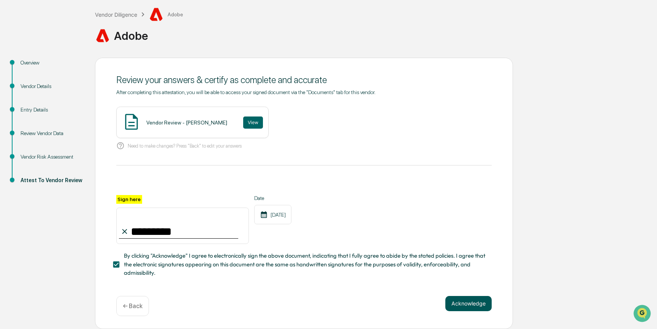
click at [474, 306] on button "Acknowledge" at bounding box center [468, 303] width 46 height 15
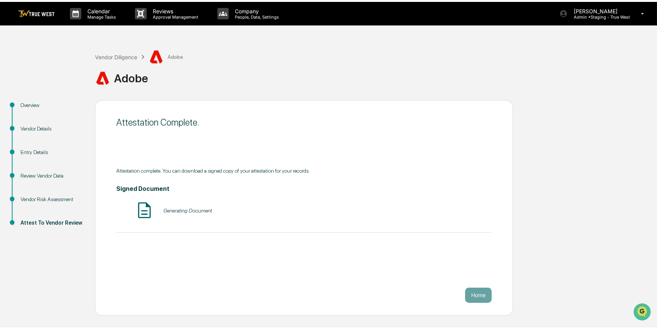
scroll to position [0, 0]
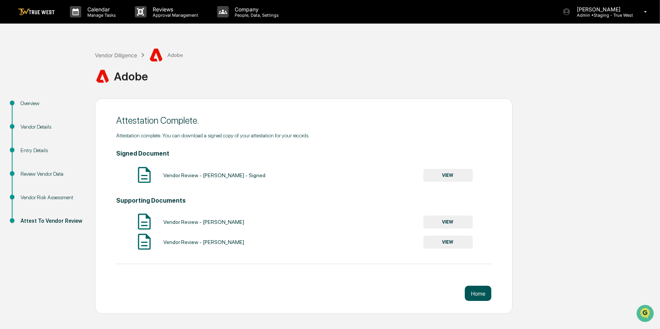
click at [475, 297] on button "Home" at bounding box center [478, 293] width 27 height 15
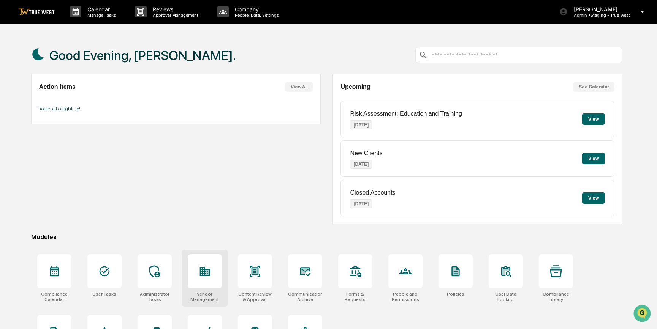
click at [201, 276] on icon at bounding box center [205, 271] width 10 height 9
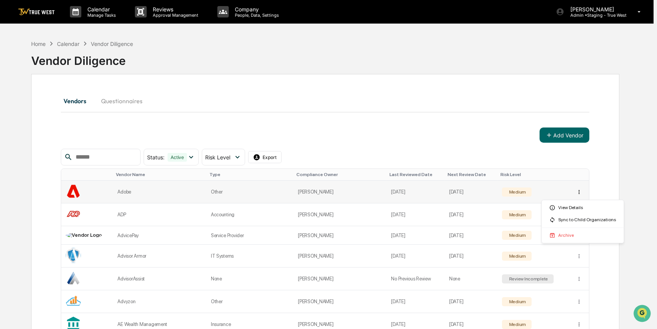
click at [580, 190] on html "Calendar Manage Tasks Reviews Approval Management Company People, Data, Setting…" at bounding box center [328, 164] width 657 height 329
click at [573, 223] on div "Sync to Child Organizations" at bounding box center [582, 220] width 79 height 12
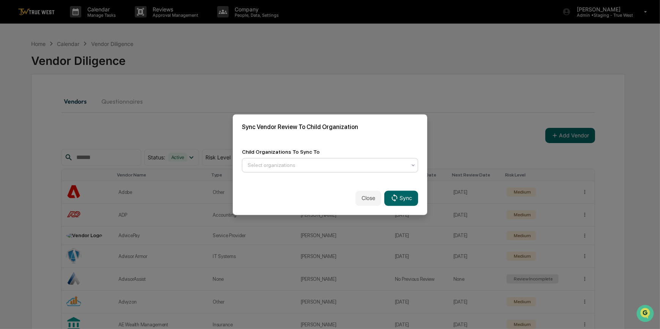
click at [346, 165] on div at bounding box center [327, 165] width 159 height 8
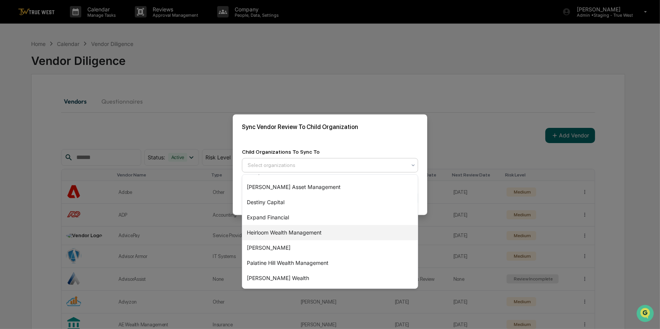
scroll to position [103, 0]
click at [273, 246] on div "[PERSON_NAME]" at bounding box center [330, 247] width 176 height 15
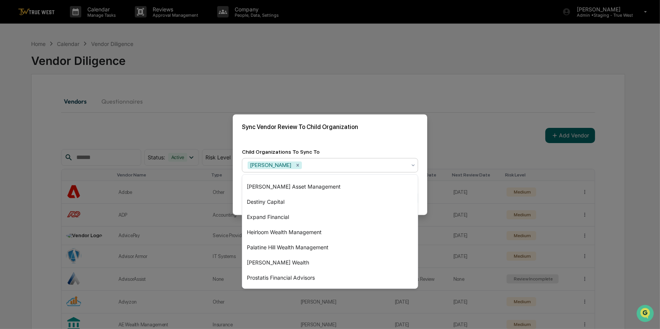
click at [333, 135] on div "Sync Vendor Review To Child Organization" at bounding box center [330, 126] width 195 height 25
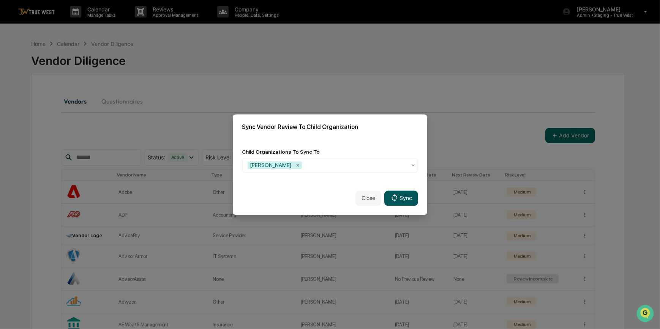
click at [402, 198] on button "Sync" at bounding box center [401, 198] width 34 height 15
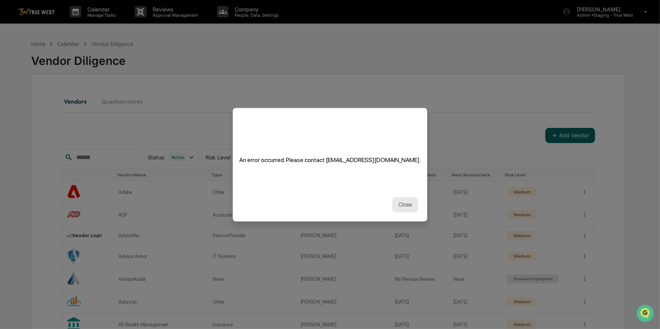
click at [402, 209] on button "Close" at bounding box center [405, 204] width 26 height 15
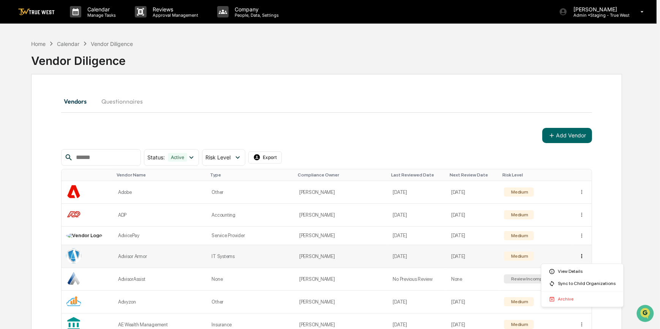
click at [581, 255] on html "Calendar Manage Tasks Reviews Approval Management Company People, Data, Setting…" at bounding box center [330, 164] width 660 height 329
click at [573, 285] on div "Sync to Child Organizations" at bounding box center [582, 284] width 79 height 12
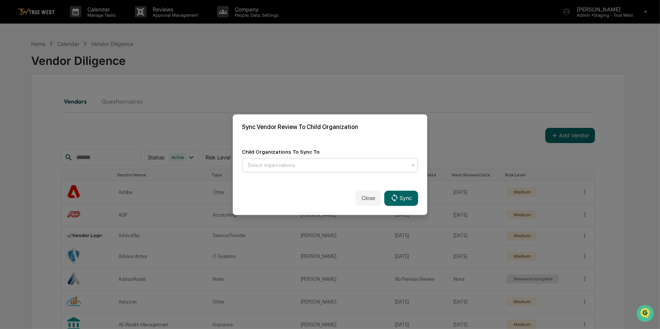
click at [339, 167] on div at bounding box center [327, 165] width 159 height 8
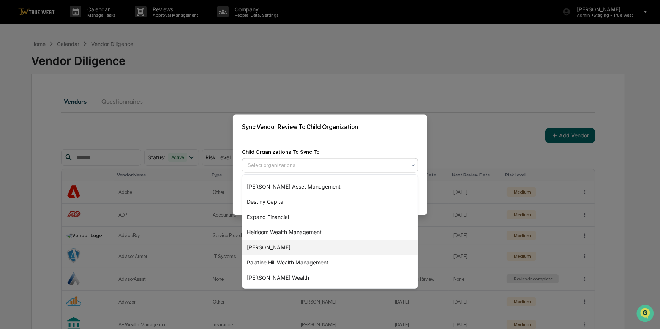
click at [269, 248] on div "[PERSON_NAME]" at bounding box center [330, 247] width 176 height 15
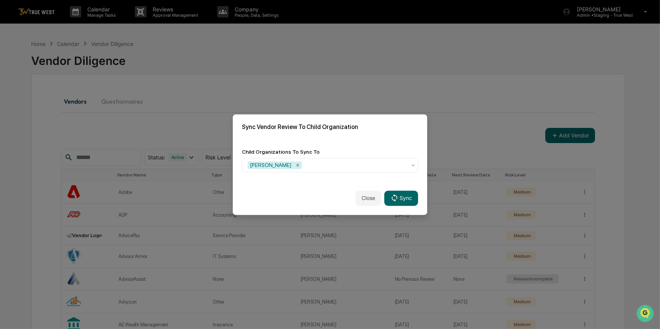
click at [351, 134] on div "Sync Vendor Review To Child Organization" at bounding box center [330, 126] width 195 height 25
click at [402, 200] on button "Sync" at bounding box center [401, 198] width 34 height 15
